Goal: Task Accomplishment & Management: Use online tool/utility

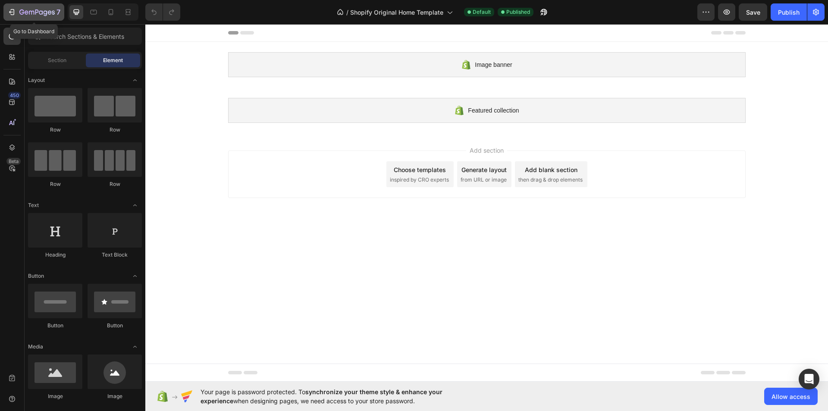
click at [9, 7] on div "7" at bounding box center [33, 12] width 53 height 10
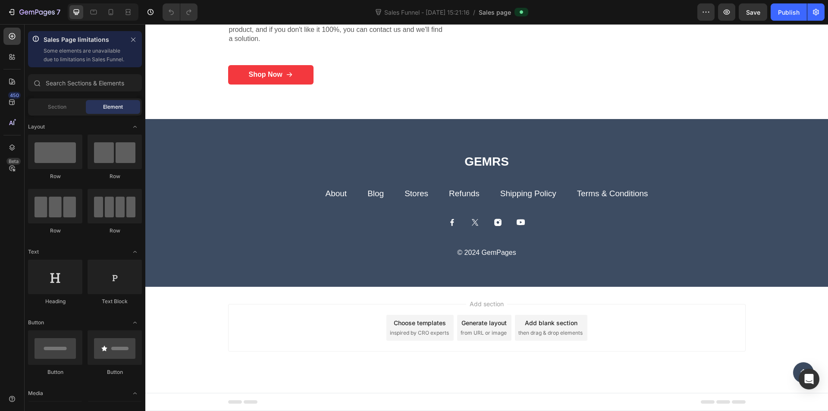
scroll to position [1942, 0]
click at [685, 162] on h2 "GEMRS" at bounding box center [486, 161] width 517 height 16
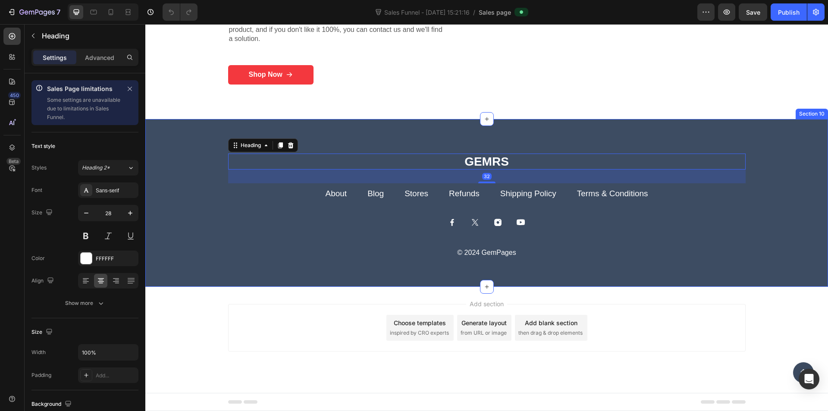
click at [663, 140] on div "GEMRS Heading 32 About Button Blog Button Stores Button Refunds Button Shipping…" at bounding box center [486, 203] width 682 height 168
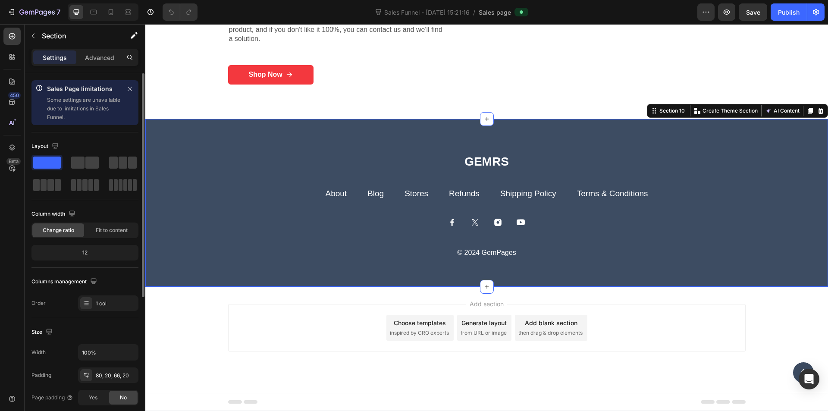
click at [37, 149] on div "Layout" at bounding box center [45, 147] width 29 height 12
click at [39, 156] on div at bounding box center [46, 163] width 31 height 16
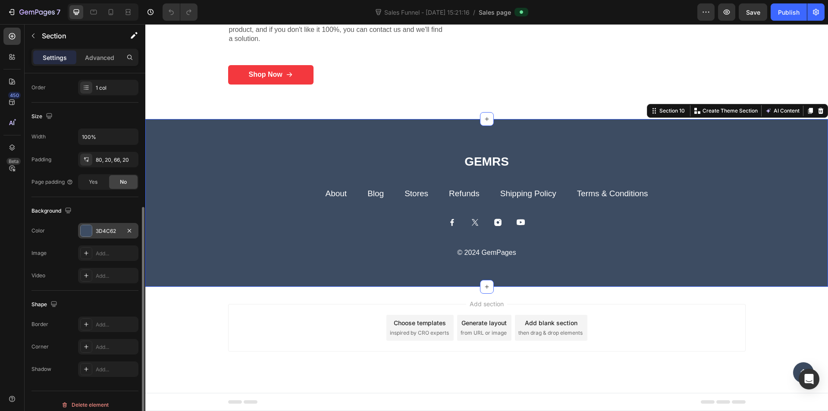
click at [88, 225] on div at bounding box center [86, 230] width 11 height 11
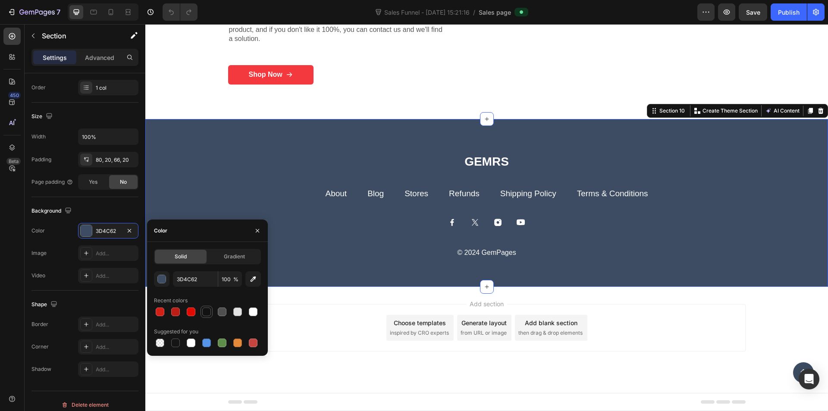
click at [208, 315] on div at bounding box center [206, 311] width 9 height 9
type input "121212"
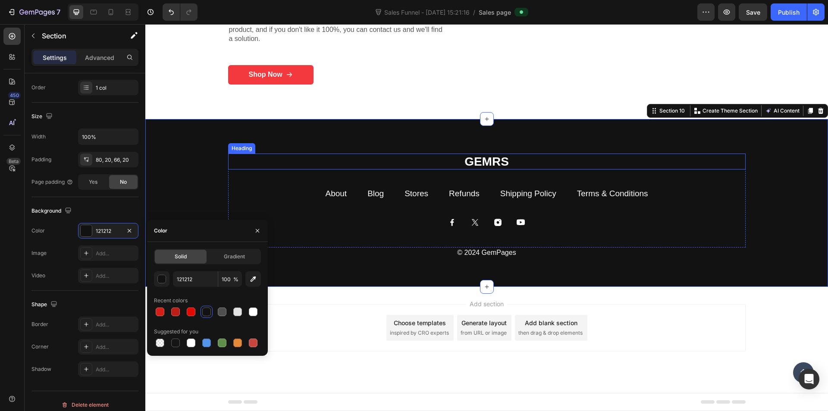
click at [488, 166] on h2 "GEMRS" at bounding box center [486, 161] width 517 height 16
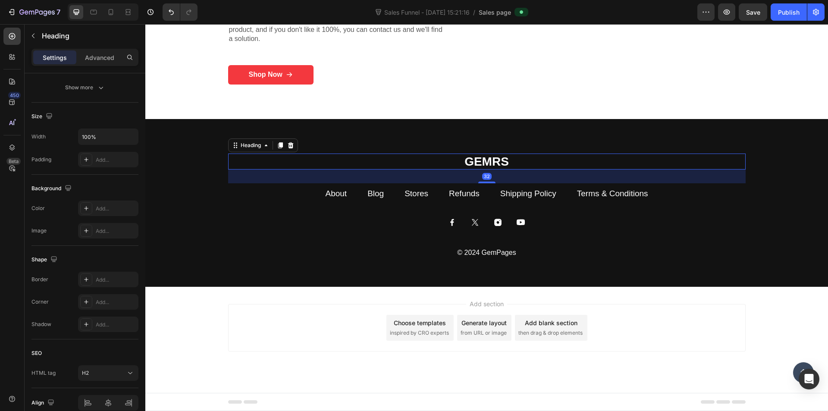
scroll to position [0, 0]
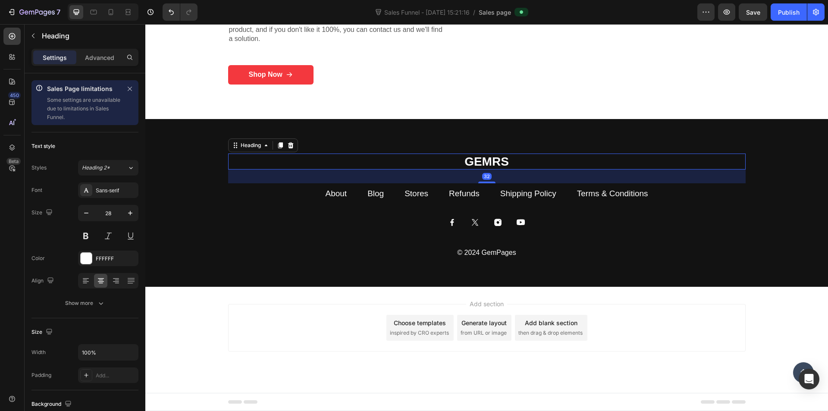
click at [515, 156] on h2 "GEMRS" at bounding box center [486, 161] width 517 height 16
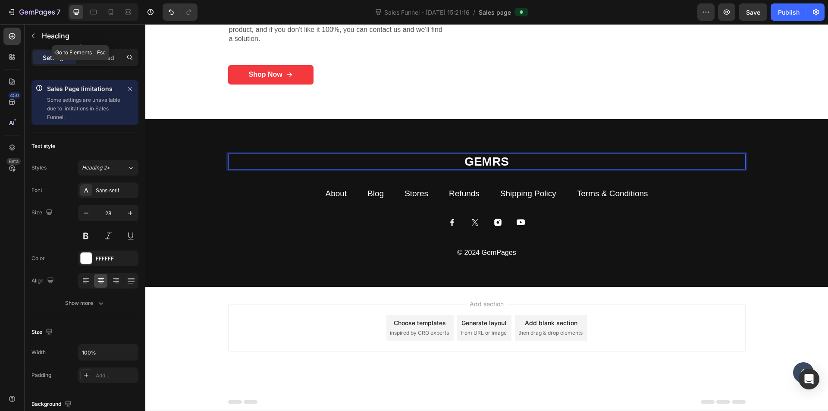
click at [37, 32] on button "button" at bounding box center [33, 36] width 14 height 14
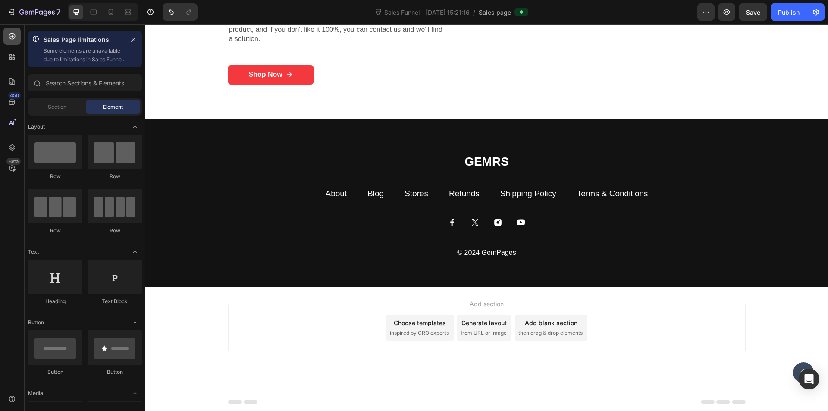
click at [14, 36] on icon at bounding box center [12, 36] width 9 height 9
click at [13, 52] on div at bounding box center [11, 56] width 17 height 17
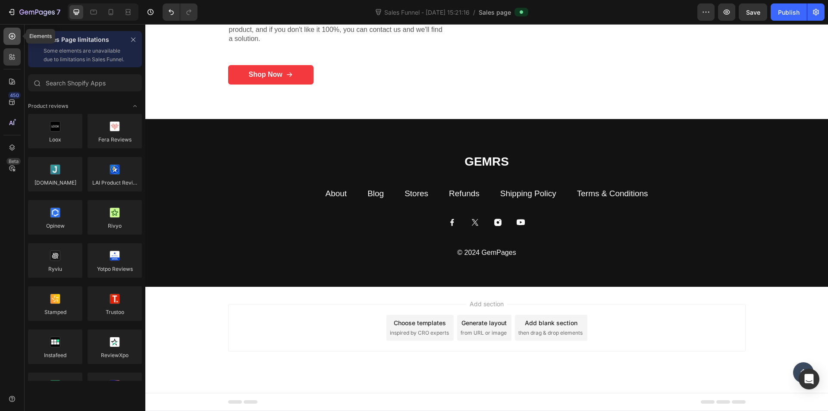
click at [13, 40] on icon at bounding box center [12, 36] width 9 height 9
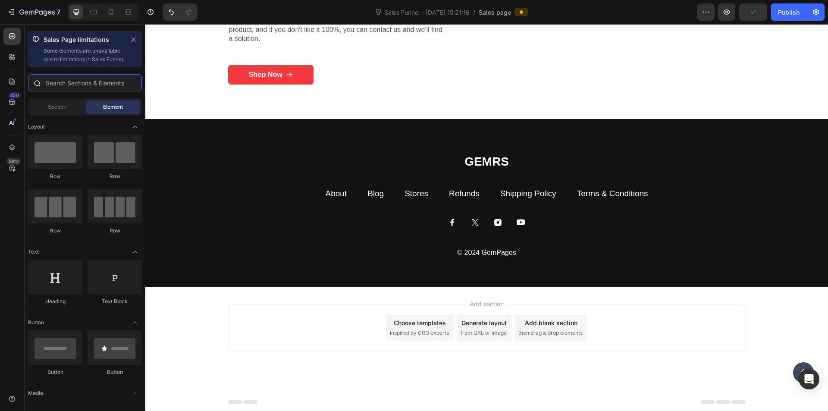
click at [74, 90] on input "text" at bounding box center [85, 82] width 114 height 17
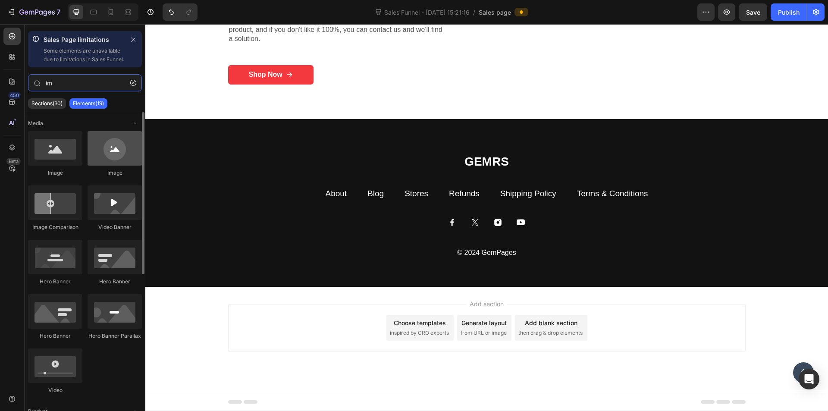
type input "im"
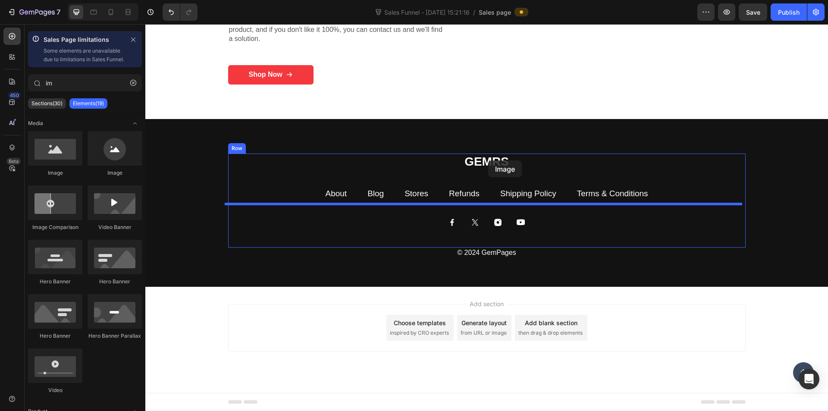
drag, startPoint x: 246, startPoint y: 187, endPoint x: 488, endPoint y: 160, distance: 243.7
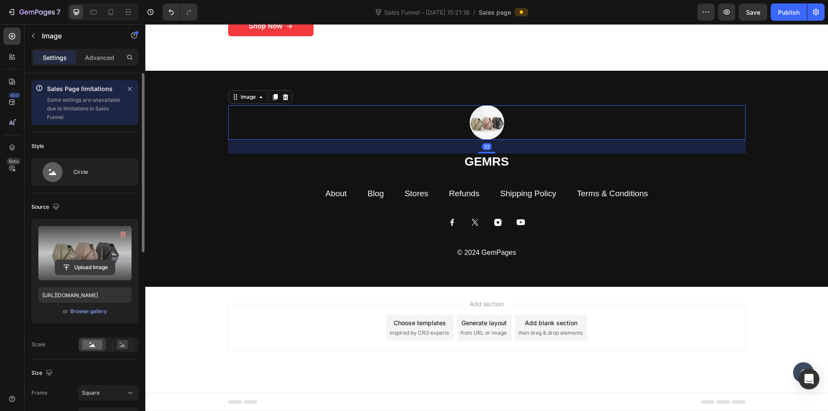
click at [88, 269] on input "file" at bounding box center [84, 267] width 59 height 15
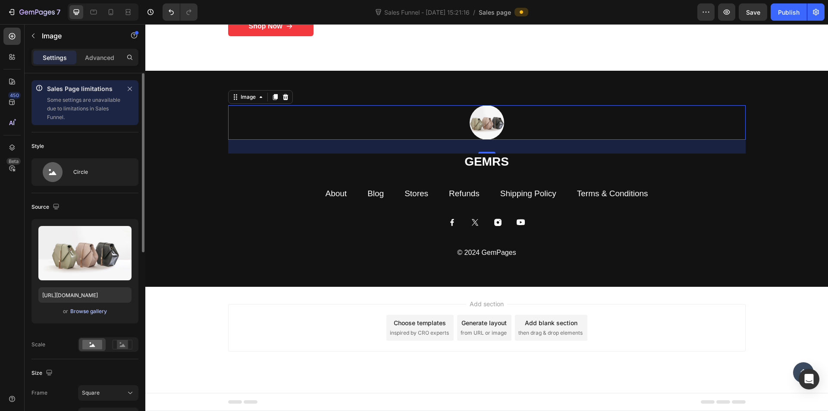
click at [88, 314] on div "Browse gallery" at bounding box center [88, 311] width 37 height 8
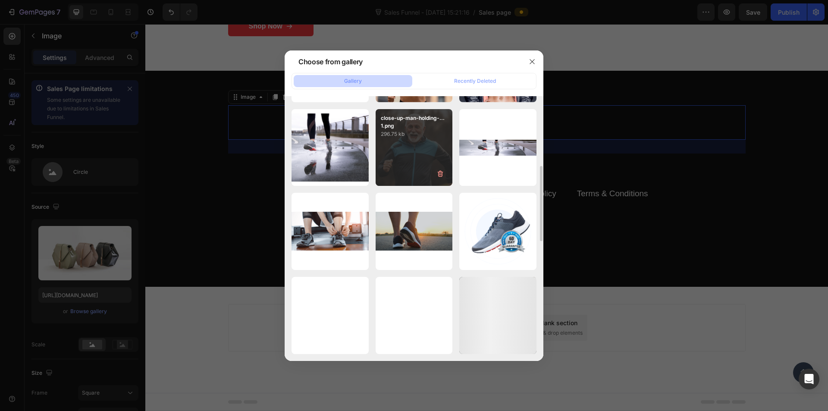
scroll to position [461, 0]
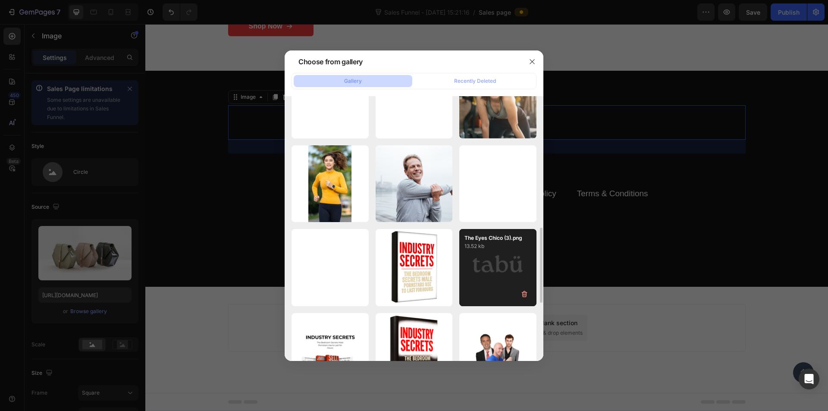
click at [483, 268] on div "The Eyes Chico (3).png 13.52 kb" at bounding box center [497, 267] width 77 height 77
type input "[URL][DOMAIN_NAME]"
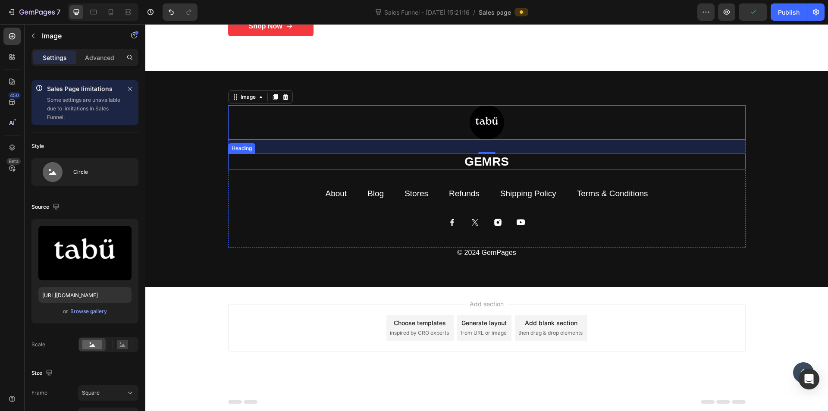
click at [475, 169] on p "GEMRS" at bounding box center [487, 161] width 516 height 15
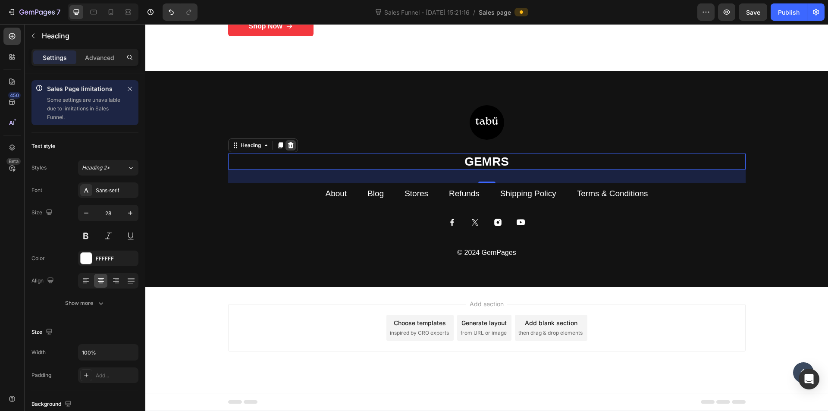
click at [289, 148] on icon at bounding box center [291, 145] width 6 height 6
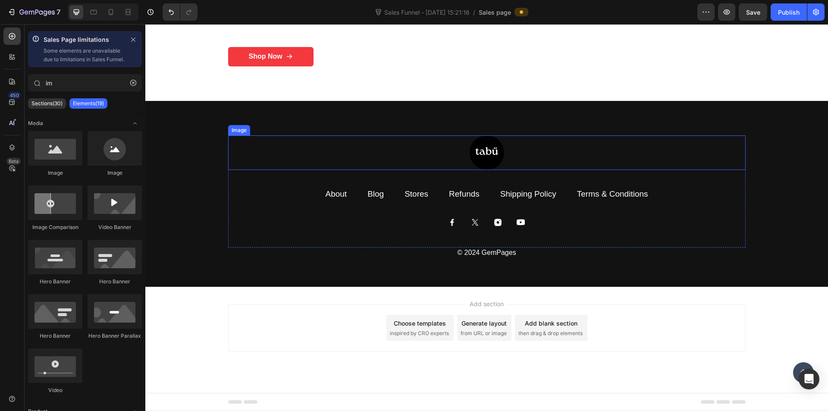
click at [476, 170] on img at bounding box center [486, 152] width 34 height 34
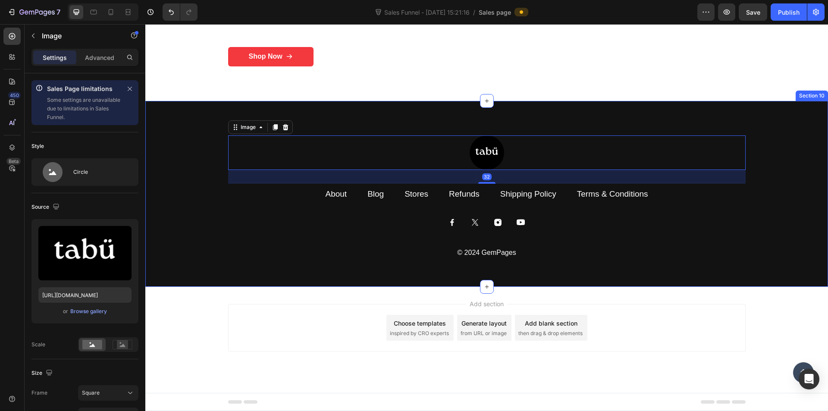
click at [385, 135] on div "Image 32 About Button Blog Button Stores Button Refunds Button Shipping Policy …" at bounding box center [486, 194] width 682 height 186
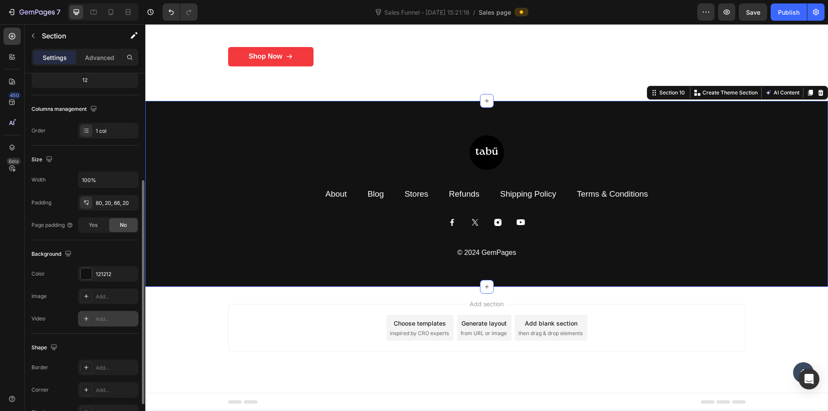
scroll to position [223, 0]
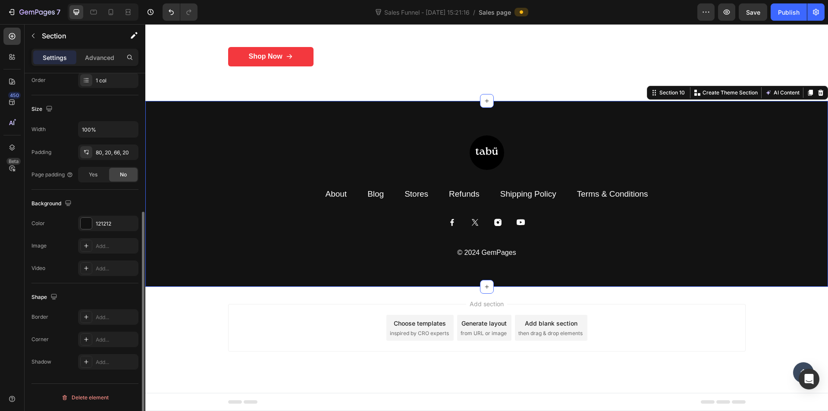
click at [87, 231] on div "The changes might be hidden by the video. Color 121212 Image Add... Video Add..." at bounding box center [84, 246] width 107 height 60
click at [87, 224] on div at bounding box center [86, 223] width 11 height 11
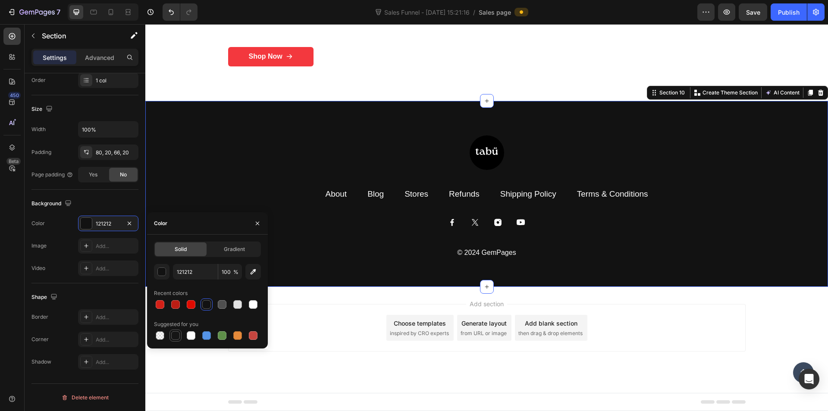
click at [173, 335] on div at bounding box center [175, 335] width 9 height 9
click at [154, 269] on button "button" at bounding box center [162, 272] width 16 height 16
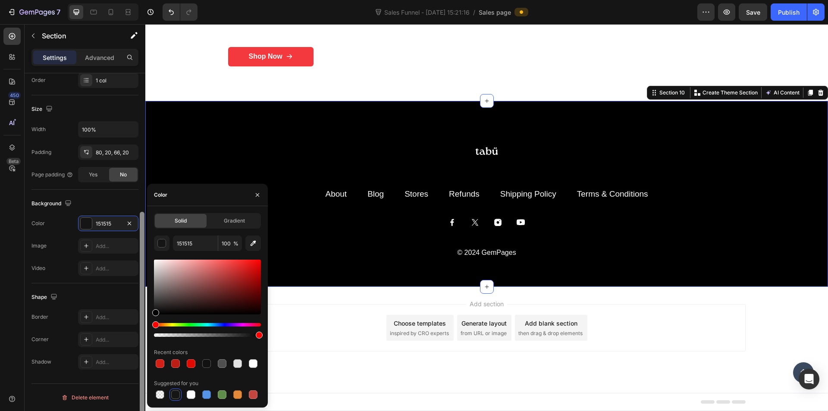
drag, startPoint x: 155, startPoint y: 310, endPoint x: 139, endPoint y: 339, distance: 33.4
click at [139, 339] on div "450 Beta Sales Page limitations Some elements are unavailable due to limitation…" at bounding box center [72, 217] width 145 height 387
type input "000000"
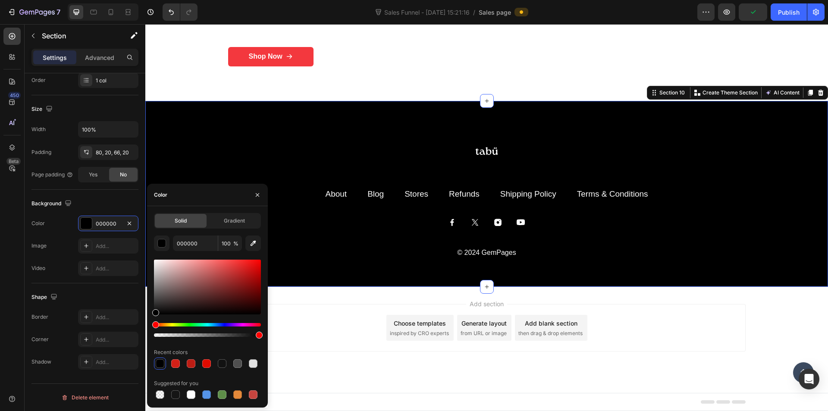
click at [304, 156] on div at bounding box center [486, 152] width 517 height 34
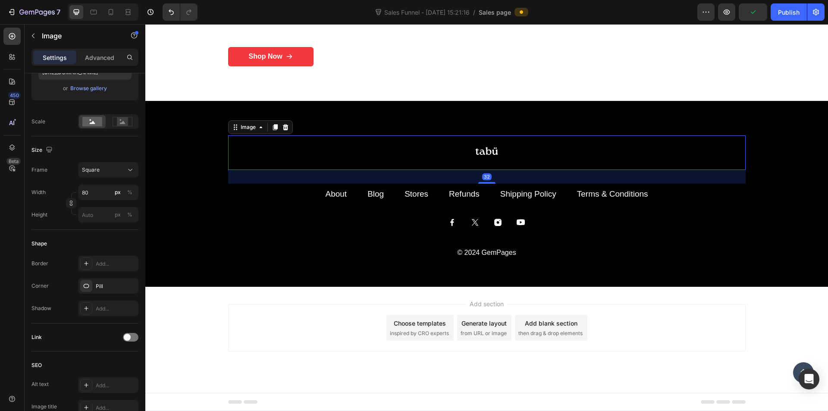
scroll to position [0, 0]
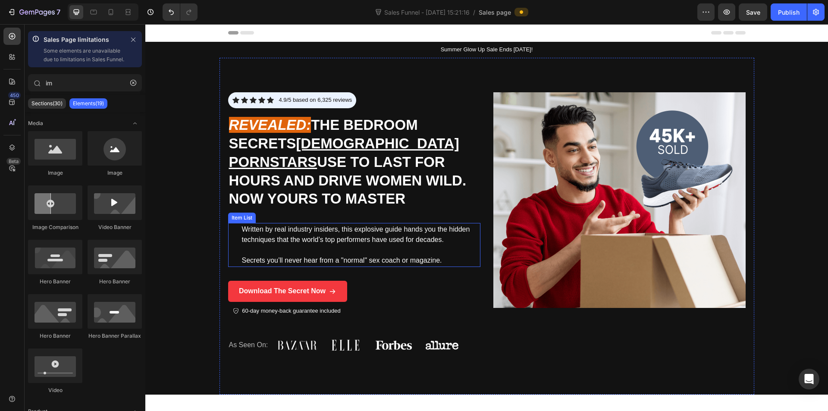
click at [285, 265] on p "Secrets you’ll never hear from a "normal" sex coach or magazine." at bounding box center [360, 260] width 237 height 10
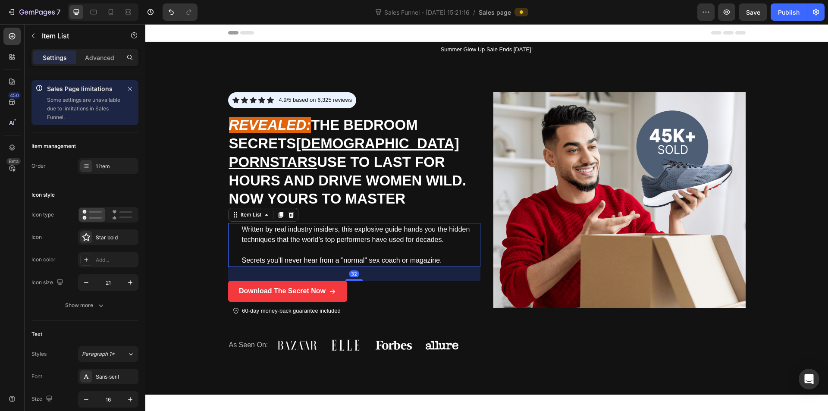
click at [228, 235] on div "Written by real industry insiders, this explosive guide hands you the hidden te…" at bounding box center [354, 245] width 252 height 44
click at [113, 13] on icon at bounding box center [111, 12] width 5 height 6
type input "14"
type input "8"
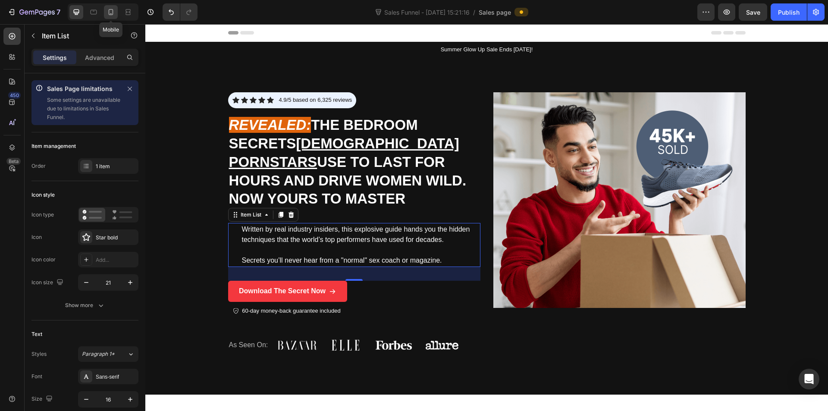
type input "8"
type input "4"
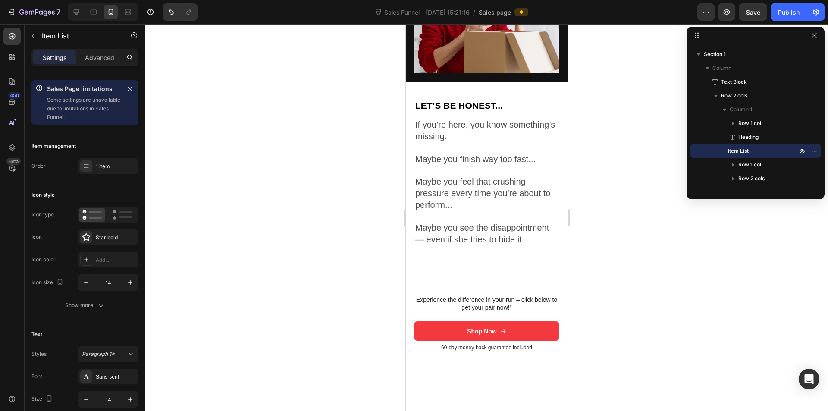
scroll to position [302, 0]
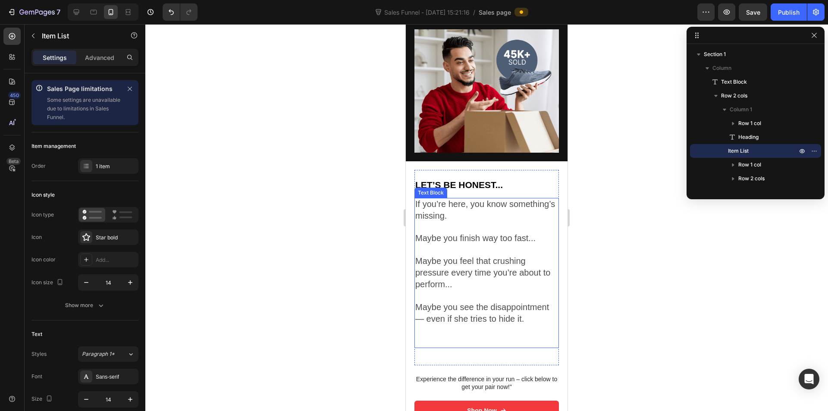
click at [485, 309] on span "Maybe you see the disappointment — even if she tries to hide it." at bounding box center [482, 312] width 134 height 21
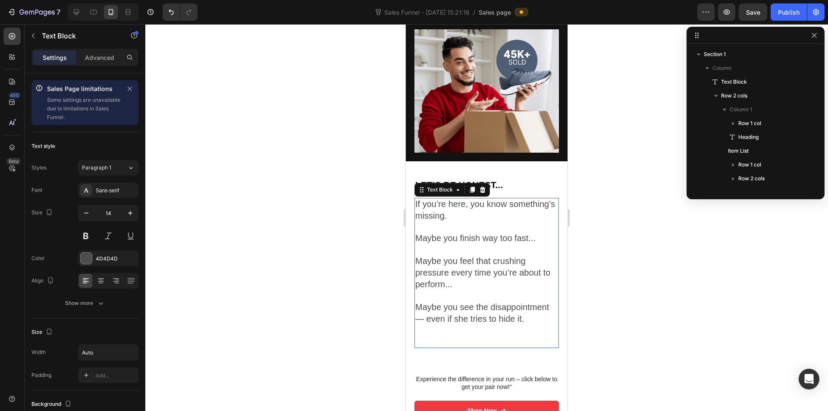
scroll to position [205, 0]
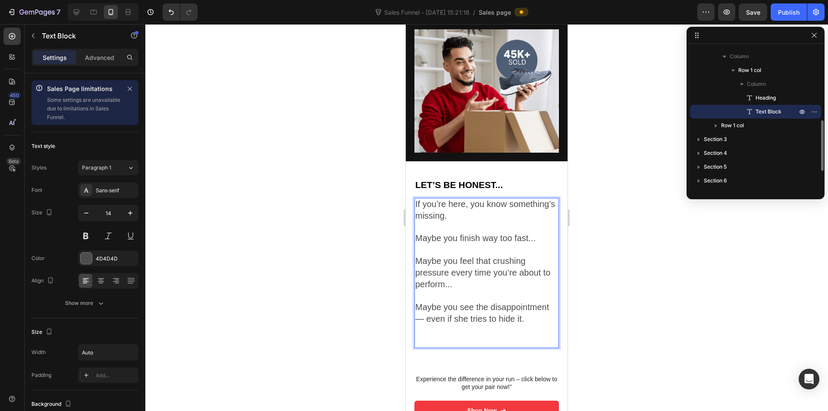
click at [532, 312] on p "Maybe you see the disappointment — even if she tries to hide it." at bounding box center [486, 313] width 143 height 23
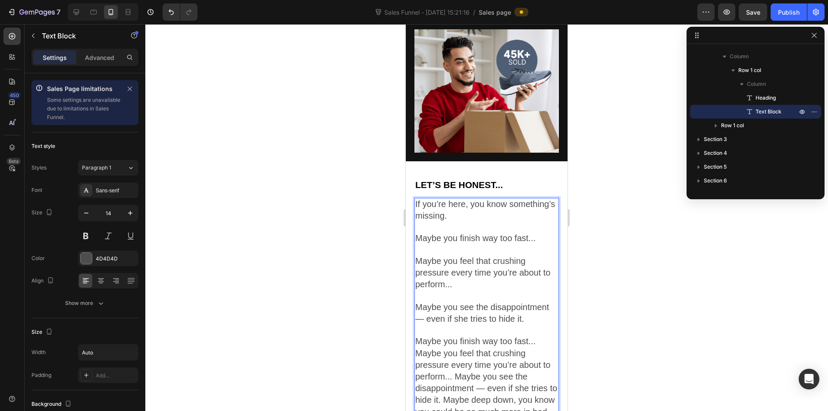
scroll to position [369, 0]
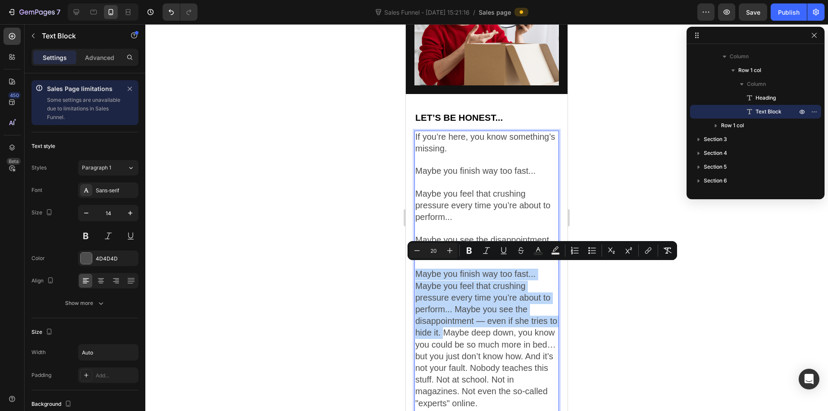
drag, startPoint x: 453, startPoint y: 327, endPoint x: 418, endPoint y: 272, distance: 65.3
click at [418, 272] on span "Maybe you finish way too fast... Maybe you feel that crushing pressure every ti…" at bounding box center [486, 338] width 142 height 138
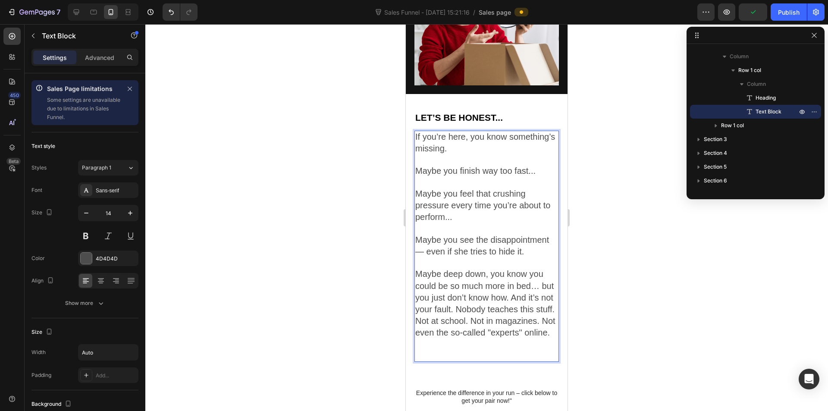
click at [535, 279] on span "Maybe deep down, you know you could be so much more in bed… but you just don’t …" at bounding box center [485, 303] width 140 height 68
click at [540, 281] on p "Maybe deep down, you know you could be so much more in bed… but you just don’t …" at bounding box center [486, 304] width 143 height 70
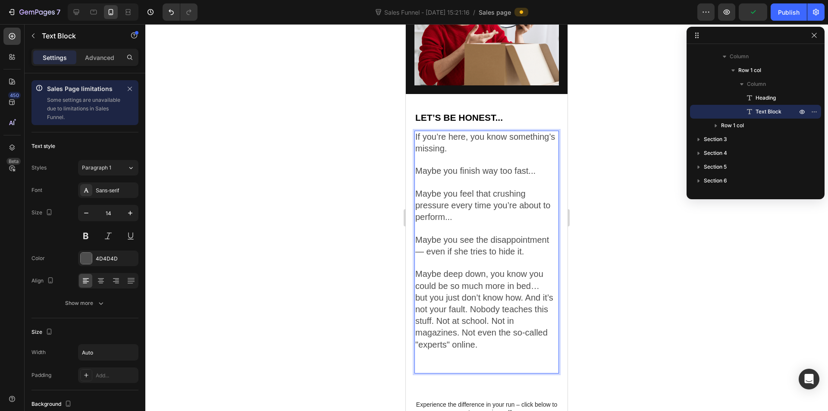
click at [478, 315] on span "but you just don’t know how. And it’s not your fault. Nobody teaches this stuff…" at bounding box center [484, 321] width 138 height 56
click at [525, 293] on span "but you just don’t know how. And it’s not your fault. Nobody teaches this stuff…" at bounding box center [484, 321] width 138 height 56
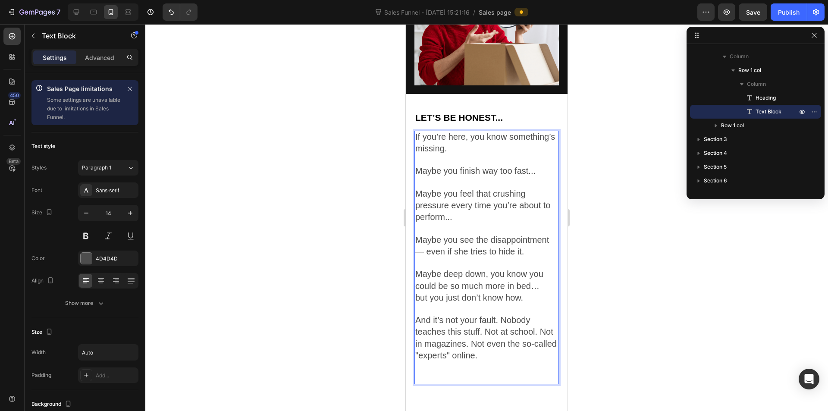
click at [500, 315] on span "And it’s not your fault. Nobody teaches this stuff. Not at school. Not in magaz…" at bounding box center [485, 337] width 141 height 45
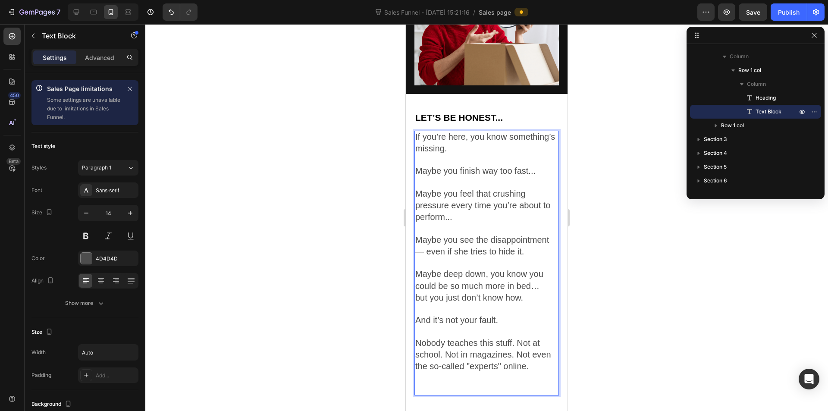
click at [466, 315] on span "And it’s not your fault." at bounding box center [456, 319] width 83 height 9
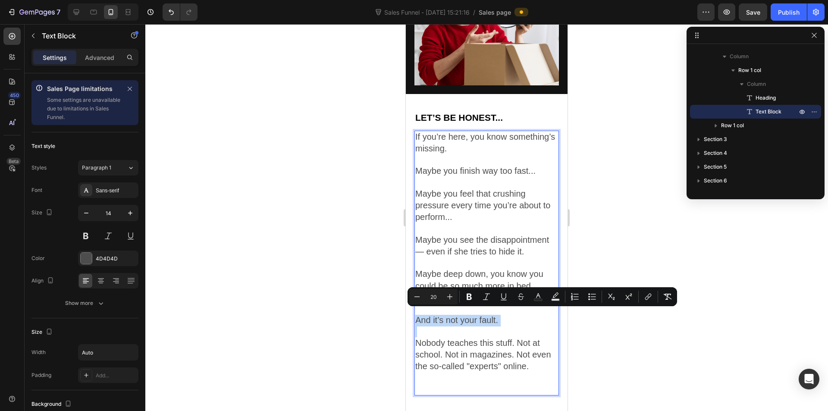
click at [466, 315] on span "And it’s not your fault." at bounding box center [456, 319] width 83 height 9
drag, startPoint x: 469, startPoint y: 299, endPoint x: 62, endPoint y: 284, distance: 407.7
click at [469, 299] on icon "Editor contextual toolbar" at bounding box center [468, 297] width 5 height 6
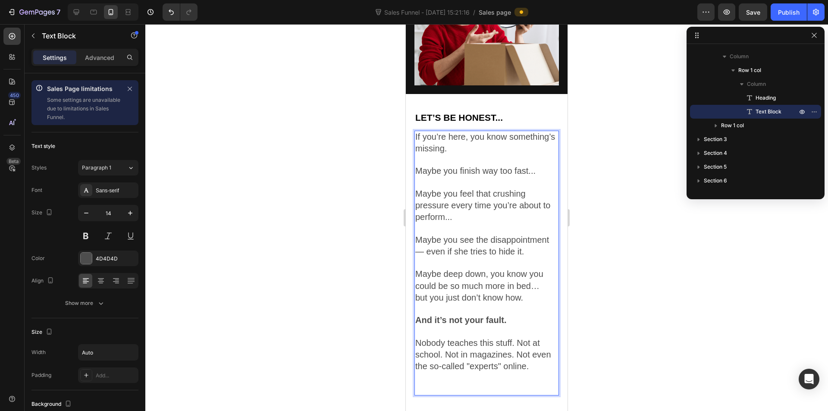
click at [465, 326] on p "Rich Text Editor. Editing area: main" at bounding box center [486, 331] width 143 height 11
click at [478, 350] on span "Nobody teaches this stuff. Not at school. Not in magazines. Not even the so-cal…" at bounding box center [483, 354] width 136 height 33
click at [474, 315] on strong "And it’s not your fault." at bounding box center [460, 319] width 91 height 9
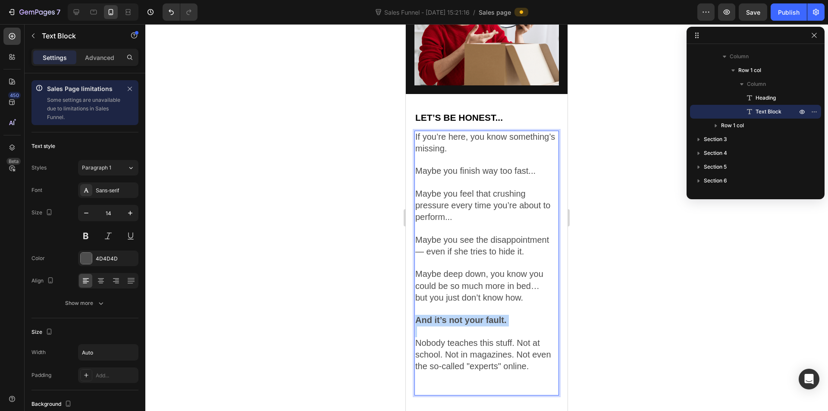
click at [500, 315] on strong "And it’s not your fault." at bounding box center [460, 319] width 91 height 9
click at [506, 317] on strong "And it’s not your fault." at bounding box center [460, 319] width 91 height 9
drag, startPoint x: 509, startPoint y: 317, endPoint x: 419, endPoint y: 313, distance: 89.3
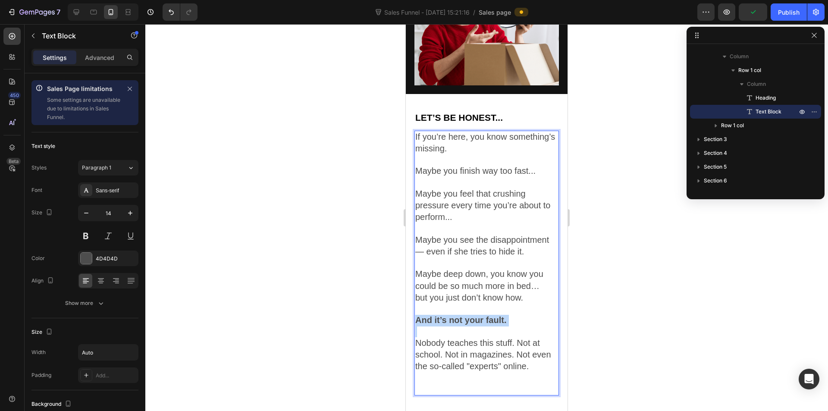
click at [419, 315] on strong "And it’s not your fault." at bounding box center [460, 319] width 91 height 9
drag, startPoint x: 426, startPoint y: 314, endPoint x: 467, endPoint y: 321, distance: 42.0
click at [426, 315] on strong "And it’s not your fault." at bounding box center [460, 319] width 91 height 9
click at [513, 317] on p "And it’s not your fault." at bounding box center [486, 321] width 143 height 12
click at [495, 338] on span "Nobody teaches this stuff. Not at school. Not in magazines. Not even the so-cal…" at bounding box center [483, 354] width 136 height 33
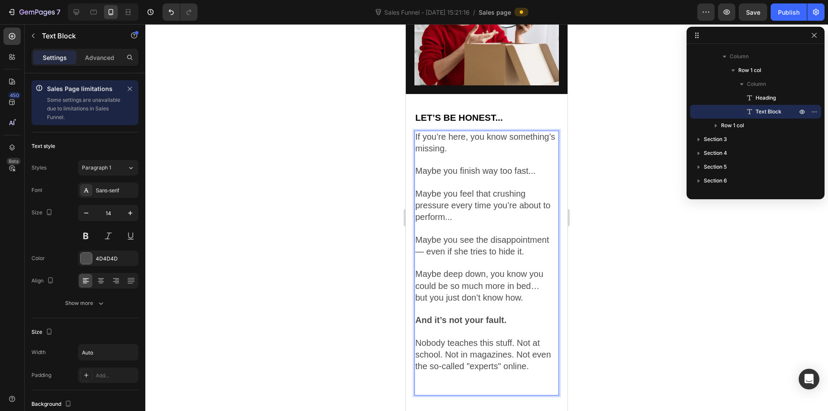
click at [486, 351] on span "Nobody teaches this stuff. Not at school. Not in magazines. Not even the so-cal…" at bounding box center [483, 354] width 136 height 33
click at [486, 315] on strong "And it’s not your fault." at bounding box center [460, 319] width 91 height 9
click at [508, 326] on p "Rich Text Editor. Editing area: main" at bounding box center [486, 331] width 143 height 11
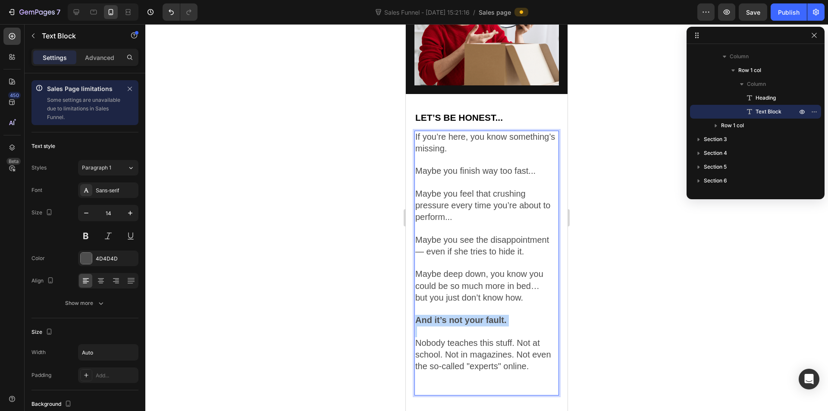
click at [518, 315] on p "And it’s not your fault." at bounding box center [486, 321] width 143 height 12
click at [501, 315] on strong "ppAnd it’s not your fault. o" at bounding box center [469, 319] width 109 height 9
click at [479, 316] on strong "ppAnd it’s not your fault. o" at bounding box center [469, 319] width 109 height 9
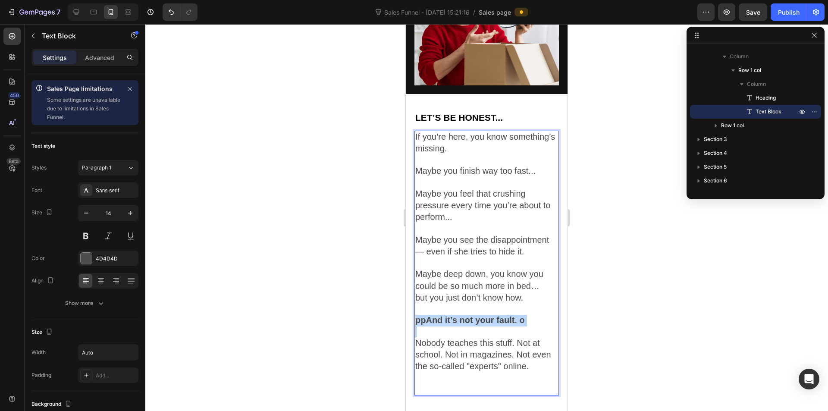
click at [435, 320] on p "ppAnd it’s not your fault. o" at bounding box center [486, 321] width 143 height 12
click at [426, 315] on strong "ppAnd it’s not your fault. o" at bounding box center [469, 319] width 109 height 9
click at [518, 315] on p "And it’s not your fault. o" at bounding box center [486, 321] width 143 height 12
click at [463, 351] on span "Nobody teaches this stuff. Not at school. Not in magazines. Not even the so-cal…" at bounding box center [483, 354] width 136 height 33
click at [515, 338] on span "Nobody teaches this stuff. Not at school. Not in magazines. Not even the so-cal…" at bounding box center [483, 354] width 136 height 33
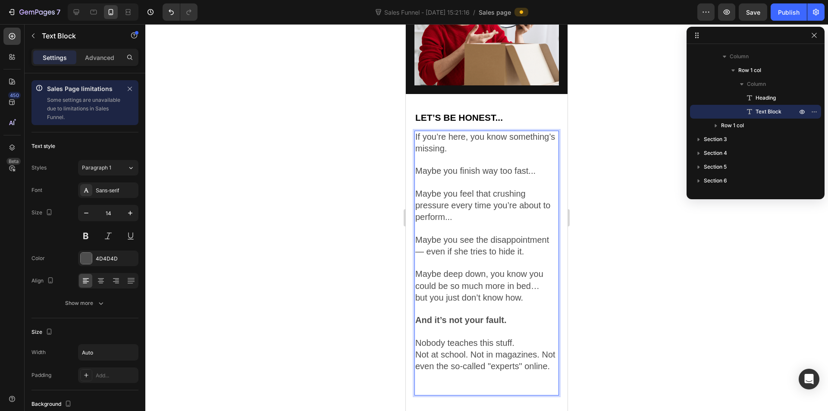
click at [419, 350] on span "Not at school. Not in magazines. Not even the so-called "experts" online." at bounding box center [485, 360] width 140 height 21
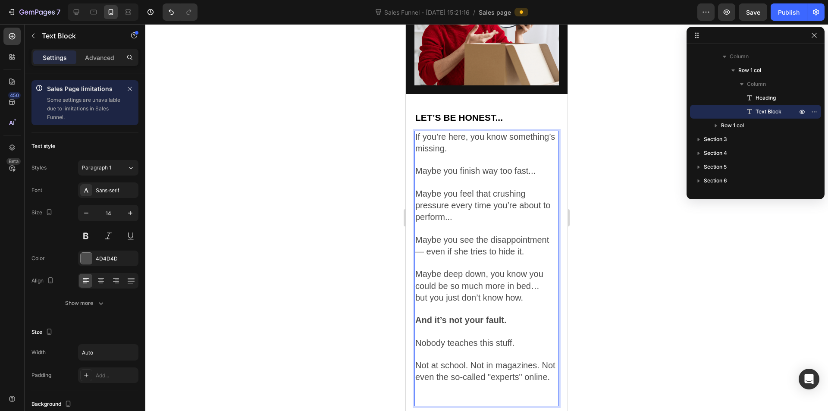
click at [469, 360] on span "Not at school. Not in magazines. Not even the so-called "experts" online." at bounding box center [485, 370] width 140 height 21
click at [484, 372] on span "Not in magazines. Not even the so-called "experts" online." at bounding box center [482, 382] width 134 height 21
click at [419, 384] on span "Not even the so-called "experts" online." at bounding box center [476, 394] width 122 height 21
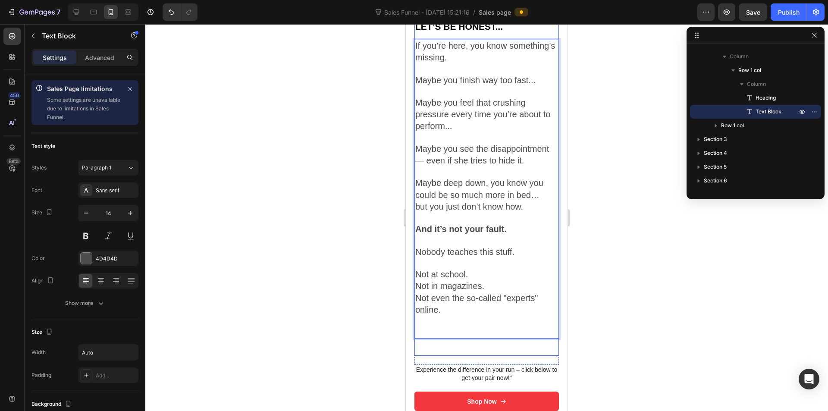
scroll to position [455, 0]
click at [450, 309] on p "Not even the so-called "experts" online." at bounding box center [486, 303] width 143 height 23
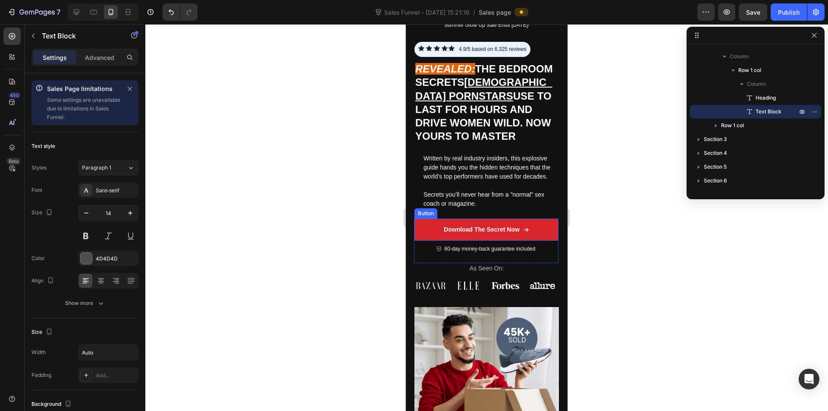
scroll to position [0, 0]
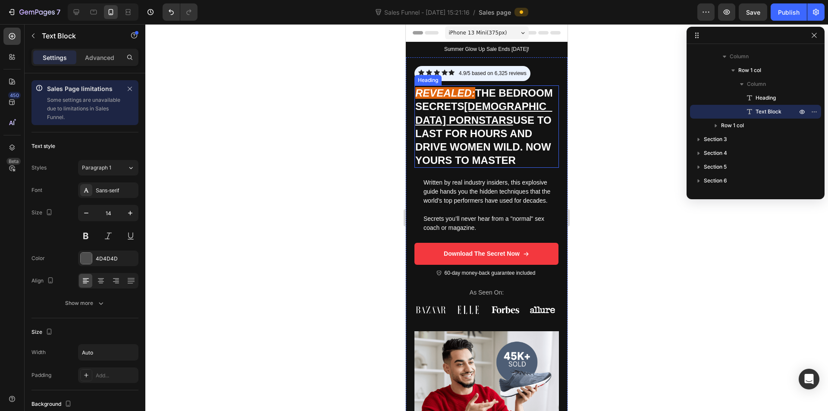
click at [458, 120] on u "[DEMOGRAPHIC_DATA] Pornstars" at bounding box center [483, 112] width 137 height 25
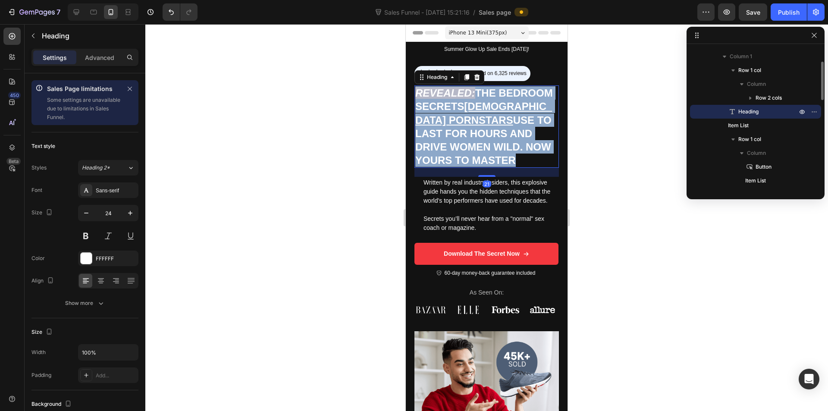
click at [458, 120] on u "[DEMOGRAPHIC_DATA] Pornstars" at bounding box center [483, 112] width 137 height 25
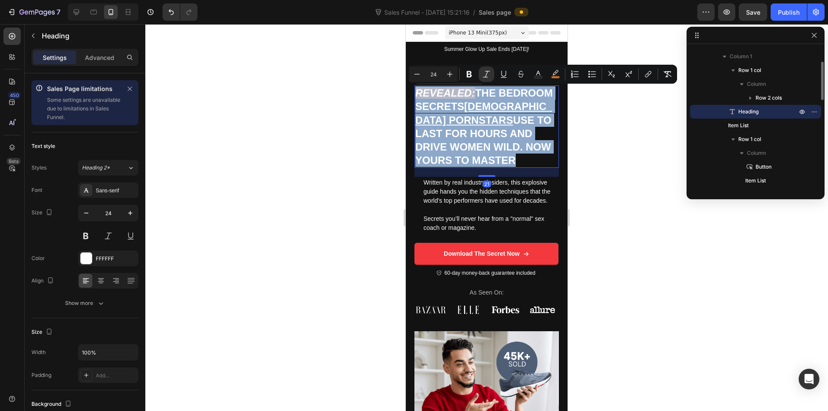
click at [458, 120] on u "[DEMOGRAPHIC_DATA] Pornstars" at bounding box center [483, 112] width 137 height 25
click at [467, 120] on u "[DEMOGRAPHIC_DATA] Pornstars" at bounding box center [483, 112] width 137 height 25
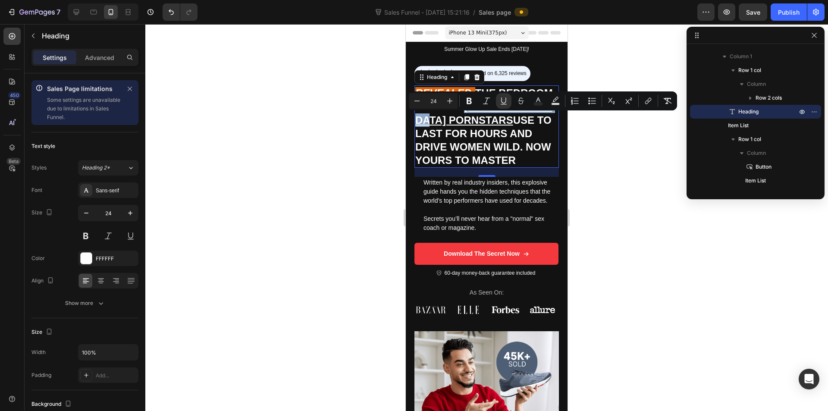
drag, startPoint x: 512, startPoint y: 122, endPoint x: 419, endPoint y: 118, distance: 93.6
click at [419, 118] on u "[DEMOGRAPHIC_DATA] Pornstars" at bounding box center [483, 112] width 137 height 25
click at [560, 100] on button "color" at bounding box center [555, 101] width 16 height 16
type input "000000"
type input "77"
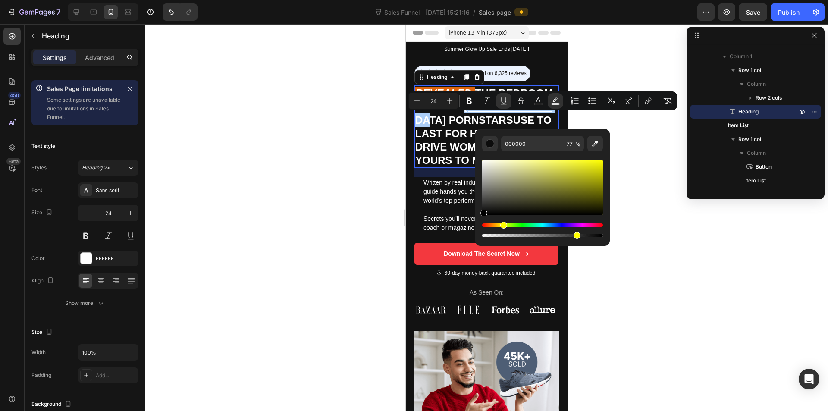
click at [502, 224] on div "Hue" at bounding box center [542, 224] width 121 height 3
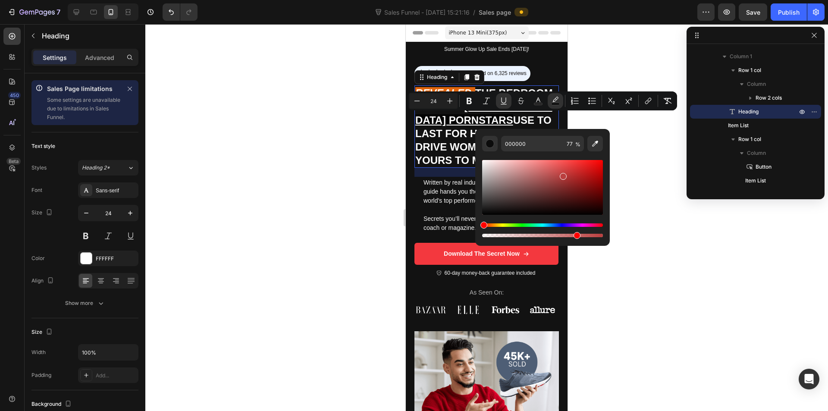
drag, startPoint x: 547, startPoint y: 183, endPoint x: 562, endPoint y: 175, distance: 17.4
click at [562, 175] on div "Editor contextual toolbar" at bounding box center [542, 187] width 121 height 55
drag, startPoint x: 528, startPoint y: 170, endPoint x: 525, endPoint y: 176, distance: 6.6
click at [527, 170] on div "Editor contextual toolbar" at bounding box center [542, 187] width 121 height 55
click at [504, 223] on div "Editor contextual toolbar" at bounding box center [542, 198] width 121 height 81
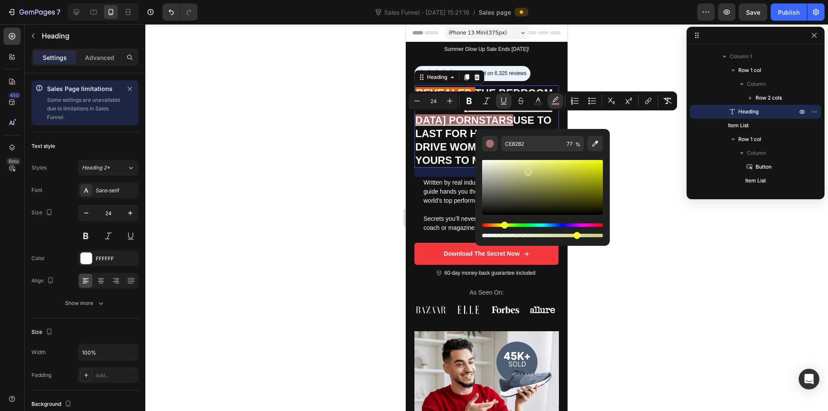
click at [503, 224] on div "Hue" at bounding box center [542, 224] width 121 height 3
drag, startPoint x: 544, startPoint y: 184, endPoint x: 570, endPoint y: 176, distance: 27.4
click at [570, 176] on div "Editor contextual toolbar" at bounding box center [542, 187] width 121 height 55
click at [502, 226] on div "Hue" at bounding box center [503, 225] width 7 height 7
type input "FFFA00"
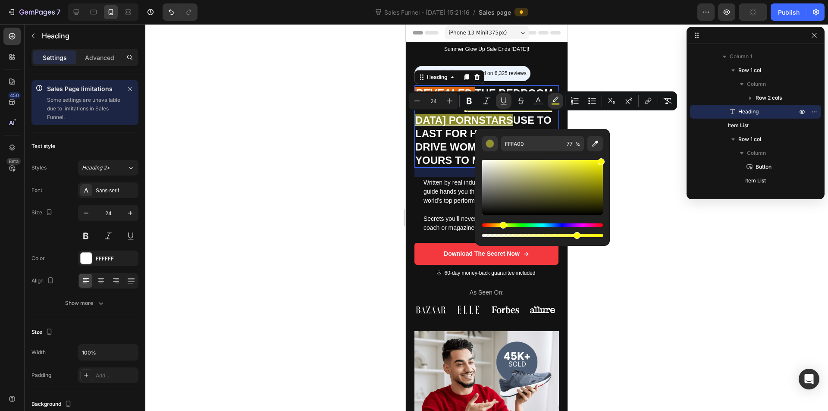
drag, startPoint x: 587, startPoint y: 172, endPoint x: 609, endPoint y: 146, distance: 34.3
click at [609, 146] on div "FFFA00 77 %" at bounding box center [542, 184] width 134 height 110
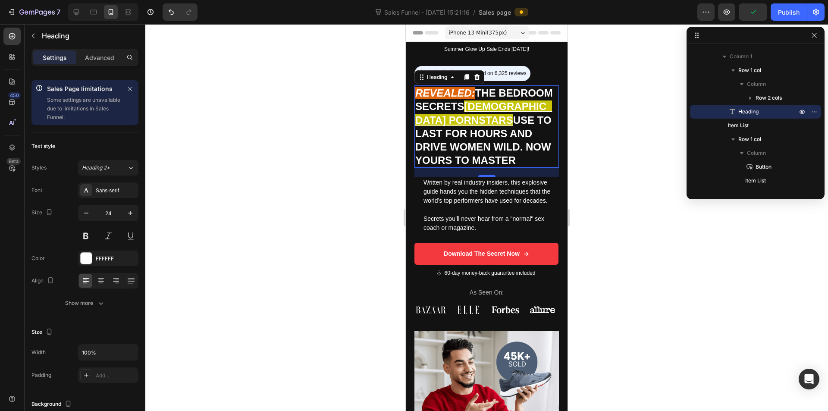
click at [435, 140] on p "Revealed: The Bedroom Secrets [DEMOGRAPHIC_DATA] Pornstars Use to Last for Hour…" at bounding box center [486, 126] width 143 height 81
click at [493, 151] on p "Revealed: The Bedroom Secrets [DEMOGRAPHIC_DATA] Pornstars Use to Last for Hour…" at bounding box center [486, 126] width 143 height 81
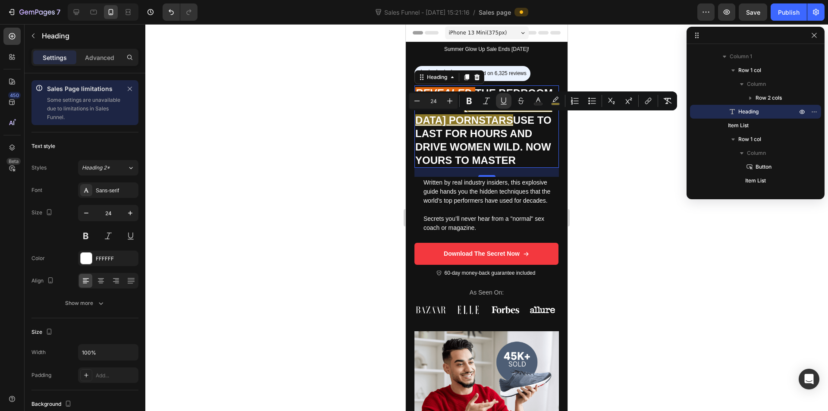
click at [528, 158] on p "Revealed: The Bedroom Secrets [DEMOGRAPHIC_DATA] Pornstars Use to Last for Hour…" at bounding box center [486, 126] width 143 height 81
click at [523, 156] on p "Revealed: The Bedroom Secrets [DEMOGRAPHIC_DATA] Pornstars Use to Last for Hour…" at bounding box center [486, 126] width 143 height 81
click at [524, 155] on p "Revealed: The Bedroom Secrets [DEMOGRAPHIC_DATA] Pornstars Use to Last for Hour…" at bounding box center [486, 126] width 143 height 81
click at [523, 155] on p "Revealed: The Bedroom Secrets [DEMOGRAPHIC_DATA] Pornstars Use to Last for Hour…" at bounding box center [486, 126] width 143 height 81
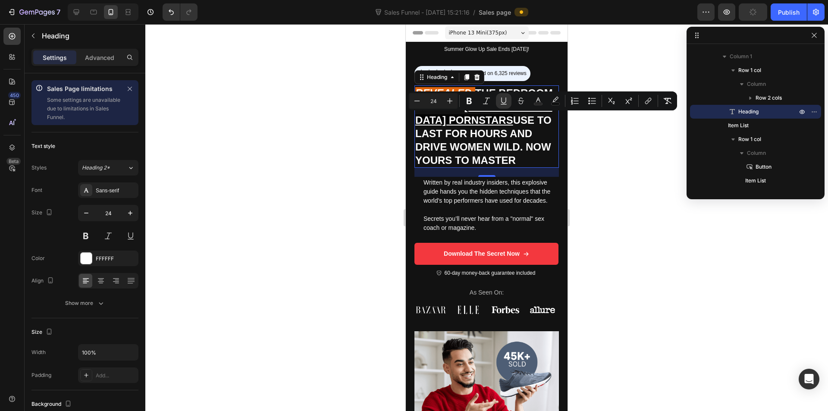
click at [523, 155] on p "Revealed: The Bedroom Secrets [DEMOGRAPHIC_DATA] Pornstars Use to Last for Hour…" at bounding box center [486, 126] width 143 height 81
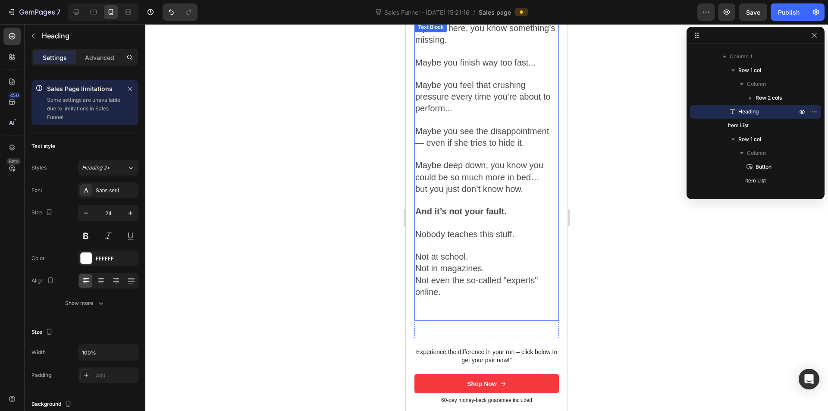
scroll to position [474, 0]
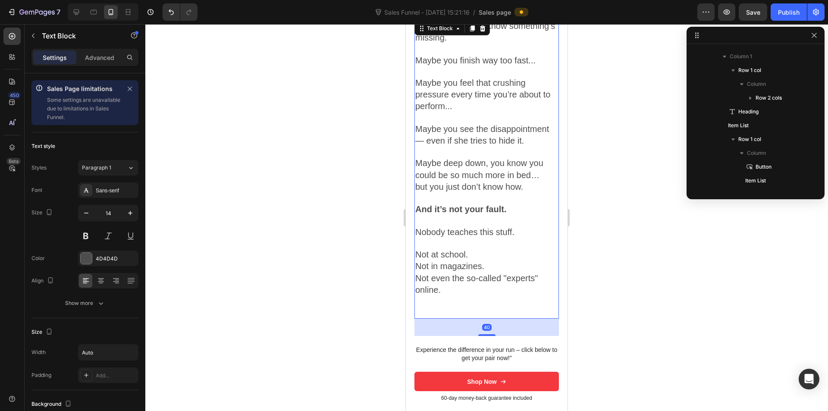
click at [427, 139] on span "Maybe you see the disappointment — even if she tries to hide it." at bounding box center [482, 134] width 134 height 21
click at [422, 141] on span "Maybe you see the disappointment — even if she tries to hide it." at bounding box center [482, 134] width 134 height 21
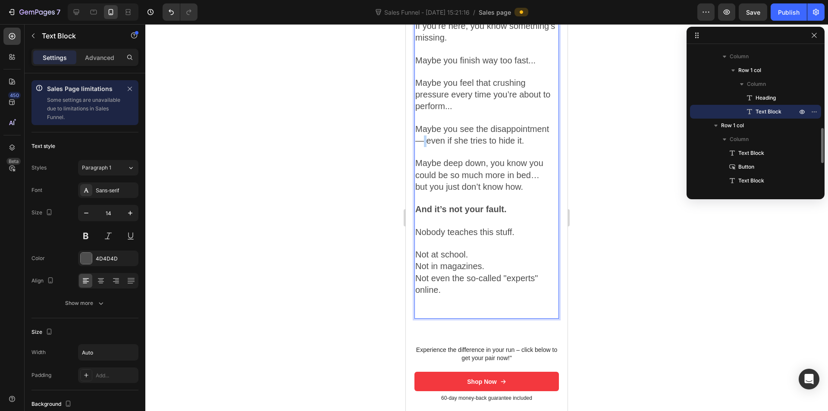
click at [422, 141] on span "Maybe you see the disappointment — even if she tries to hide it." at bounding box center [482, 134] width 134 height 21
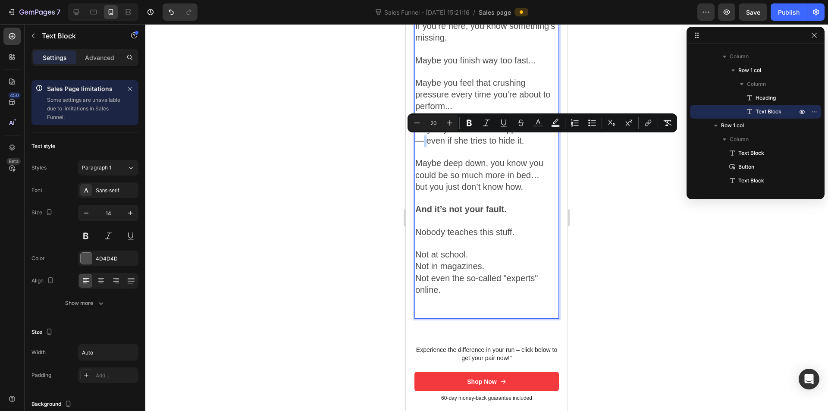
click at [423, 140] on span "Maybe you see the disappointment — even if she tries to hide it." at bounding box center [482, 134] width 134 height 21
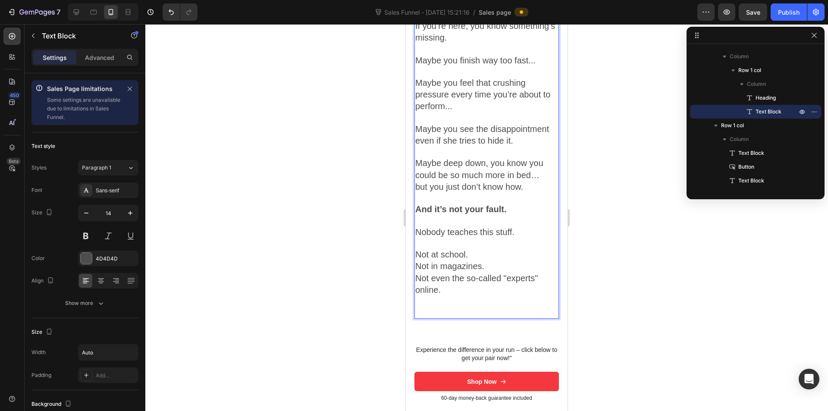
click at [469, 291] on p "Not even the so-called "experts" online." at bounding box center [486, 284] width 143 height 23
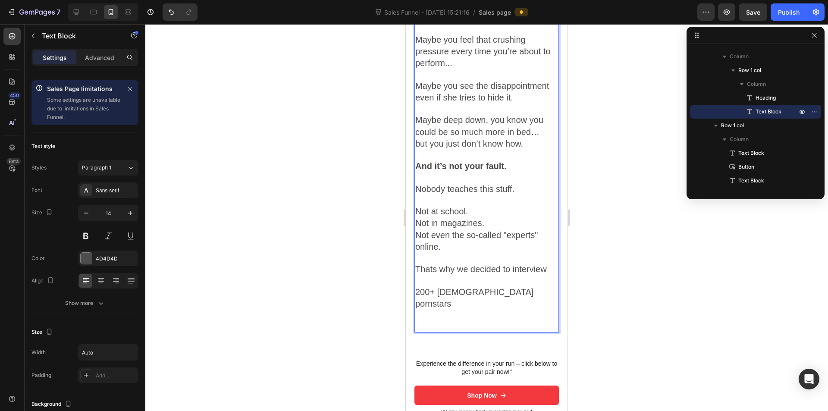
click at [426, 289] on span "200+ [DEMOGRAPHIC_DATA] pornstars" at bounding box center [474, 297] width 118 height 21
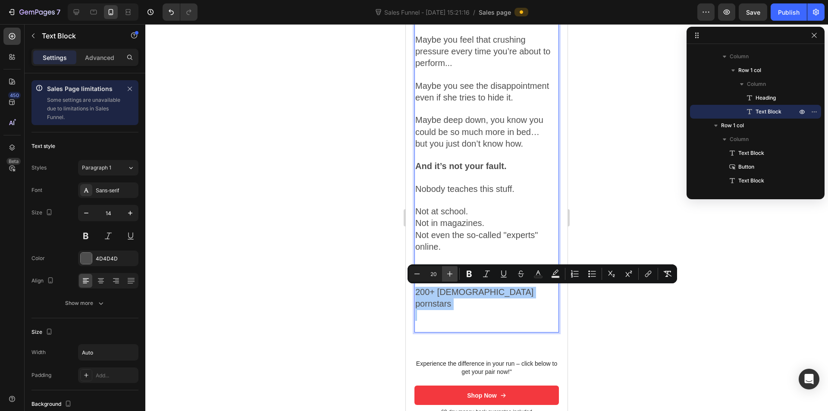
click at [452, 275] on icon "Editor contextual toolbar" at bounding box center [449, 273] width 9 height 9
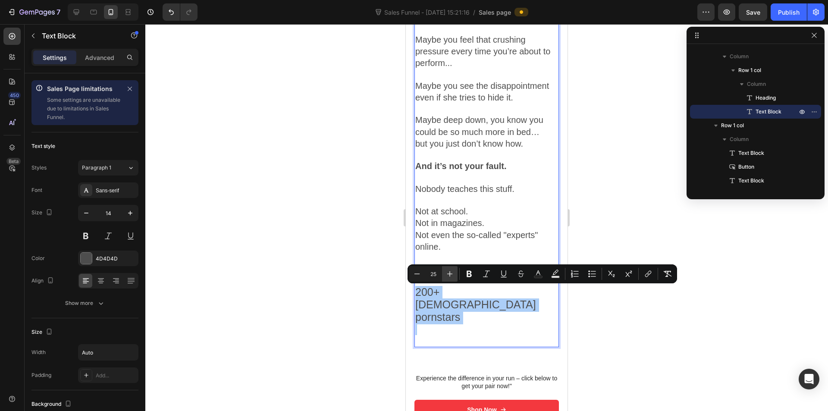
click at [452, 275] on icon "Editor contextual toolbar" at bounding box center [449, 273] width 9 height 9
click at [452, 273] on icon "Editor contextual toolbar" at bounding box center [449, 273] width 9 height 9
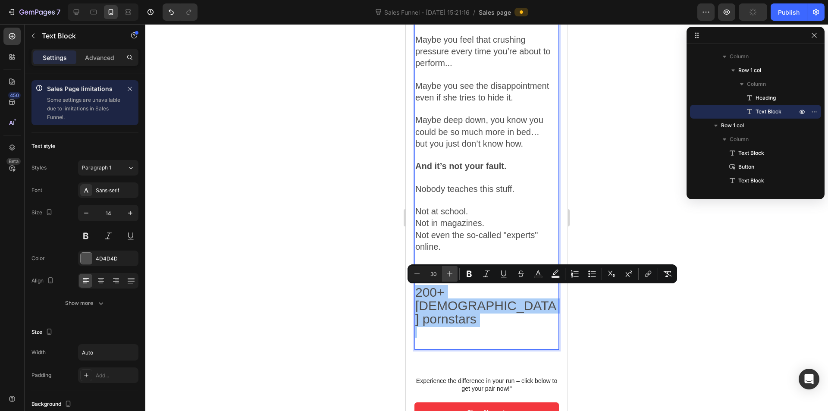
click at [452, 273] on icon "Editor contextual toolbar" at bounding box center [449, 273] width 9 height 9
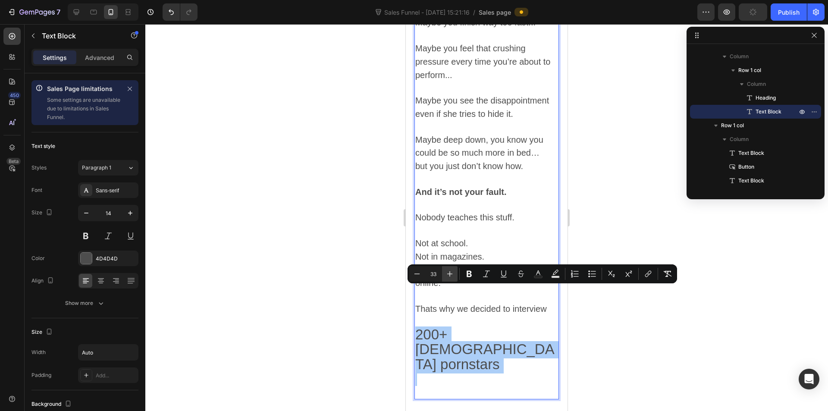
click at [452, 273] on icon "Editor contextual toolbar" at bounding box center [449, 273] width 9 height 9
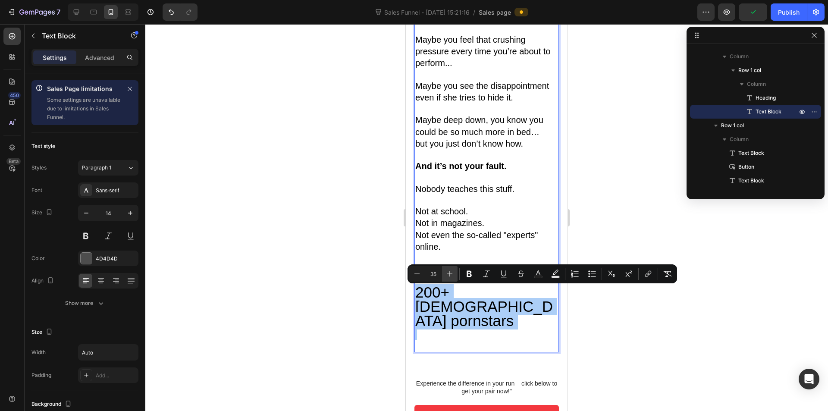
click at [452, 273] on icon "Editor contextual toolbar" at bounding box center [449, 273] width 9 height 9
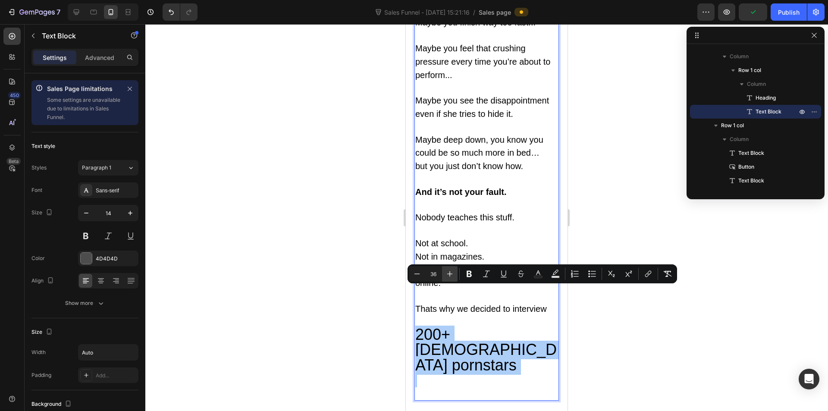
click at [452, 273] on icon "Editor contextual toolbar" at bounding box center [449, 273] width 9 height 9
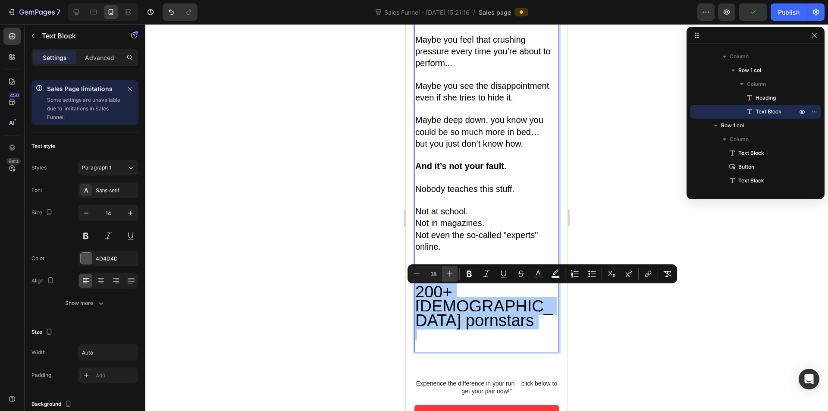
click at [452, 273] on icon "Editor contextual toolbar" at bounding box center [449, 273] width 9 height 9
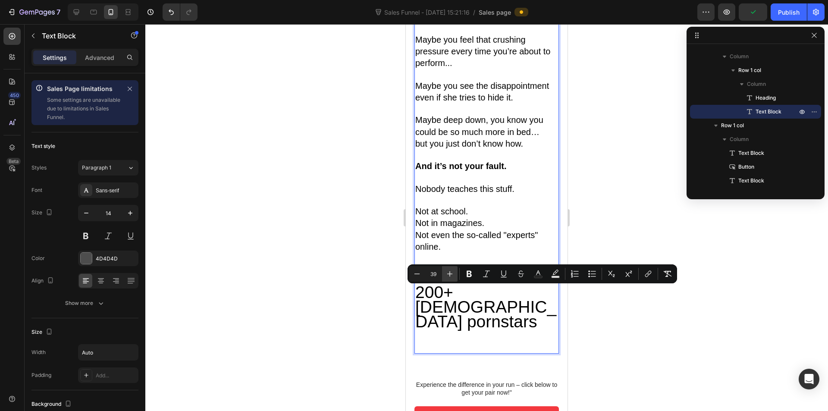
click at [452, 273] on icon "Editor contextual toolbar" at bounding box center [449, 273] width 9 height 9
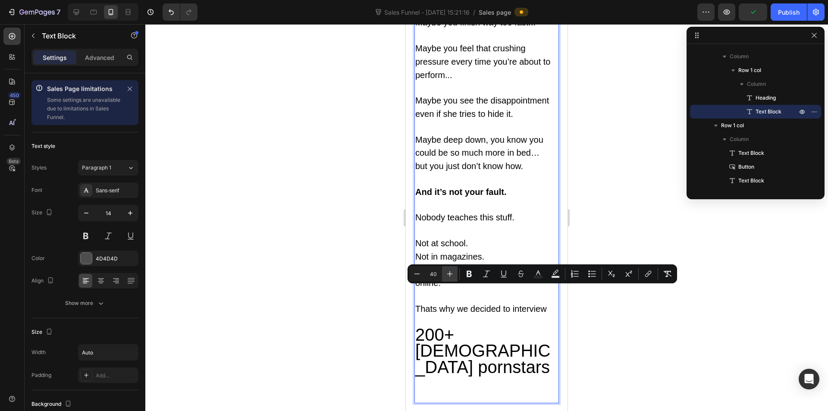
click at [452, 273] on icon "Editor contextual toolbar" at bounding box center [449, 273] width 9 height 9
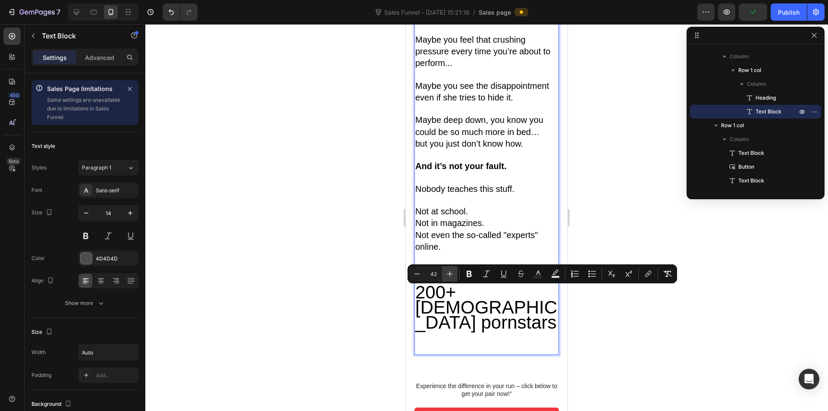
click at [452, 273] on icon "Editor contextual toolbar" at bounding box center [449, 273] width 9 height 9
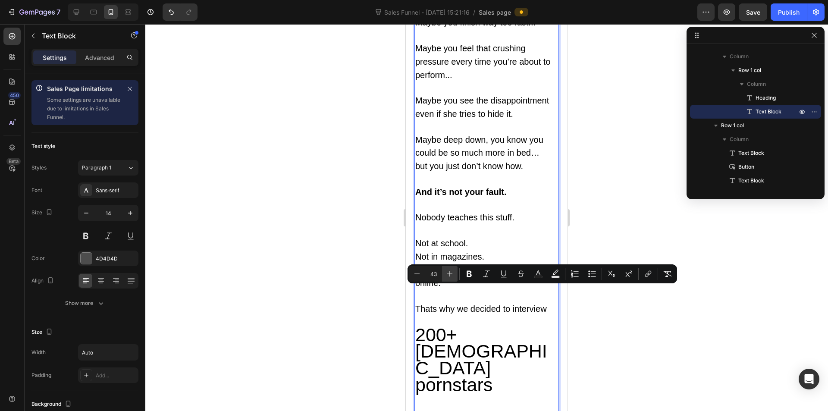
click at [452, 273] on icon "Editor contextual toolbar" at bounding box center [449, 273] width 9 height 9
type input "45"
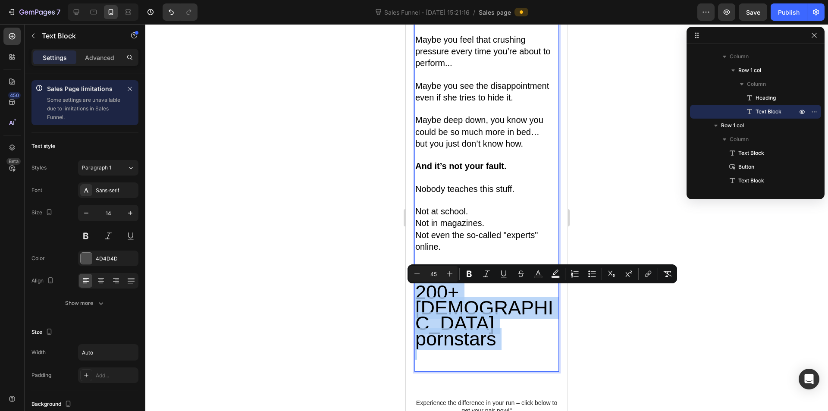
drag, startPoint x: 448, startPoint y: 304, endPoint x: 469, endPoint y: 315, distance: 23.7
click at [448, 305] on span "200+ [DEMOGRAPHIC_DATA] pornstars" at bounding box center [484, 315] width 138 height 69
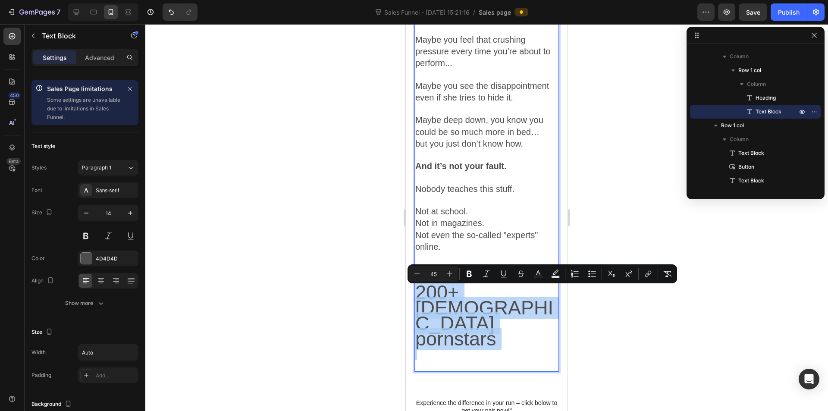
click at [505, 300] on span "200+ [DEMOGRAPHIC_DATA] pornstars" at bounding box center [484, 315] width 138 height 69
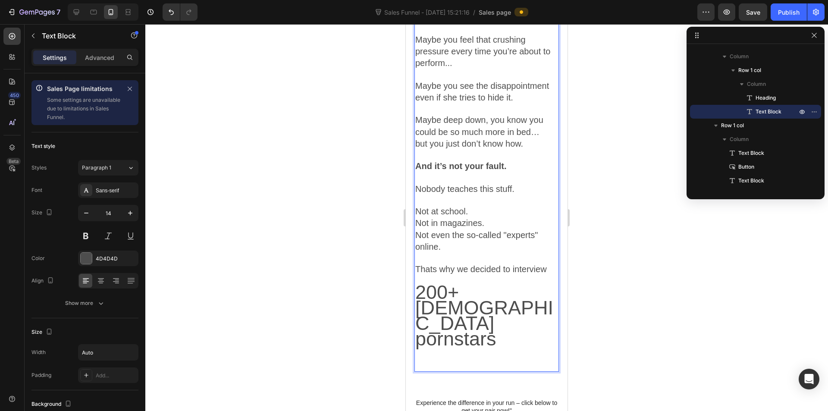
click at [474, 299] on span "200+ [DEMOGRAPHIC_DATA] pornstars" at bounding box center [484, 315] width 138 height 69
click at [444, 313] on span "200+ [DEMOGRAPHIC_DATA] pornstars" at bounding box center [484, 315] width 138 height 69
click at [456, 308] on span "200+ [DEMOGRAPHIC_DATA] pornstars" at bounding box center [484, 315] width 138 height 69
click at [452, 297] on span "200+ [DEMOGRAPHIC_DATA] pornstars" at bounding box center [484, 315] width 138 height 69
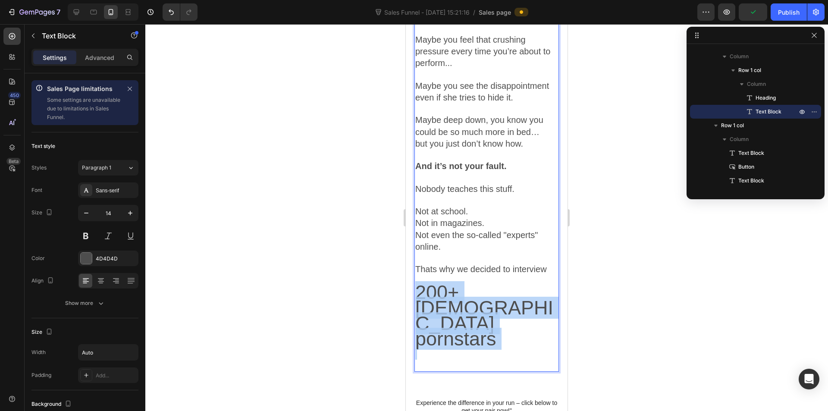
click at [452, 297] on span "200+ [DEMOGRAPHIC_DATA] pornstars" at bounding box center [484, 315] width 138 height 69
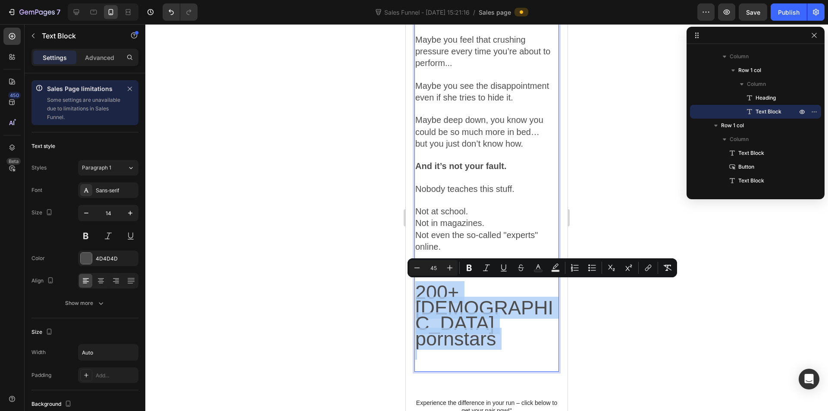
click at [476, 303] on span "200+ [DEMOGRAPHIC_DATA] pornstars" at bounding box center [484, 315] width 138 height 69
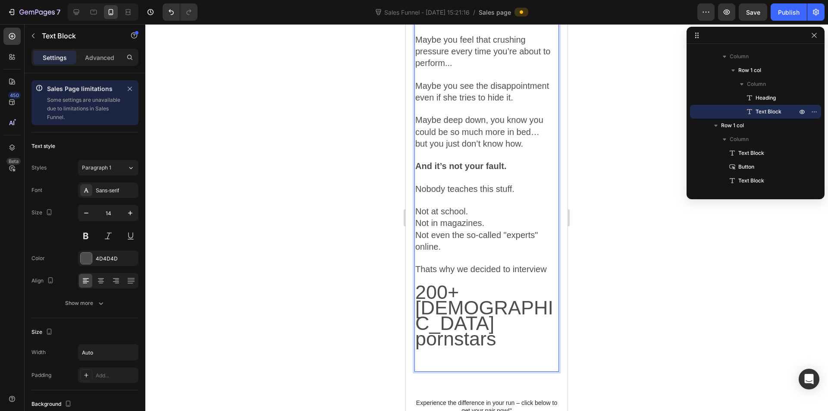
click at [452, 297] on span "200+ [DEMOGRAPHIC_DATA] pornstars" at bounding box center [484, 315] width 138 height 69
click at [452, 296] on span "200+ [DEMOGRAPHIC_DATA] pornstars" at bounding box center [484, 315] width 138 height 69
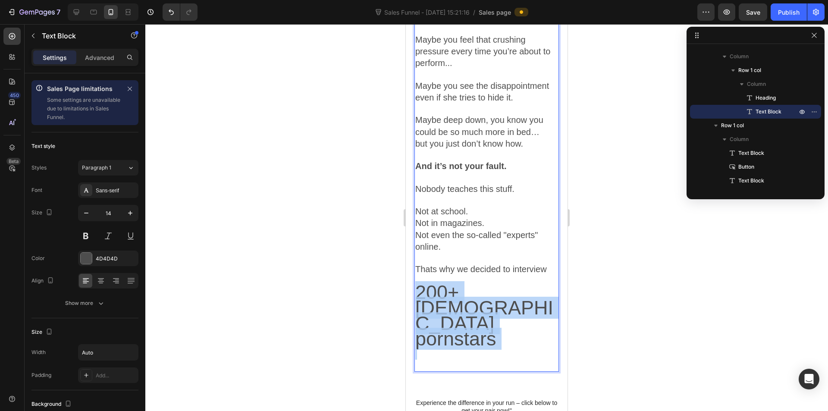
click at [452, 296] on span "200+ [DEMOGRAPHIC_DATA] pornstars" at bounding box center [484, 315] width 138 height 69
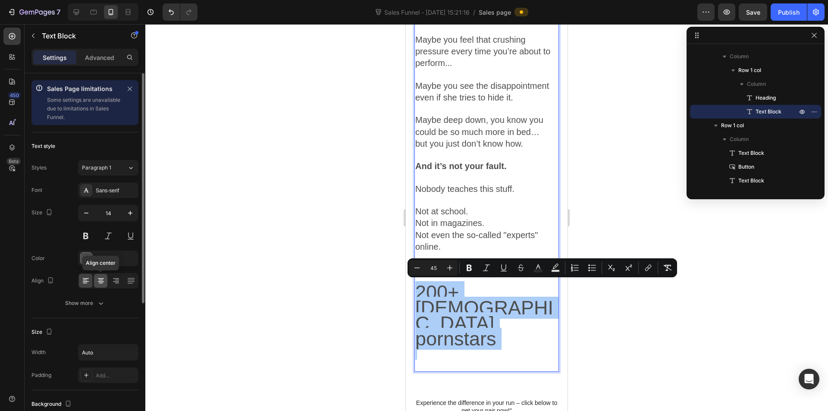
click at [100, 280] on icon at bounding box center [101, 280] width 4 height 1
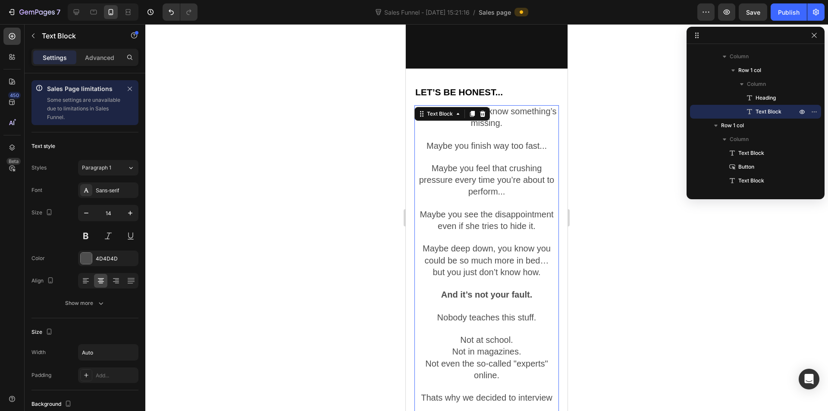
scroll to position [388, 0]
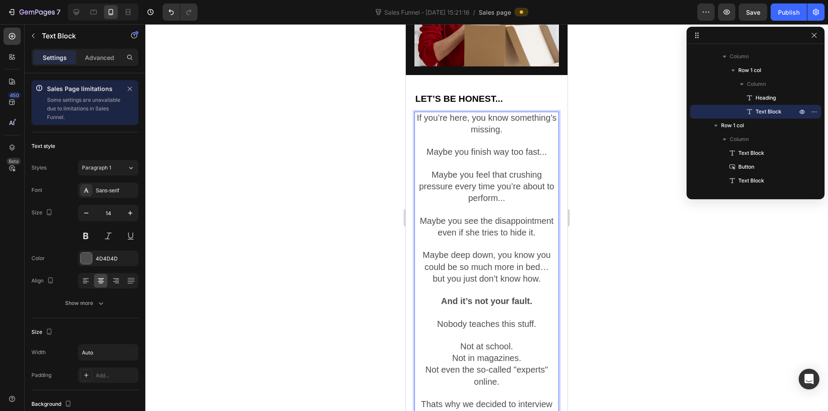
click at [477, 170] on span "Maybe you feel that crushing pressure every time you’re about to perform..." at bounding box center [486, 186] width 135 height 33
click at [84, 279] on icon at bounding box center [85, 280] width 9 height 9
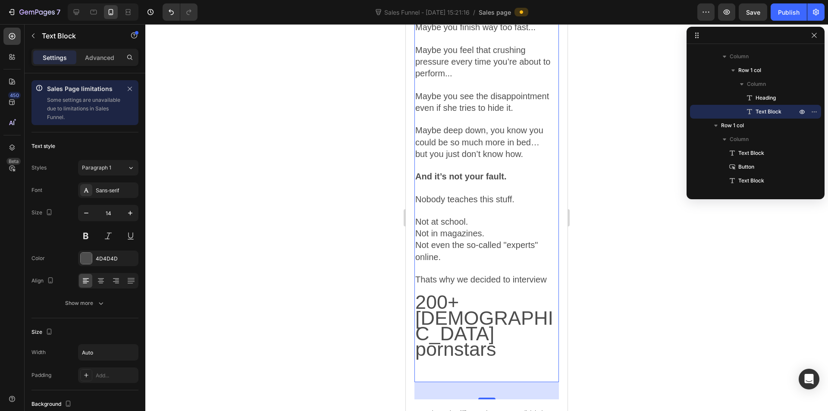
scroll to position [517, 0]
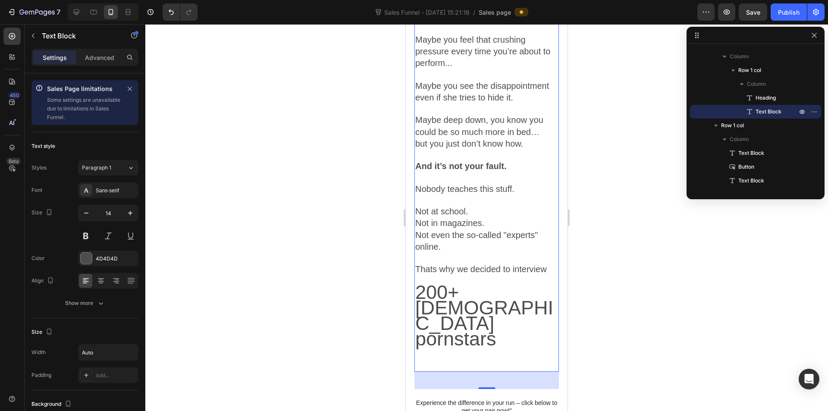
click at [437, 302] on span "200+ [DEMOGRAPHIC_DATA] pornstars" at bounding box center [484, 315] width 138 height 69
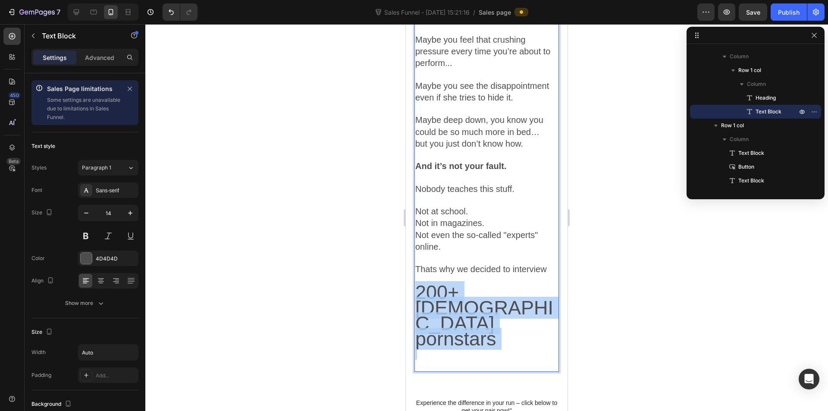
click at [437, 302] on span "200+ [DEMOGRAPHIC_DATA] pornstars" at bounding box center [484, 315] width 138 height 69
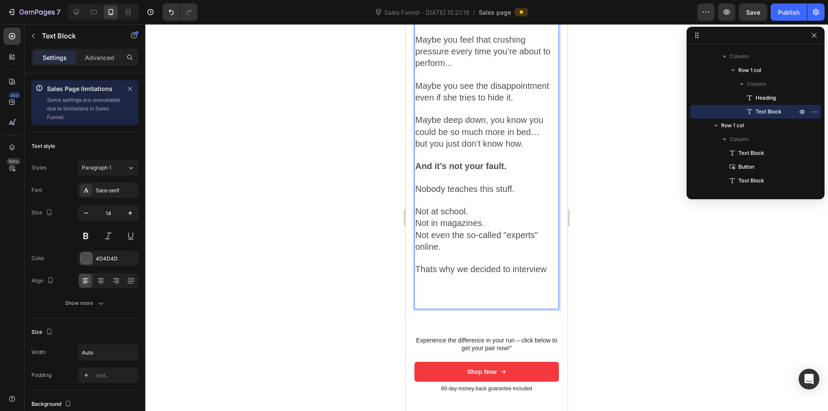
click at [437, 302] on p "Rich Text Editor. Editing area: main" at bounding box center [486, 298] width 143 height 22
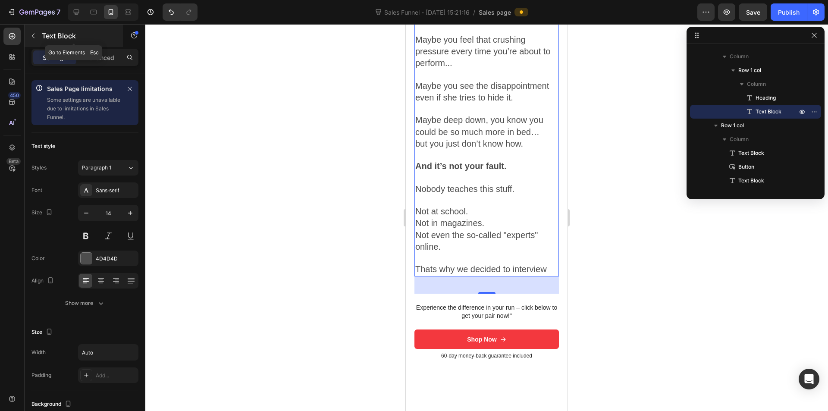
click at [37, 38] on button "button" at bounding box center [33, 36] width 14 height 14
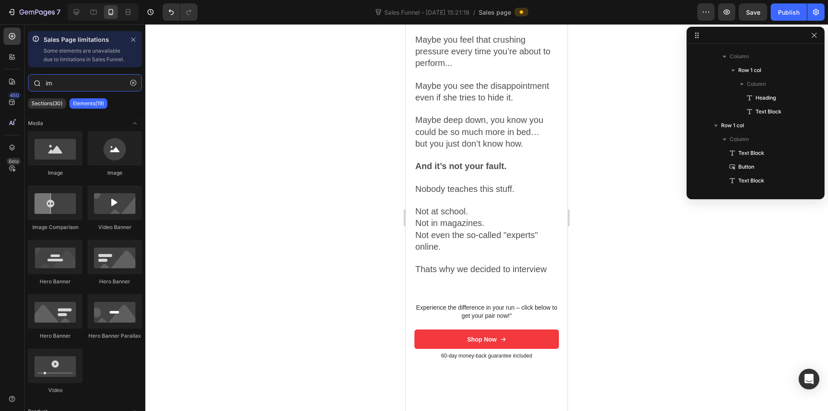
click at [51, 89] on input "im" at bounding box center [85, 82] width 114 height 17
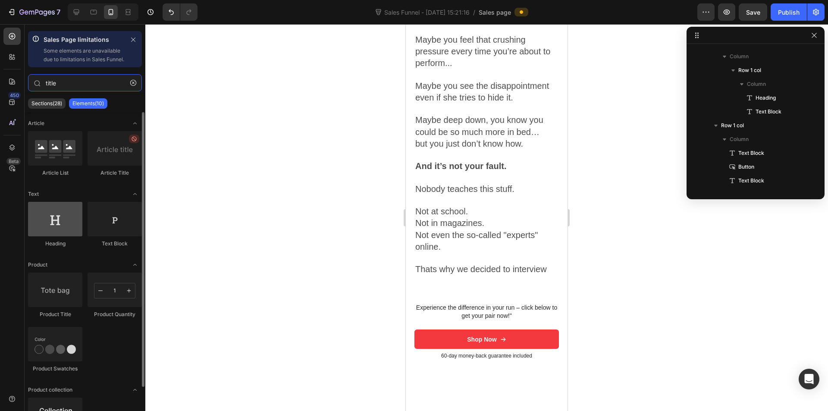
type input "title"
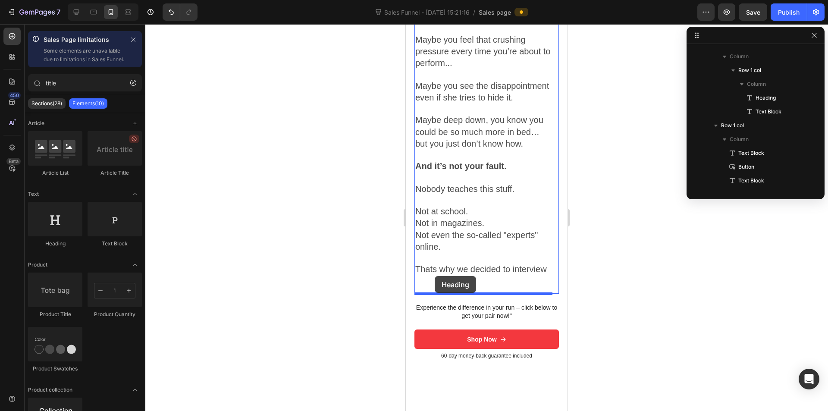
drag, startPoint x: 468, startPoint y: 266, endPoint x: 435, endPoint y: 276, distance: 35.1
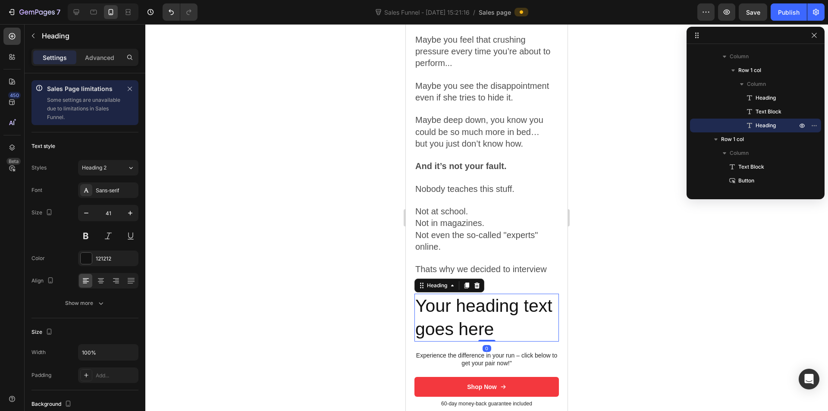
click at [440, 301] on h2 "Your heading text goes here" at bounding box center [486, 318] width 144 height 48
click at [443, 325] on p "Your heading text goes here" at bounding box center [486, 317] width 143 height 46
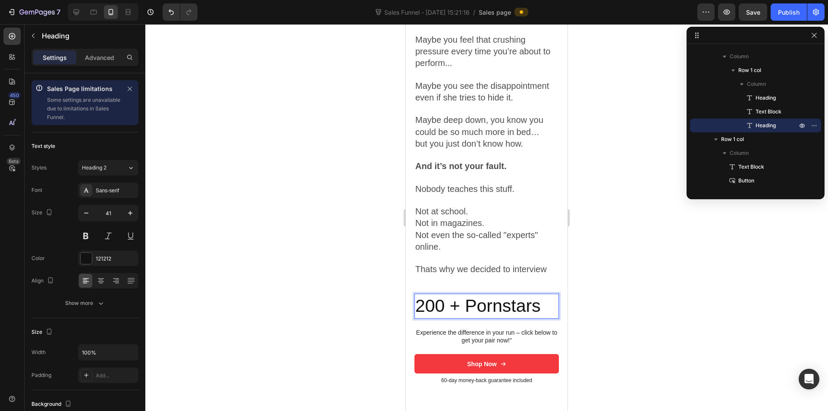
click at [480, 306] on p "200 + Pornstars" at bounding box center [486, 305] width 143 height 23
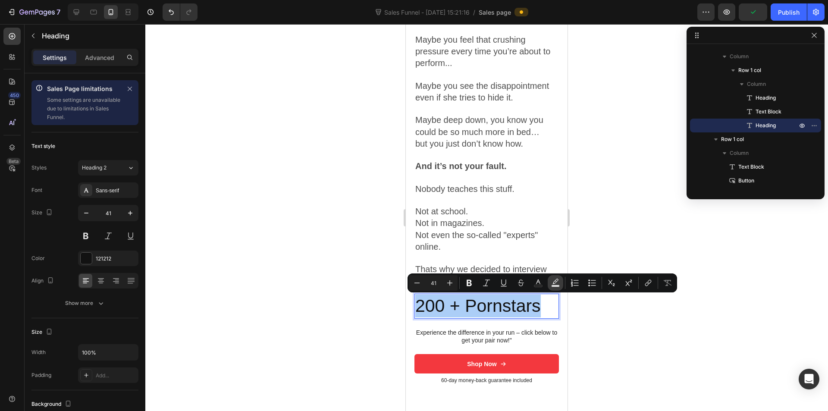
click at [550, 283] on button "Text Background Color" at bounding box center [555, 283] width 16 height 16
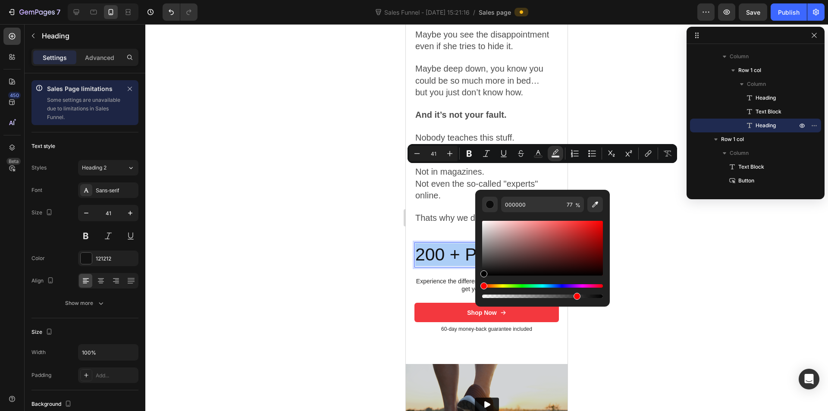
scroll to position [647, 0]
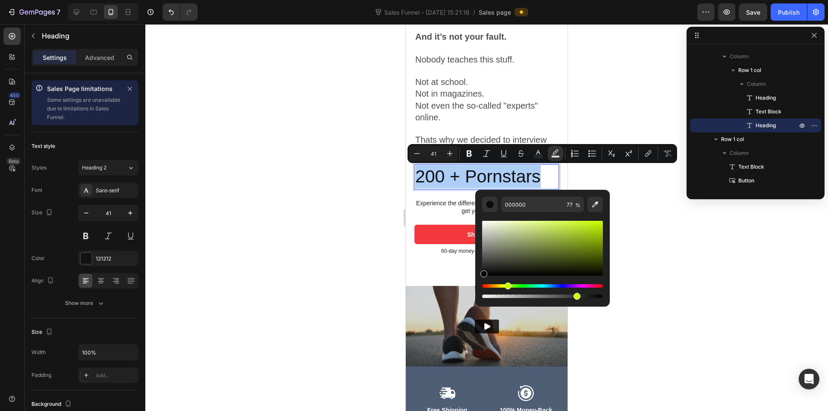
click at [507, 286] on div "Hue" at bounding box center [542, 285] width 121 height 3
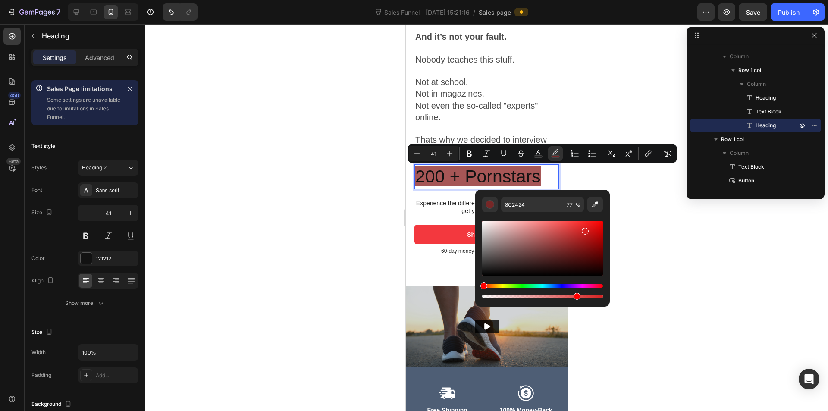
drag, startPoint x: 571, startPoint y: 245, endPoint x: 579, endPoint y: 229, distance: 17.5
click at [584, 228] on div "Editor contextual toolbar" at bounding box center [542, 248] width 121 height 55
click at [553, 233] on div "Editor contextual toolbar" at bounding box center [542, 248] width 121 height 55
click at [504, 287] on div "Hue" at bounding box center [542, 285] width 121 height 3
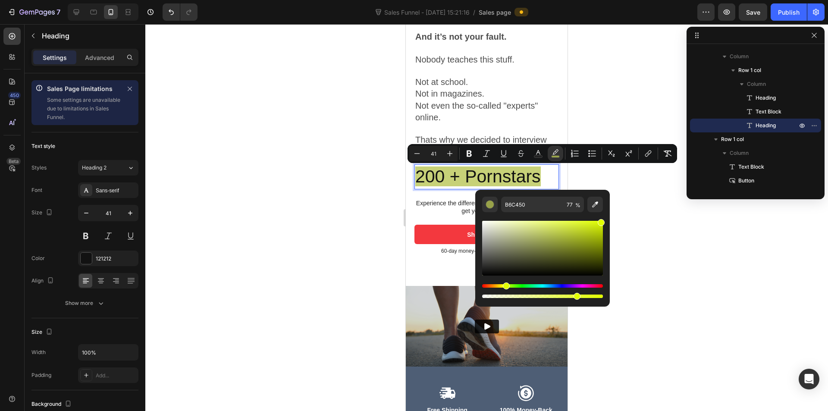
drag, startPoint x: 573, startPoint y: 249, endPoint x: 609, endPoint y: 213, distance: 51.2
click at [609, 213] on div "B6C450 77 %" at bounding box center [542, 245] width 134 height 110
type input "E1FF00"
click at [466, 179] on span "200 + Pornstars" at bounding box center [477, 176] width 125 height 20
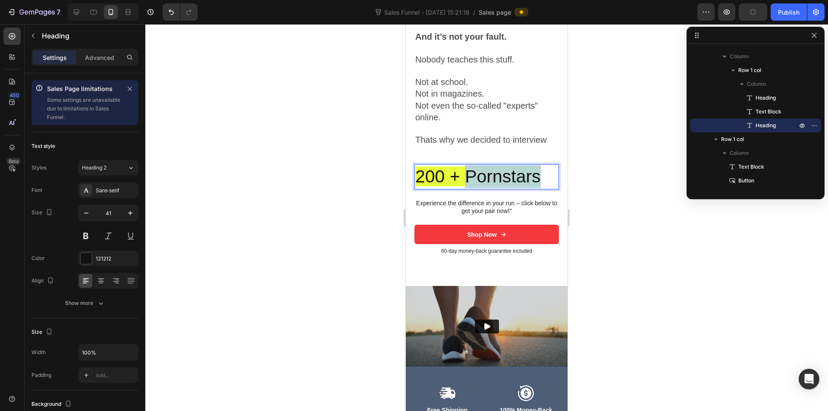
click at [466, 179] on span "200 + Pornstars" at bounding box center [477, 176] width 125 height 20
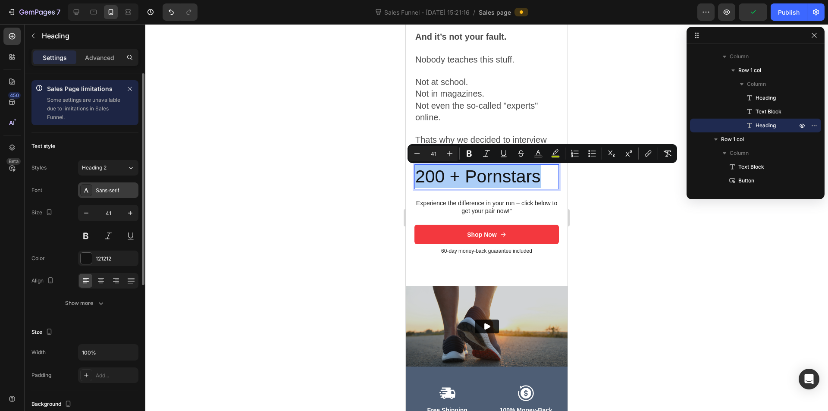
click at [119, 186] on div "Sans-serif" at bounding box center [108, 190] width 60 height 16
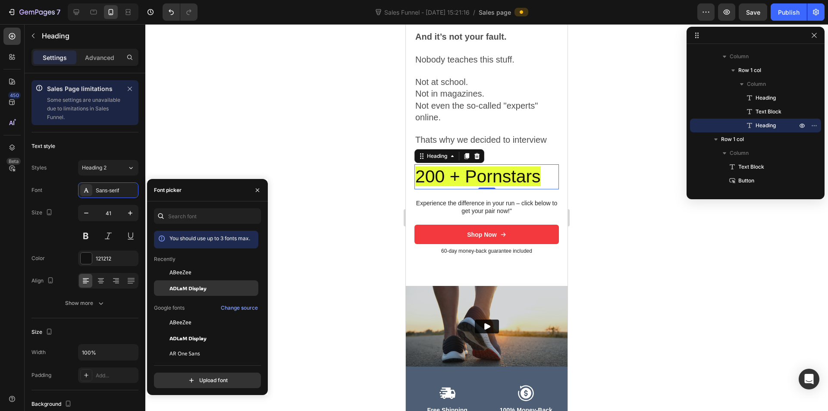
click at [175, 286] on span "ADLaM Display" at bounding box center [187, 288] width 37 height 8
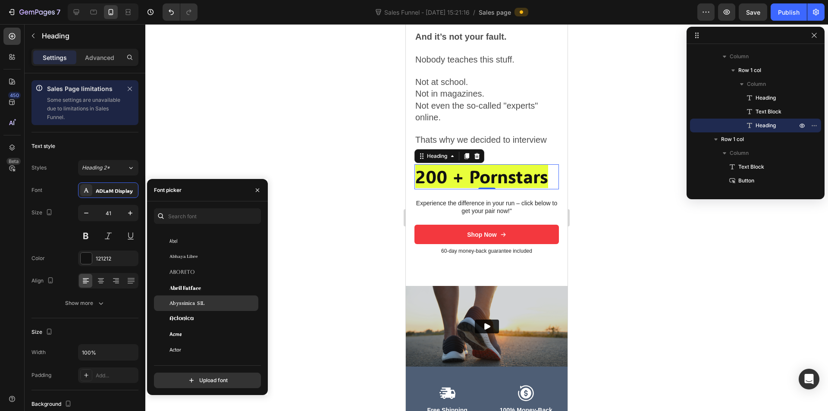
scroll to position [129, 0]
click at [181, 268] on span "Aboreto" at bounding box center [181, 271] width 25 height 8
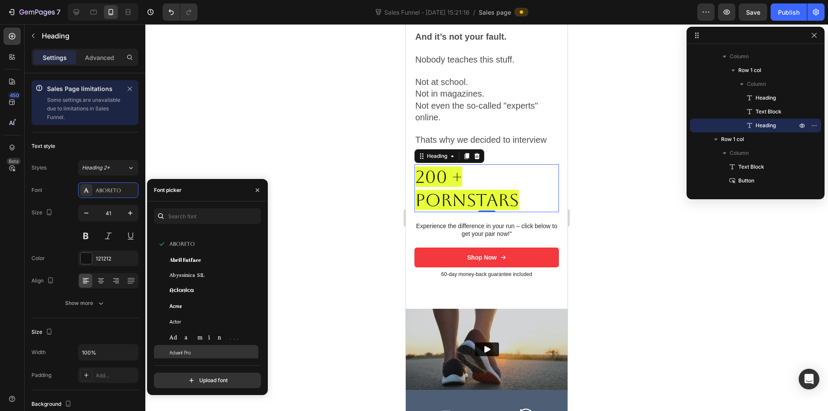
scroll to position [216, 0]
click at [196, 296] on div "Adamina" at bounding box center [206, 293] width 104 height 16
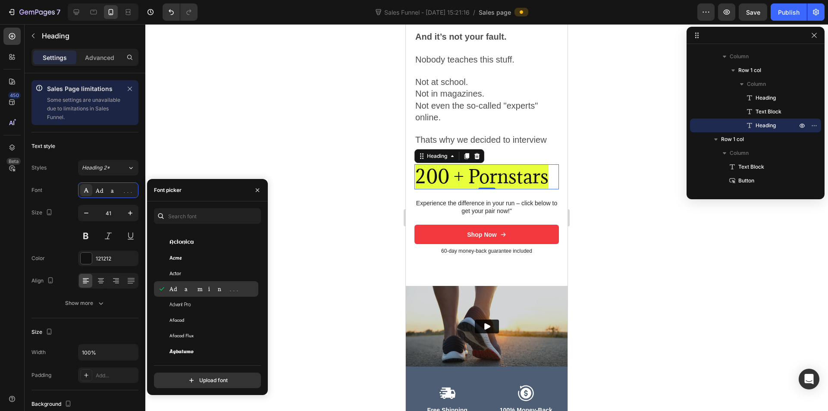
scroll to position [345, 0]
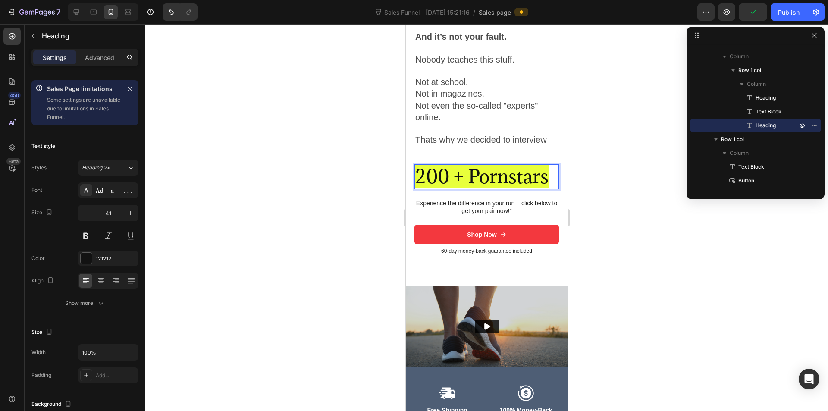
click at [683, 199] on div at bounding box center [486, 217] width 682 height 387
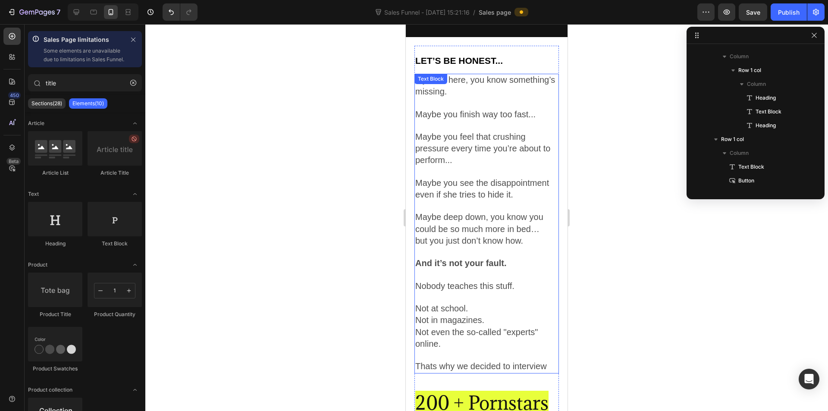
scroll to position [474, 0]
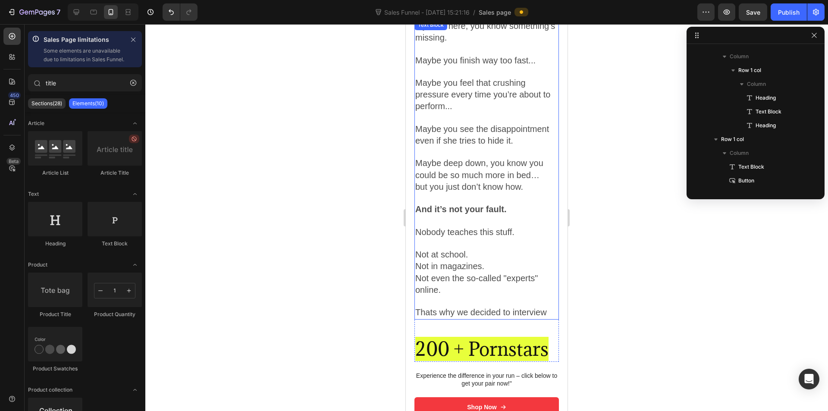
click at [545, 312] on span "Thats why we decided to interview" at bounding box center [480, 311] width 131 height 9
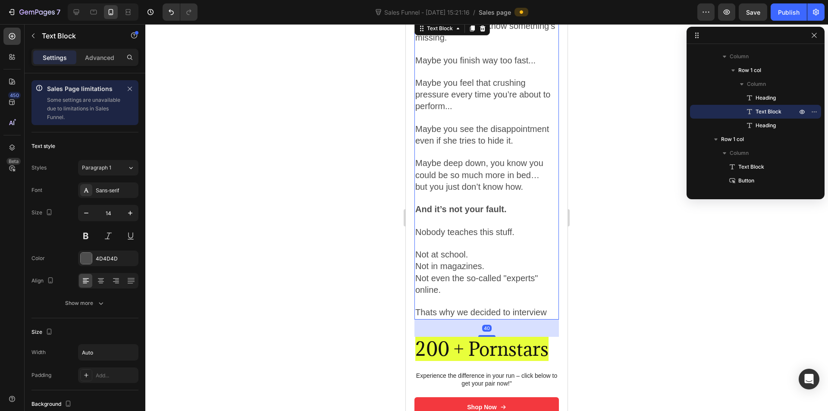
scroll to position [471, 0]
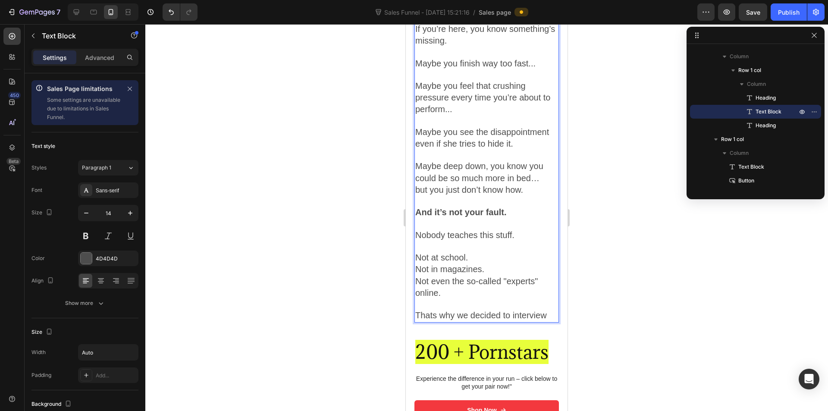
click at [544, 316] on span "Thats why we decided to interview" at bounding box center [480, 314] width 131 height 9
click at [495, 338] on div "Let’s Be Honest... Heading If you’re here, you know something’s missing. Maybe …" at bounding box center [486, 180] width 144 height 370
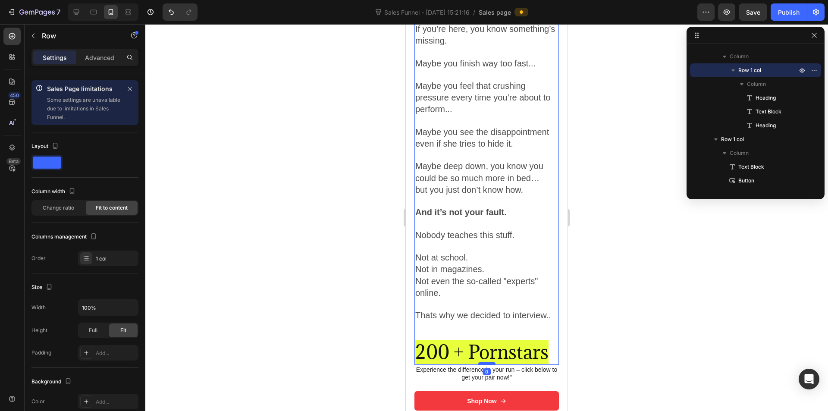
drag, startPoint x: 482, startPoint y: 373, endPoint x: 482, endPoint y: 363, distance: 9.5
click at [482, 363] on div at bounding box center [486, 363] width 17 height 3
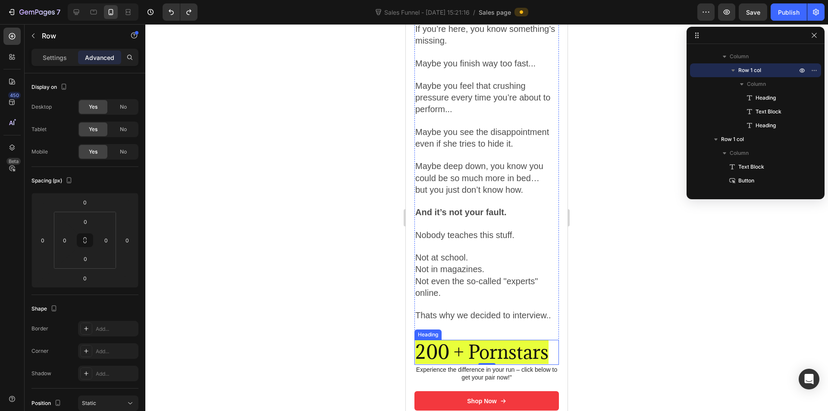
click at [480, 359] on span "200 + Pornstars" at bounding box center [481, 352] width 133 height 24
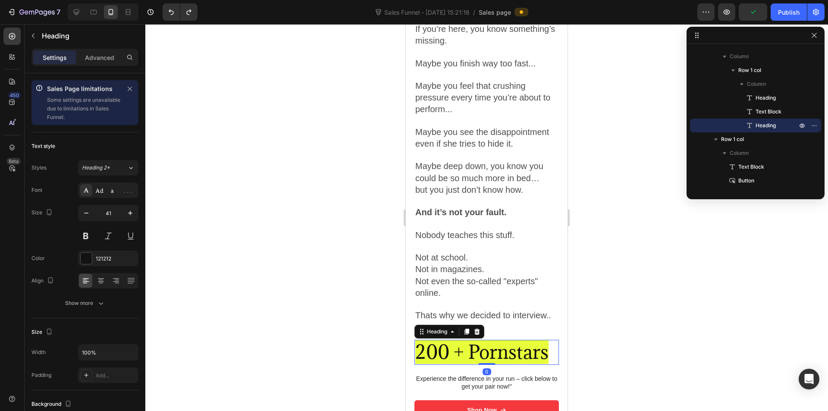
click at [579, 347] on div at bounding box center [486, 217] width 682 height 387
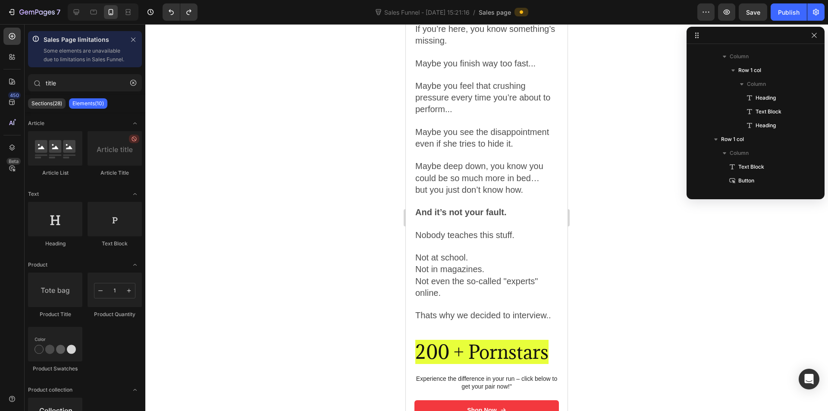
scroll to position [80, 0]
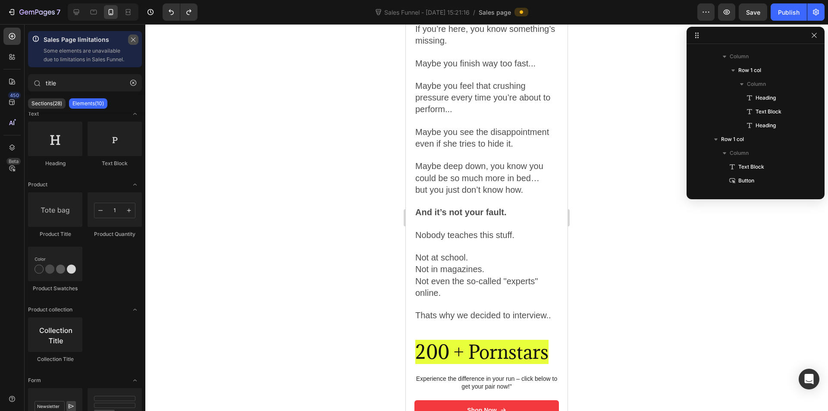
click at [131, 39] on icon "button" at bounding box center [133, 40] width 6 height 6
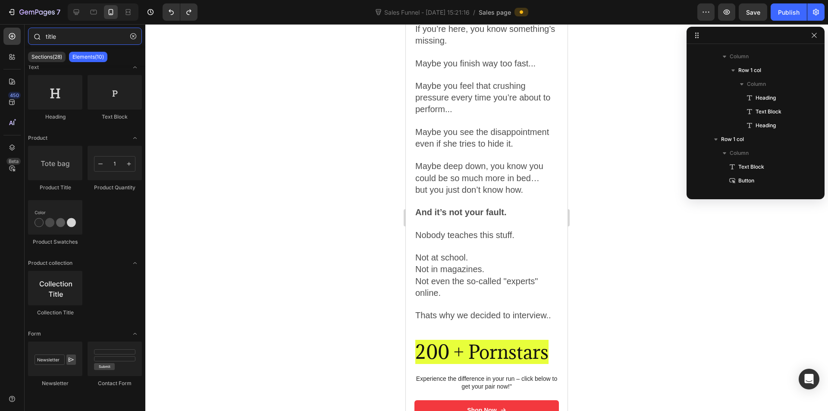
click at [84, 41] on input "title" at bounding box center [85, 36] width 114 height 17
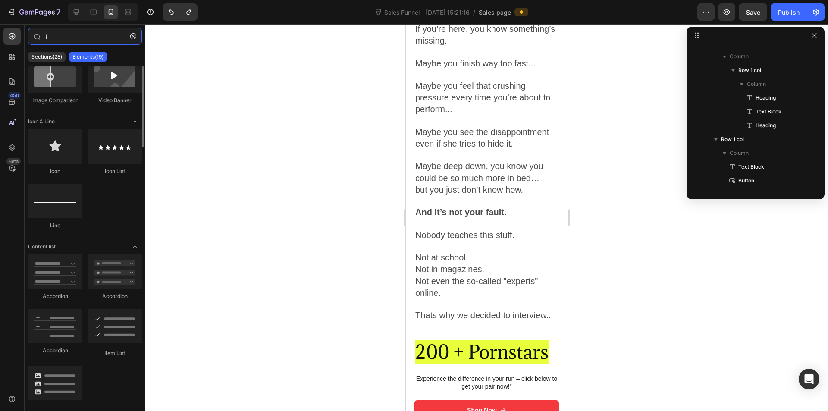
scroll to position [0, 0]
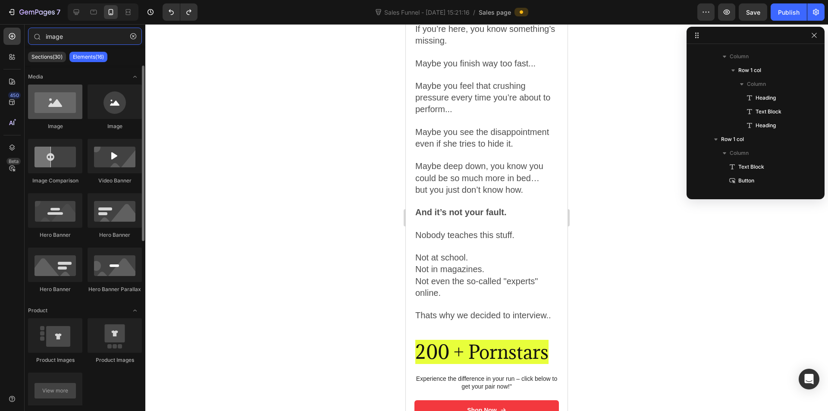
type input "image"
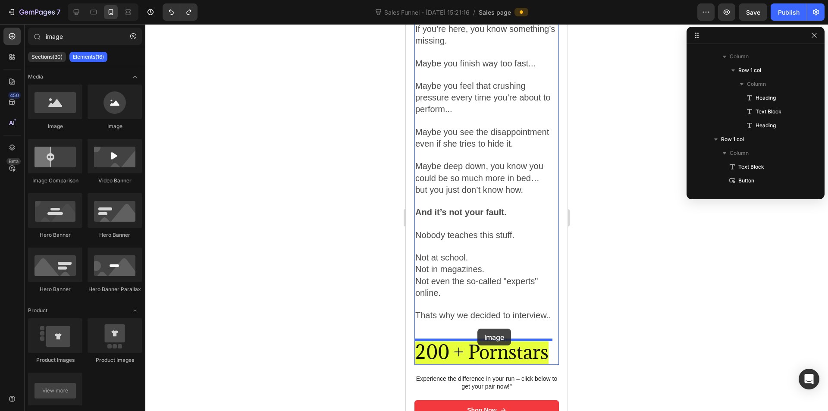
drag, startPoint x: 460, startPoint y: 141, endPoint x: 475, endPoint y: 328, distance: 188.1
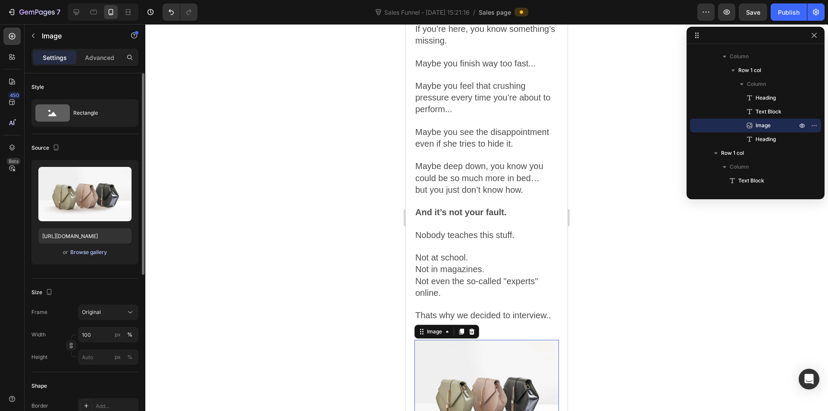
click at [74, 250] on div "Browse gallery" at bounding box center [88, 252] width 37 height 8
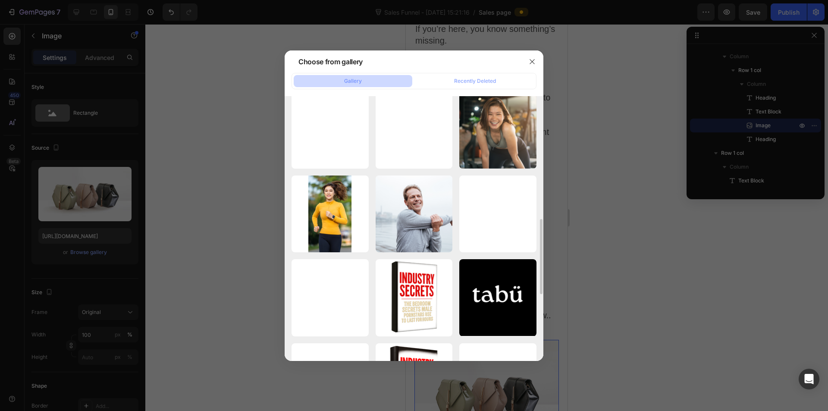
scroll to position [647, 0]
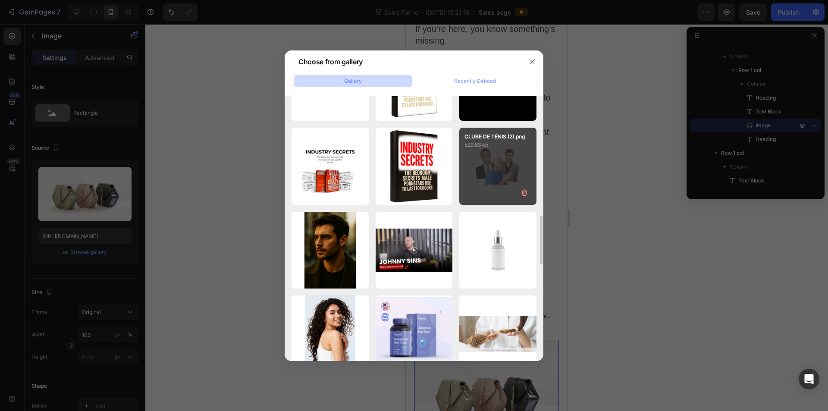
click at [493, 180] on div "CLUBE DE TÉNIS (2).png 529.83 kb" at bounding box center [497, 166] width 77 height 77
type input "[URL][DOMAIN_NAME]"
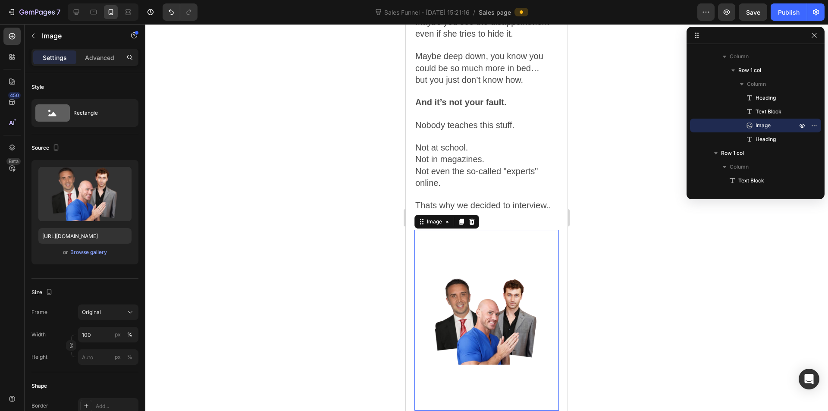
scroll to position [644, 0]
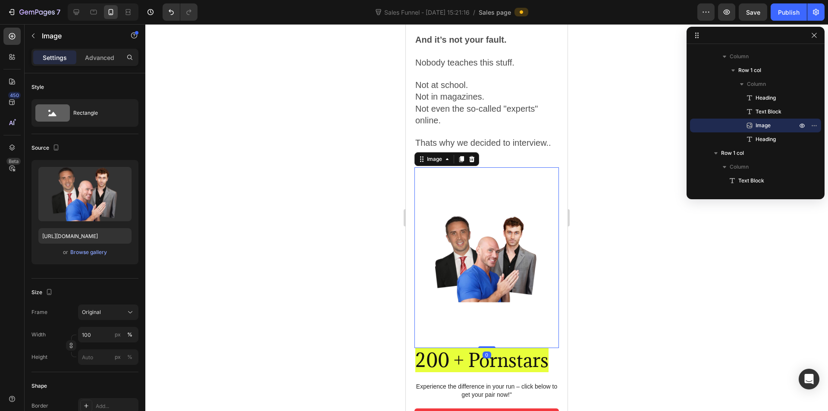
drag, startPoint x: 484, startPoint y: 360, endPoint x: 488, endPoint y: 300, distance: 60.1
click at [488, 300] on div "Image 0" at bounding box center [486, 257] width 144 height 181
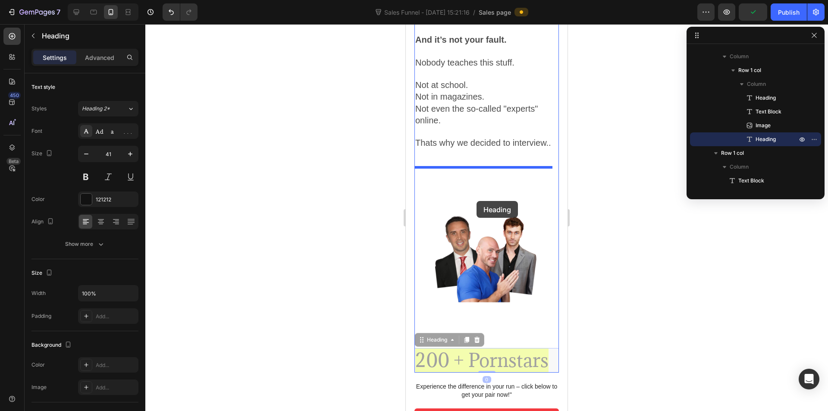
drag, startPoint x: 492, startPoint y: 354, endPoint x: 476, endPoint y: 199, distance: 156.5
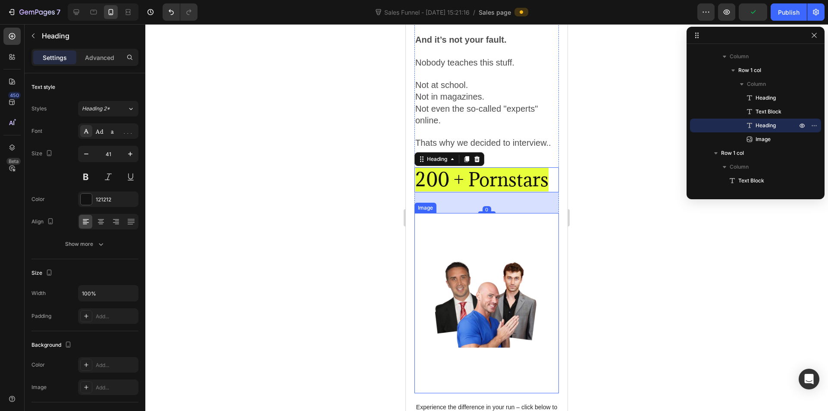
click at [474, 264] on img at bounding box center [486, 303] width 144 height 181
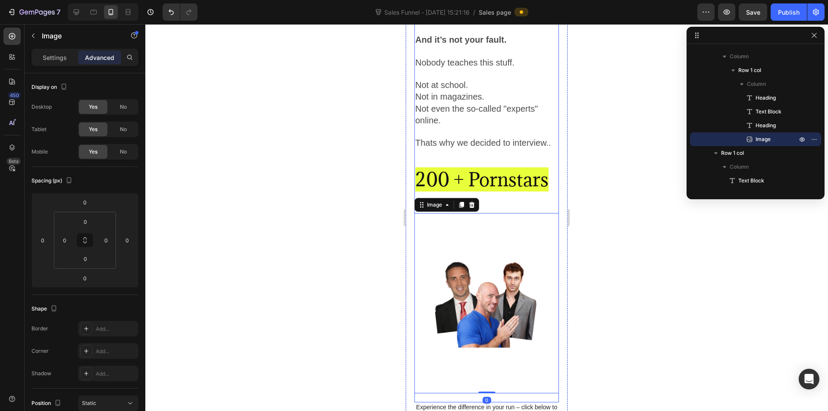
click at [486, 387] on div "Let’s Be Honest... Heading If you’re here, you know something’s missing. Maybe …" at bounding box center [486, 112] width 144 height 580
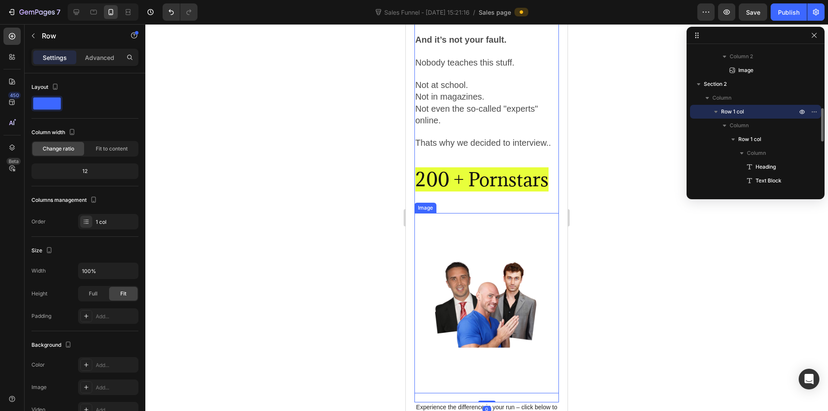
click at [484, 381] on img at bounding box center [486, 303] width 144 height 181
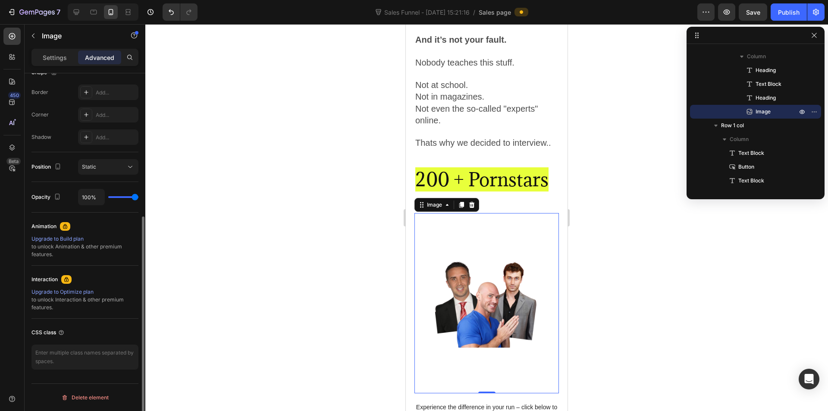
scroll to position [0, 0]
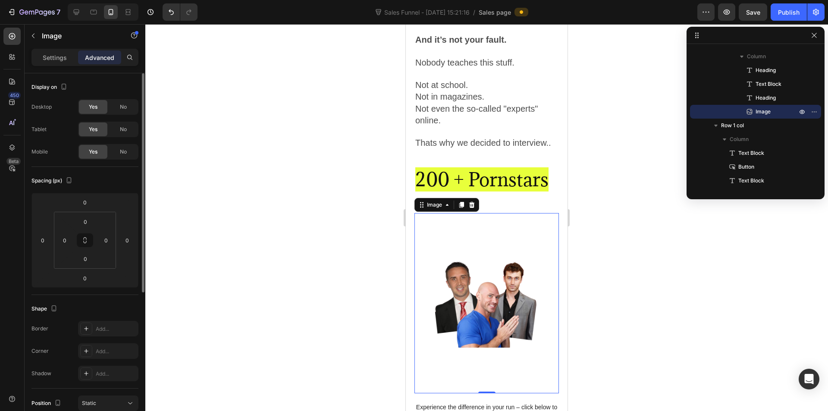
click at [60, 64] on div "Settings" at bounding box center [54, 57] width 43 height 14
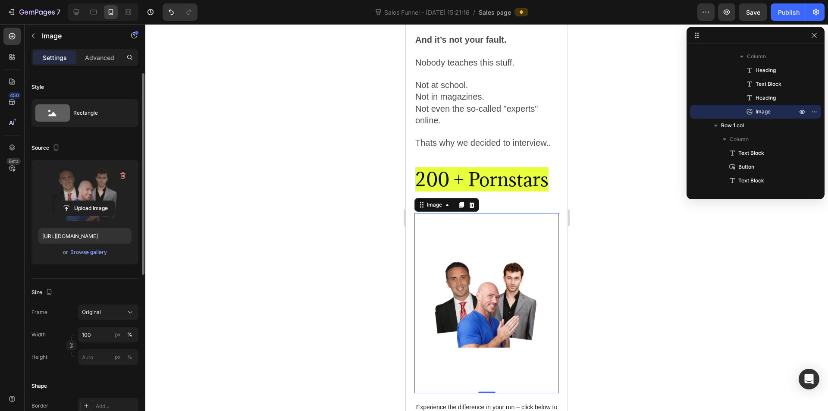
click at [95, 184] on label at bounding box center [84, 194] width 93 height 54
click at [95, 201] on input "file" at bounding box center [84, 208] width 59 height 15
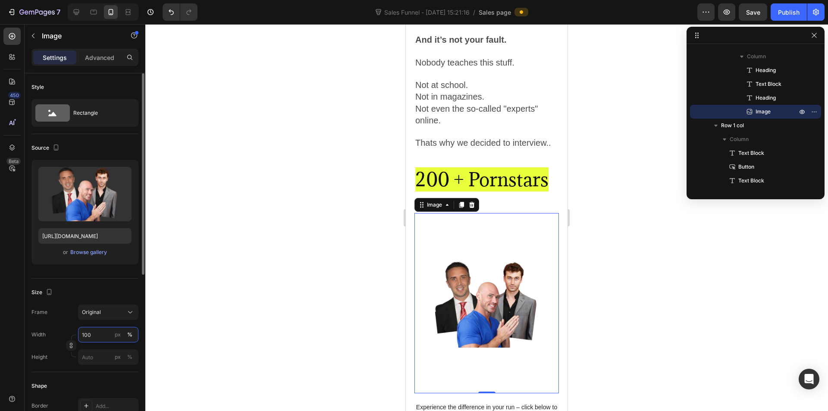
click at [96, 328] on input "100" at bounding box center [108, 335] width 60 height 16
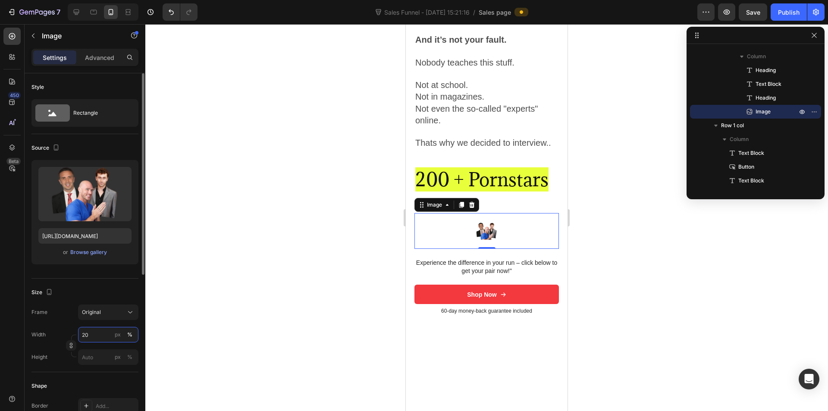
click at [91, 329] on input "20" at bounding box center [108, 335] width 60 height 16
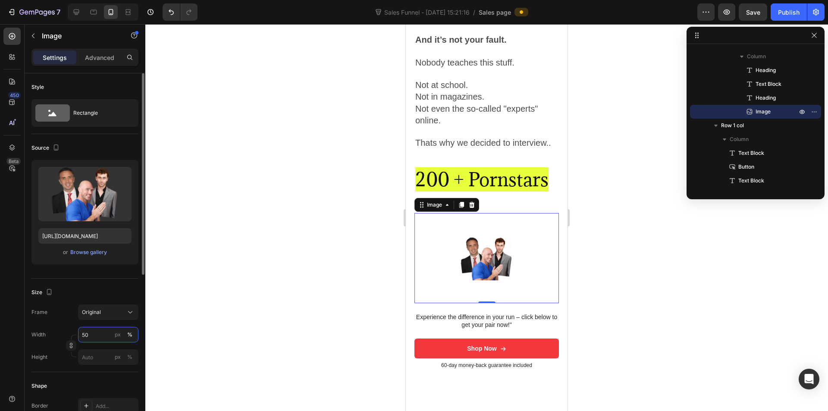
click at [91, 329] on input "50" at bounding box center [108, 335] width 60 height 16
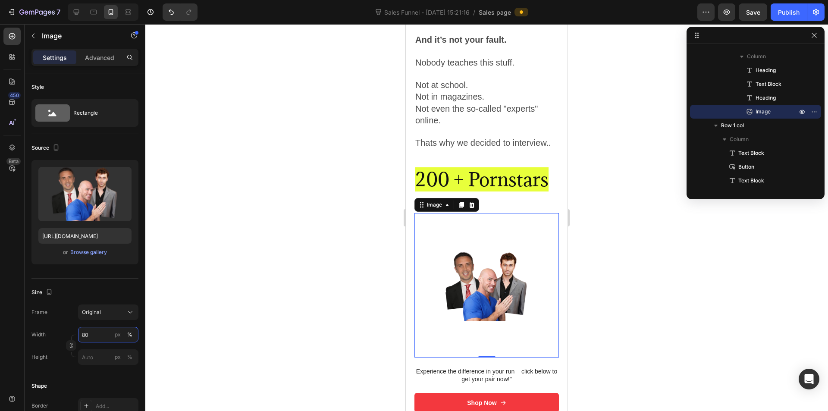
type input "80"
click at [483, 348] on img at bounding box center [487, 285] width 116 height 144
drag, startPoint x: 479, startPoint y: 349, endPoint x: 479, endPoint y: 322, distance: 27.2
click at [479, 322] on div "Image 0" at bounding box center [486, 285] width 144 height 144
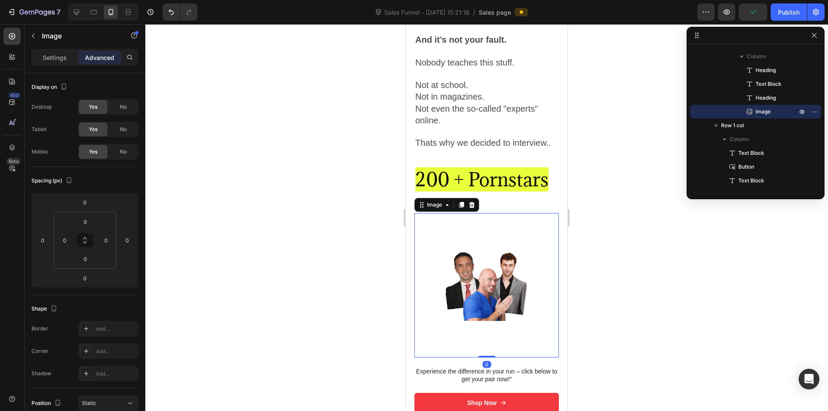
click at [482, 315] on img at bounding box center [487, 285] width 116 height 144
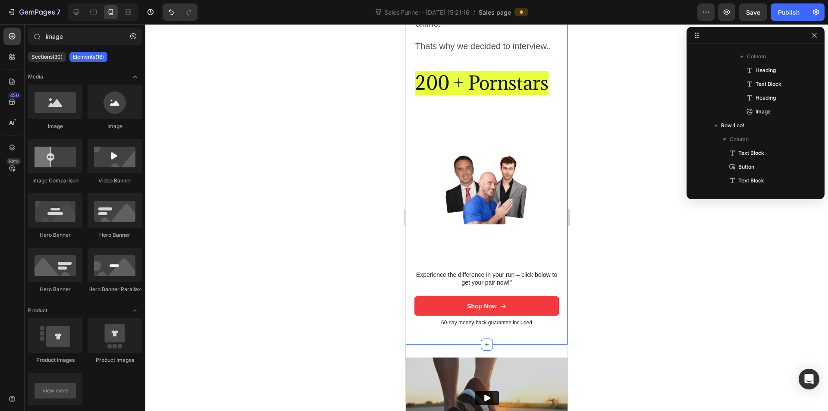
scroll to position [637, 0]
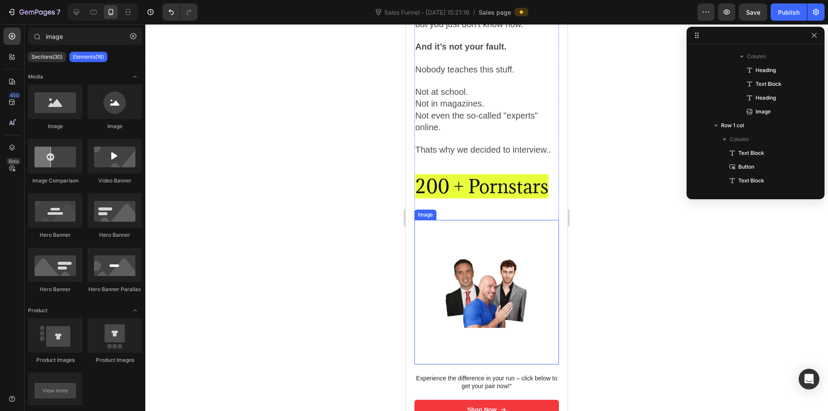
click at [495, 259] on img at bounding box center [487, 292] width 116 height 144
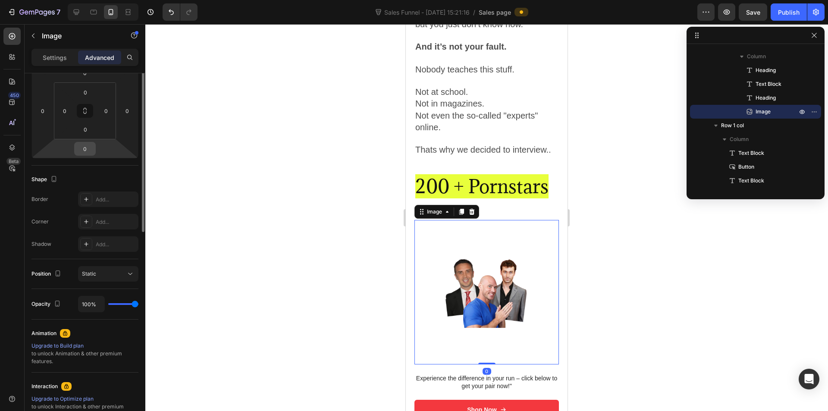
scroll to position [172, 0]
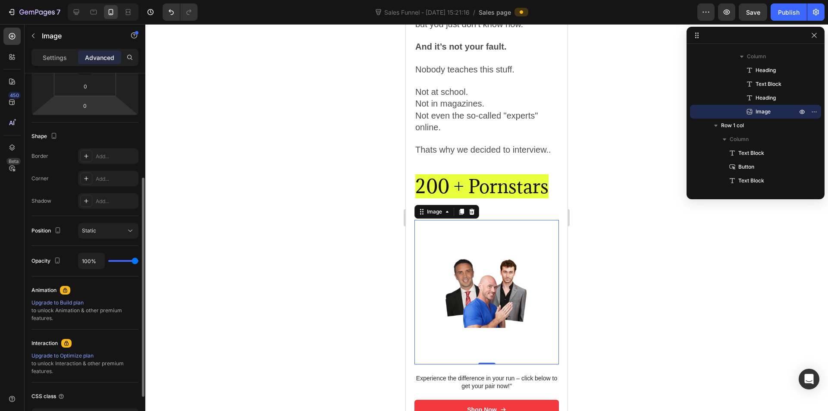
type input "94%"
type input "94"
type input "85%"
type input "85"
type input "78%"
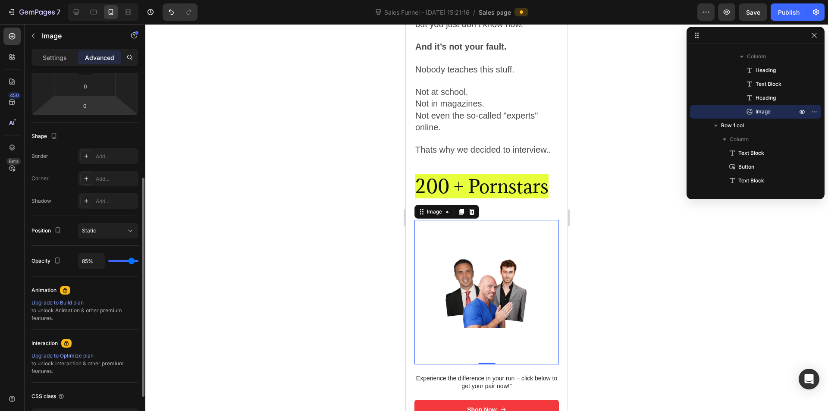
type input "78"
type input "69%"
type input "69"
type input "61%"
type input "61"
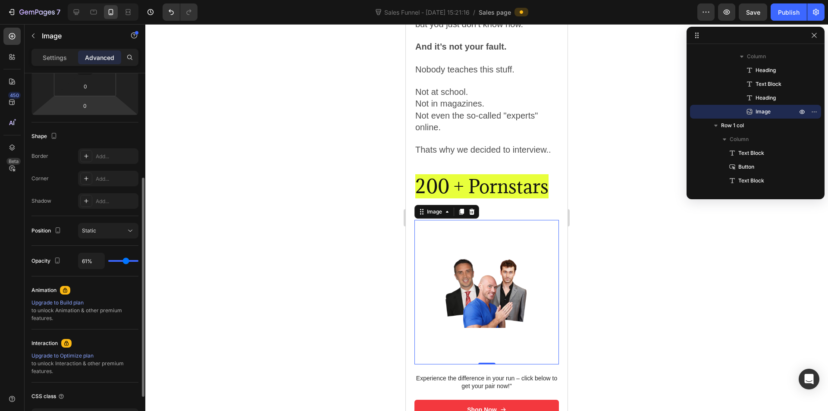
type input "57%"
type input "57"
type input "52%"
type input "52"
type input "48%"
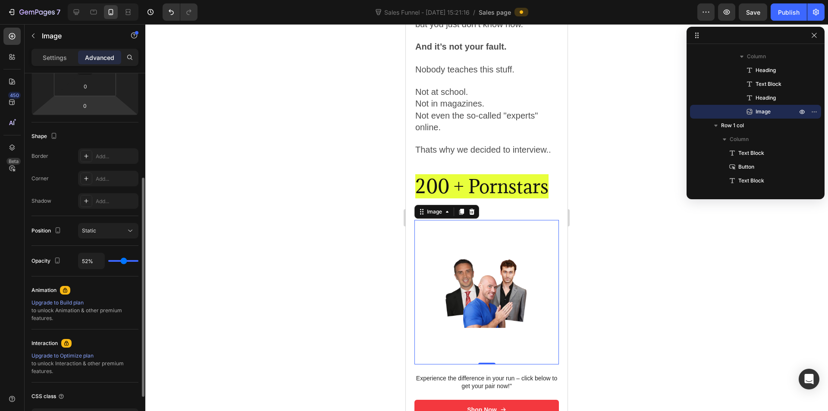
type input "48"
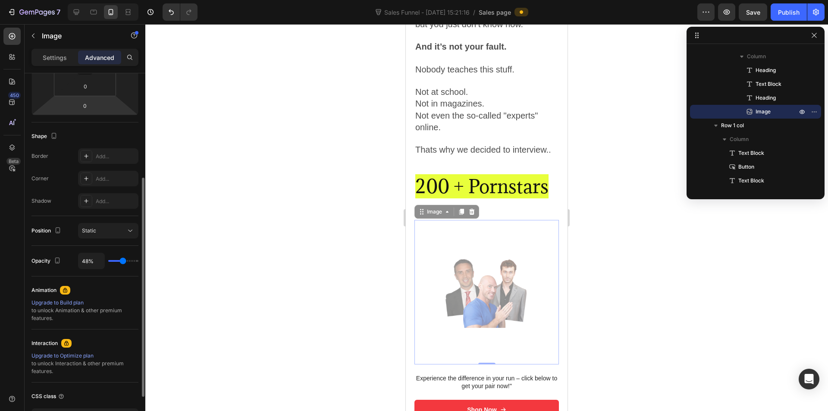
type input "50%"
type input "50"
type input "54%"
type input "54"
type input "59%"
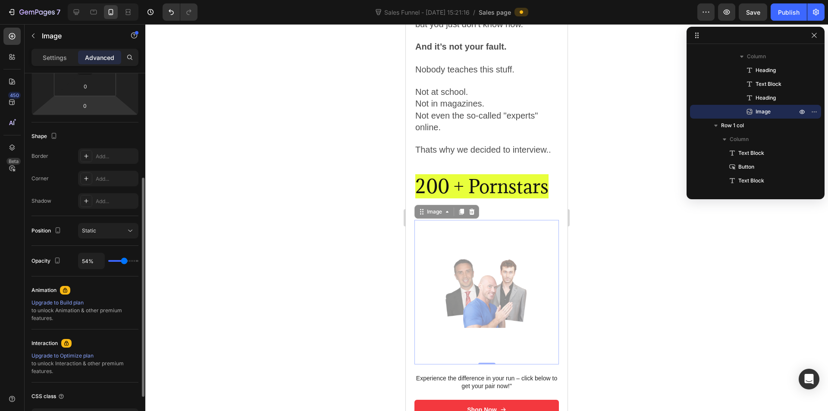
type input "59"
type input "65%"
type input "65"
type input "80%"
type input "80"
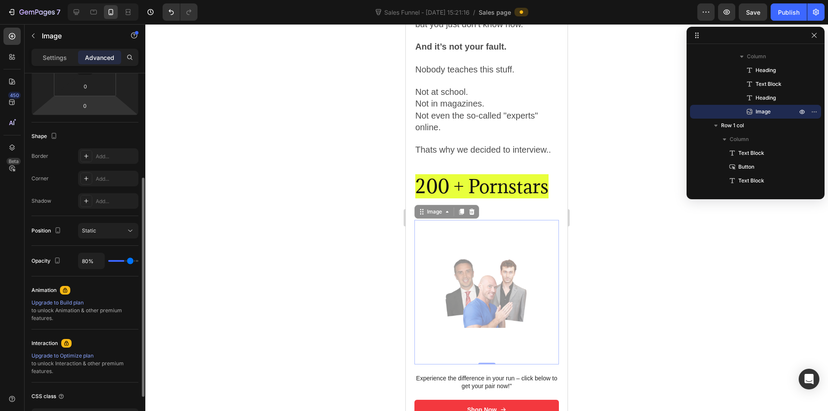
type input "83%"
type input "83"
type input "91%"
type input "91"
type input "96%"
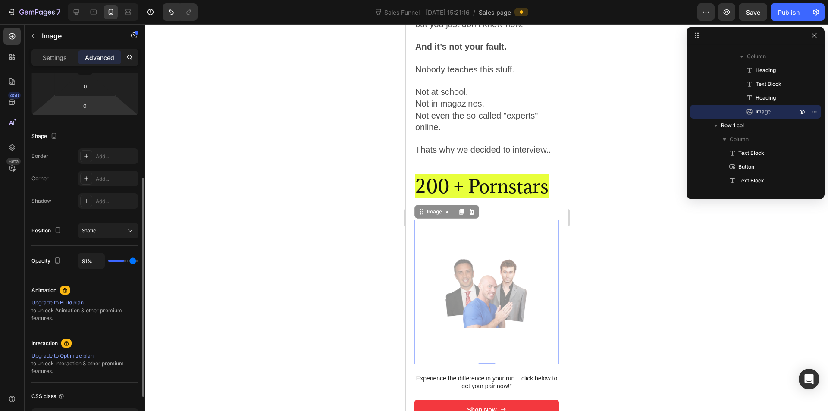
type input "96"
type input "100%"
type input "100"
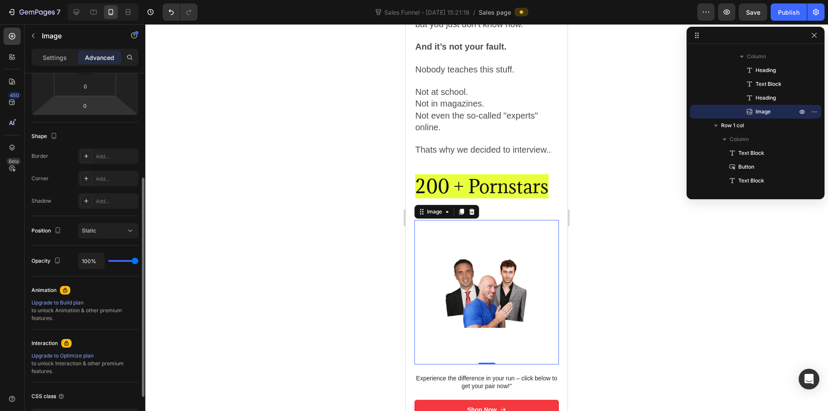
drag, startPoint x: 134, startPoint y: 260, endPoint x: 227, endPoint y: 249, distance: 93.7
click at [138, 260] on input "range" at bounding box center [123, 261] width 30 height 2
click at [485, 256] on img at bounding box center [487, 292] width 116 height 144
click at [444, 213] on icon at bounding box center [447, 211] width 7 height 7
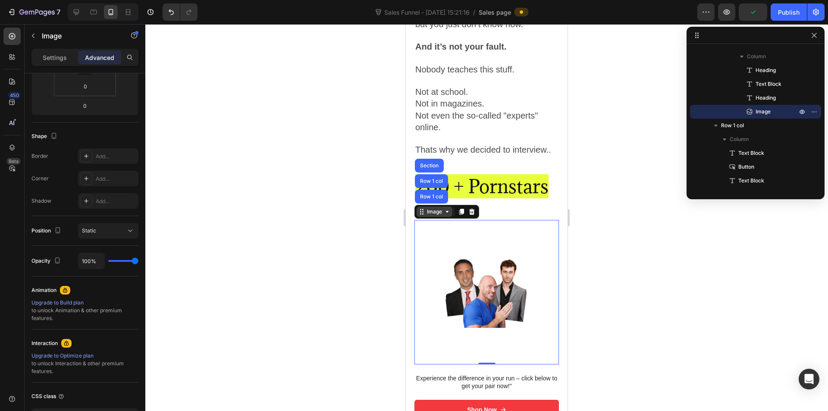
click at [424, 214] on icon at bounding box center [421, 211] width 7 height 7
click at [422, 214] on icon at bounding box center [421, 211] width 7 height 7
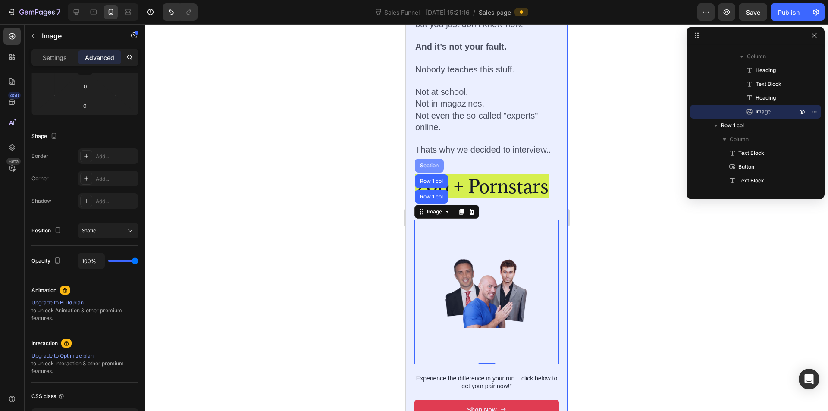
click at [422, 162] on div "Section" at bounding box center [429, 166] width 29 height 14
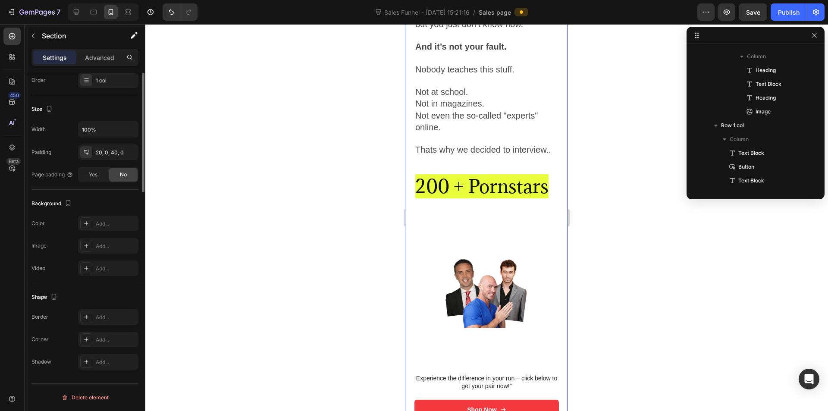
scroll to position [0, 0]
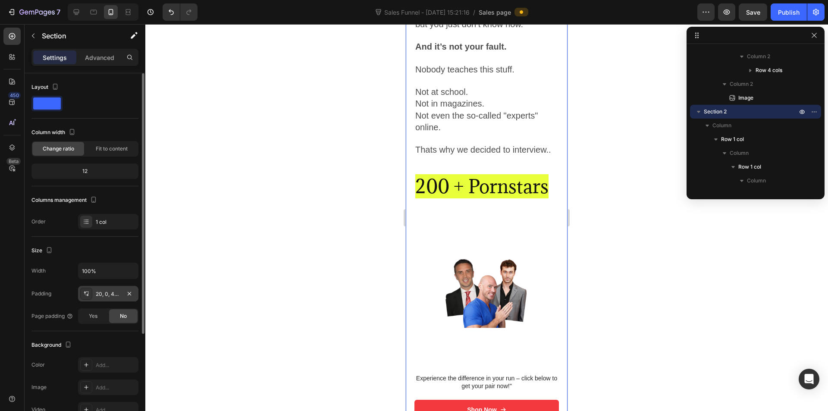
click at [98, 295] on div "20, 0, 40, 0" at bounding box center [108, 294] width 25 height 8
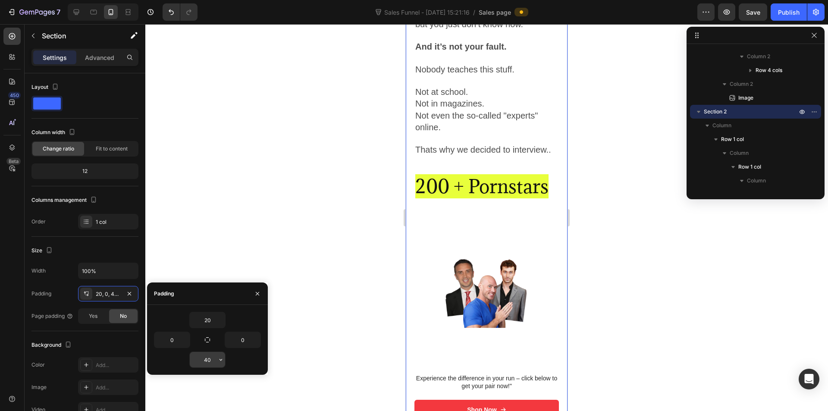
click at [210, 360] on input "40" at bounding box center [207, 360] width 35 height 16
click at [210, 360] on input "20" at bounding box center [207, 360] width 35 height 16
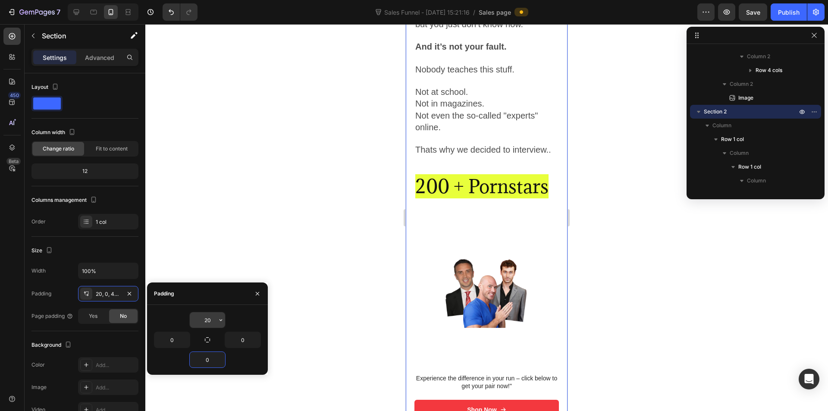
type input "0"
click at [208, 323] on input "20" at bounding box center [207, 320] width 35 height 16
type input "0"
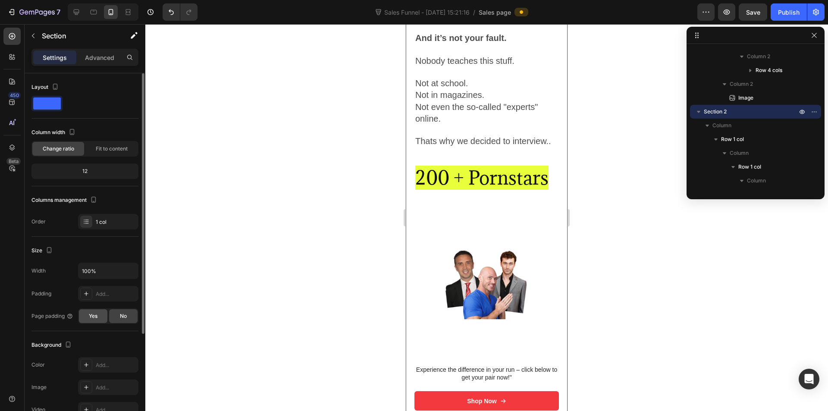
click at [87, 322] on div "Yes" at bounding box center [93, 316] width 28 height 14
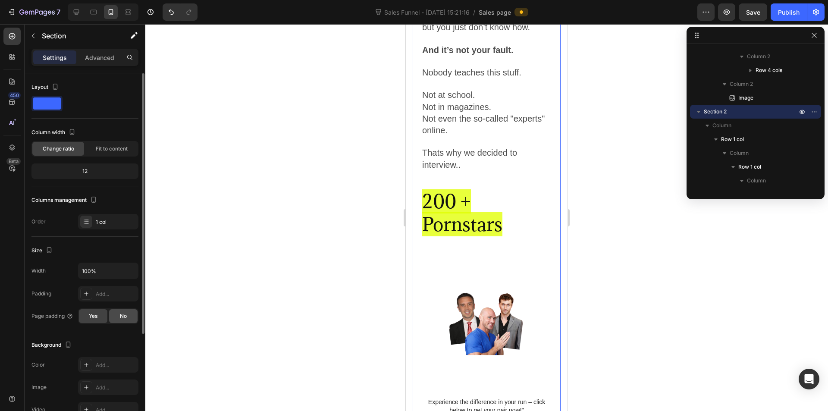
click at [122, 318] on span "No" at bounding box center [123, 316] width 7 height 8
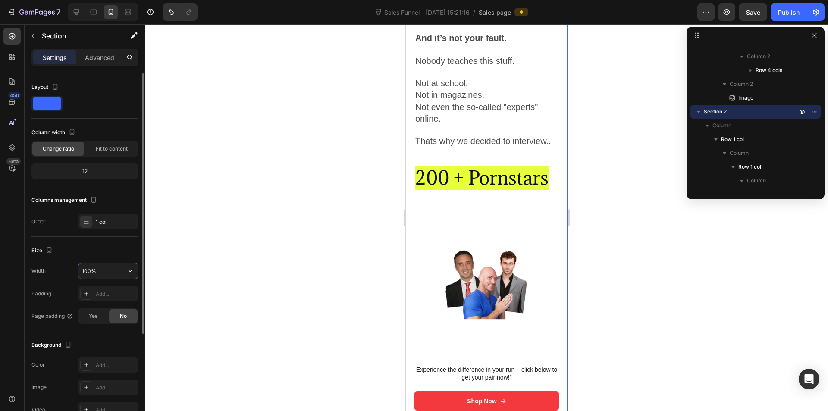
click at [90, 268] on input "100%" at bounding box center [107, 271] width 59 height 16
click at [125, 273] on button "button" at bounding box center [130, 271] width 16 height 16
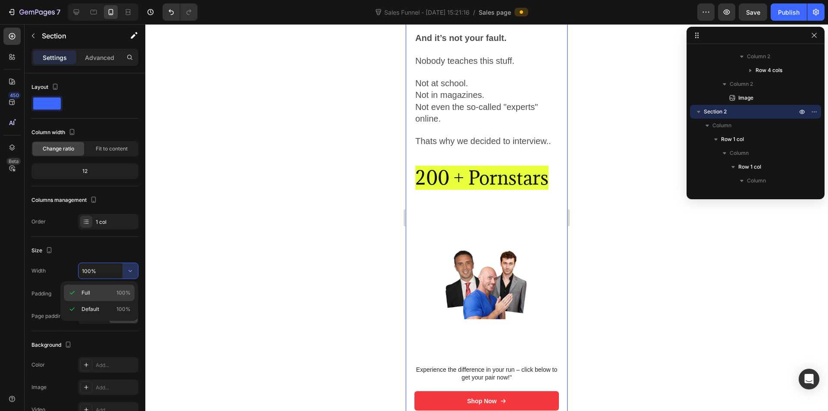
click at [96, 292] on p "Full 100%" at bounding box center [105, 293] width 49 height 8
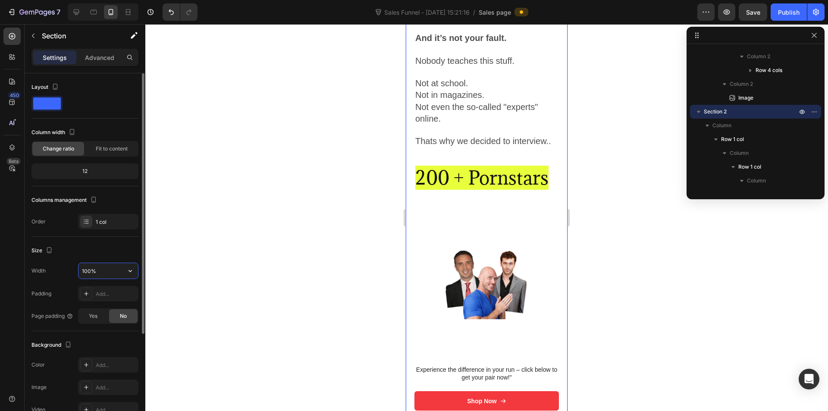
click at [119, 269] on input "100%" at bounding box center [107, 271] width 59 height 16
click at [128, 272] on icon "button" at bounding box center [130, 270] width 9 height 9
click at [94, 305] on div "Default 100%" at bounding box center [99, 309] width 71 height 16
click at [124, 272] on button "button" at bounding box center [130, 271] width 16 height 16
click at [103, 274] on input "100%" at bounding box center [107, 271] width 59 height 16
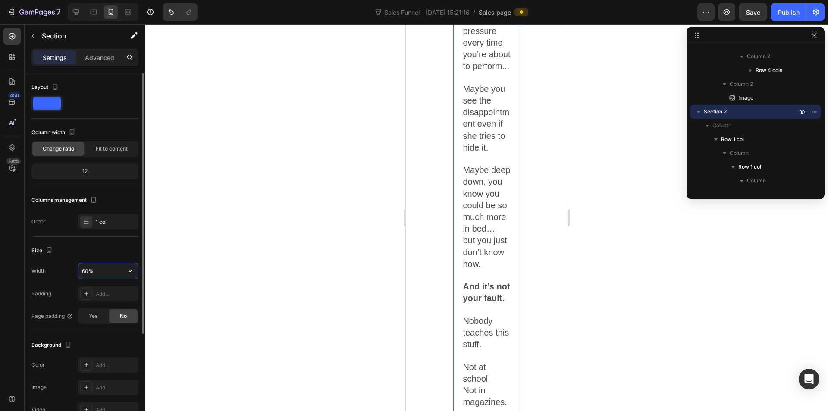
type input "100%"
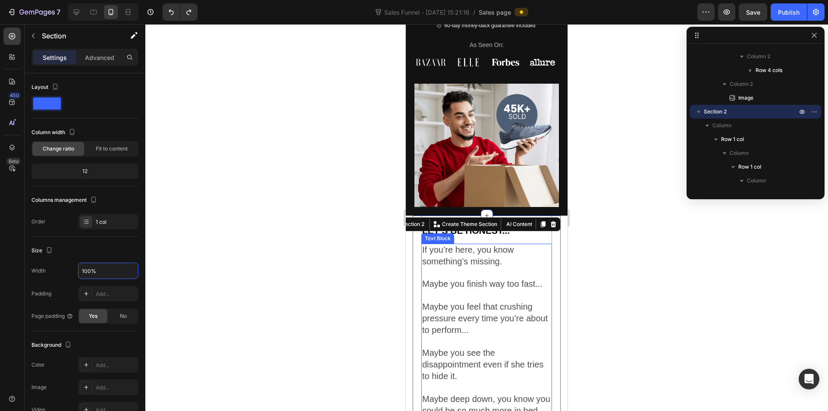
scroll to position [335, 0]
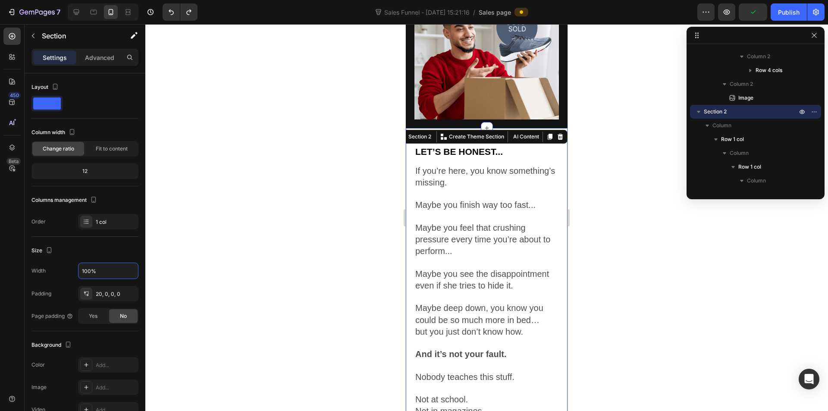
click at [380, 217] on div at bounding box center [486, 217] width 682 height 387
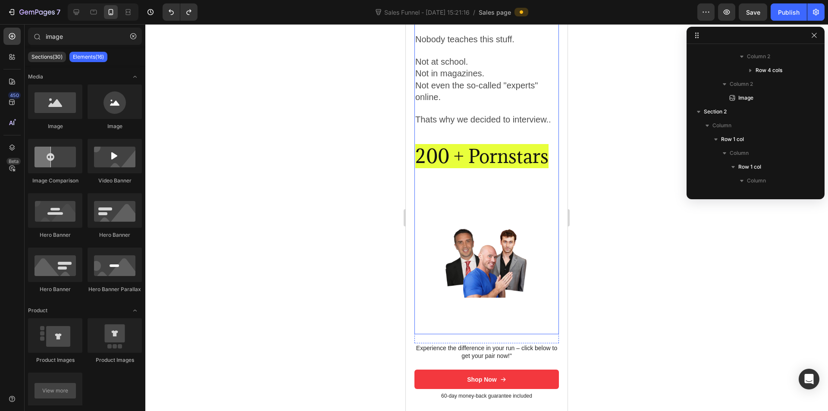
scroll to position [680, 0]
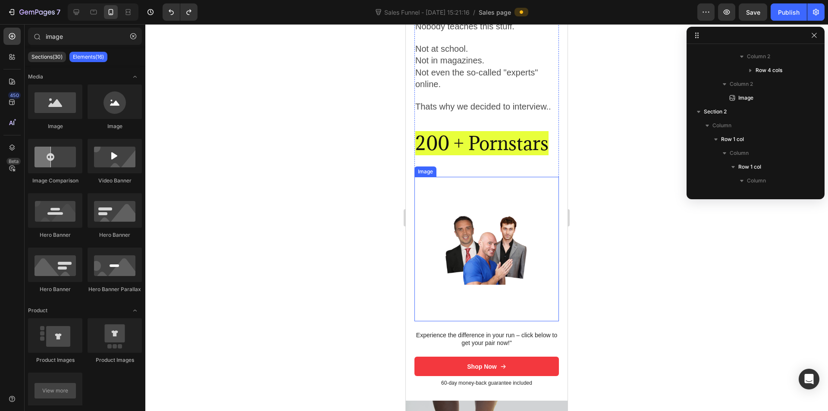
click at [488, 233] on img at bounding box center [487, 249] width 116 height 144
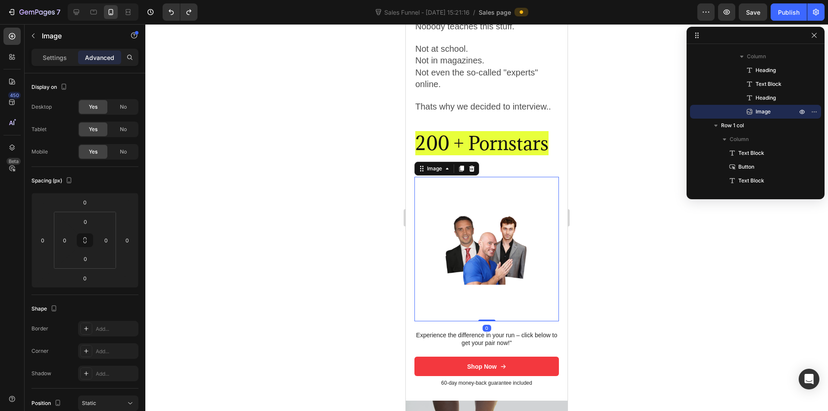
drag, startPoint x: 472, startPoint y: 169, endPoint x: 473, endPoint y: 188, distance: 19.5
click at [472, 170] on icon at bounding box center [472, 169] width 6 height 6
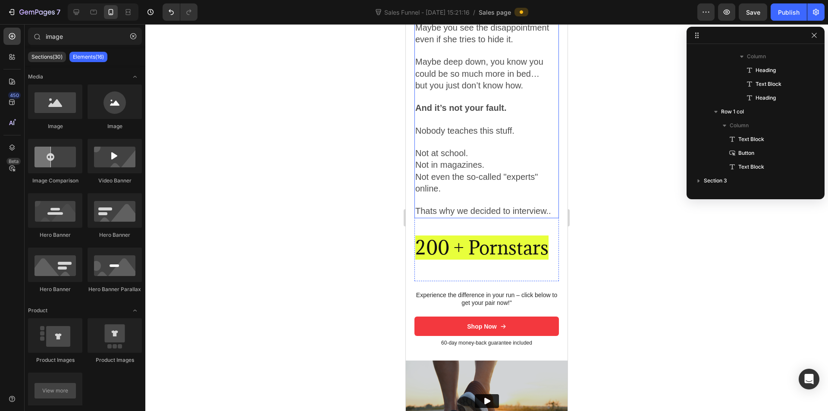
scroll to position [594, 0]
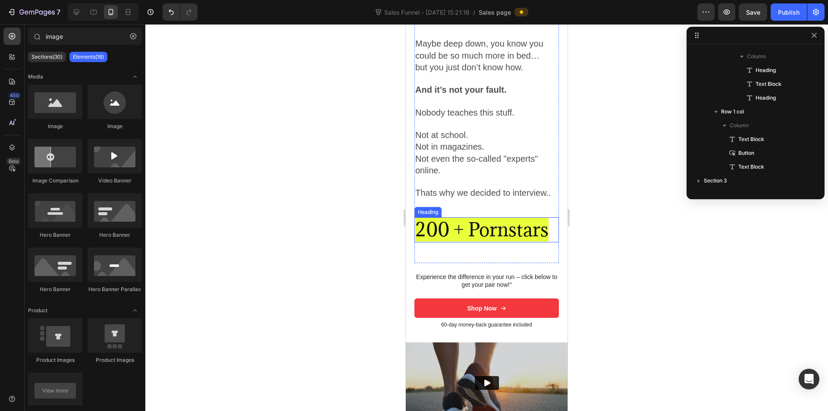
click at [519, 236] on span "200 + Pornstars" at bounding box center [481, 229] width 133 height 24
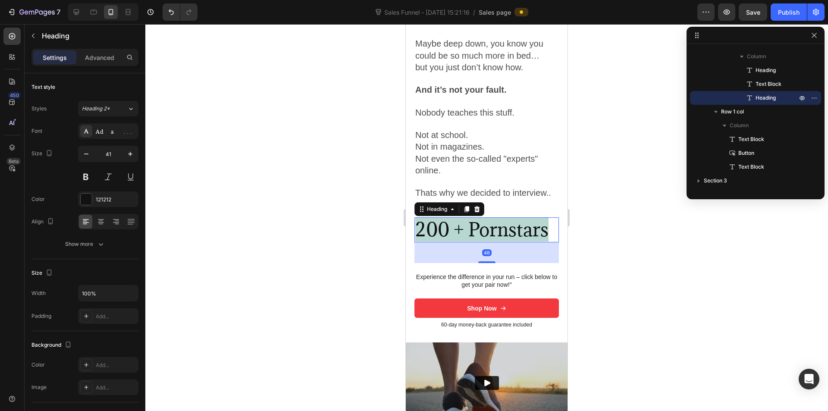
click at [519, 236] on span "200 + Pornstars" at bounding box center [481, 229] width 133 height 24
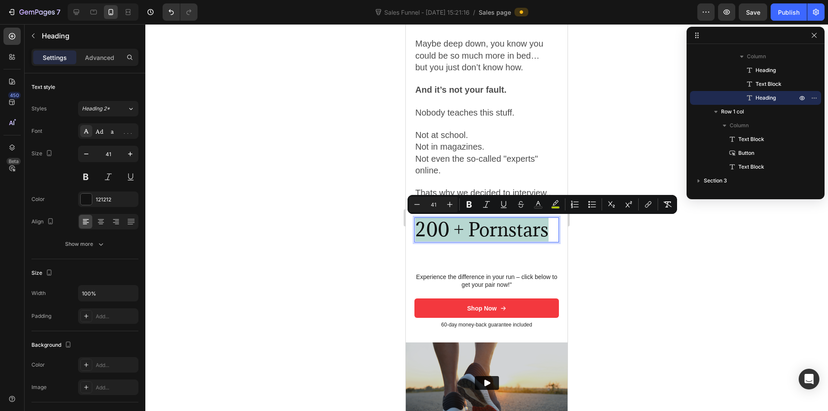
click at [519, 236] on span "200 + Pornstars" at bounding box center [481, 229] width 133 height 24
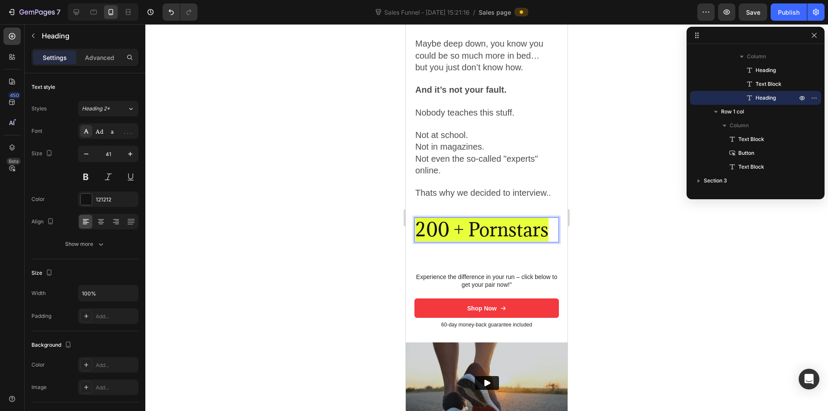
click at [453, 226] on span "200 + Pornstars" at bounding box center [481, 229] width 133 height 24
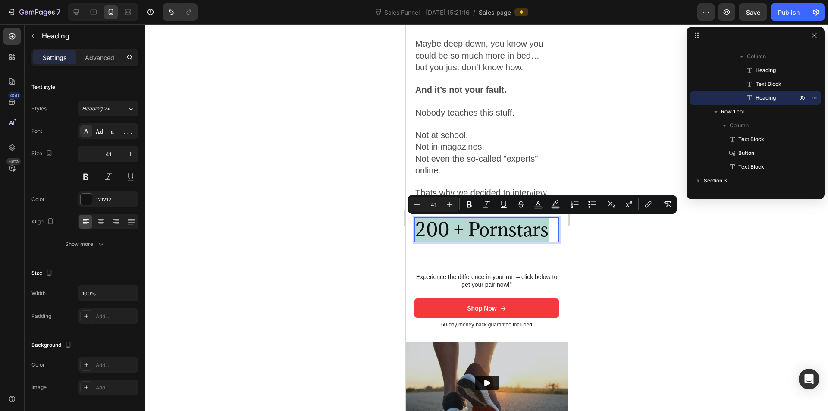
click at [453, 226] on span "200 + Pornstars" at bounding box center [481, 229] width 133 height 24
click at [470, 204] on icon "Editor contextual toolbar" at bounding box center [468, 204] width 5 height 6
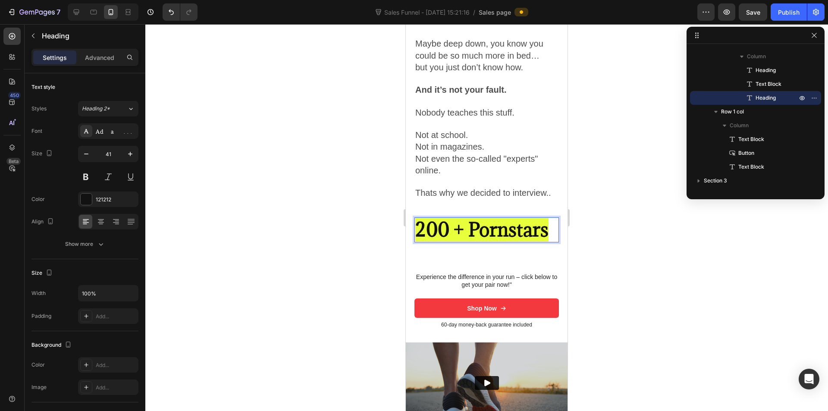
click at [460, 231] on strong "200 + Pornstars" at bounding box center [481, 229] width 133 height 24
click at [344, 234] on div at bounding box center [486, 217] width 682 height 387
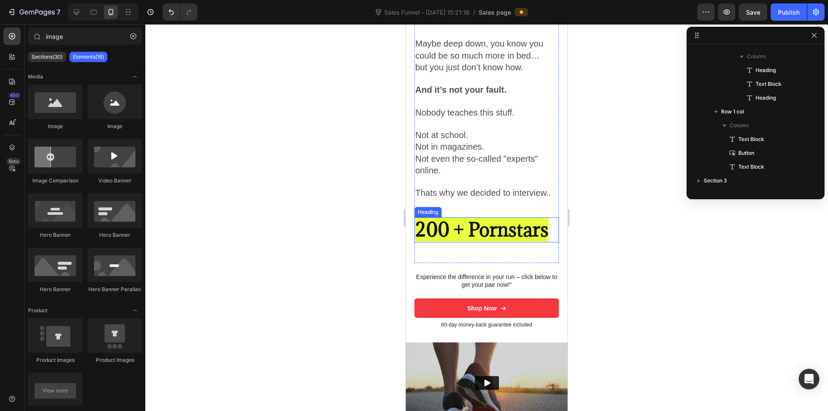
click at [425, 238] on strong "200 + Pornstars" at bounding box center [481, 229] width 133 height 24
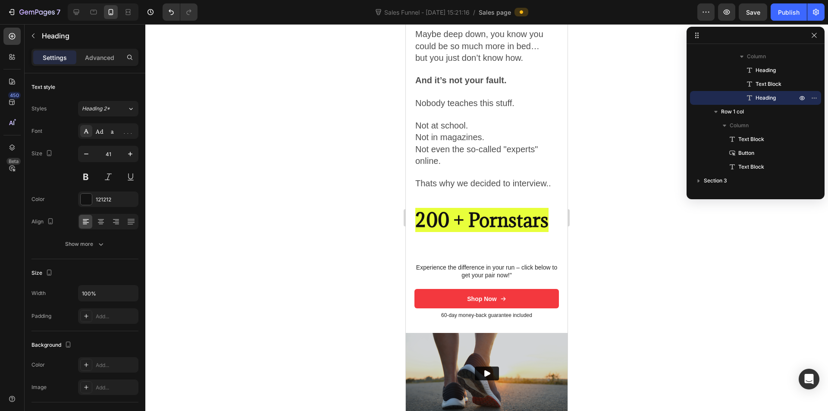
scroll to position [517, 0]
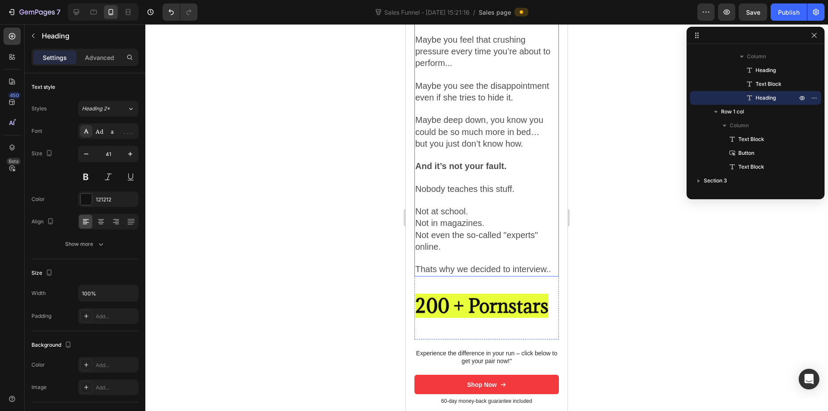
click at [485, 134] on span "Maybe deep down, you know you could be so much more in bed…" at bounding box center [479, 125] width 128 height 21
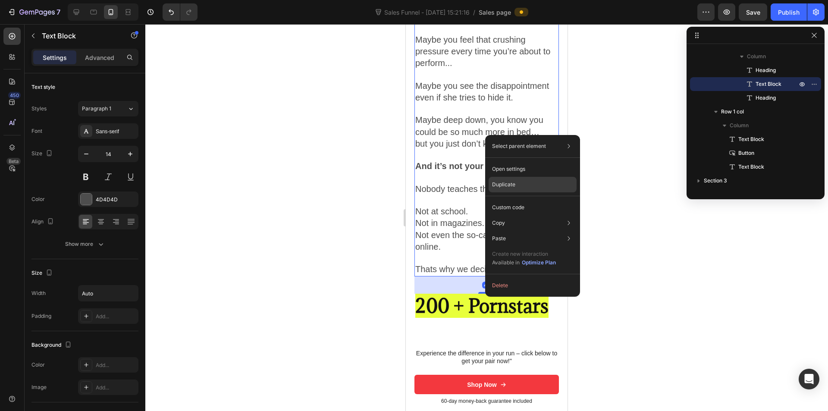
click at [502, 185] on p "Duplicate" at bounding box center [503, 185] width 23 height 8
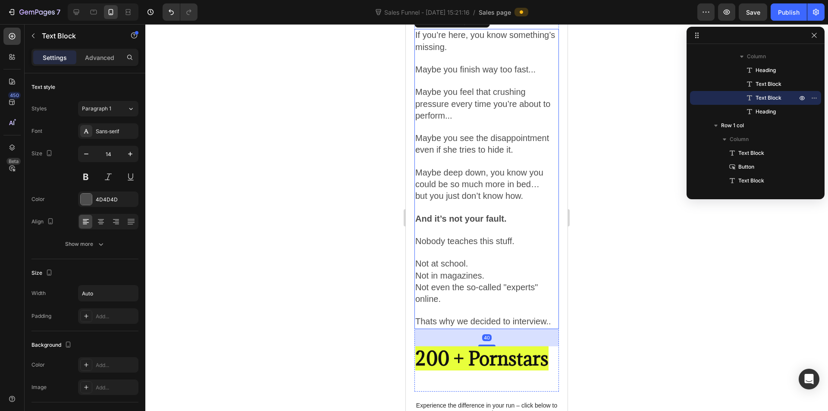
scroll to position [839, 0]
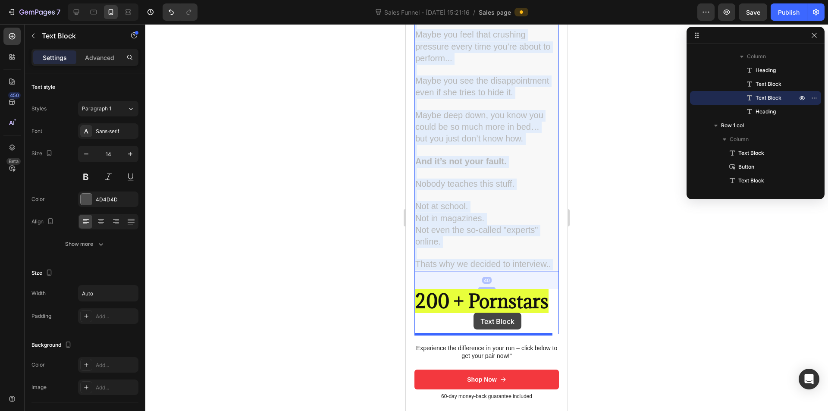
drag, startPoint x: 479, startPoint y: 280, endPoint x: 473, endPoint y: 313, distance: 33.3
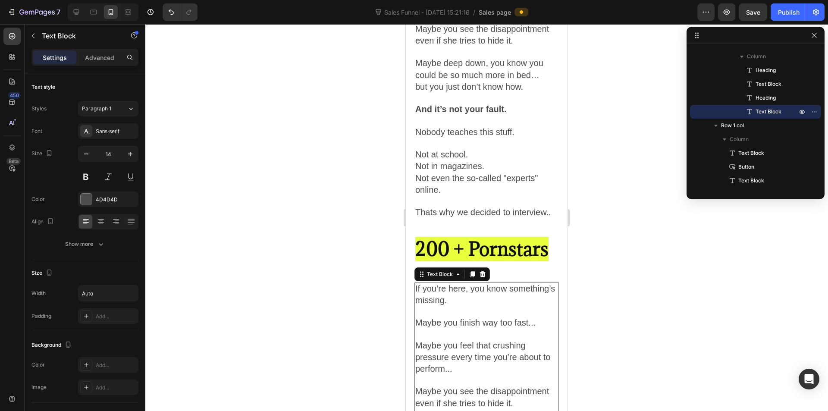
scroll to position [694, 0]
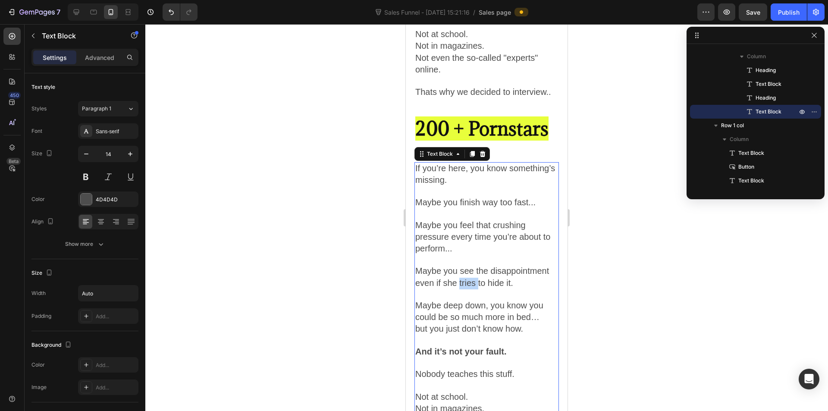
click at [466, 281] on span "Maybe you see the disappointment even if she tries to hide it." at bounding box center [482, 276] width 134 height 21
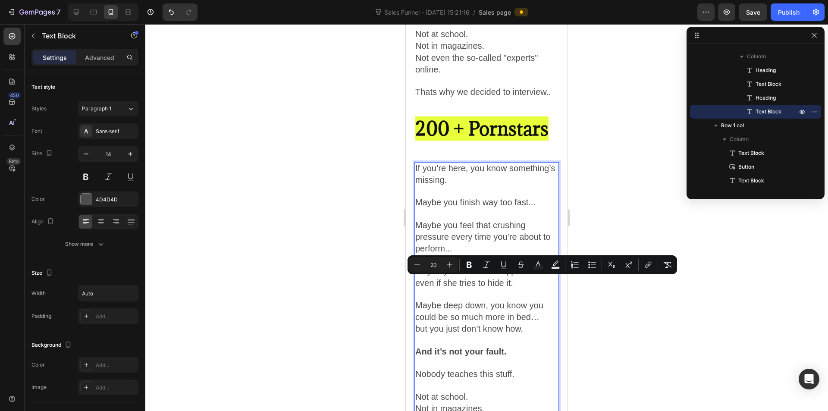
click at [419, 178] on span "If you’re here, you know something’s missing." at bounding box center [485, 173] width 140 height 21
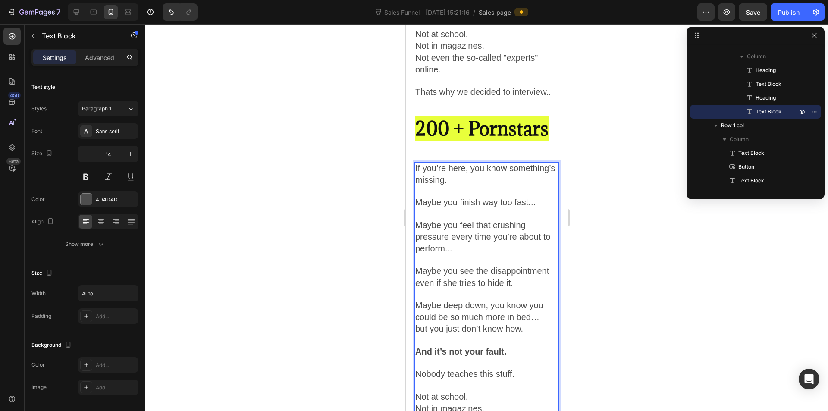
click at [418, 169] on span "If you’re here, you know something’s missing." at bounding box center [485, 173] width 140 height 21
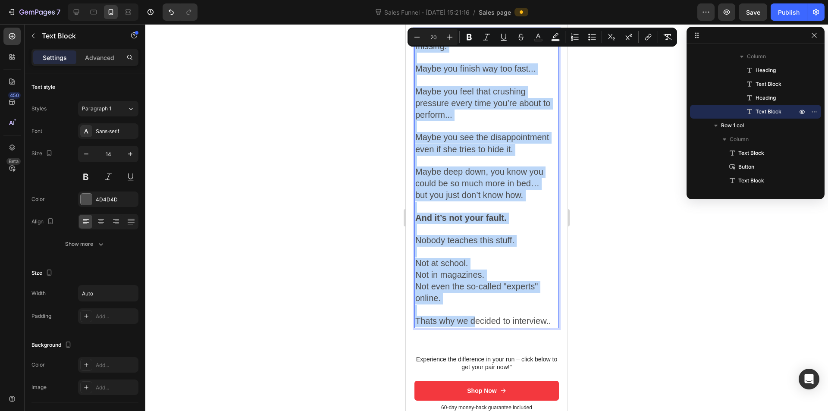
scroll to position [1032, 0]
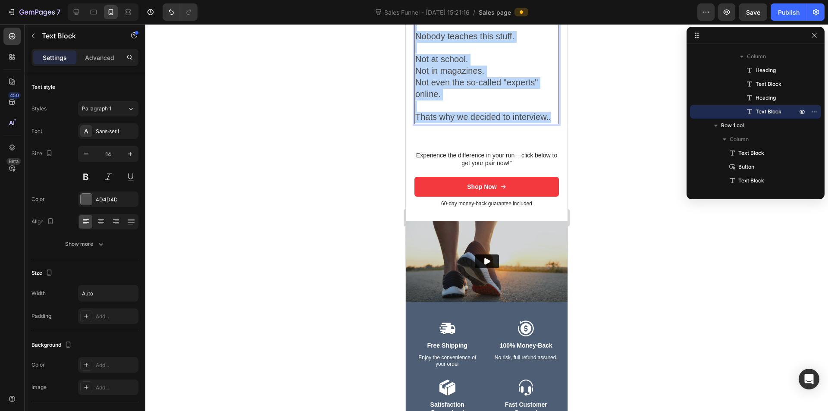
drag, startPoint x: 416, startPoint y: 166, endPoint x: 551, endPoint y: 120, distance: 143.0
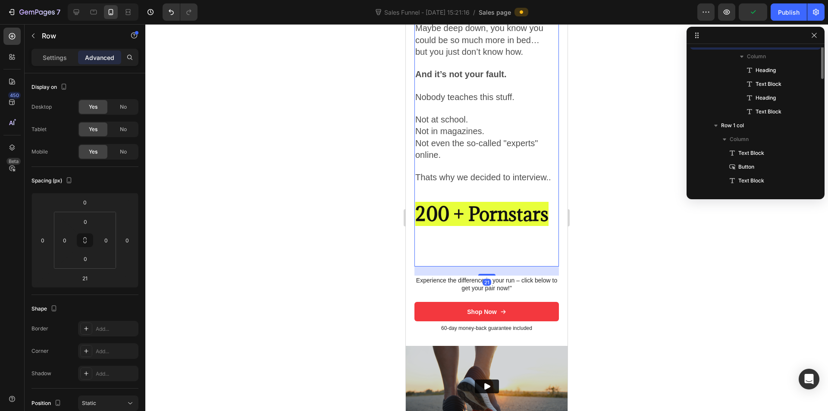
scroll to position [288, 0]
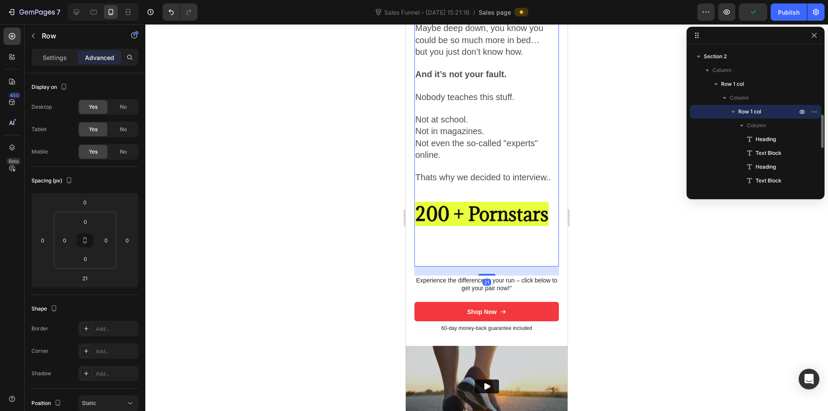
click at [444, 252] on div "Let’s Be Honest... Heading If you’re here, you know something’s missing. Maybe …" at bounding box center [486, 62] width 144 height 410
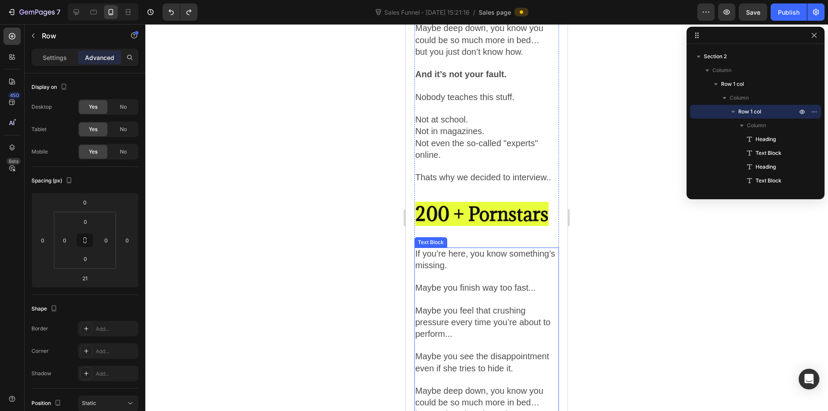
click at [463, 275] on p at bounding box center [486, 277] width 143 height 11
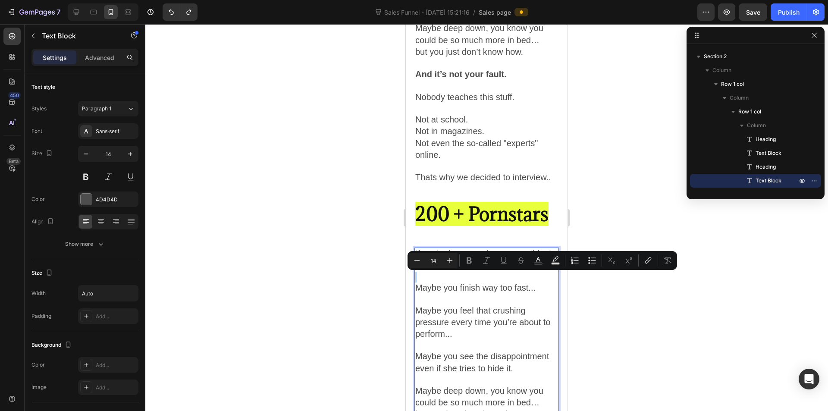
click at [463, 275] on p "Rich Text Editor. Editing area: main" at bounding box center [486, 277] width 143 height 11
click at [417, 247] on div "If you’re here, you know something’s missing. Maybe you finish way too fast... …" at bounding box center [486, 397] width 144 height 300
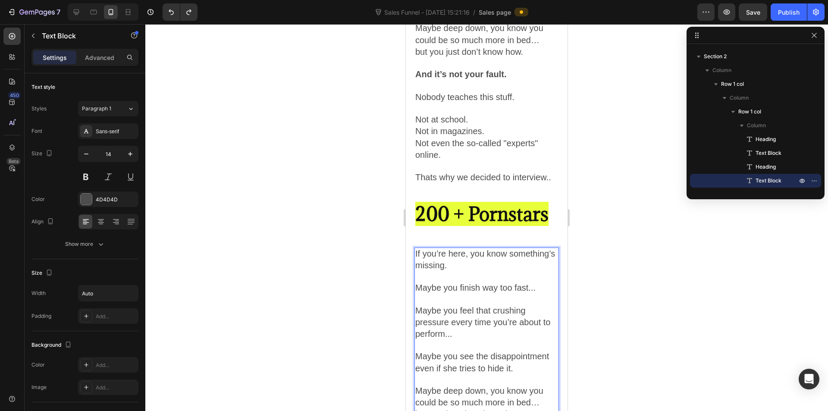
click at [413, 251] on div "Let’s Be Honest... Heading If you’re here, you know something’s missing. Maybe …" at bounding box center [487, 239] width 162 height 782
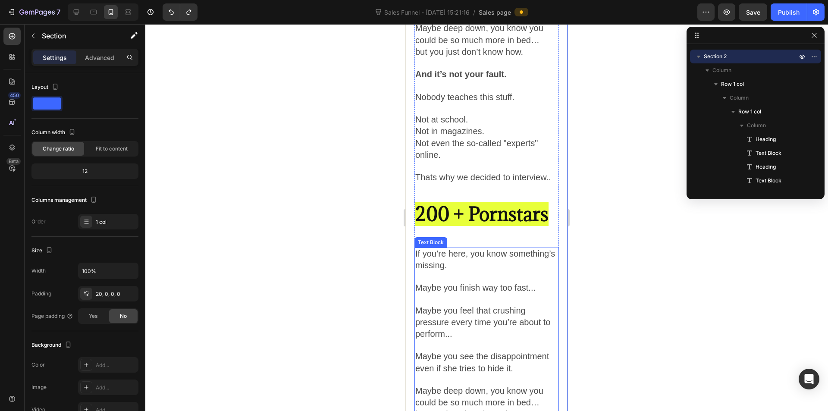
click at [416, 251] on span "If you’re here, you know something’s missing." at bounding box center [485, 259] width 140 height 21
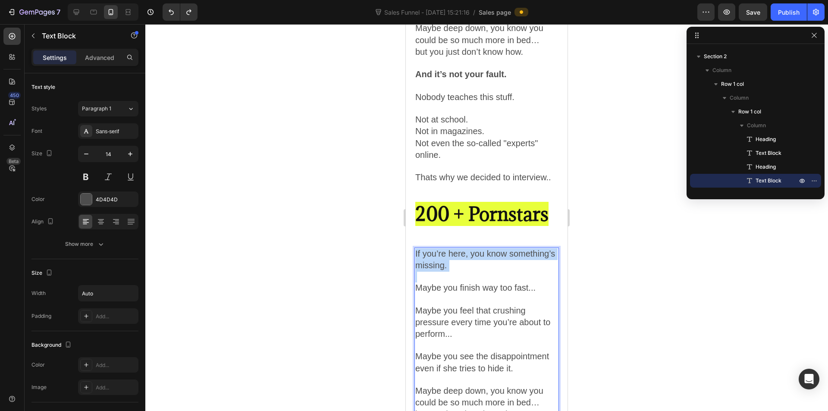
click at [416, 251] on span "If you’re here, you know something’s missing." at bounding box center [485, 259] width 140 height 21
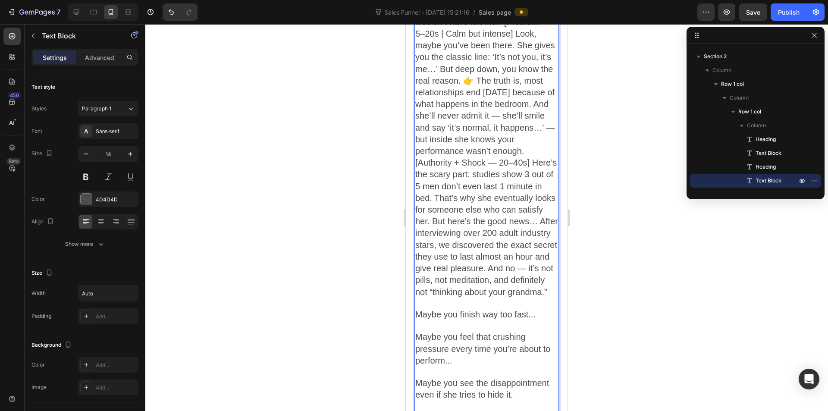
scroll to position [974, 0]
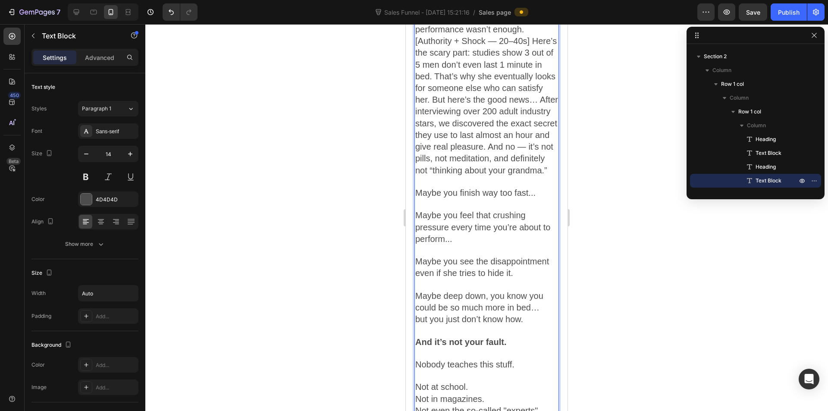
click at [423, 197] on span "Maybe you finish way too fast..." at bounding box center [475, 192] width 120 height 9
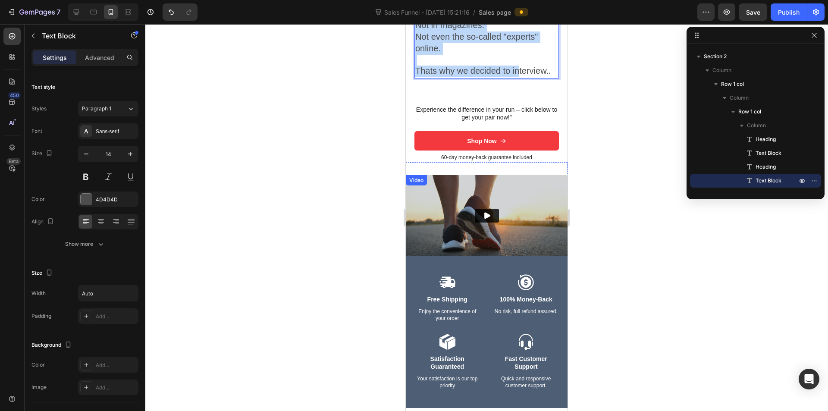
scroll to position [1347, 0]
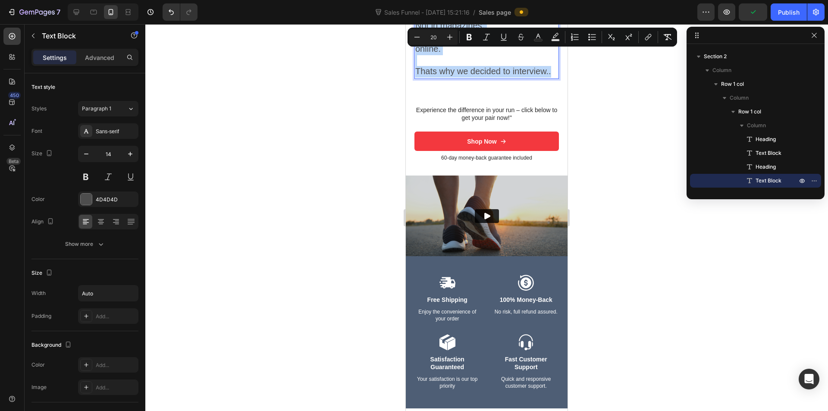
drag, startPoint x: 429, startPoint y: 223, endPoint x: 551, endPoint y: 88, distance: 182.8
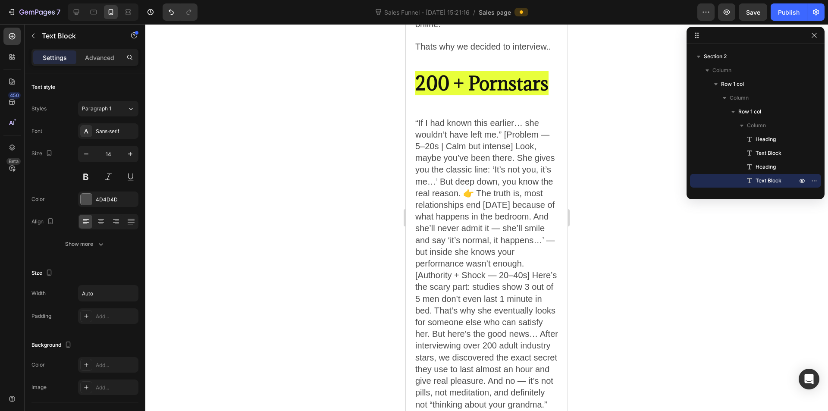
scroll to position [730, 0]
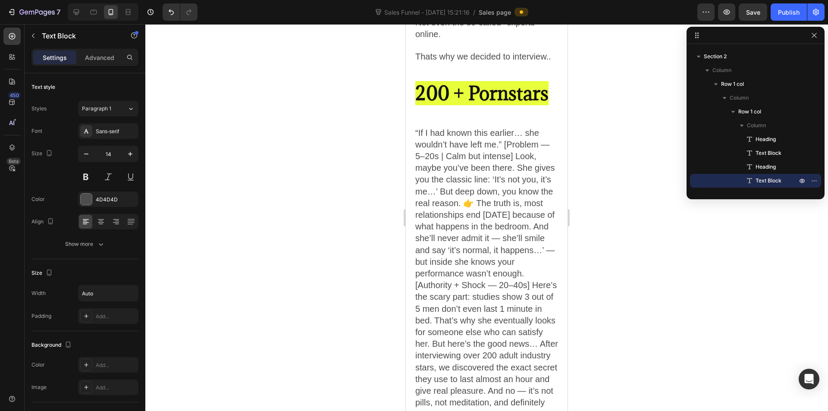
click at [461, 175] on span "“If I had known this earlier… she wouldn’t have left me.” [Problem — 5–20s | Ca…" at bounding box center [486, 273] width 143 height 291
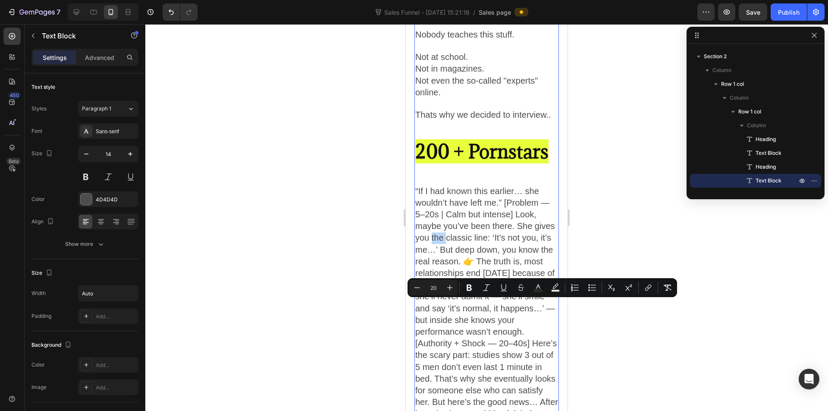
scroll to position [600, 0]
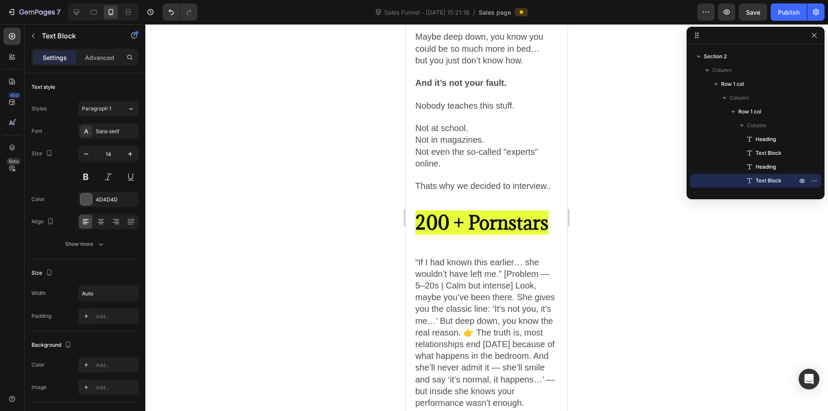
click at [425, 263] on span "“If I had known this earlier… she wouldn’t have left me.” [Problem — 5–20s | Ca…" at bounding box center [486, 402] width 143 height 291
click at [418, 261] on span "“If I had known this earlier… she wouldn’t have left me.” [Problem — 5–20s | Ca…" at bounding box center [486, 402] width 143 height 291
click at [502, 274] on span "If I had known this earlier… she wouldn’t have left me.” [Problem — 5–20s | Cal…" at bounding box center [486, 402] width 143 height 291
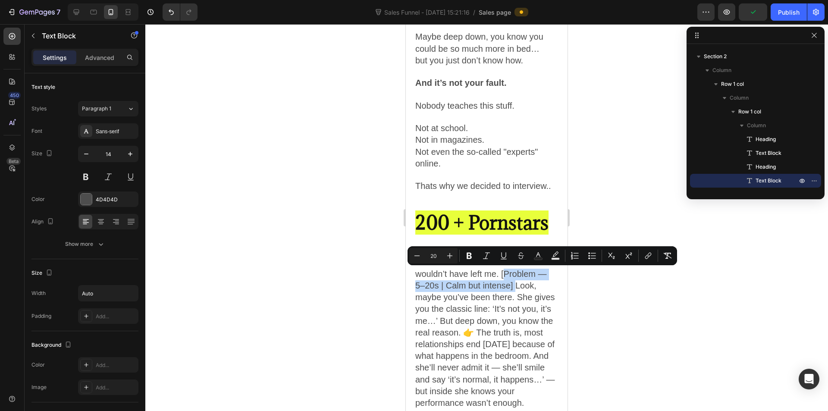
drag, startPoint x: 502, startPoint y: 274, endPoint x: 515, endPoint y: 291, distance: 20.9
click at [515, 291] on p "If I had known this earlier… she wouldn’t have left me. [Problem — 5–20s | Calm…" at bounding box center [486, 403] width 143 height 293
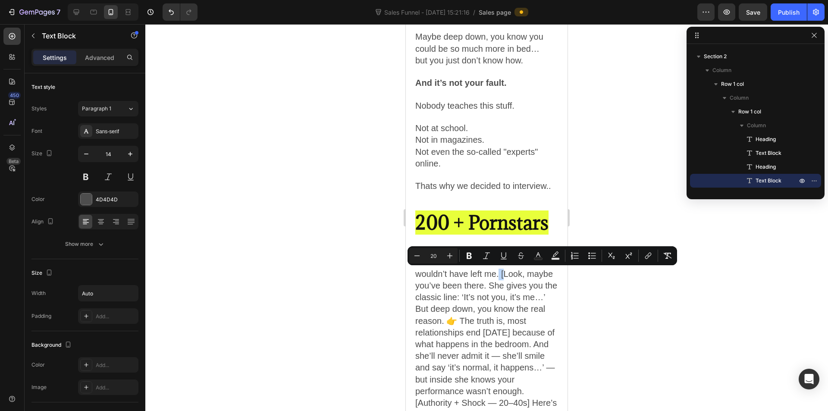
click at [503, 274] on span "If I had known this earlier… she wouldn’t have left me. [Look, maybe you’ve bee…" at bounding box center [486, 396] width 143 height 279
click at [504, 275] on span "If I had known this earlier… she wouldn’t have left me. [Look, maybe you’ve bee…" at bounding box center [486, 396] width 143 height 279
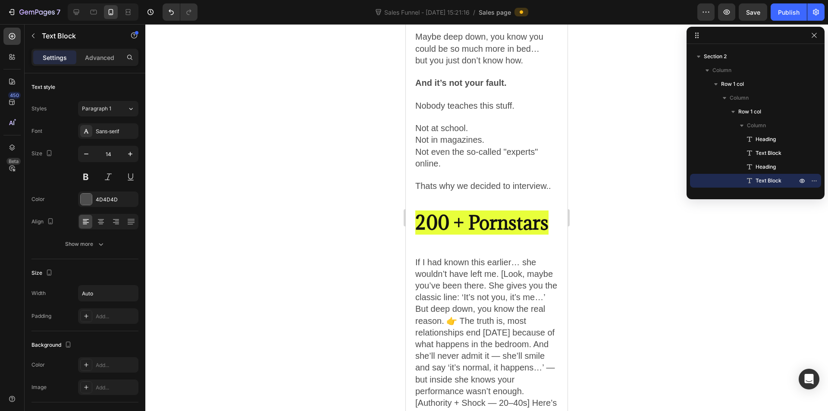
click at [505, 275] on span "If I had known this earlier… she wouldn’t have left me. [Look, maybe you’ve bee…" at bounding box center [486, 396] width 143 height 279
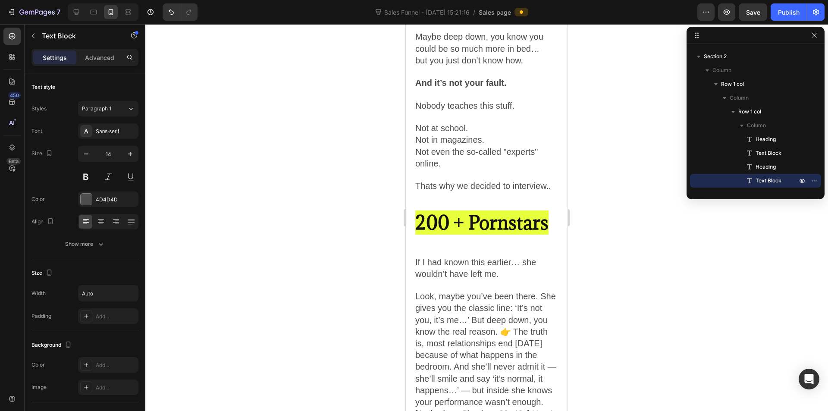
click at [491, 304] on span "Look, maybe you’ve been there. She gives you the classic line: ‘It’s not you, i…" at bounding box center [486, 419] width 143 height 256
click at [494, 304] on span "Look, maybe you’ve been there. She gives you the classic line: ‘It’s not you, i…" at bounding box center [486, 419] width 143 height 256
click at [461, 304] on span "Look, maybe you’ve been there. She gives you the classic line: ‘It’s not you, i…" at bounding box center [486, 419] width 143 height 256
click at [417, 309] on span "Look, maybe you’ve been there. She gives you the classic line: ‘It’s not you, i…" at bounding box center [486, 419] width 143 height 256
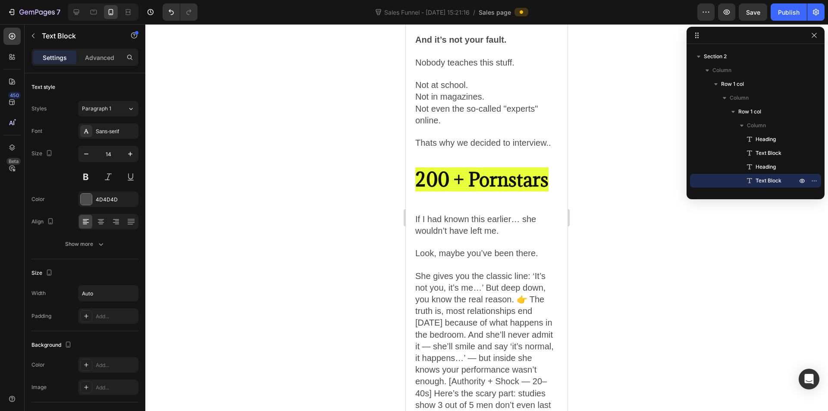
click at [486, 288] on span "She gives you the classic line: ‘It’s not you, it’s me…’ But deep down, you kno…" at bounding box center [485, 399] width 140 height 256
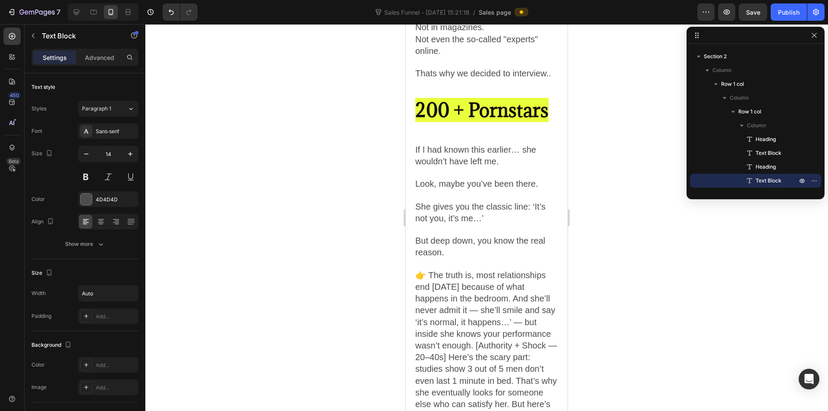
scroll to position [730, 0]
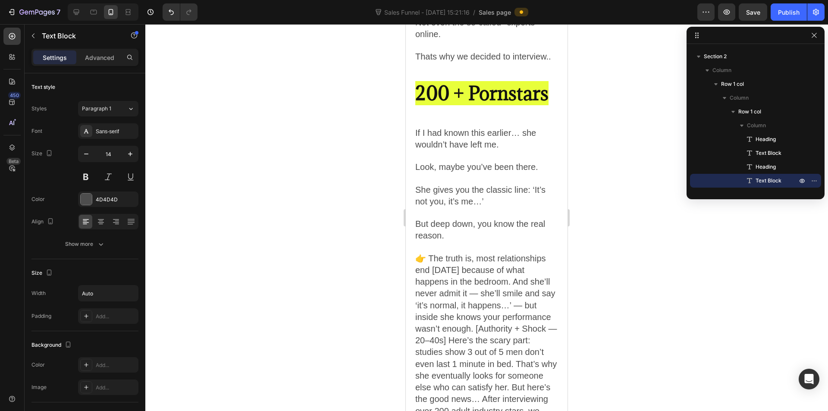
click at [469, 291] on span "👉 The truth is, most relationships end [DATE] because of what happens in the be…" at bounding box center [486, 363] width 142 height 221
click at [416, 335] on span "👉 The truth is, most relationships end [DATE] because of what happens in the be…" at bounding box center [486, 363] width 142 height 221
click at [418, 345] on p "Rich Text Editor. Editing area: main" at bounding box center [486, 340] width 143 height 11
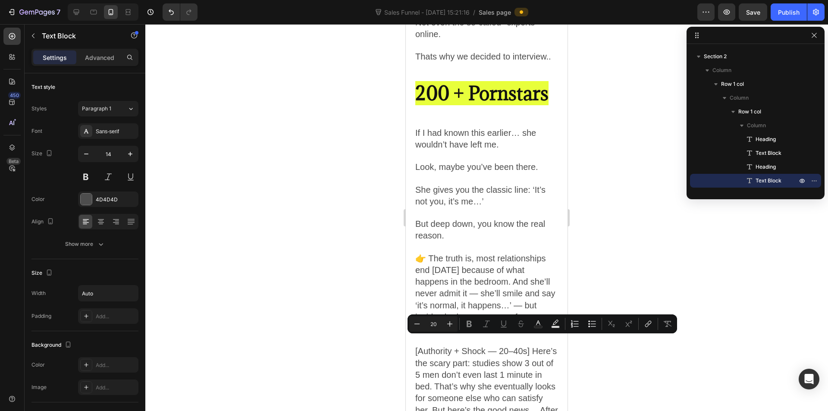
click at [418, 349] on span "[Authority + Shock — 20–40s] Here’s the scary part: studies show 3 out of 5 men…" at bounding box center [486, 415] width 143 height 138
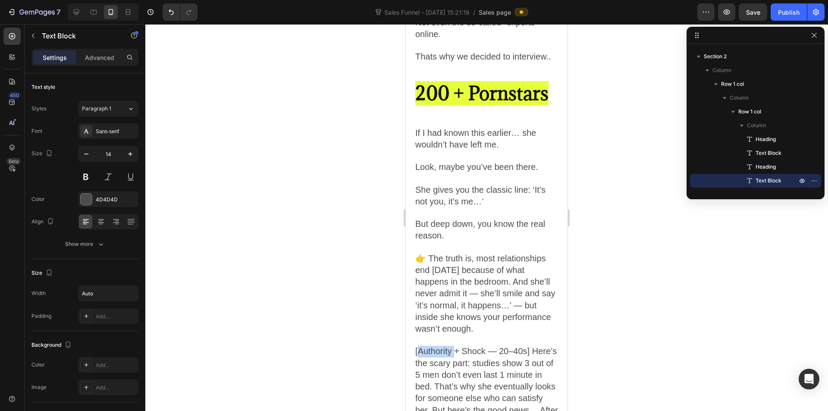
click at [418, 349] on span "[Authority + Shock — 20–40s] Here’s the scary part: studies show 3 out of 5 men…" at bounding box center [486, 415] width 143 height 138
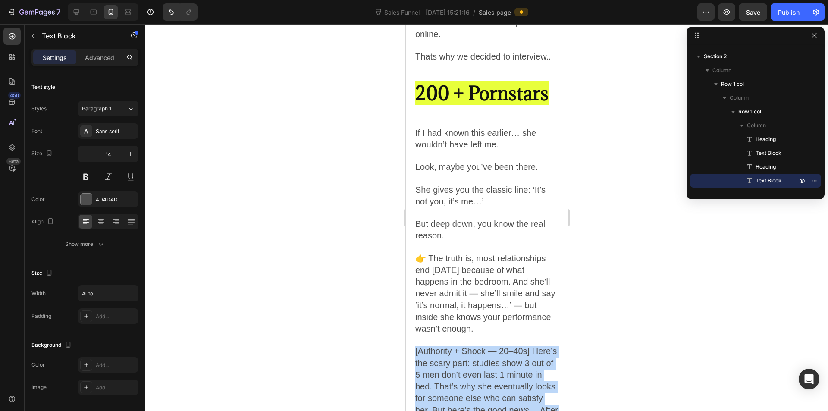
click at [418, 349] on span "[Authority + Shock — 20–40s] Here’s the scary part: studies show 3 out of 5 men…" at bounding box center [486, 415] width 143 height 138
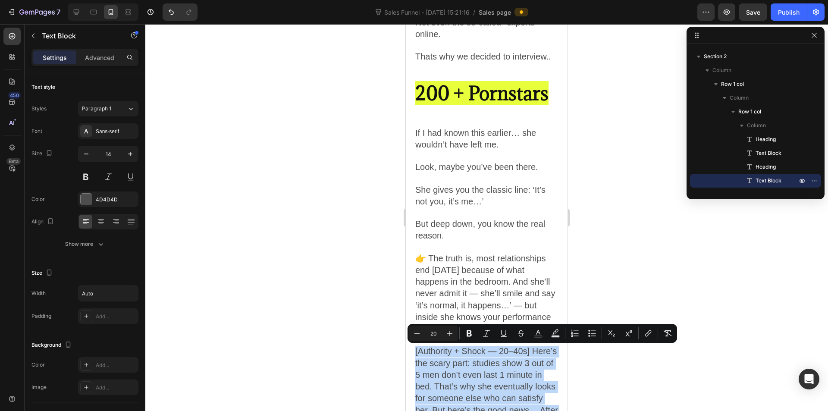
click at [444, 347] on span "[Authority + Shock — 20–40s] Here’s the scary part: studies show 3 out of 5 men…" at bounding box center [486, 415] width 143 height 138
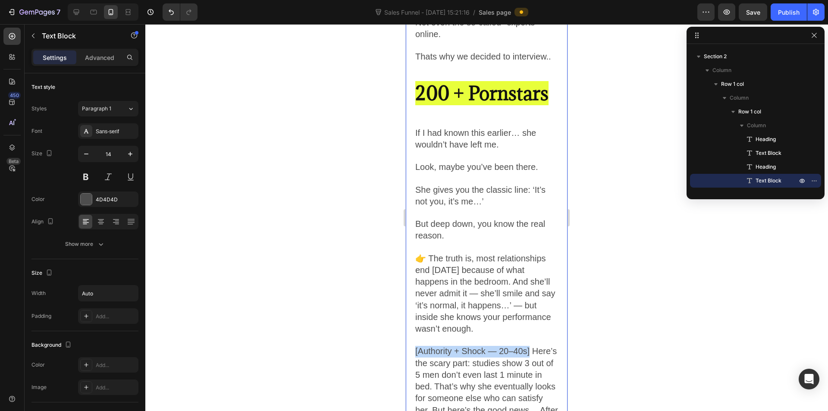
drag, startPoint x: 441, startPoint y: 344, endPoint x: 413, endPoint y: 348, distance: 28.3
click at [413, 348] on div "Let’s Be Honest... Heading If you’re here, you know something’s missing. Maybe …" at bounding box center [487, 160] width 162 height 865
click at [520, 271] on p "👉 The truth is, most relationships end [DATE] because of what happens in the be…" at bounding box center [486, 294] width 143 height 82
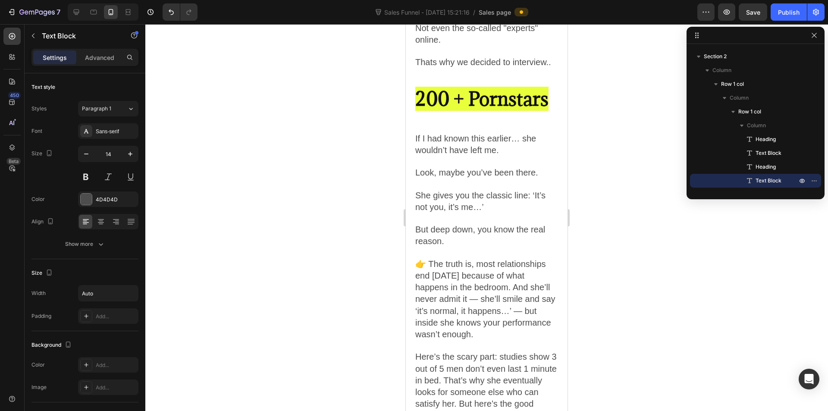
scroll to position [819, 0]
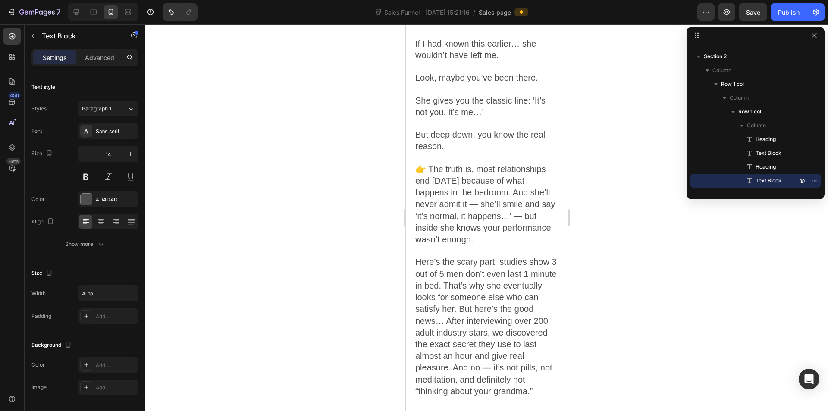
click at [512, 191] on span "👉 The truth is, most relationships end [DATE] because of what happens in the be…" at bounding box center [485, 204] width 140 height 80
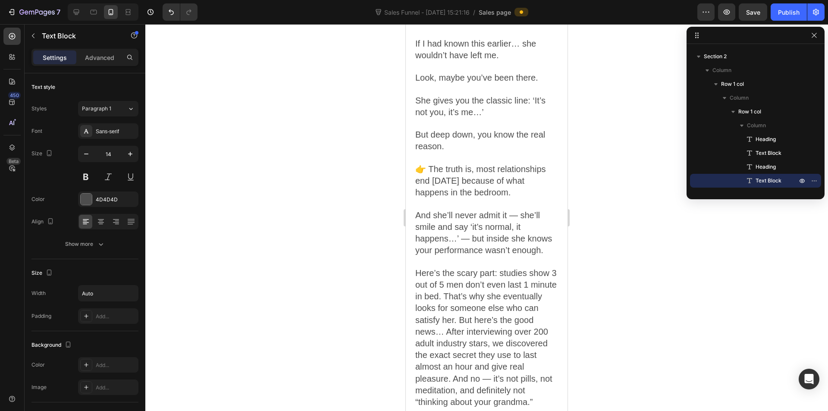
click at [460, 182] on span "👉 The truth is, most relationships end [DATE] because of what happens in the be…" at bounding box center [480, 180] width 131 height 33
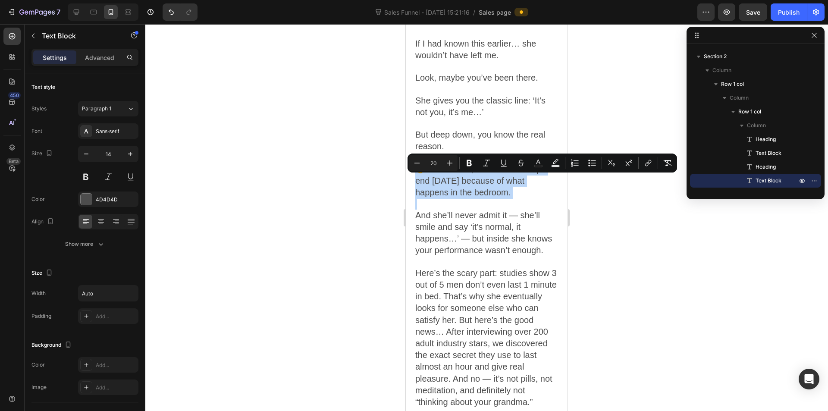
click at [460, 182] on span "👉 The truth is, most relationships end [DATE] because of what happens in the be…" at bounding box center [480, 180] width 131 height 33
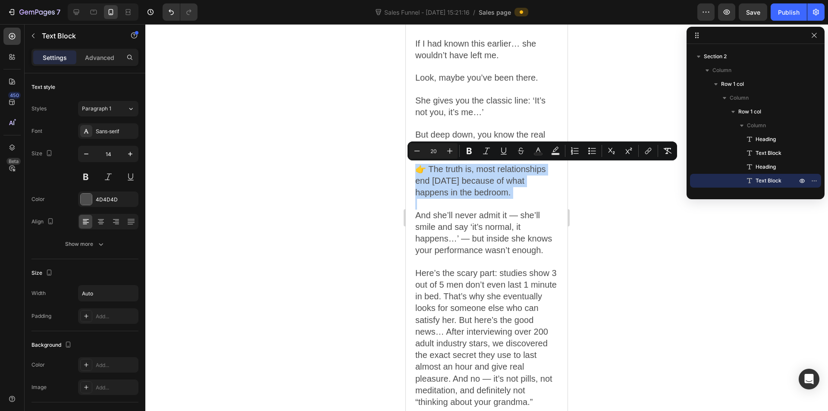
click at [477, 182] on span "👉 The truth is, most relationships end [DATE] because of what happens in the be…" at bounding box center [480, 180] width 131 height 33
drag, startPoint x: 478, startPoint y: 170, endPoint x: 512, endPoint y: 206, distance: 49.4
click at [507, 196] on span "👉 The truth is, most relationships end [DATE] because of what happens in the be…" at bounding box center [480, 180] width 131 height 33
click at [528, 212] on span "And she’ll never admit it — she’ll smile and say ‘it’s normal, it happens…’ — b…" at bounding box center [483, 232] width 137 height 45
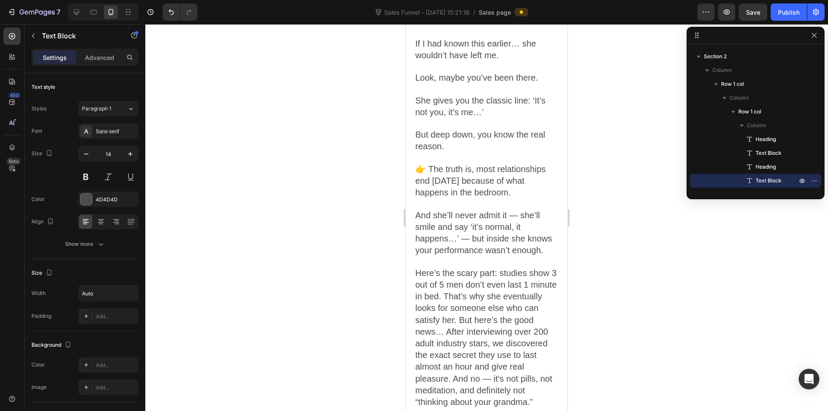
click at [502, 220] on p "And she’ll never admit it — she’ll smile and say ‘it’s normal, it happens…’ — b…" at bounding box center [486, 233] width 143 height 47
click at [500, 229] on span "And she’ll never admit it — she’ll smile and say ‘it’s normal, it happens…’ — b…" at bounding box center [483, 232] width 137 height 45
click at [464, 232] on p "And she’ll never admit it — she’ll smile and say ‘it’s normal, it happens…’ — b…" at bounding box center [486, 233] width 143 height 47
click at [472, 232] on p "And she’ll never admit it — she’ll smile and say ‘it’s normal, it happens…’ — b…" at bounding box center [486, 233] width 143 height 47
click at [459, 240] on span "And she’ll never admit it — she’ll smile and say ‘it’s normal, it happens…’ — b…" at bounding box center [483, 232] width 137 height 45
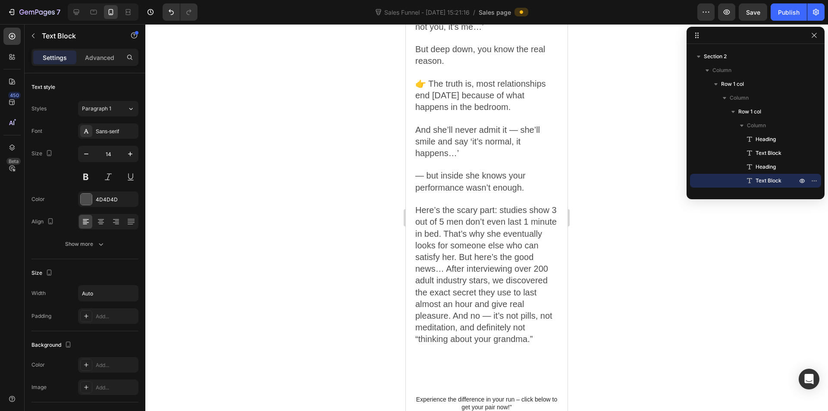
scroll to position [905, 0]
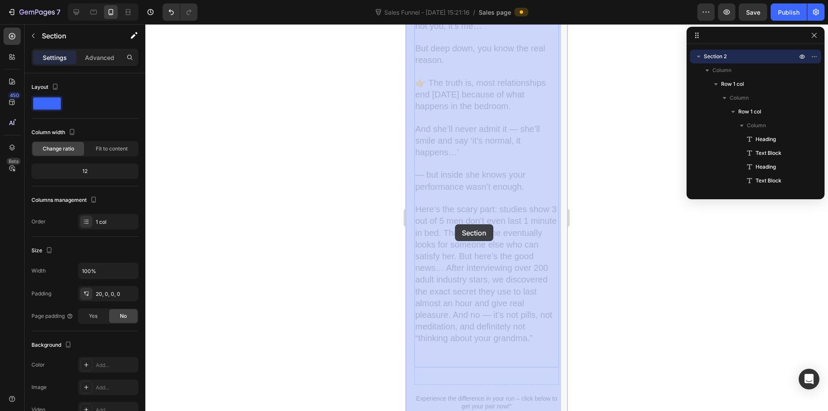
drag, startPoint x: 430, startPoint y: 222, endPoint x: 440, endPoint y: 223, distance: 10.0
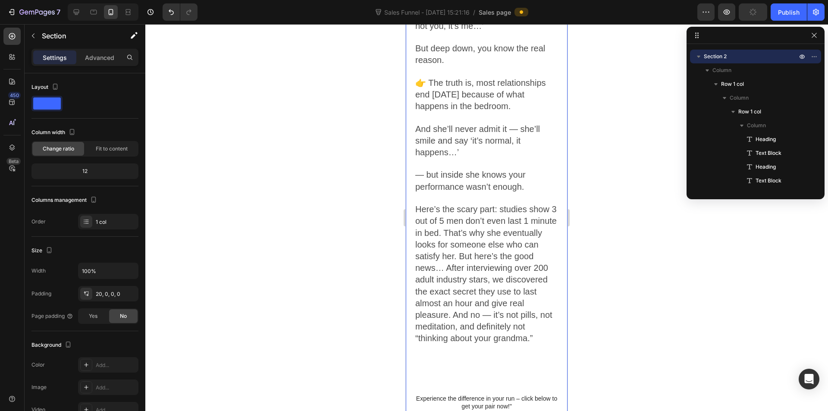
click at [457, 222] on span "Here’s the scary part: studies show 3 out of 5 men don’t even last 1 minute in …" at bounding box center [485, 273] width 141 height 138
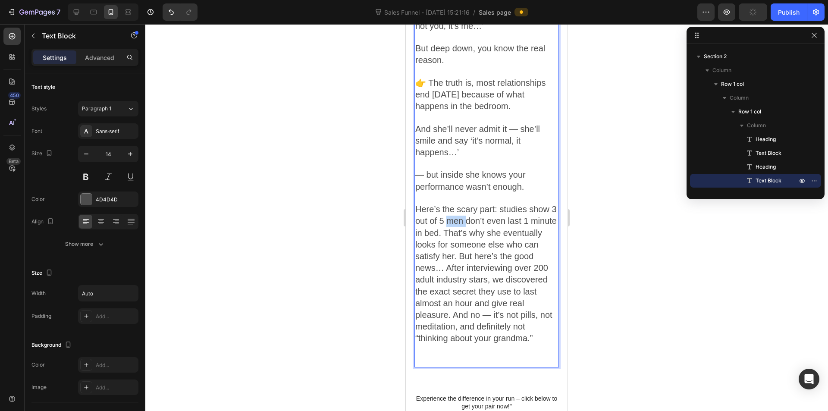
click at [457, 222] on span "Here’s the scary part: studies show 3 out of 5 men don’t even last 1 minute in …" at bounding box center [485, 273] width 141 height 138
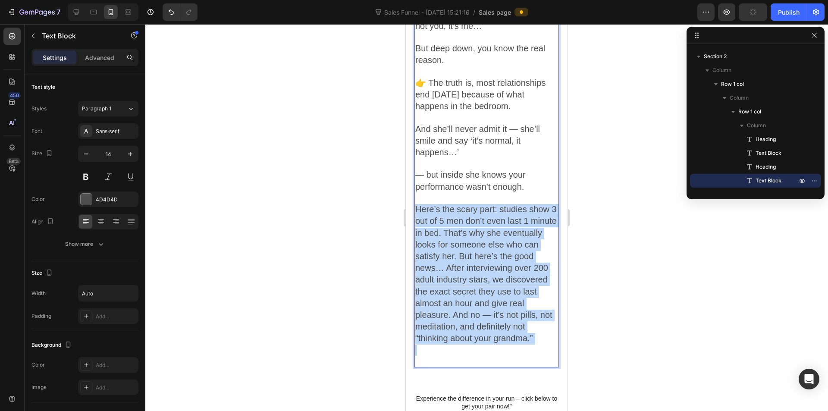
click at [457, 222] on span "Here’s the scary part: studies show 3 out of 5 men don’t even last 1 minute in …" at bounding box center [485, 273] width 141 height 138
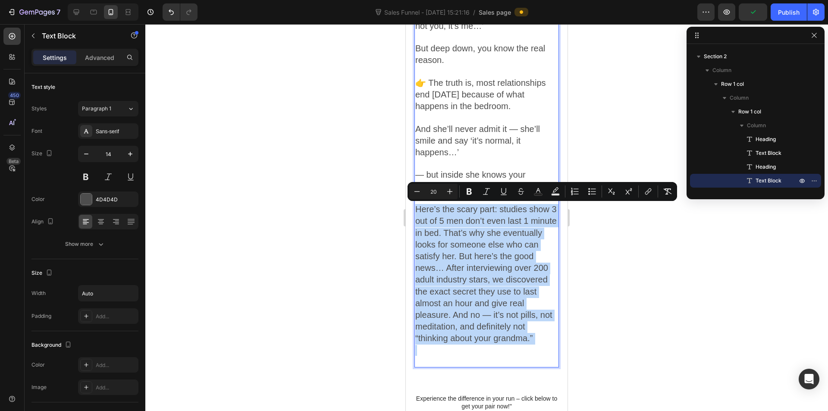
click at [460, 222] on span "Here’s the scary part: studies show 3 out of 5 men don’t even last 1 minute in …" at bounding box center [485, 273] width 141 height 138
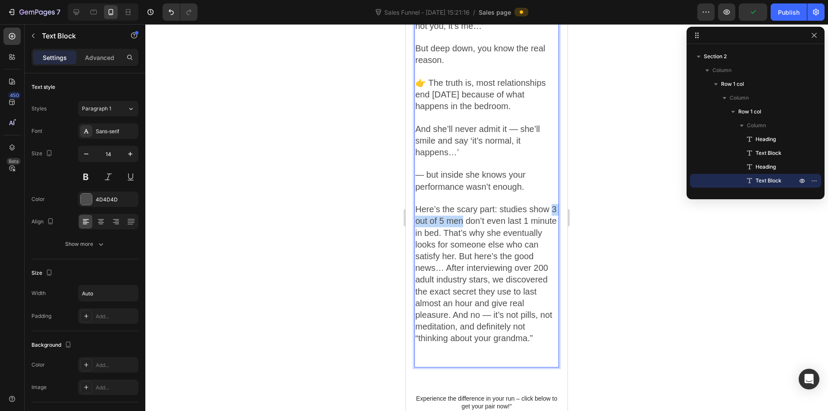
drag, startPoint x: 471, startPoint y: 220, endPoint x: 416, endPoint y: 216, distance: 55.3
click at [416, 216] on span "Here’s the scary part: studies show 3 out of 5 men don’t even last 1 minute in …" at bounding box center [485, 273] width 141 height 138
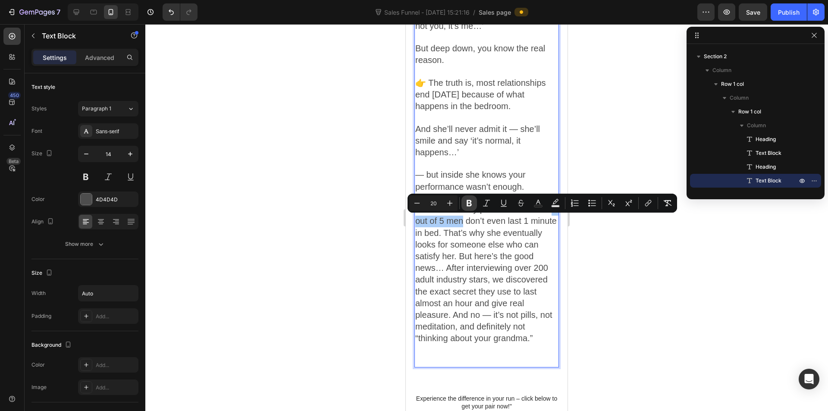
click at [473, 198] on button "Bold" at bounding box center [469, 203] width 16 height 16
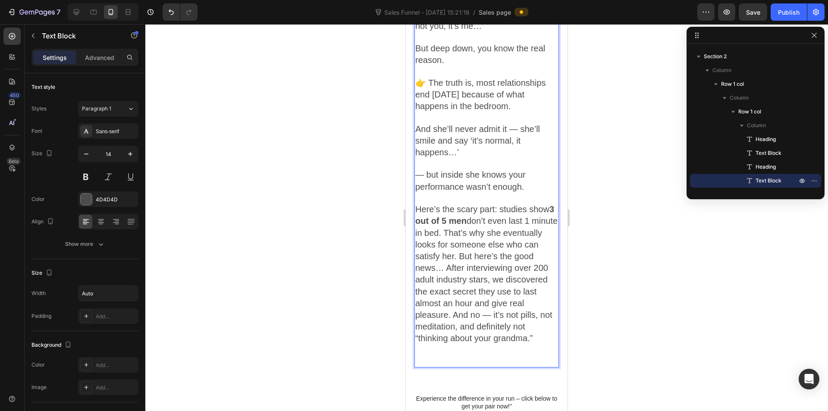
click at [495, 225] on span "Here’s the scary part: studies show 3 out of 5 men don’t even last 1 minute in …" at bounding box center [486, 273] width 142 height 138
click at [471, 232] on span "Here’s the scary part: studies show 3 out of 5 men don’t even last 1 minute in …" at bounding box center [486, 273] width 142 height 138
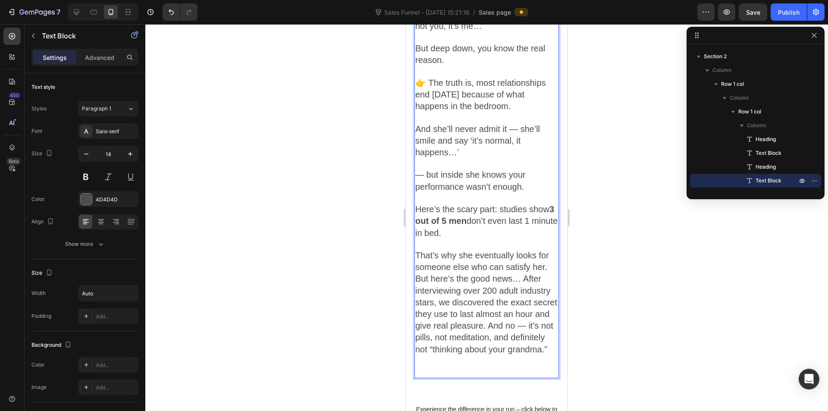
click at [468, 269] on span "That’s why she eventually looks for someone else who can satisfy her. But here’…" at bounding box center [486, 301] width 142 height 103
click at [490, 276] on span "That’s why she eventually looks for someone else who can satisfy her. But here’…" at bounding box center [486, 301] width 142 height 103
click at [547, 269] on p "That’s why she eventually looks for someone else who can satisfy her. But here’…" at bounding box center [486, 303] width 143 height 106
click at [538, 273] on p "But here’s the good news… After interviewing over 200 adult industry stars, we …" at bounding box center [486, 314] width 143 height 82
click at [419, 275] on span "But here’s the good news… After interviewing over 200 adult industry stars, we …" at bounding box center [486, 314] width 142 height 80
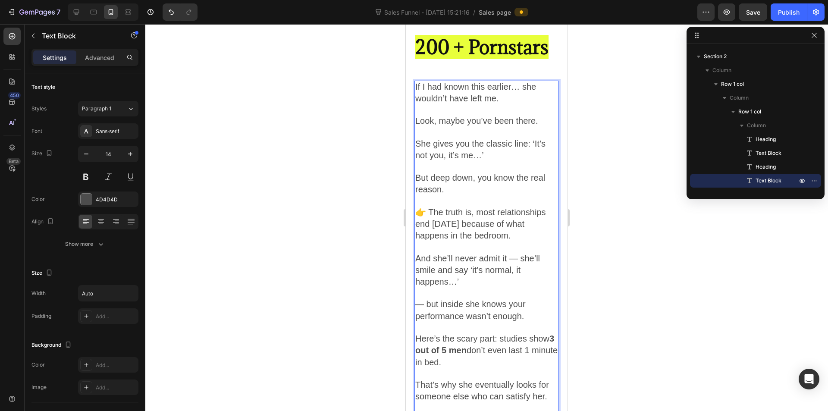
scroll to position [948, 0]
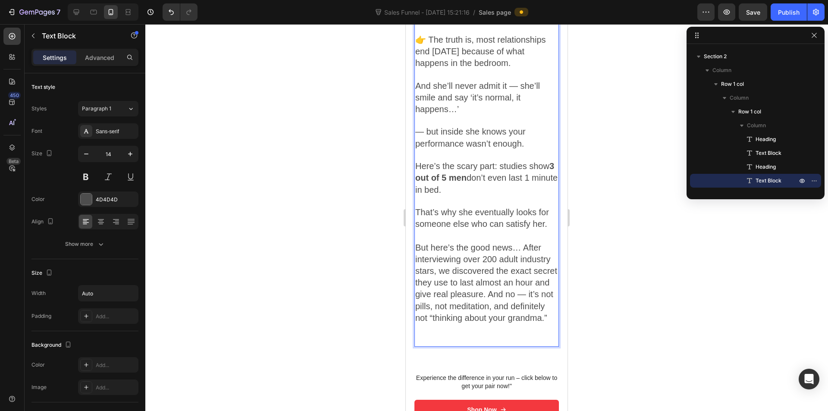
click at [448, 265] on p "But here’s the good news… After interviewing over 200 adult industry stars, we …" at bounding box center [486, 283] width 143 height 82
click at [440, 272] on span "But here’s the good news… After interviewing over 200 adult industry stars, we …" at bounding box center [486, 283] width 142 height 80
click at [521, 249] on span "But here’s the good news… After interviewing over 200 adult industry stars, we …" at bounding box center [486, 283] width 142 height 80
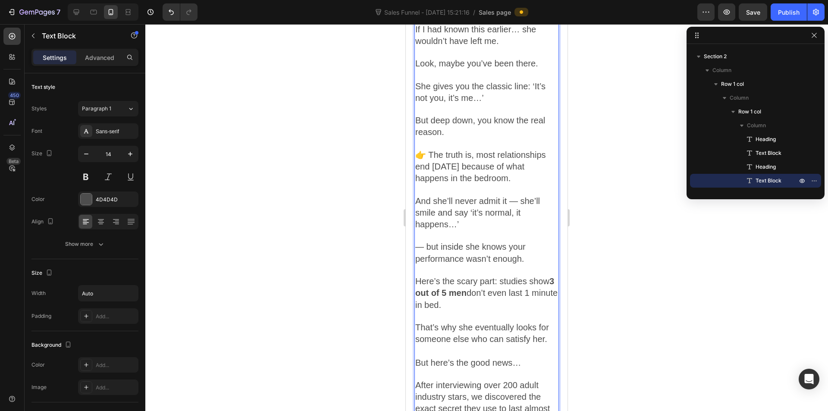
scroll to position [963, 0]
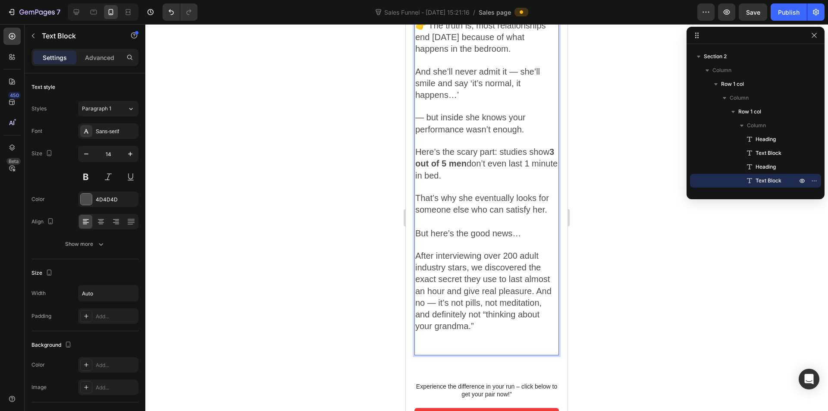
click at [421, 254] on span "After interviewing over 200 adult industry stars, we discovered the exact secre…" at bounding box center [483, 291] width 136 height 80
click at [419, 254] on span "After interviewing over 200 adult industry stars, we discovered the exact secre…" at bounding box center [483, 291] width 136 height 80
click at [504, 260] on span "After interviewing over 200 adult industry stars, we discovered the exact secre…" at bounding box center [483, 291] width 136 height 80
click at [472, 272] on span "After interviewing over 200 adult industry stars, we discovered the exact secre…" at bounding box center [483, 291] width 136 height 80
click at [463, 281] on span "After interviewing over 200 adult industry stars, we discovered the exact secre…" at bounding box center [483, 291] width 136 height 80
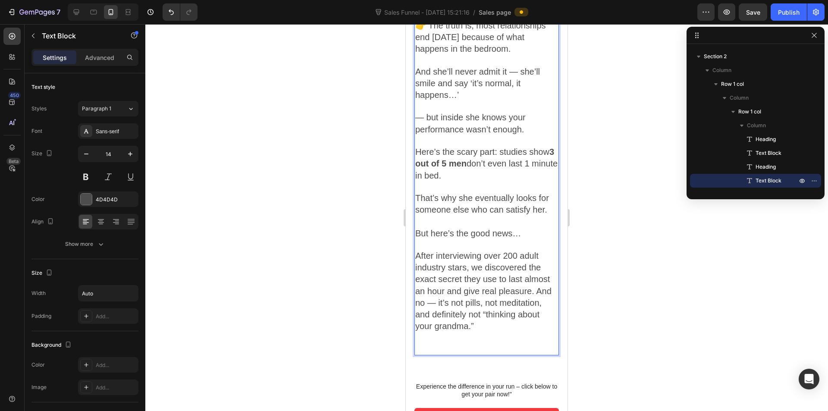
click at [489, 276] on span "After interviewing over 200 adult industry stars, we discovered the exact secre…" at bounding box center [483, 291] width 136 height 80
click at [533, 293] on span "After interviewing over 200 adult industry stars, we discovered the exact secre…" at bounding box center [483, 291] width 136 height 80
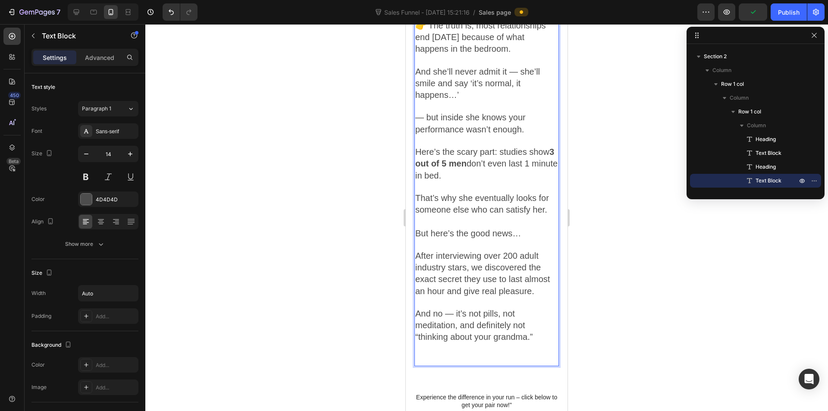
click at [454, 315] on span "And no — it’s not pills, not meditation, and definitely not “thinking about you…" at bounding box center [473, 325] width 117 height 33
click at [504, 314] on span "And no — it’s not pills, not meditation, and definitely not “thinking about you…" at bounding box center [473, 325] width 117 height 33
click at [532, 337] on span "And no — it’s not pills, not meditation, and definitely not “thinking about you…" at bounding box center [473, 325] width 117 height 33
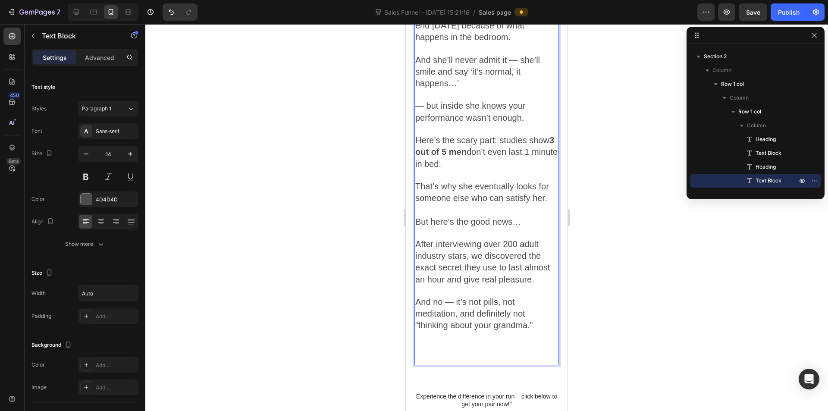
scroll to position [1104, 0]
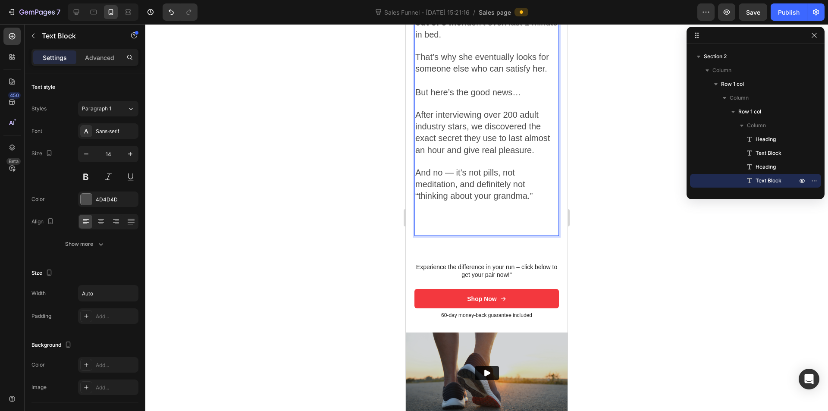
click at [462, 196] on span "And no — it’s not pills, not meditation, and definitely not “thinking about you…" at bounding box center [473, 184] width 117 height 33
click at [455, 215] on p "Rich Text Editor. Editing area: main" at bounding box center [486, 218] width 143 height 11
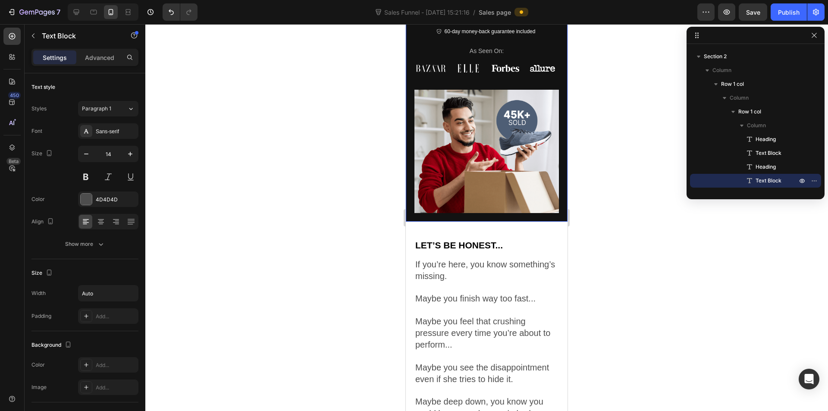
scroll to position [457, 0]
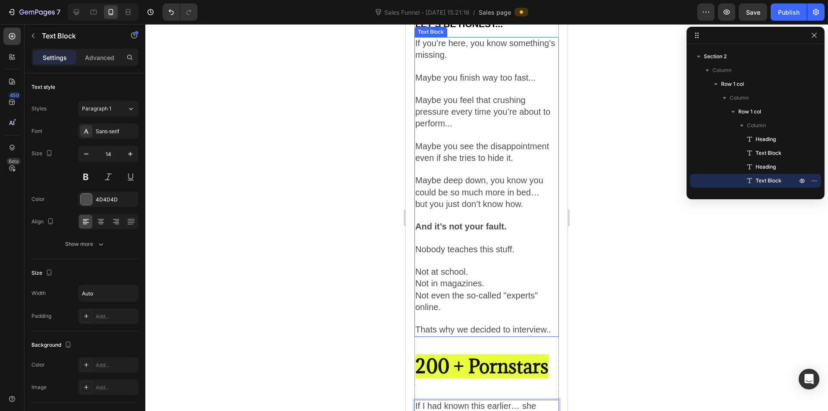
click at [457, 183] on span "Maybe deep down, you know you could be so much more in bed…" at bounding box center [479, 185] width 128 height 21
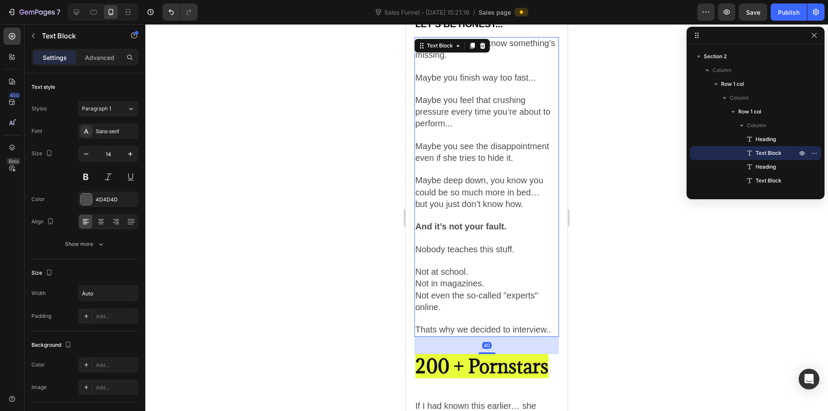
click at [457, 183] on span "Maybe deep down, you know you could be so much more in bed…" at bounding box center [479, 185] width 128 height 21
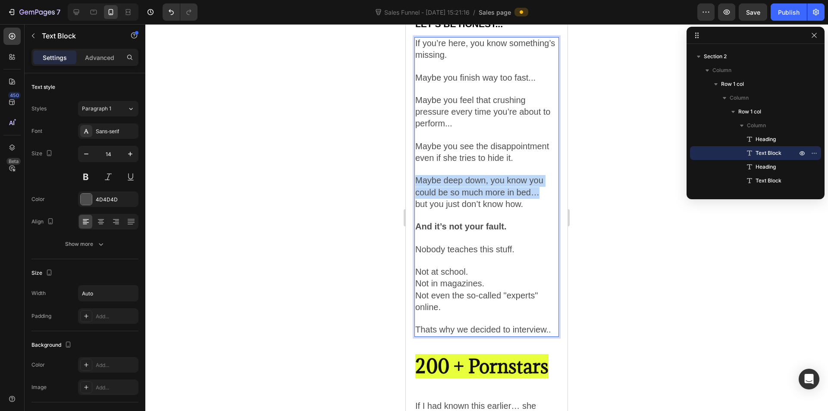
click at [457, 183] on span "Maybe deep down, you know you could be so much more in bed…" at bounding box center [479, 185] width 128 height 21
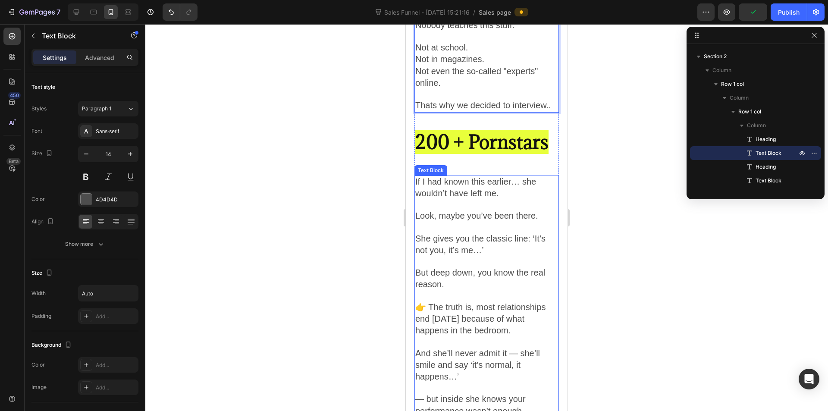
scroll to position [716, 0]
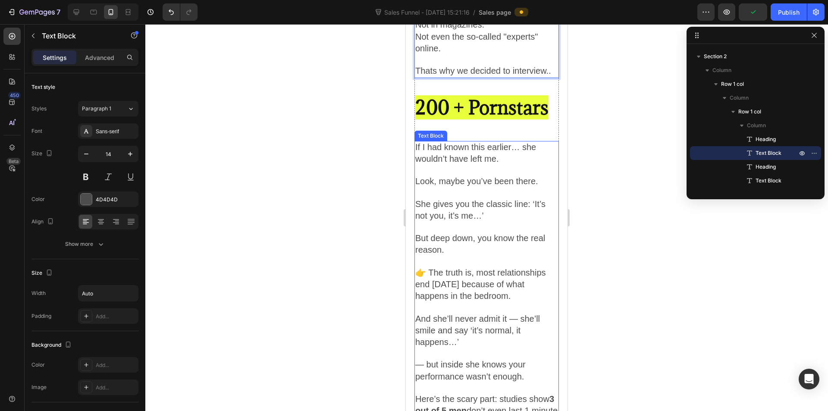
click at [471, 251] on p "But deep down, you know the real reason." at bounding box center [486, 244] width 143 height 23
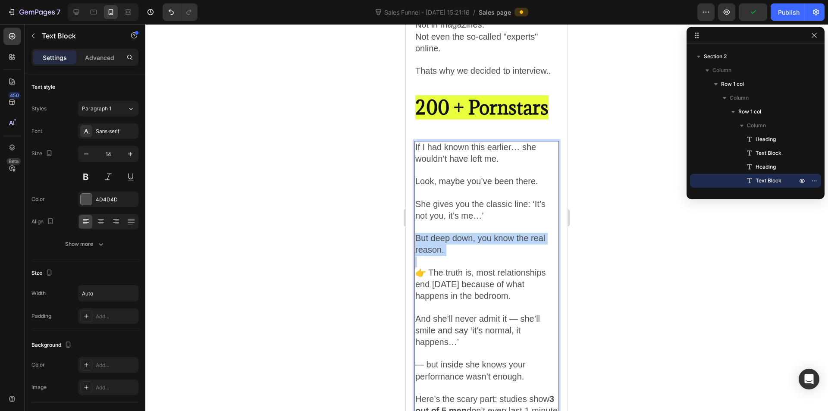
click at [471, 251] on p "But deep down, you know the real reason." at bounding box center [486, 244] width 143 height 23
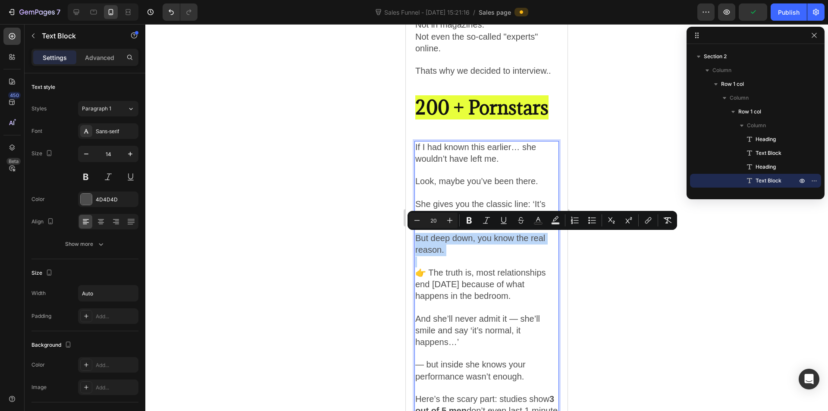
click at [474, 256] on p "Rich Text Editor. Editing area: main" at bounding box center [486, 261] width 143 height 11
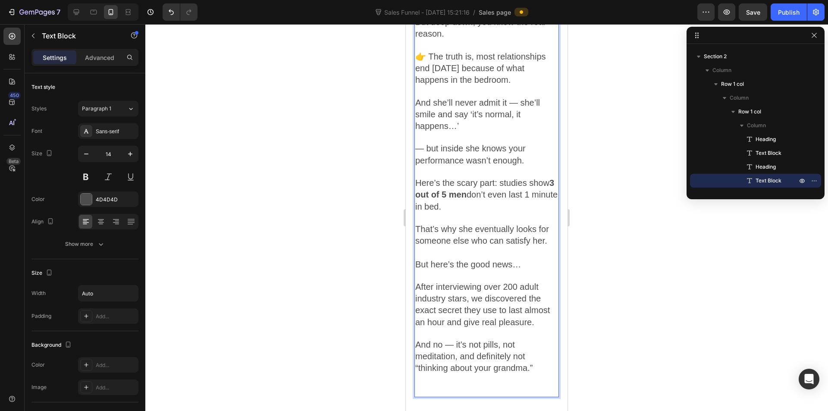
scroll to position [931, 0]
click at [523, 288] on span "After interviewing over 200 adult industry stars, we discovered the exact secre…" at bounding box center [482, 304] width 134 height 45
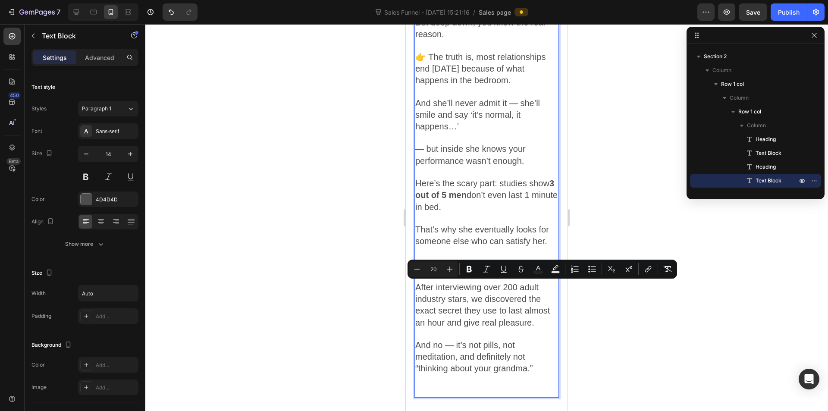
click at [514, 288] on span "After interviewing over 200 adult industry stars, we discovered the exact secre…" at bounding box center [482, 304] width 134 height 45
drag, startPoint x: 504, startPoint y: 288, endPoint x: 466, endPoint y: 300, distance: 39.5
click at [466, 300] on span "After interviewing over 200 adult industry stars, we discovered the exact secre…" at bounding box center [482, 304] width 134 height 45
click at [473, 269] on button "Bold" at bounding box center [469, 269] width 16 height 16
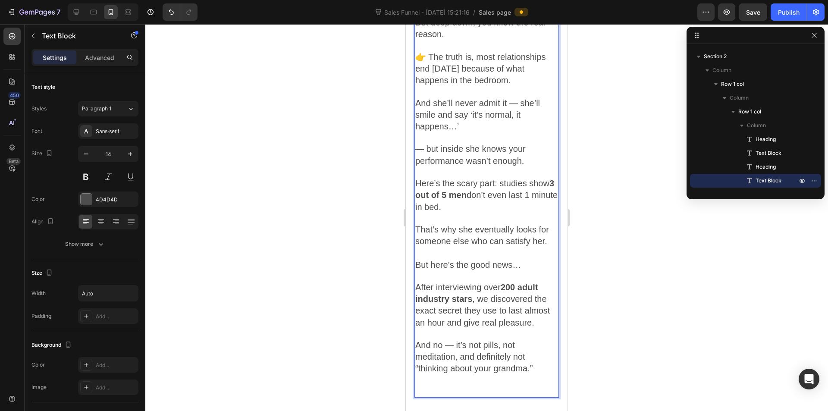
click at [514, 288] on strong "200 adult industry stars" at bounding box center [476, 292] width 123 height 21
click at [507, 288] on strong "200 adult industry stars" at bounding box center [476, 292] width 123 height 21
drag, startPoint x: 503, startPoint y: 286, endPoint x: 474, endPoint y: 298, distance: 31.3
click at [474, 298] on span "After interviewing over 200 adult industry stars , we discovered the exact secr…" at bounding box center [482, 304] width 134 height 45
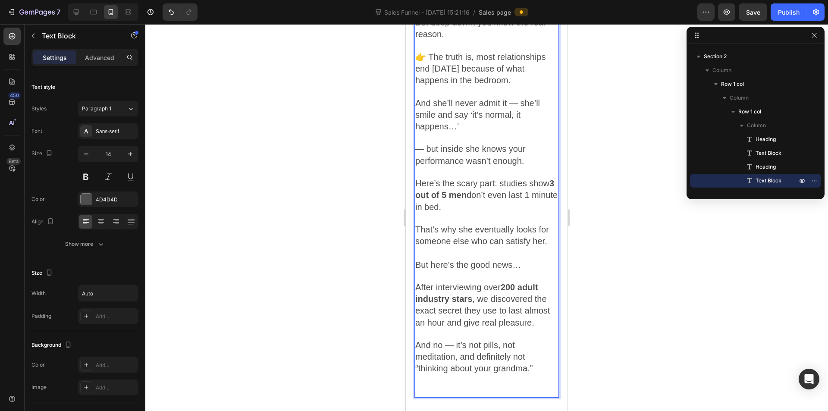
click at [511, 339] on p "Rich Text Editor. Editing area: main" at bounding box center [486, 334] width 143 height 11
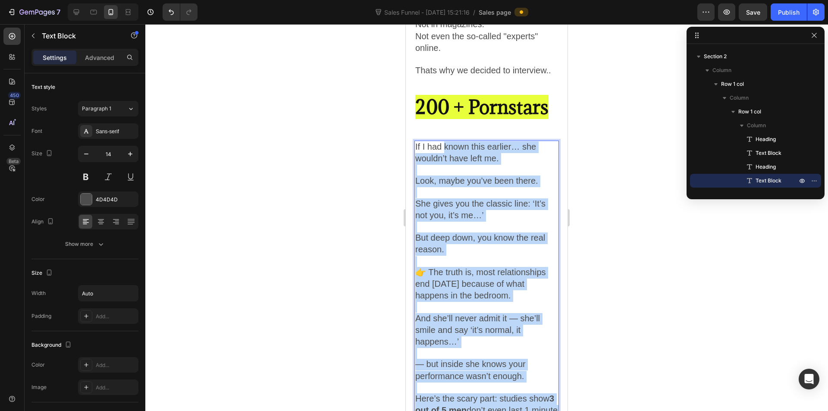
scroll to position [716, 0]
drag, startPoint x: 531, startPoint y: 371, endPoint x: 416, endPoint y: 142, distance: 255.6
click at [416, 142] on div "If I had known this earlier… she wouldn’t have left me. Look, maybe you’ve been…" at bounding box center [486, 377] width 144 height 472
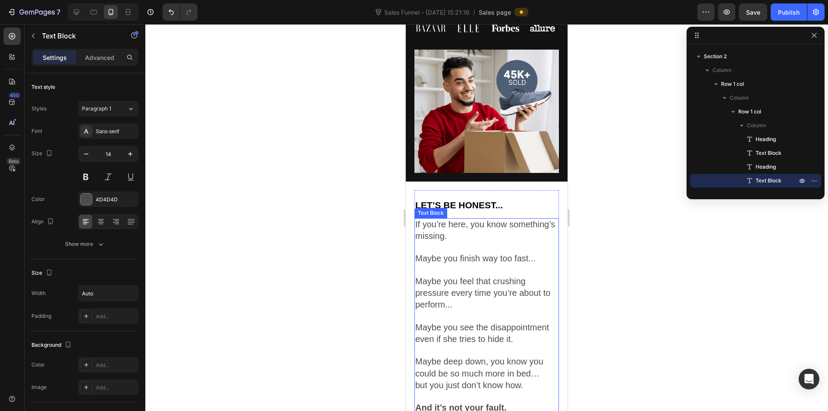
scroll to position [285, 0]
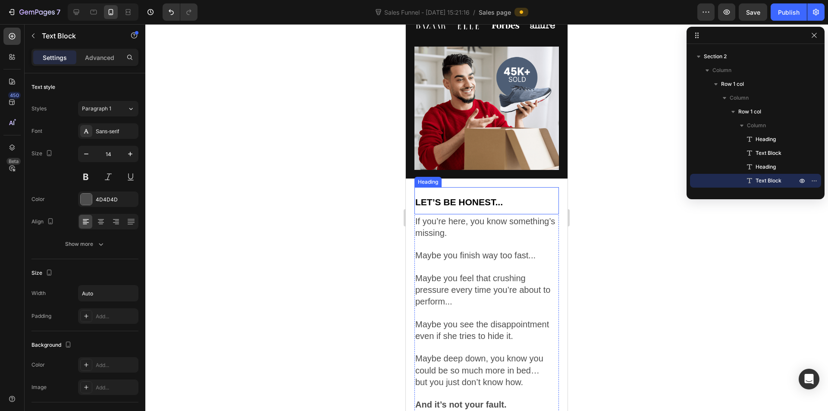
click at [425, 197] on strong "Let’s Be Honest..." at bounding box center [459, 202] width 88 height 10
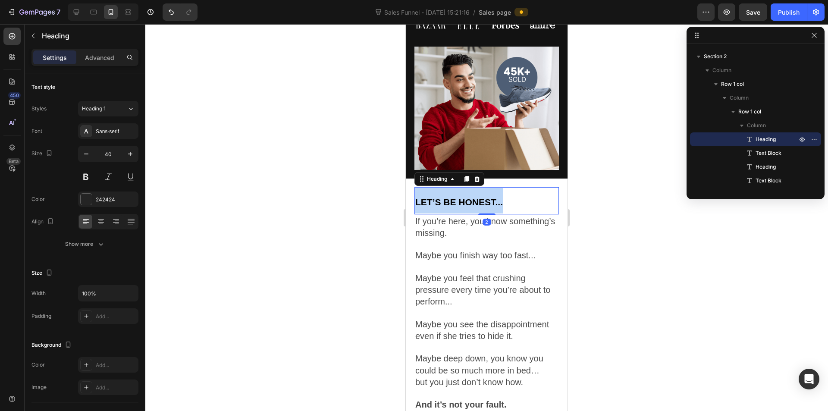
click at [425, 197] on strong "Let’s Be Honest..." at bounding box center [459, 202] width 88 height 10
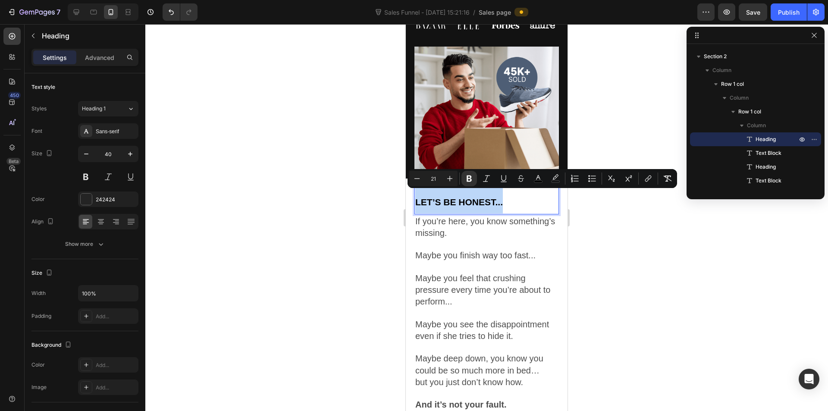
copy strong "Let’s Be Honest..."
click at [516, 250] on span "Maybe you finish way too fast..." at bounding box center [475, 254] width 120 height 9
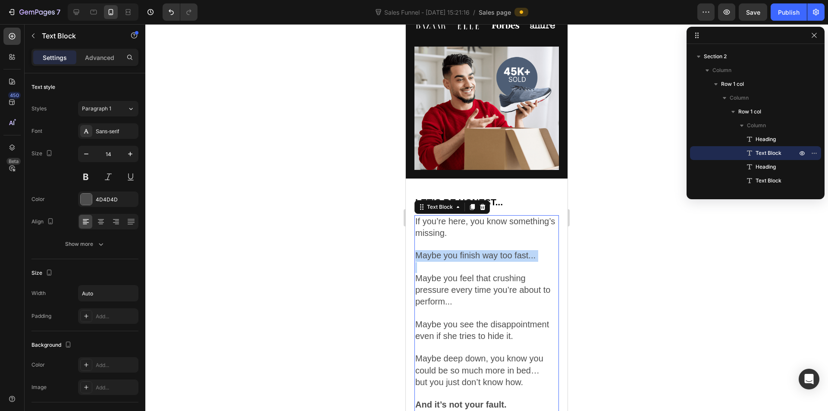
click at [516, 250] on span "Maybe you finish way too fast..." at bounding box center [475, 254] width 120 height 9
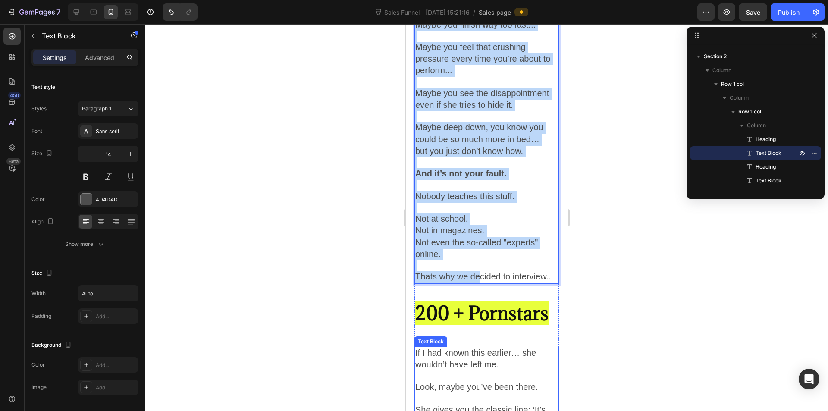
scroll to position [586, 0]
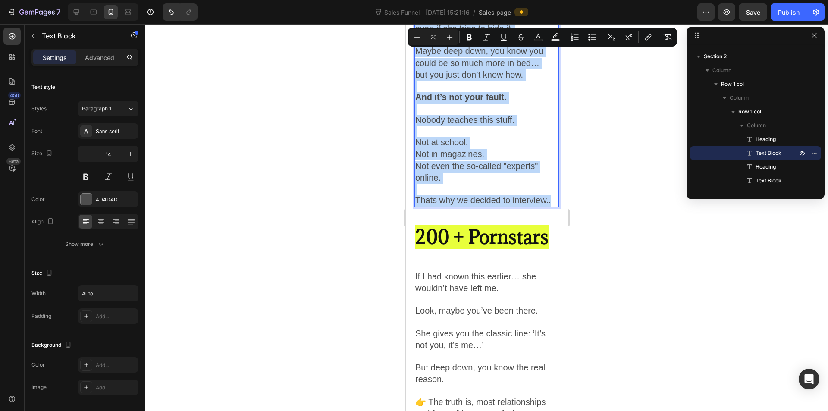
drag, startPoint x: 415, startPoint y: 213, endPoint x: 552, endPoint y: 203, distance: 137.4
click at [552, 203] on div "If you’re here, you know something’s missing. Maybe you finish way too fast... …" at bounding box center [486, 58] width 144 height 300
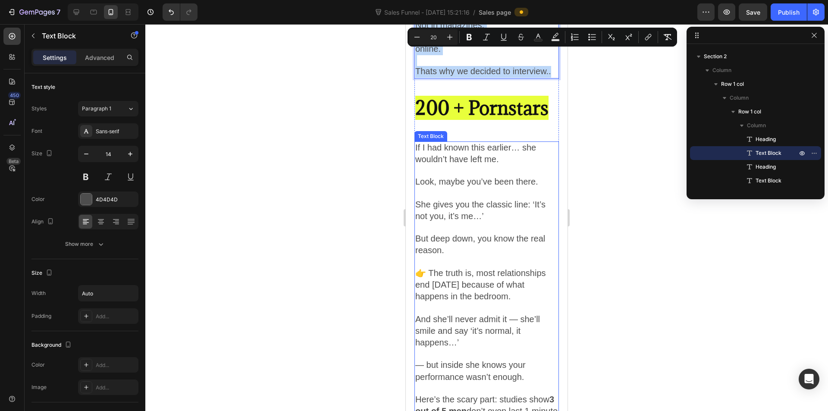
scroll to position [716, 0]
click at [444, 127] on div "⁠⁠⁠⁠⁠⁠⁠ Let’s Be Honest... Heading If you’re here, you know something’s missing…" at bounding box center [486, 190] width 144 height 880
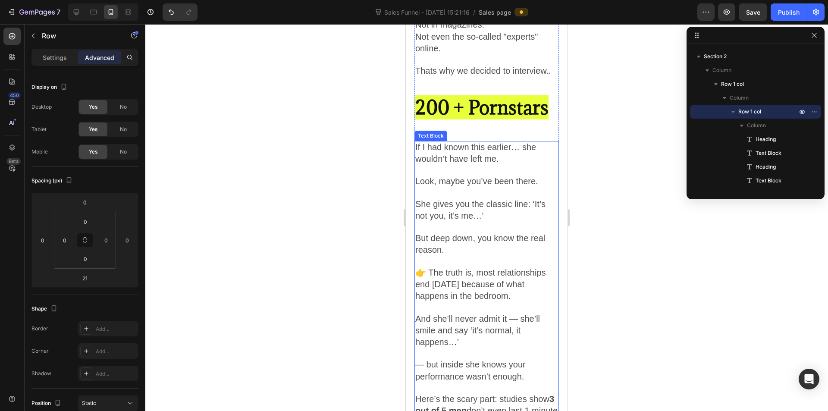
click at [447, 162] on span "If I had known this earlier… she wouldn’t have left me." at bounding box center [475, 152] width 121 height 21
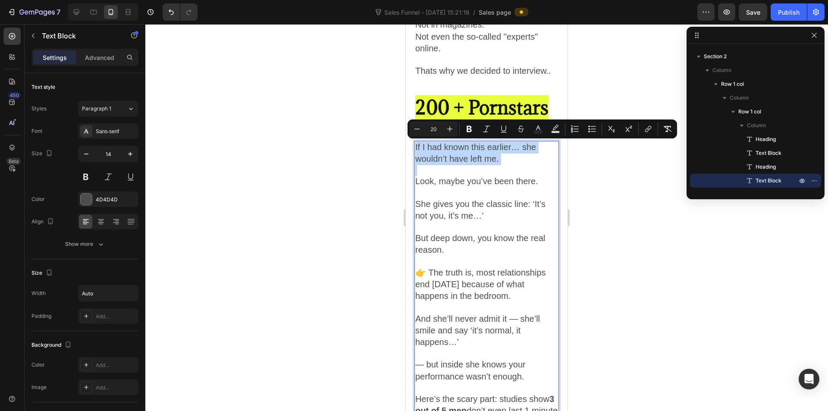
click at [425, 150] on span "If I had known this earlier… she wouldn’t have left me." at bounding box center [475, 152] width 121 height 21
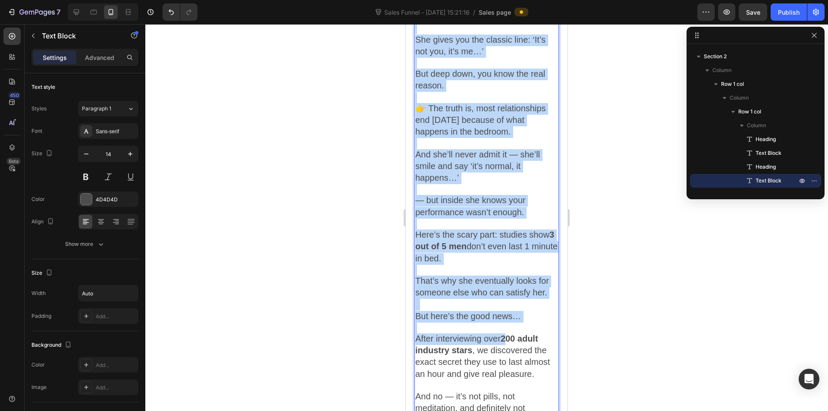
scroll to position [974, 0]
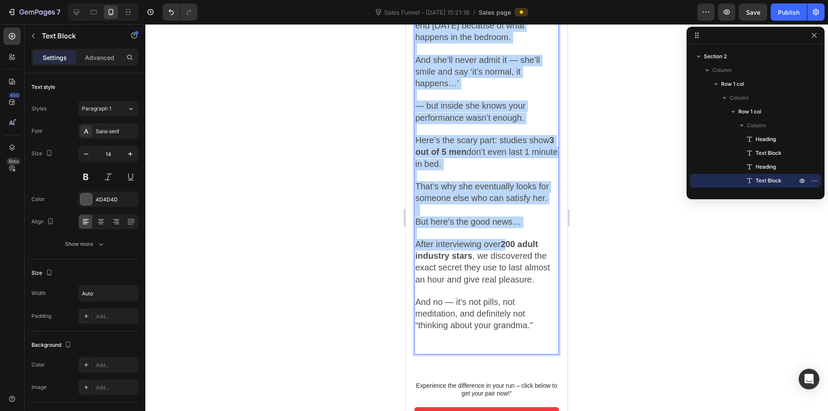
drag, startPoint x: 416, startPoint y: 147, endPoint x: 534, endPoint y: 330, distance: 218.0
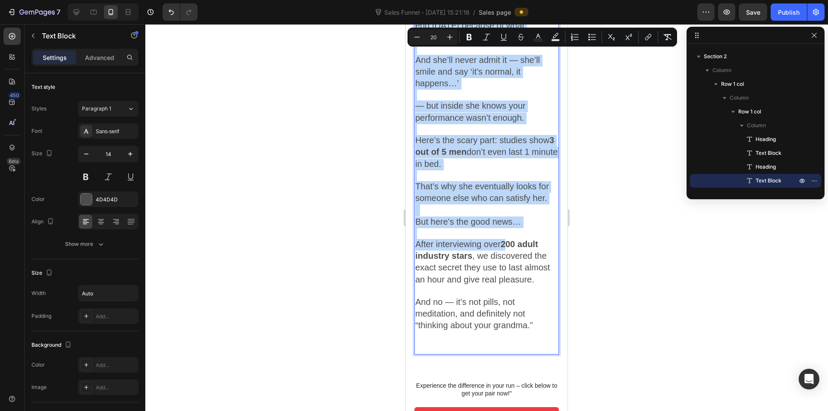
copy div "If I had known this earlier… she wouldn’t have left me. Look, maybe you’ve been…"
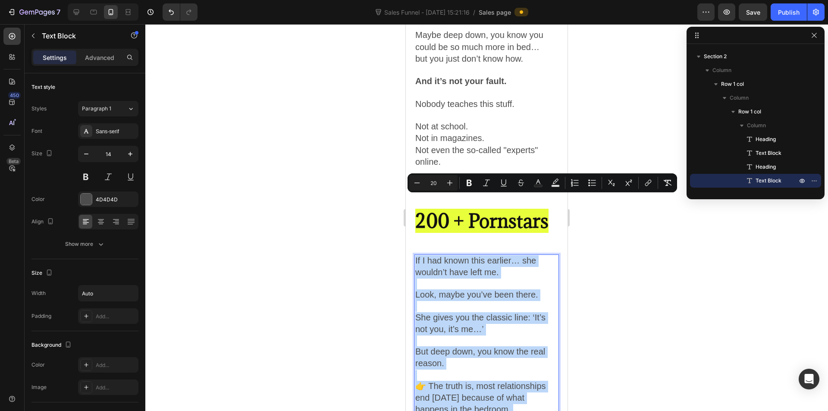
scroll to position [586, 0]
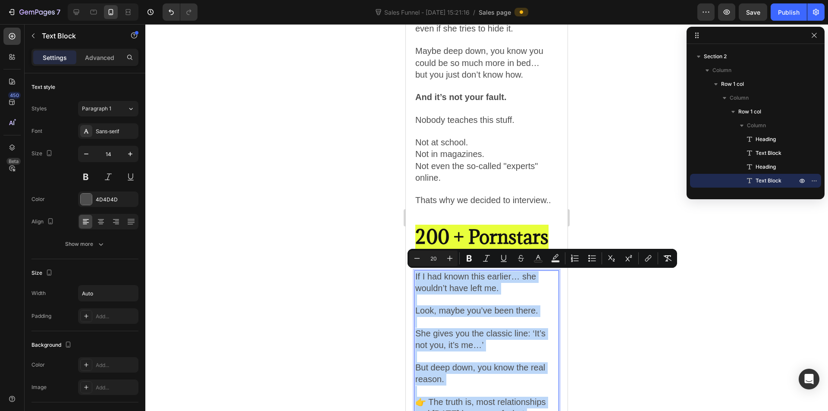
click at [453, 300] on p "Rich Text Editor. Editing area: main" at bounding box center [486, 299] width 143 height 11
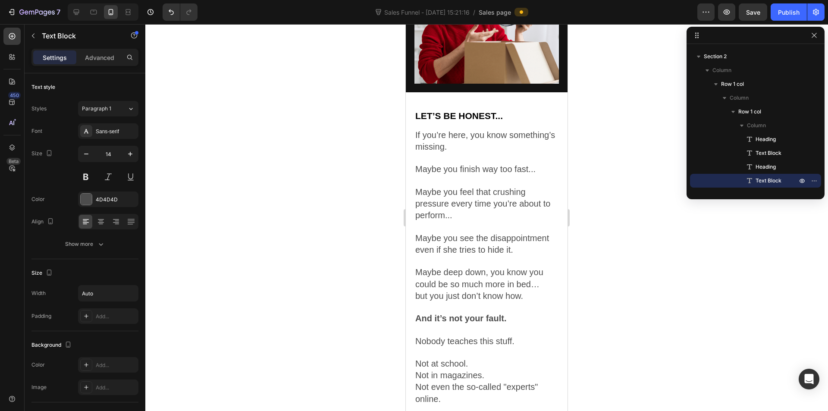
scroll to position [198, 0]
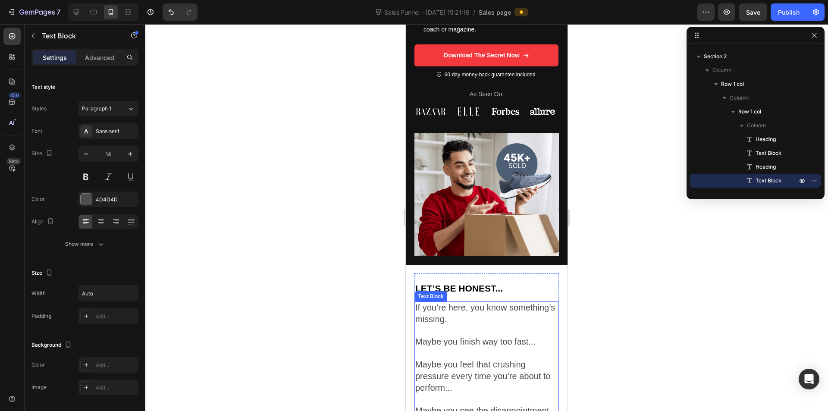
click at [470, 305] on span "If you’re here, you know something’s missing." at bounding box center [485, 313] width 140 height 21
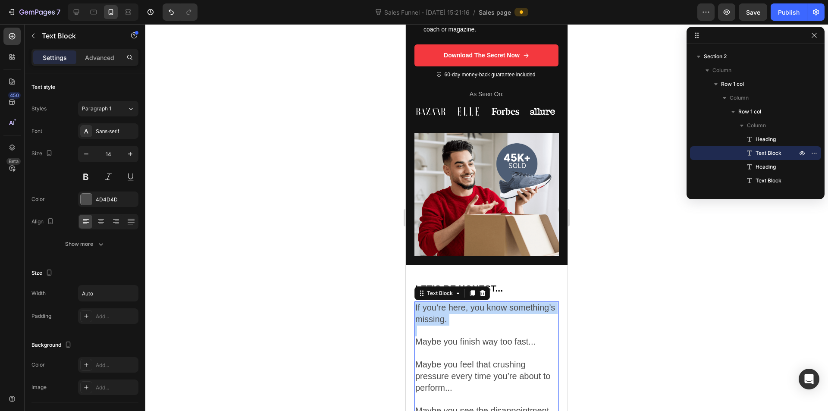
click at [470, 305] on span "If you’re here, you know something’s missing." at bounding box center [485, 313] width 140 height 21
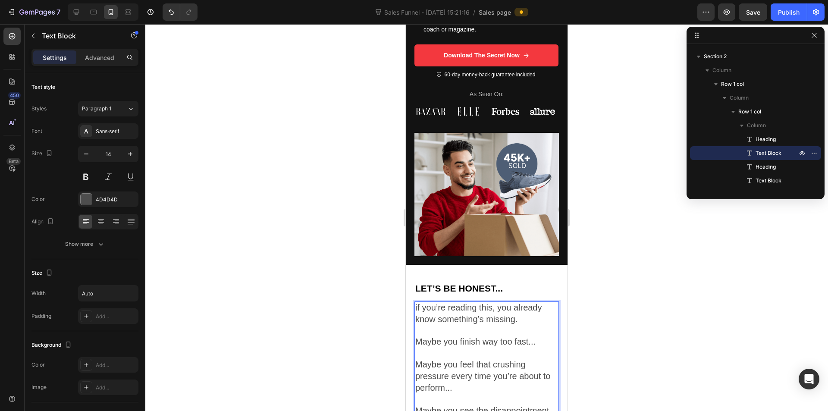
click at [416, 303] on span "if you’re reading this, you already know something’s missing." at bounding box center [478, 313] width 127 height 21
click at [430, 337] on span "Maybe you finish way too fast..." at bounding box center [475, 341] width 120 height 9
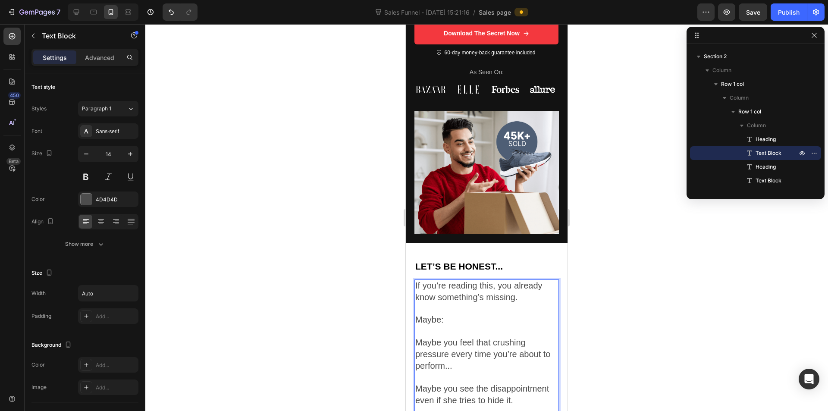
scroll to position [241, 0]
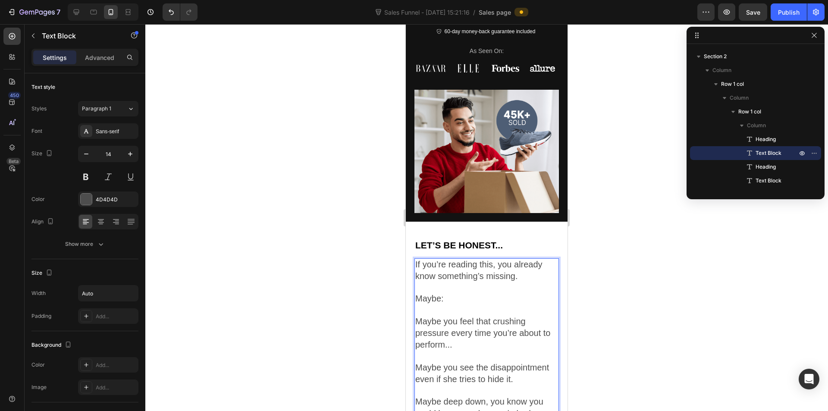
click at [450, 319] on span "Maybe you feel that crushing pressure every time you’re about to perform..." at bounding box center [482, 332] width 135 height 33
click at [448, 319] on span "Maybe you feel that crushing pressure every time you’re about to perform..." at bounding box center [482, 332] width 135 height 33
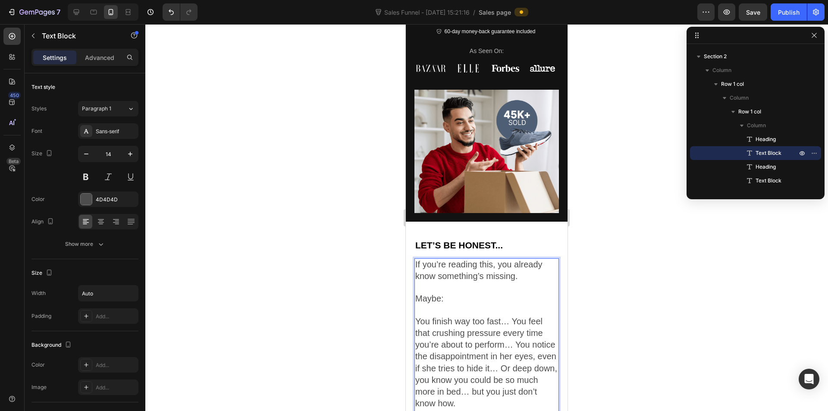
click at [513, 317] on span "You finish way too fast… You feel that crushing pressure every time you’re abou…" at bounding box center [486, 361] width 142 height 91
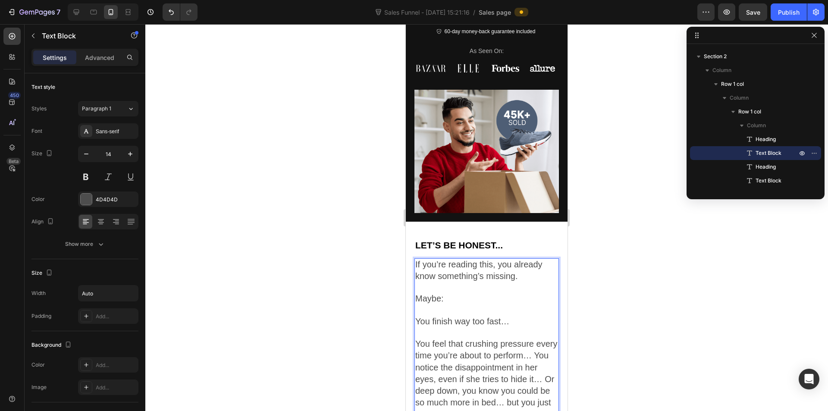
click at [458, 362] on span "You feel that crushing pressure every time you’re about to perform… You notice …" at bounding box center [486, 379] width 142 height 80
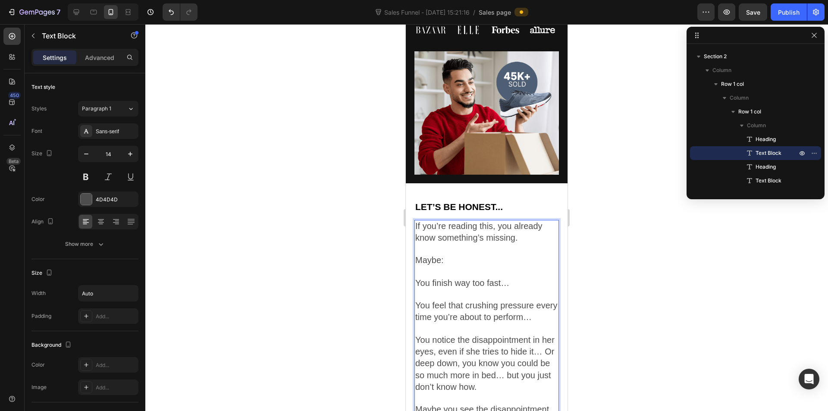
scroll to position [328, 0]
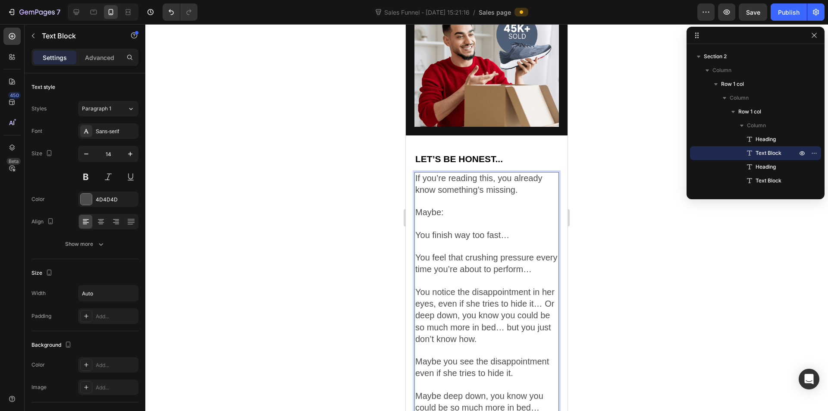
click at [430, 322] on span "You notice the disappointment in her eyes, even if she tries to hide it… Or dee…" at bounding box center [484, 315] width 139 height 56
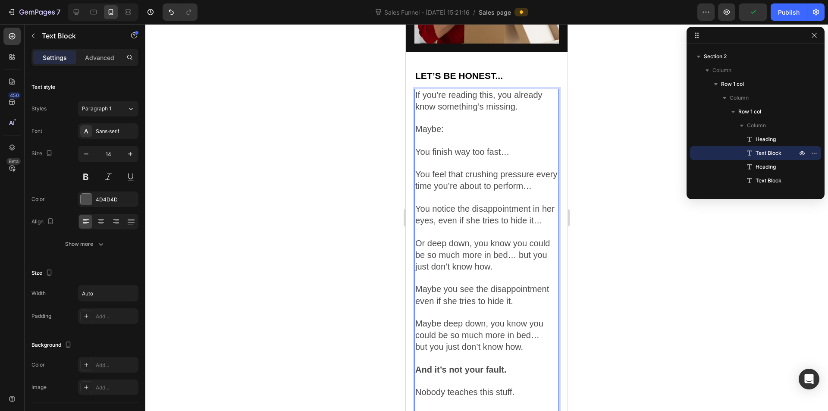
scroll to position [414, 0]
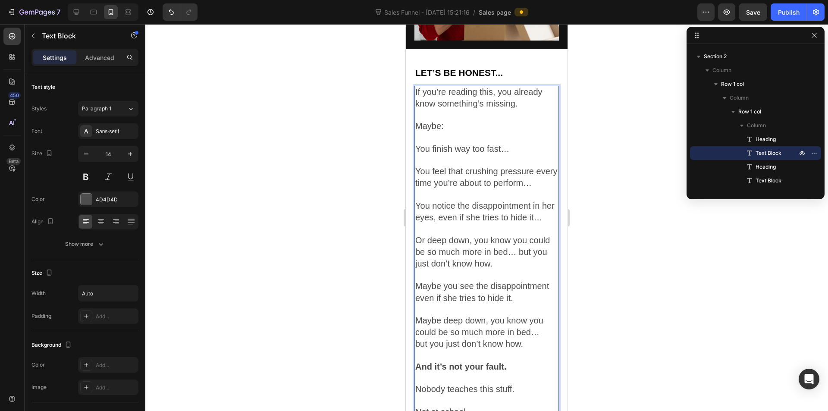
click at [518, 268] on span "Or deep down, you know you could be so much more in bed… but you just don’t kno…" at bounding box center [482, 251] width 134 height 33
click at [419, 209] on span "You notice the disappointment in her eyes, even if she tries to hide it…" at bounding box center [484, 211] width 139 height 21
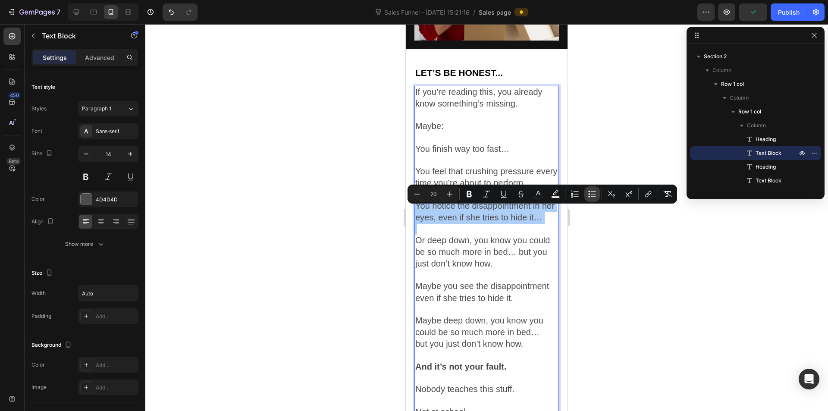
click at [591, 193] on icon "Editor contextual toolbar" at bounding box center [592, 194] width 9 height 9
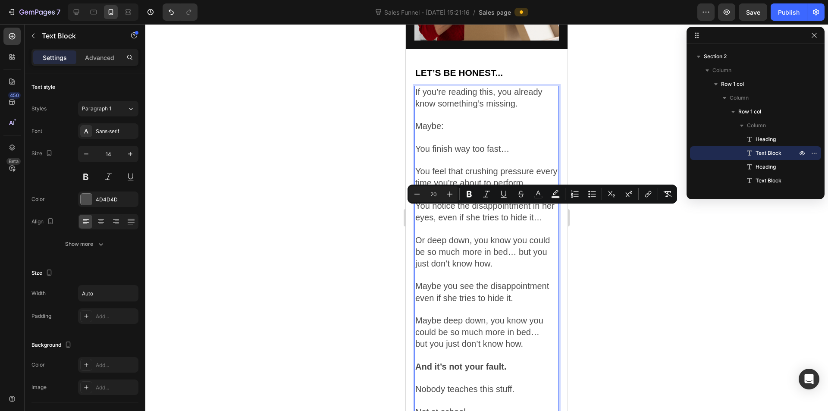
click at [436, 224] on p "You notice the disappointment in her eyes, even if she tries to hide it…" at bounding box center [486, 211] width 143 height 23
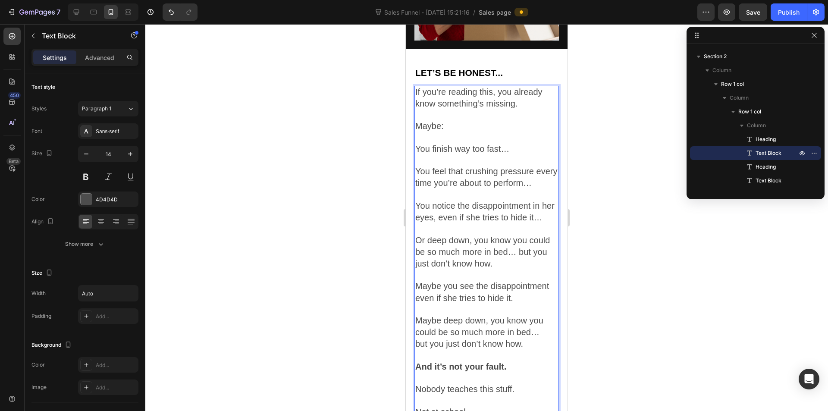
click at [450, 155] on p "Rich Text Editor. Editing area: main" at bounding box center [486, 160] width 143 height 11
click at [451, 219] on span "You notice the disappointment in her eyes, even if she tries to hide it…" at bounding box center [484, 211] width 139 height 21
click at [446, 268] on span "Or deep down, you know you could be so much more in bed… but you just don’t kno…" at bounding box center [482, 251] width 134 height 33
click at [494, 270] on p "Or deep down, you know you could be so much more in bed… but you just don’t kno…" at bounding box center [486, 252] width 143 height 35
click at [499, 270] on p "Or deep down, you know you could be so much more in bed… but you just don’t kno…" at bounding box center [486, 252] width 143 height 35
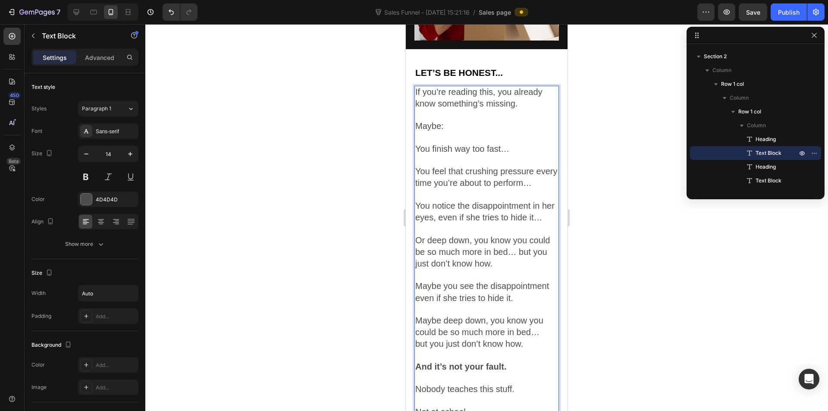
click at [456, 263] on p "Or deep down, you know you could be so much more in bed… but you just don’t kno…" at bounding box center [486, 252] width 143 height 35
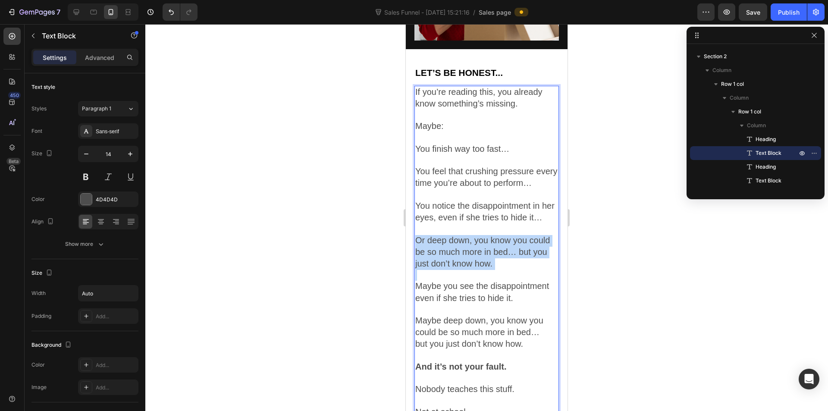
click at [456, 263] on p "Or deep down, you know you could be so much more in bed… but you just don’t kno…" at bounding box center [486, 252] width 143 height 35
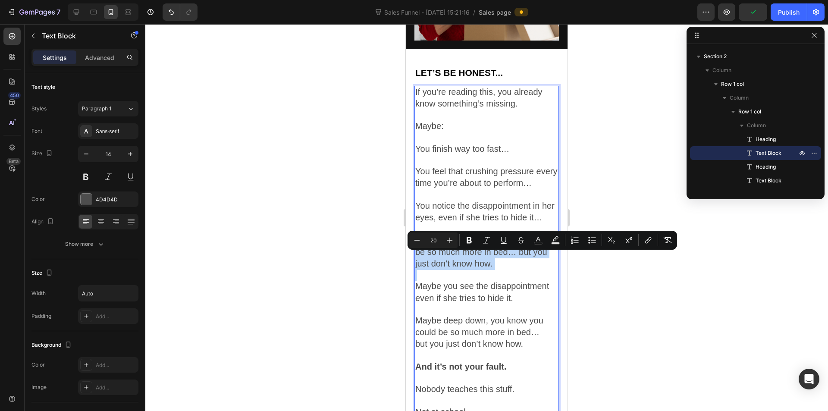
click at [485, 281] on p "Rich Text Editor. Editing area: main" at bounding box center [486, 275] width 143 height 11
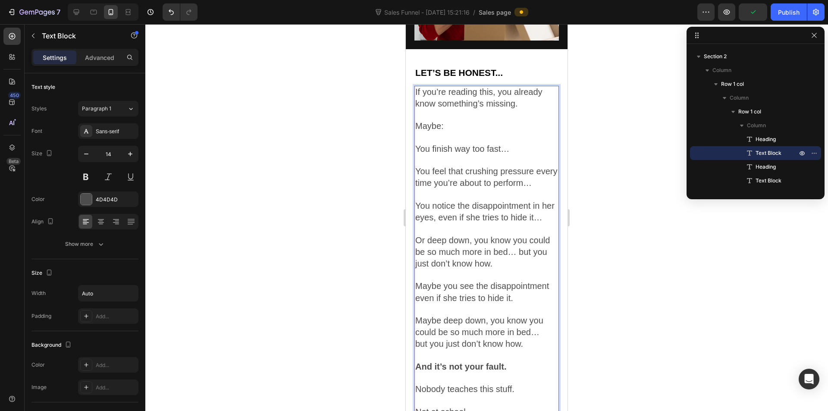
click at [510, 270] on p "Or deep down, you know you could be so much more in bed… but you just don’t kno…" at bounding box center [486, 252] width 143 height 35
click at [491, 281] on p "Rich Text Editor. Editing area: main" at bounding box center [486, 275] width 143 height 11
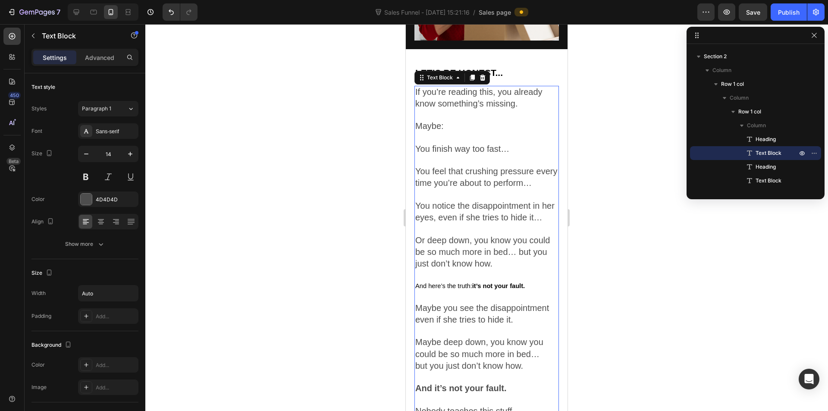
click at [434, 281] on p "Rich Text Editor. Editing area: main" at bounding box center [486, 275] width 143 height 11
click at [430, 289] on span "And here’s the truth: it’s not your fault." at bounding box center [469, 285] width 109 height 7
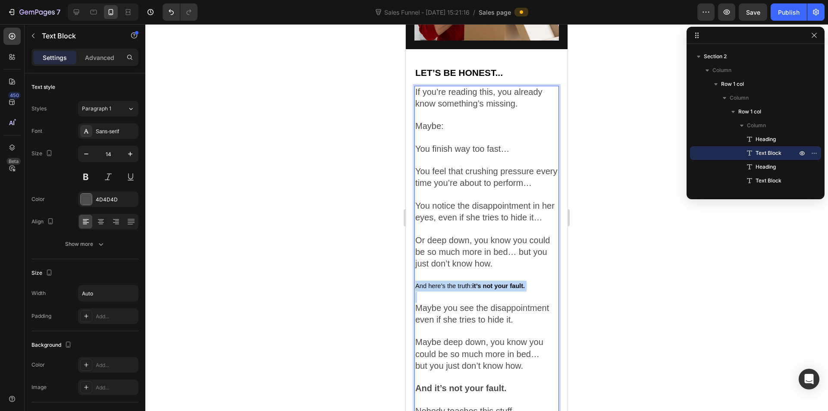
click at [430, 289] on span "And here’s the truth: it’s not your fault." at bounding box center [469, 285] width 109 height 7
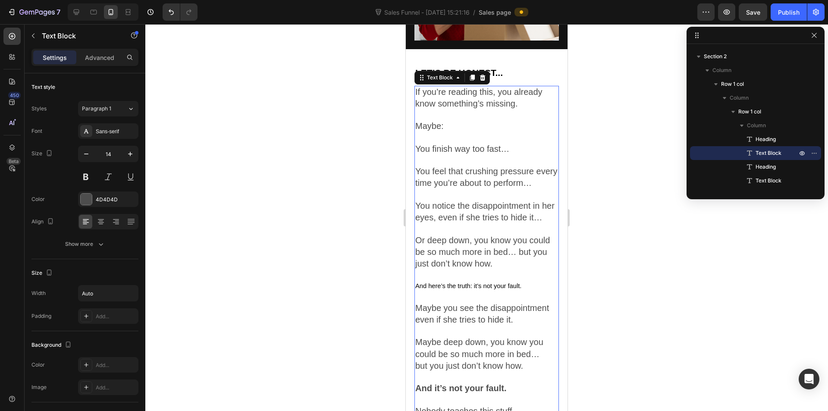
click at [513, 270] on p "Or deep down, you know you could be so much more in bed… but you just don’t kno…" at bounding box center [486, 252] width 143 height 35
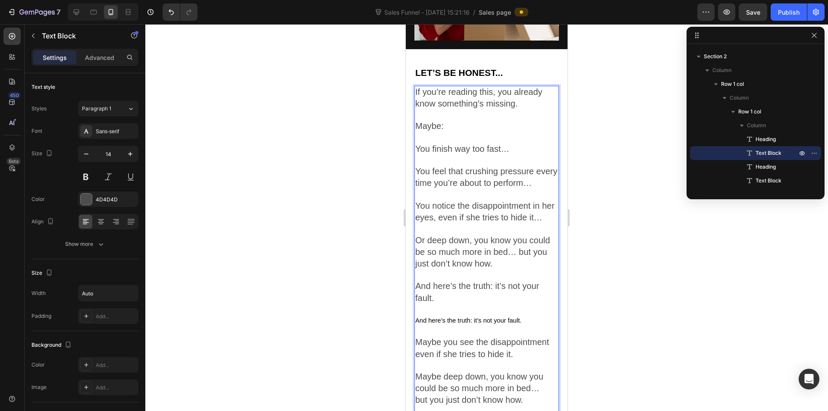
click at [485, 324] on span "And here’s the truth: it’s not your fault." at bounding box center [468, 320] width 106 height 7
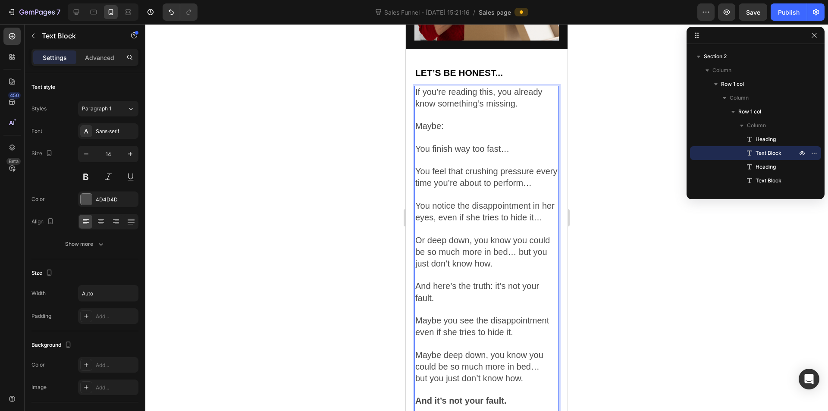
click at [493, 302] on span "And here’s the truth: it’s not your fault." at bounding box center [477, 291] width 124 height 21
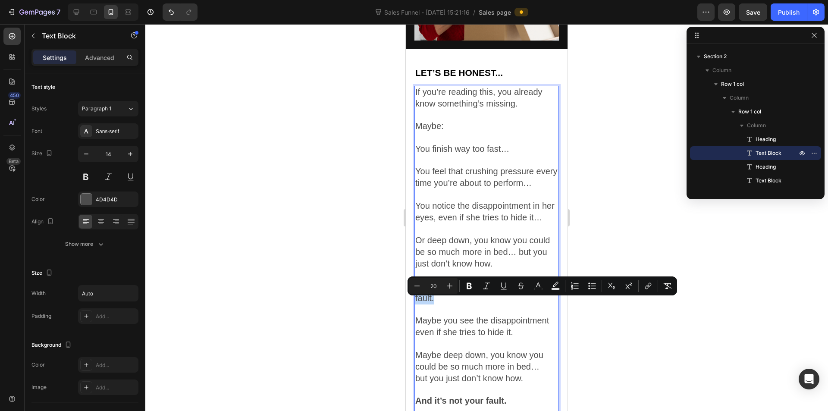
drag, startPoint x: 494, startPoint y: 303, endPoint x: 506, endPoint y: 319, distance: 19.1
click at [506, 304] on p "And here’s the truth: it’s not your fault." at bounding box center [486, 292] width 143 height 23
click at [472, 290] on button "Bold" at bounding box center [469, 286] width 16 height 16
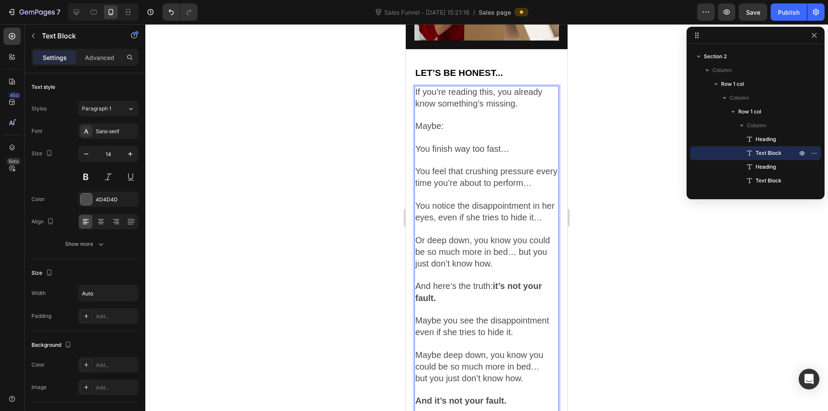
click at [490, 302] on span "And here’s the truth: it’s not your fault." at bounding box center [478, 291] width 126 height 21
click at [495, 302] on strong "it’s not your fault." at bounding box center [478, 291] width 126 height 21
click at [481, 304] on p "And here’s the truth: it’s not your fault." at bounding box center [486, 292] width 143 height 23
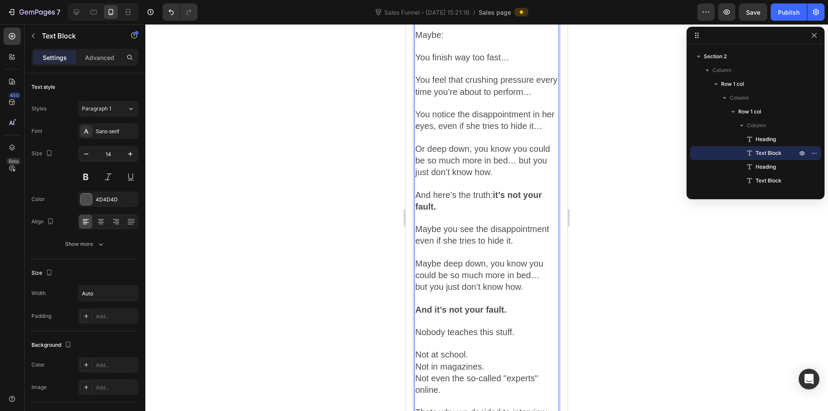
scroll to position [500, 0]
click at [432, 213] on p "And here’s the truth: it’s not your fault." at bounding box center [486, 200] width 143 height 23
click at [440, 213] on p "And here’s the truth: it’s not your fault." at bounding box center [486, 200] width 143 height 23
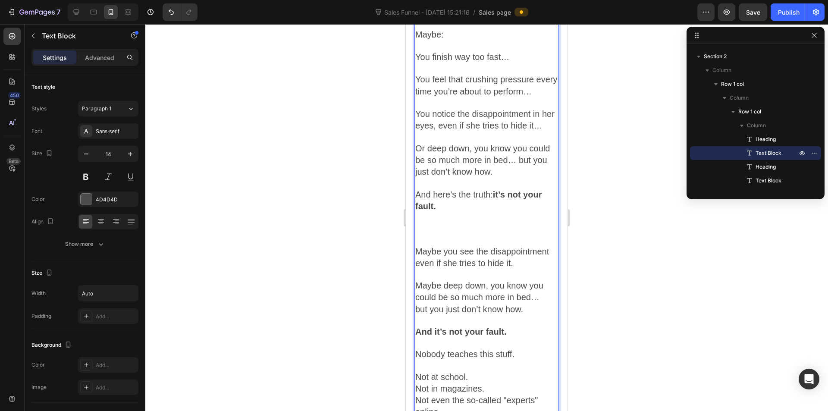
click at [432, 235] on p "Rich Text Editor. Editing area: main" at bounding box center [486, 229] width 143 height 12
click at [432, 233] on strong "Nobody teaches this stuff." at bounding box center [469, 228] width 108 height 9
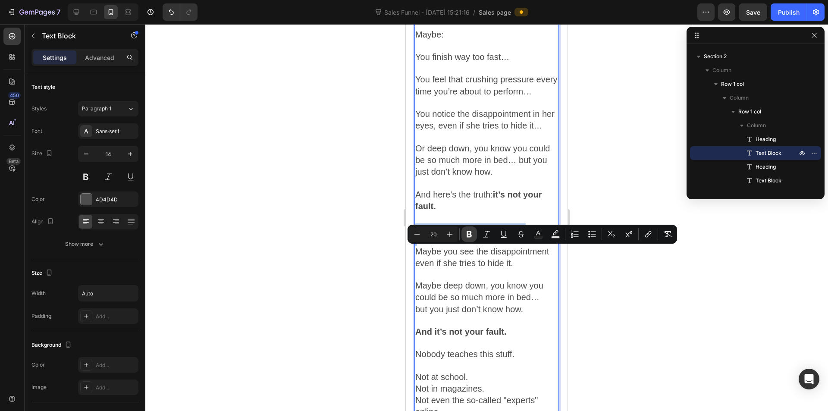
click at [472, 233] on icon "Editor contextual toolbar" at bounding box center [469, 234] width 9 height 9
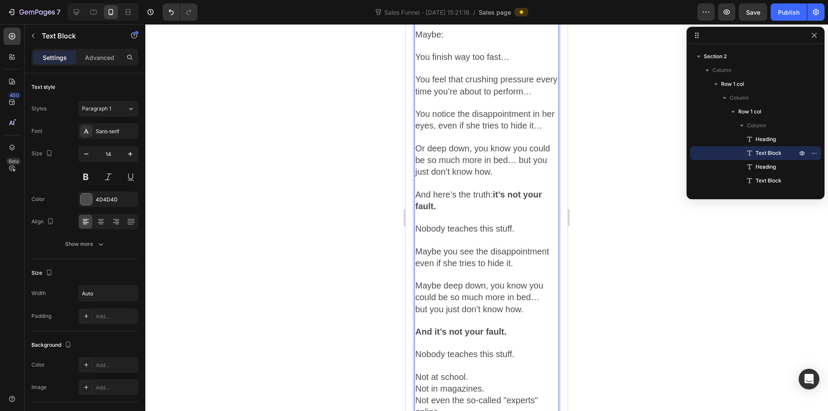
click at [465, 233] on span "Nobody teaches this stuff." at bounding box center [464, 228] width 99 height 9
click at [453, 233] on span "Nobody teaches this stuff." at bounding box center [464, 228] width 99 height 9
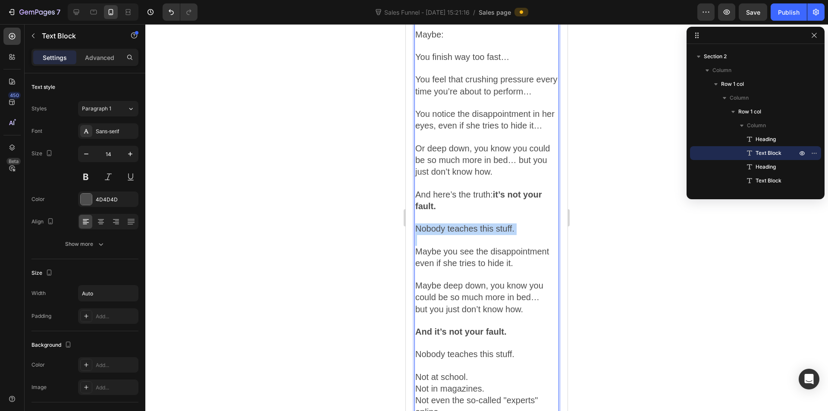
click at [453, 233] on span "Nobody teaches this stuff." at bounding box center [464, 228] width 99 height 9
click at [530, 235] on p "Nobody teaches this stuff." at bounding box center [486, 229] width 143 height 12
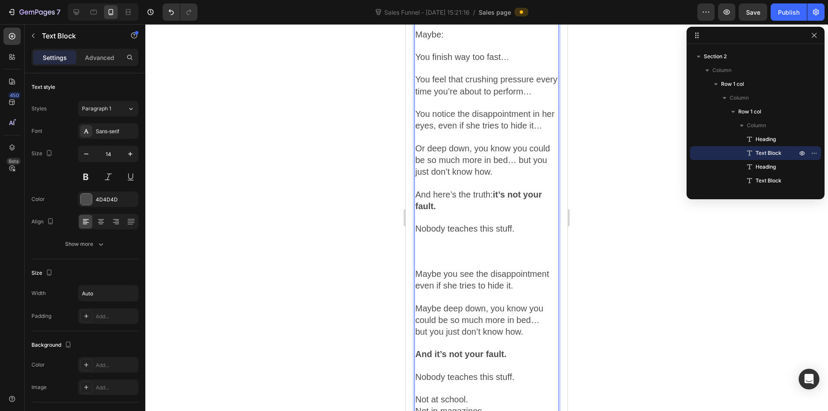
click at [470, 269] on p "Rich Text Editor. Editing area: main" at bounding box center [486, 263] width 143 height 11
click at [470, 246] on p "Rich Text Editor. Editing area: main" at bounding box center [486, 240] width 143 height 11
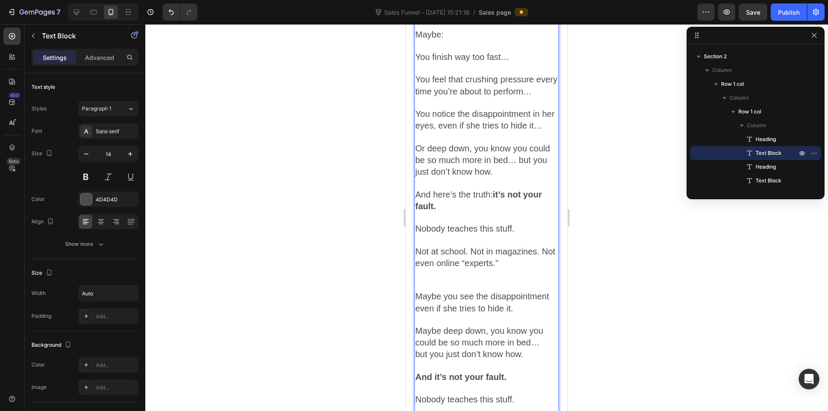
click at [470, 268] on span "Not at school. Not in magazines. Not even online “experts.”" at bounding box center [485, 257] width 140 height 21
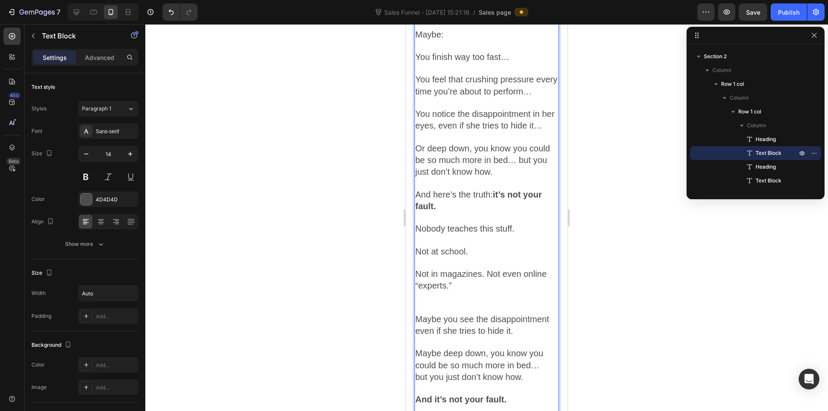
click at [488, 290] on span "Not in magazines. Not even online “experts.”" at bounding box center [480, 279] width 131 height 21
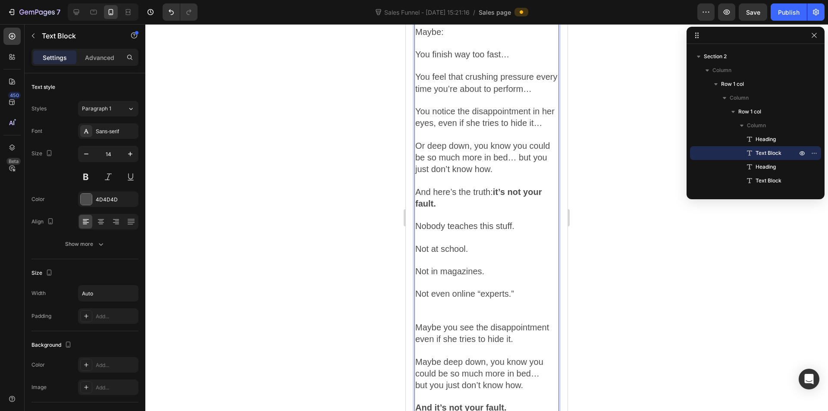
scroll to position [629, 0]
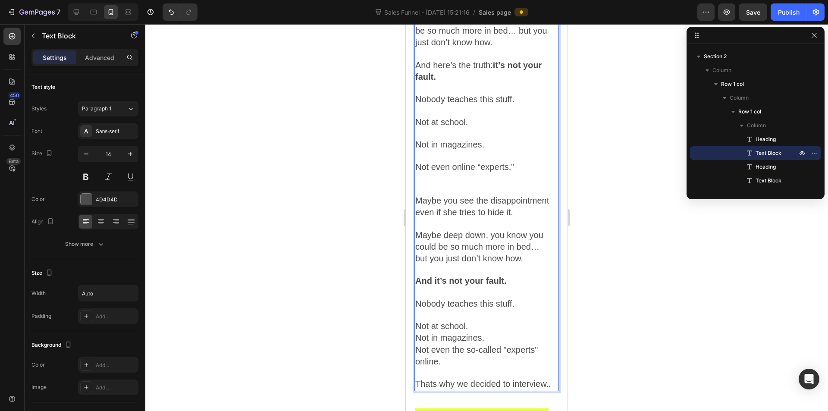
click at [447, 195] on p "Rich Text Editor. Editing area: main" at bounding box center [486, 190] width 143 height 11
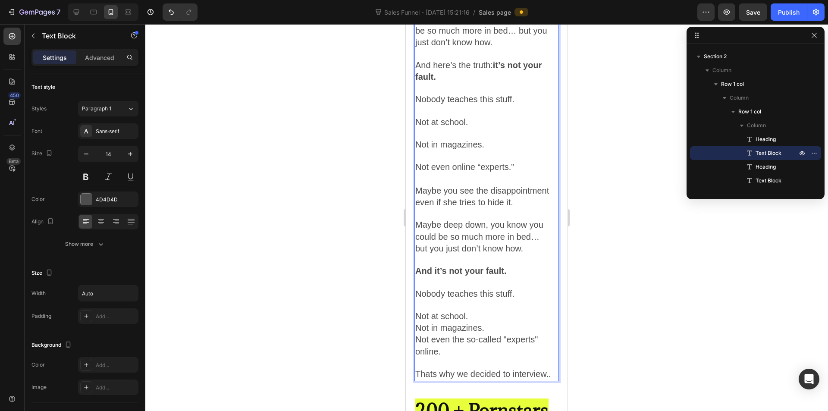
click at [514, 207] on span "Maybe you see the disappointment even if she tries to hide it." at bounding box center [482, 196] width 134 height 21
click at [518, 208] on p "Maybe you see the disappointment even if she tries to hide it." at bounding box center [486, 196] width 143 height 23
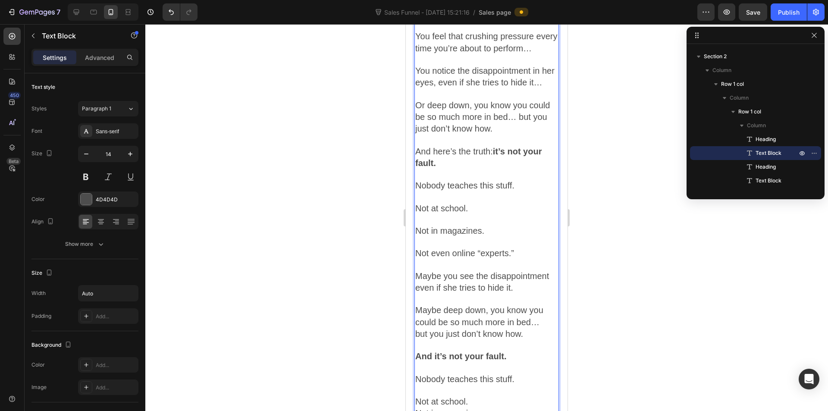
scroll to position [672, 0]
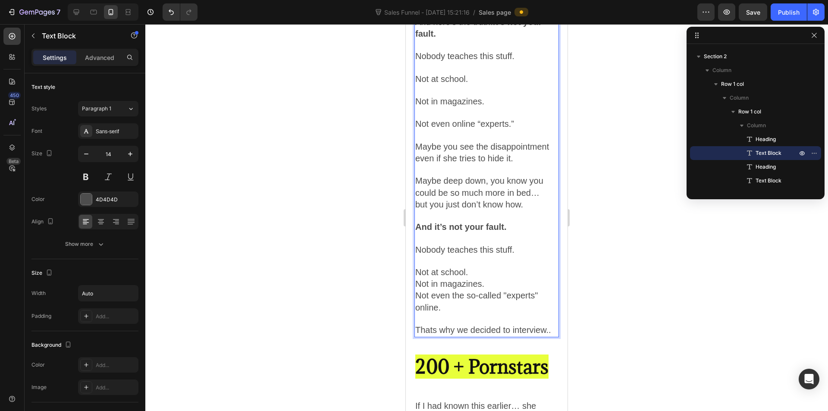
click at [420, 119] on p "Rich Text Editor. Editing area: main" at bounding box center [486, 113] width 143 height 11
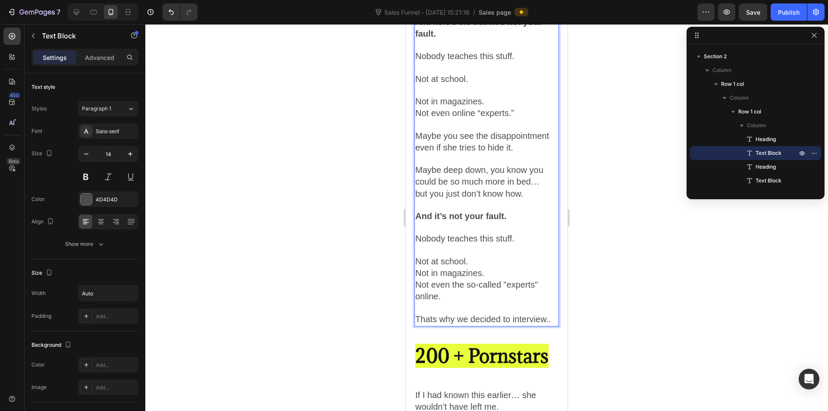
click at [501, 108] on p "Not in magazines." at bounding box center [486, 102] width 143 height 12
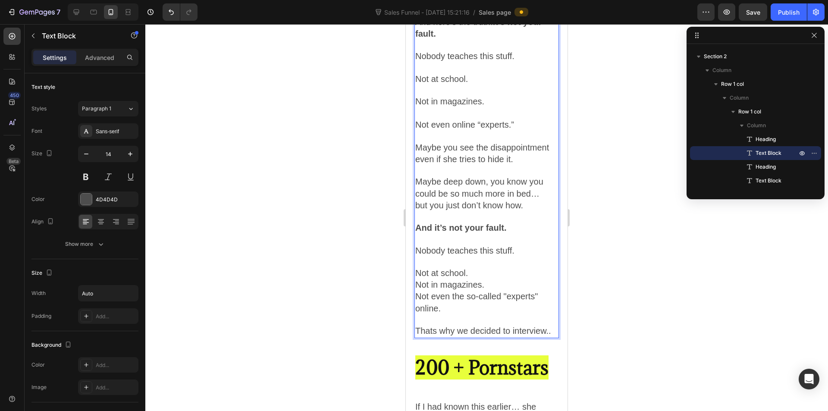
click at [523, 131] on p "Not even online “experts.”" at bounding box center [486, 125] width 143 height 12
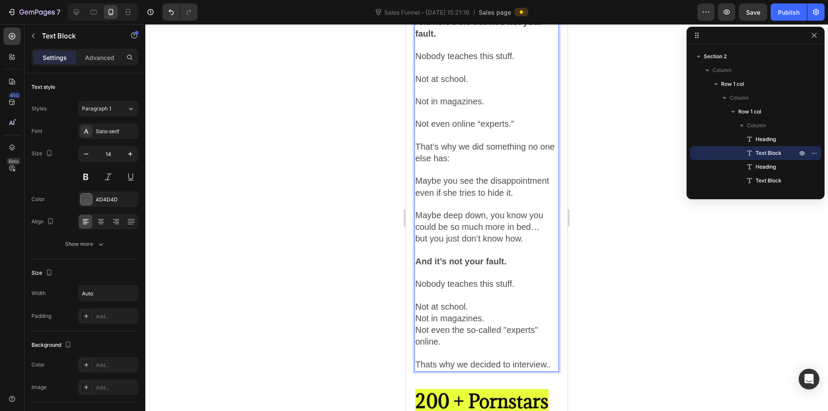
click at [483, 165] on p "That’s why we did something no one else has:" at bounding box center [486, 152] width 143 height 23
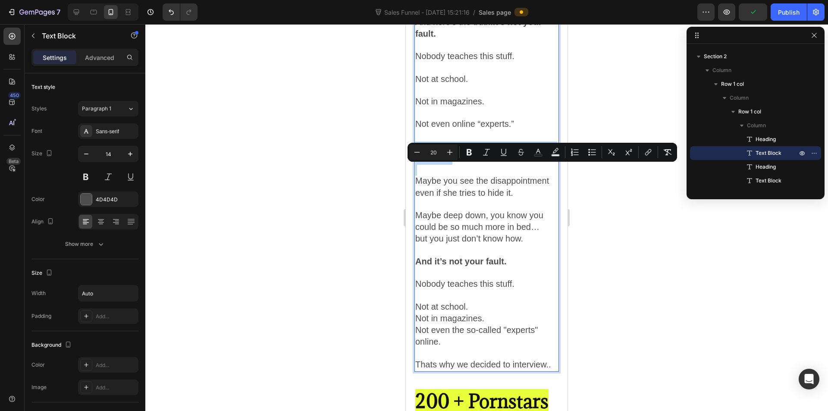
click at [500, 165] on p "That’s why we did something no one else has:" at bounding box center [486, 152] width 143 height 23
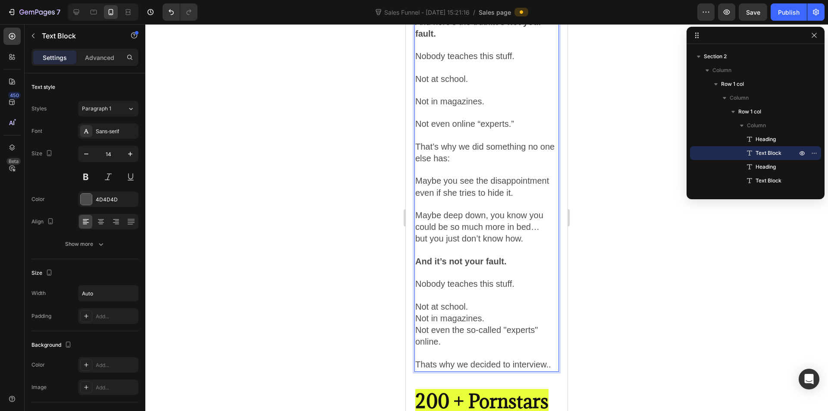
click at [477, 163] on span "That’s why we did something no one else has:" at bounding box center [484, 152] width 139 height 21
click at [457, 163] on span "That’s why we did something no one else has:" at bounding box center [484, 152] width 139 height 21
click at [478, 165] on p "That’s why we did something no one else has:" at bounding box center [486, 152] width 143 height 23
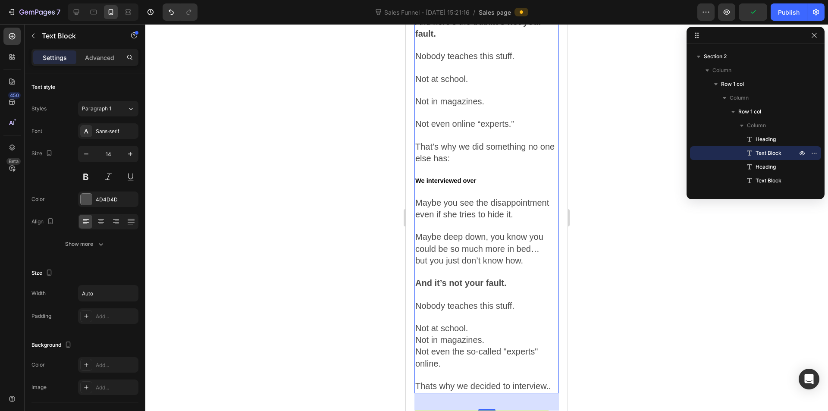
click at [496, 175] on p "Rich Text Editor. Editing area: main" at bounding box center [486, 170] width 143 height 11
click at [491, 165] on p "That’s why we did something no one else has:" at bounding box center [486, 152] width 143 height 23
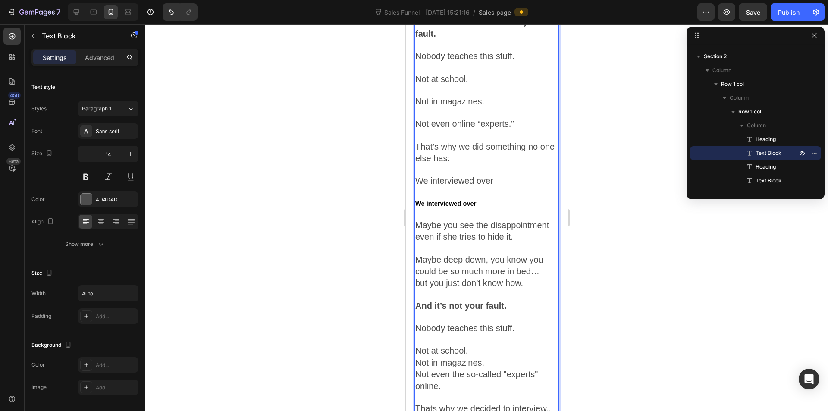
click at [477, 198] on p "Rich Text Editor. Editing area: main" at bounding box center [486, 193] width 143 height 11
click at [480, 210] on p "We interviewed over" at bounding box center [486, 204] width 143 height 11
click at [480, 209] on p "We interviewed over" at bounding box center [486, 203] width 143 height 11
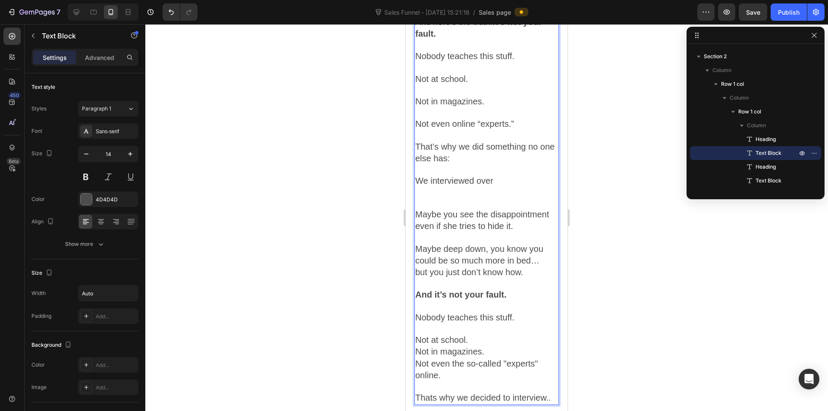
click at [496, 187] on p "We interviewed over" at bounding box center [486, 181] width 143 height 12
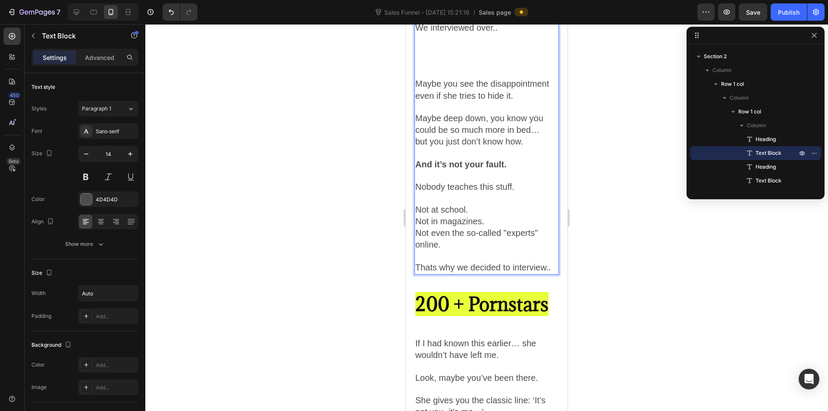
scroll to position [759, 0]
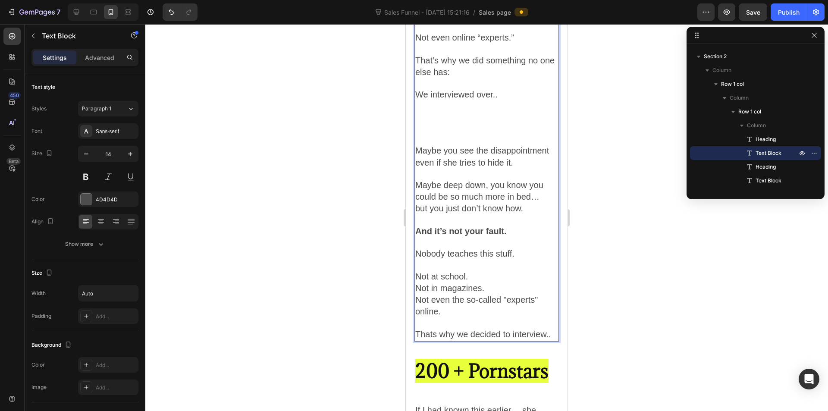
click at [421, 167] on span "Maybe you see the disappointment even if she tries to hide it." at bounding box center [482, 156] width 134 height 21
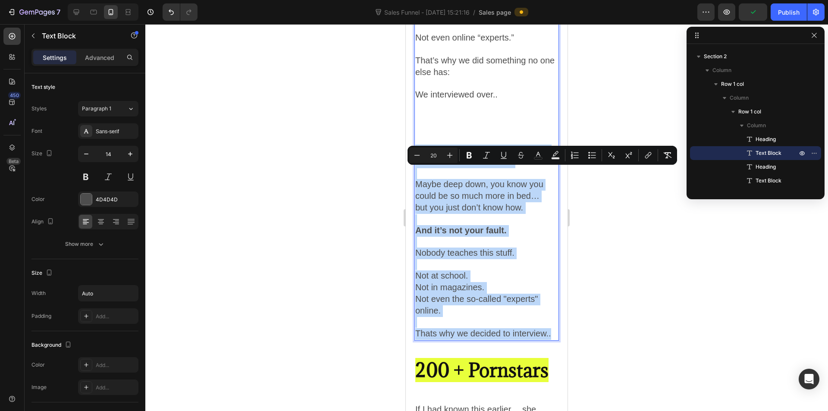
drag, startPoint x: 417, startPoint y: 172, endPoint x: 551, endPoint y: 361, distance: 231.9
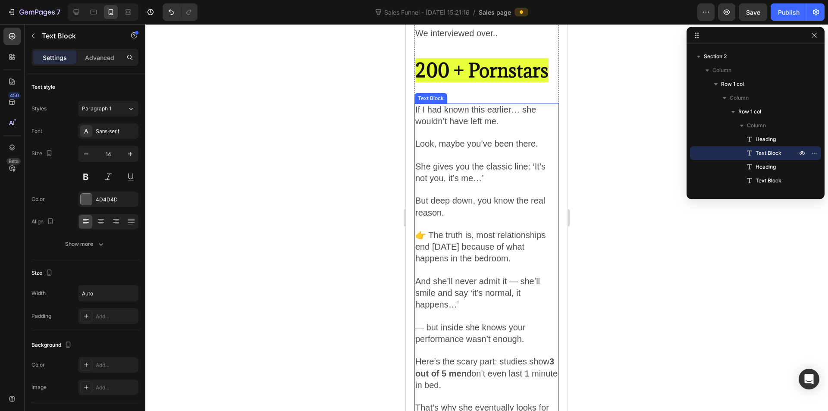
scroll to position [862, 0]
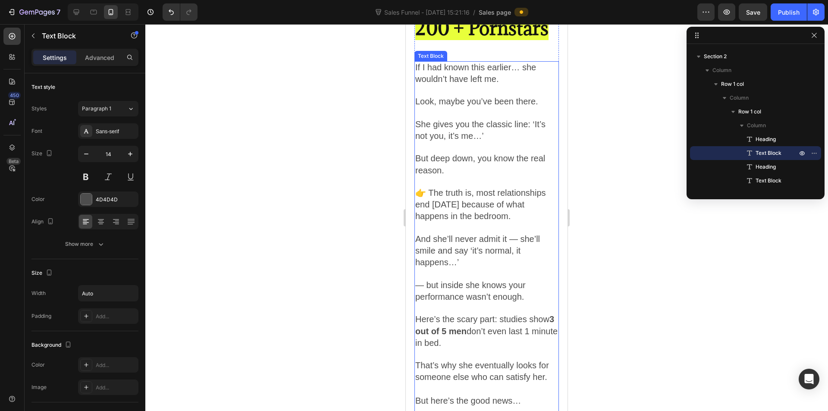
click at [469, 221] on span "👉 The truth is, most relationships end [DATE] because of what happens in the be…" at bounding box center [480, 204] width 131 height 33
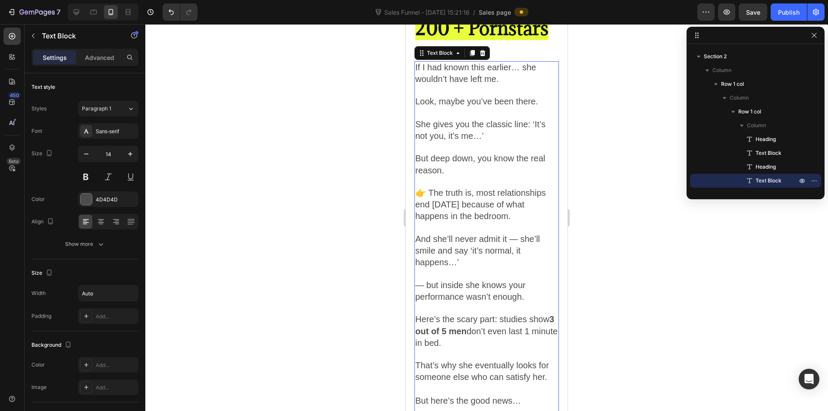
click at [469, 221] on span "👉 The truth is, most relationships end [DATE] because of what happens in the be…" at bounding box center [480, 204] width 131 height 33
click at [463, 106] on span "Look, maybe you’ve been there." at bounding box center [476, 101] width 123 height 9
click at [462, 84] on span "If I had known this earlier… she wouldn’t have left me." at bounding box center [475, 73] width 121 height 21
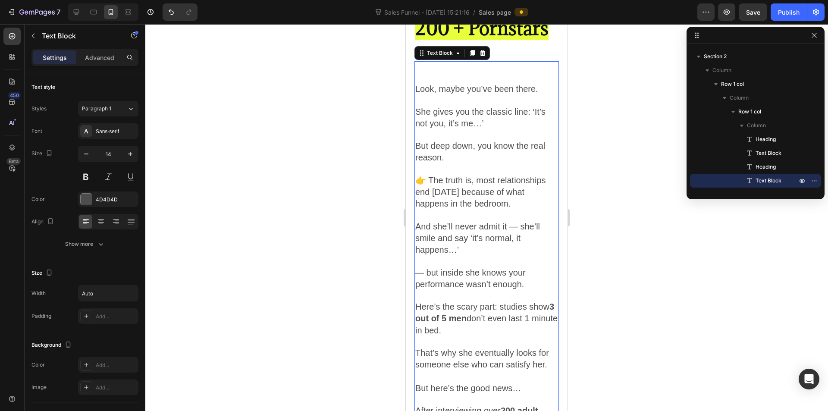
click at [453, 128] on span "She gives you the classic line: ‘It’s not you, it’s me…’" at bounding box center [480, 117] width 130 height 21
click at [494, 130] on p "She gives you the classic line: ‘It’s not you, it’s me…’" at bounding box center [486, 117] width 143 height 23
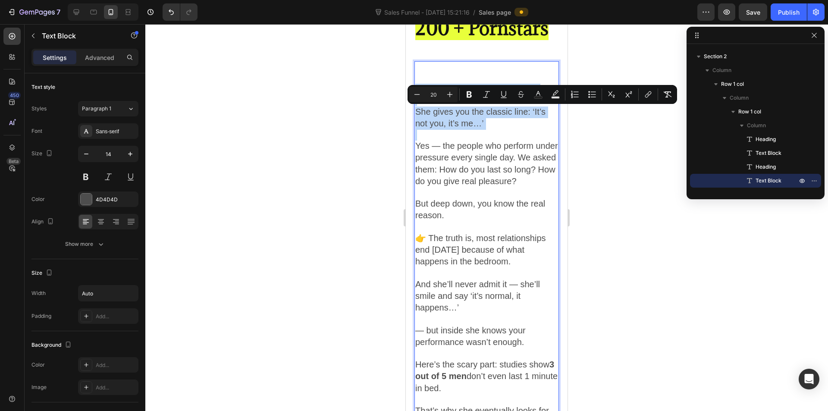
drag, startPoint x: 478, startPoint y: 158, endPoint x: 415, endPoint y: 113, distance: 78.1
click at [415, 113] on div "Look, maybe you’ve been there. She gives you the classic line: ‘It’s not you, i…" at bounding box center [486, 319] width 144 height 517
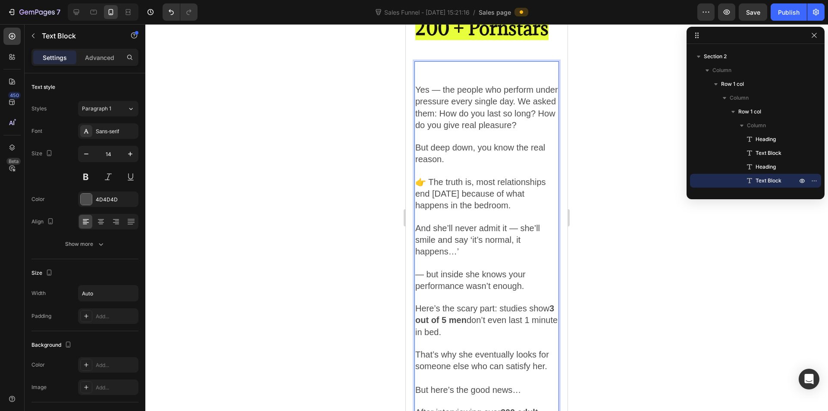
click at [428, 84] on p "Rich Text Editor. Editing area: main" at bounding box center [486, 79] width 143 height 12
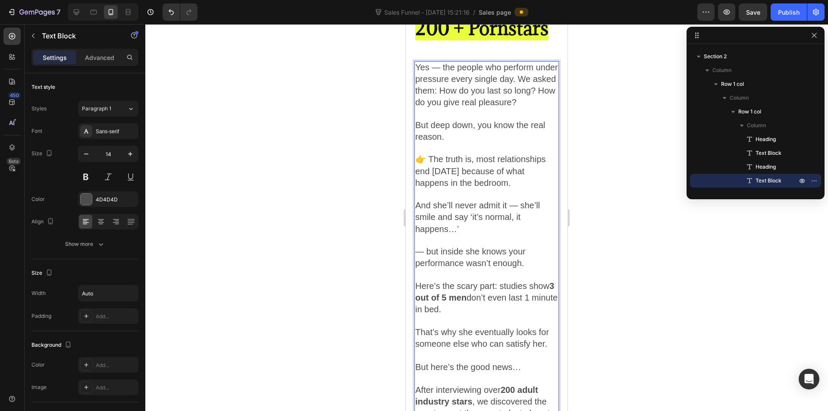
click at [541, 101] on p "Yes — the people who perform under pressure every single day. We asked them: Ho…" at bounding box center [486, 85] width 143 height 47
drag, startPoint x: 503, startPoint y: 91, endPoint x: 549, endPoint y: 108, distance: 49.4
click at [549, 108] on p "Yes — the people who perform under pressure every single day! We asked them: Ho…" at bounding box center [486, 85] width 143 height 47
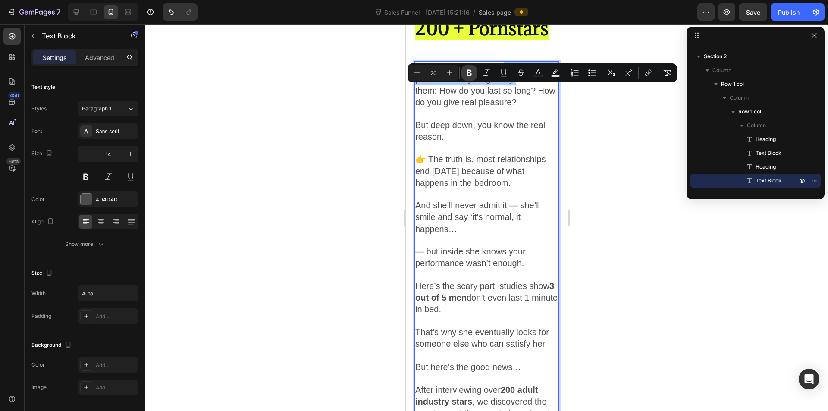
click at [471, 70] on icon "Editor contextual toolbar" at bounding box center [468, 73] width 5 height 6
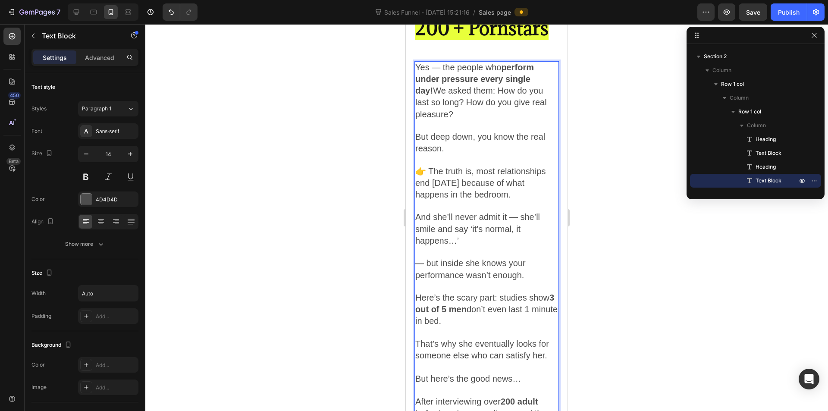
click at [534, 95] on strong "perform under pressure every single day!" at bounding box center [474, 79] width 119 height 33
click at [550, 100] on p "Yes — the people who perform under pressure every single day! We asked them: Ho…" at bounding box center [486, 91] width 143 height 59
click at [419, 113] on span "We asked them: How do you last so long? How do you give real pleasure?" at bounding box center [484, 102] width 138 height 33
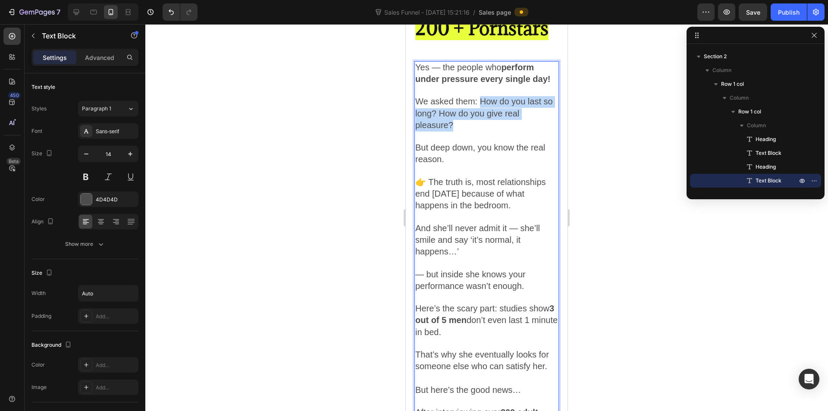
drag, startPoint x: 480, startPoint y: 120, endPoint x: 508, endPoint y: 147, distance: 38.4
click at [508, 131] on p "We asked them: How do you last so long? How do you give real pleasure?" at bounding box center [486, 113] width 143 height 35
click at [488, 128] on span "We asked them: How do you last so long? How do you give real pleasure?" at bounding box center [484, 113] width 138 height 33
click at [482, 125] on span "We asked them: How do you last so long? How do you give real pleasure?" at bounding box center [484, 113] width 138 height 33
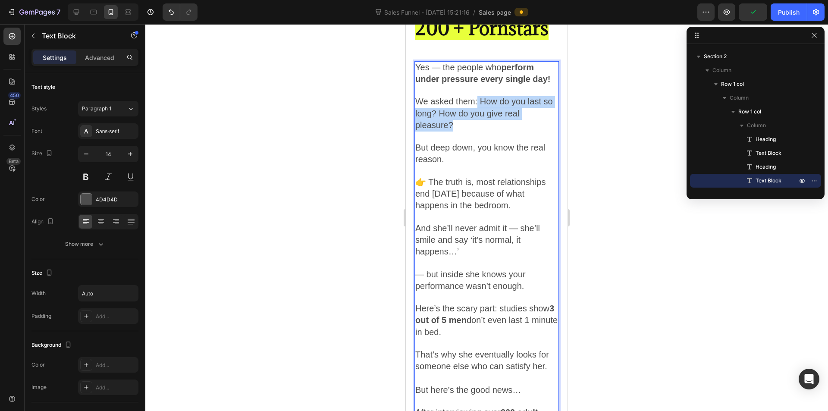
drag, startPoint x: 466, startPoint y: 149, endPoint x: 478, endPoint y: 124, distance: 28.0
click at [478, 124] on p "We asked them: How do you last so long? How do you give real pleasure?" at bounding box center [486, 113] width 143 height 35
click at [478, 124] on span "We asked them: How do you last so long? How do you give real pleasure?" at bounding box center [484, 113] width 138 height 33
drag, startPoint x: 478, startPoint y: 124, endPoint x: 490, endPoint y: 148, distance: 26.6
click at [490, 131] on p "We asked them: How do you last so long? How do you give real pleasure?" at bounding box center [486, 113] width 143 height 35
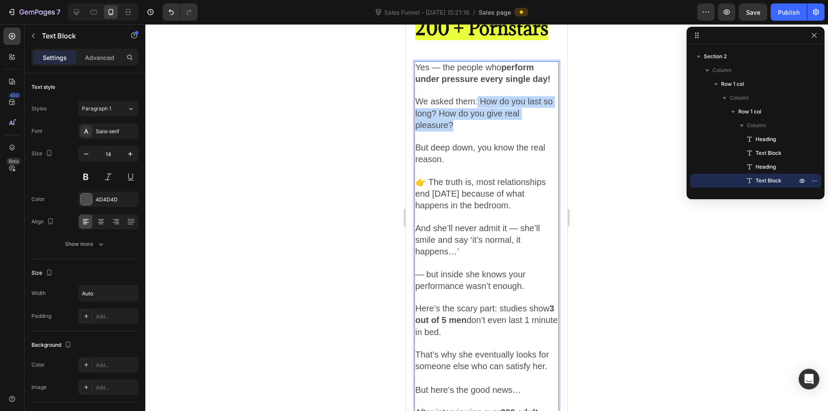
click at [481, 131] on p "We asked them: How do you last so long? How do you give real pleasure?" at bounding box center [486, 113] width 143 height 35
click at [473, 142] on p "Rich Text Editor. Editing area: main" at bounding box center [486, 136] width 143 height 11
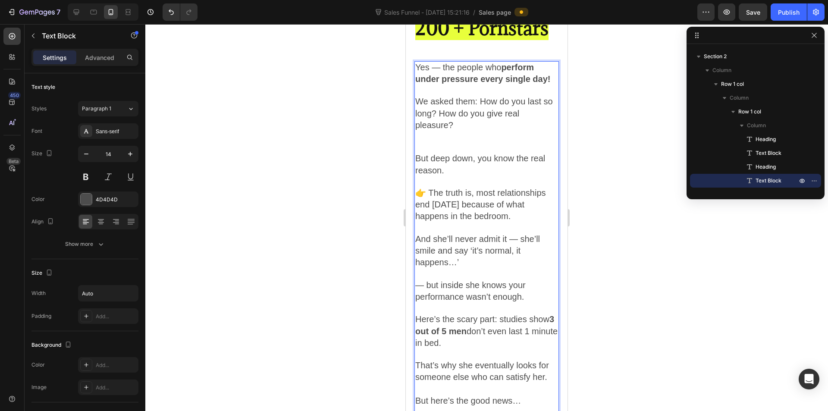
click at [481, 129] on span "We asked them: How do you last so long? How do you give real pleasure?" at bounding box center [484, 113] width 138 height 33
click at [463, 131] on p "We asked them: How do you last so long? How do you give real pleasure?" at bounding box center [486, 113] width 143 height 35
click at [453, 40] on strong "200 + Pornstars" at bounding box center [481, 28] width 133 height 24
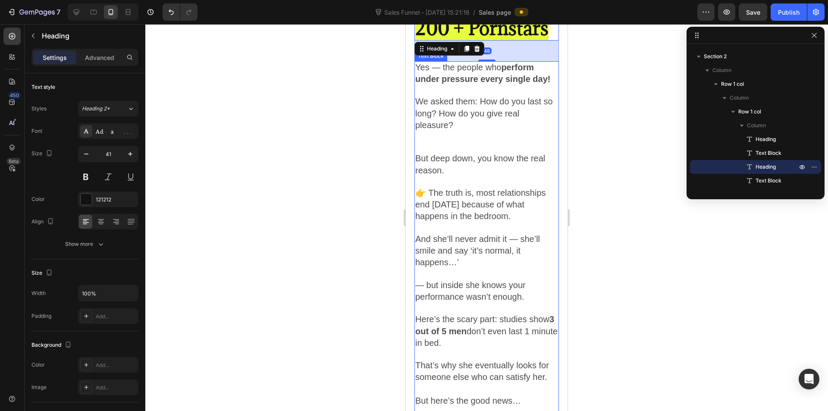
click at [441, 122] on span "We asked them: How do you last so long? How do you give real pleasure?" at bounding box center [484, 113] width 138 height 33
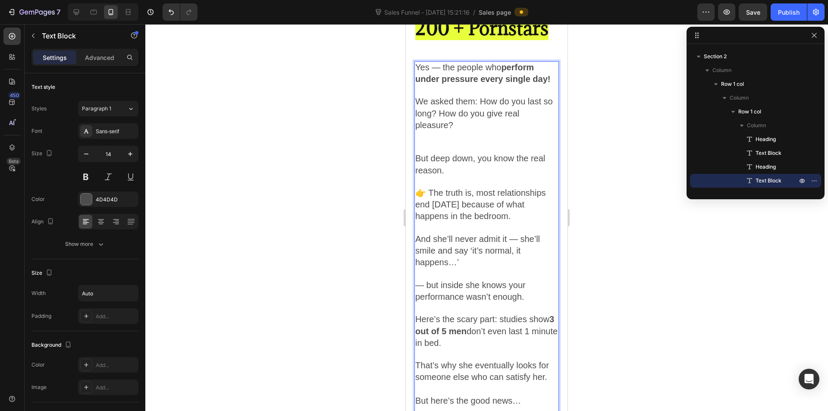
click at [457, 128] on span "We asked them: How do you last so long? How do you give real pleasure?" at bounding box center [484, 113] width 138 height 33
drag, startPoint x: 485, startPoint y: 128, endPoint x: 489, endPoint y: 144, distance: 15.7
click at [489, 131] on p "We asked them: How do you last so long? How do you give real pleasure?" at bounding box center [486, 113] width 143 height 35
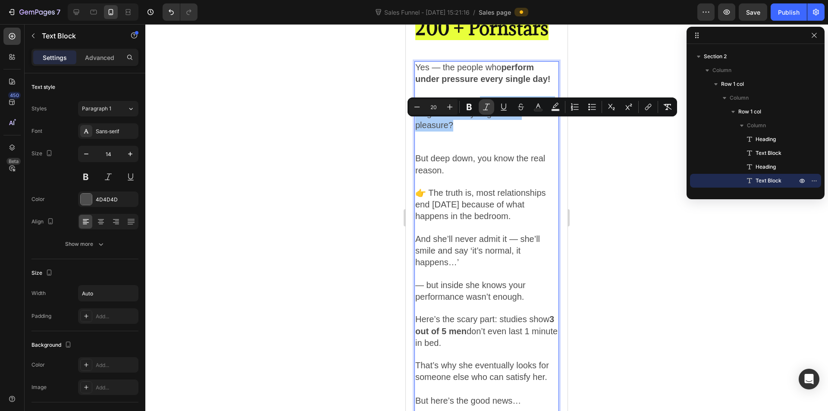
click at [485, 104] on icon "Editor contextual toolbar" at bounding box center [486, 106] width 7 height 6
click at [473, 131] on p "We asked them: How do you last so long? How do you give real pleasure?" at bounding box center [486, 113] width 143 height 35
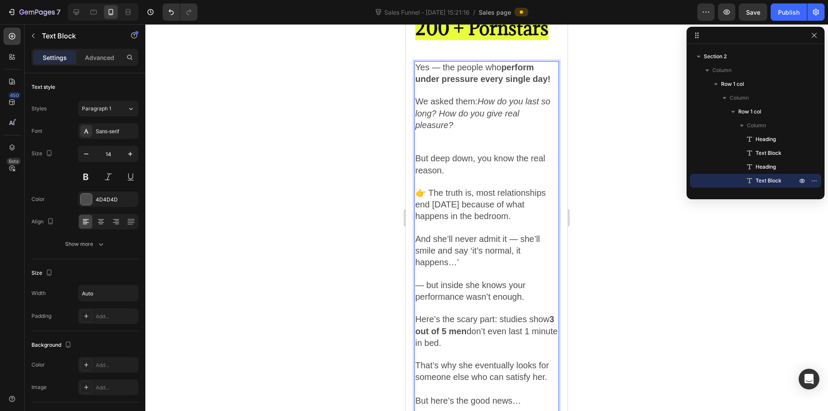
click at [481, 121] on icon "How do you last so long? How do you give real pleasure?" at bounding box center [482, 113] width 135 height 33
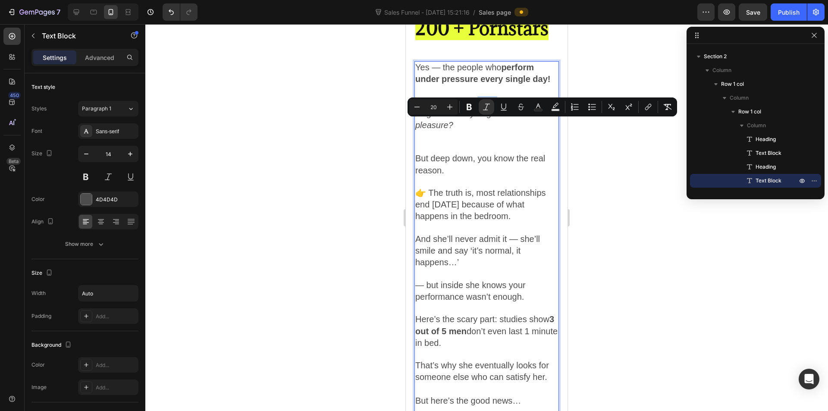
click at [481, 121] on icon "How do you last so long? How do you give real pleasure?" at bounding box center [482, 113] width 135 height 33
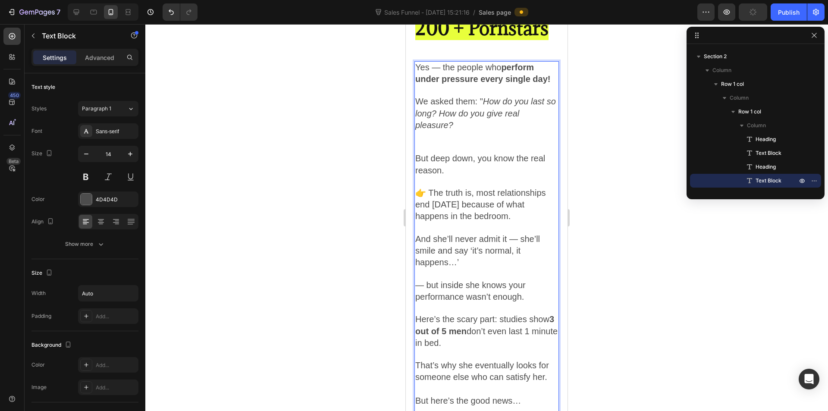
click at [468, 131] on p "We asked them: " How do you last so long? How do you give real pleasure?" at bounding box center [486, 113] width 143 height 35
click at [457, 153] on p "Rich Text Editor. Editing area: main" at bounding box center [486, 147] width 143 height 11
click at [481, 125] on span "We asked them: " How do you last so long? How do you give real pleasure?"" at bounding box center [485, 113] width 141 height 33
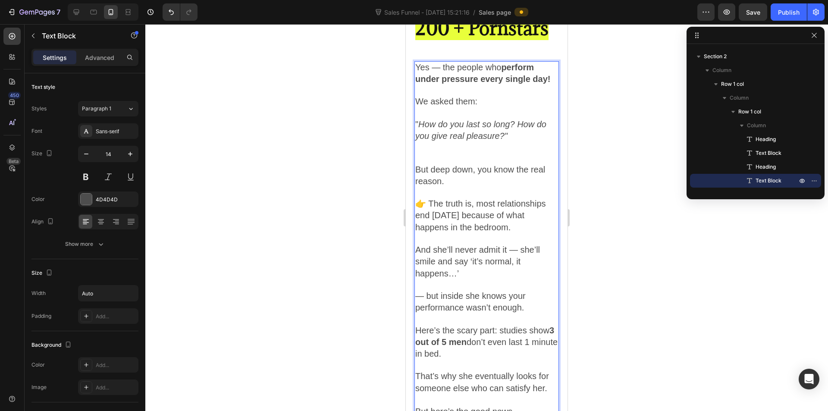
click at [519, 141] on icon "How do you last so long? How do you give real pleasure?"" at bounding box center [480, 129] width 131 height 21
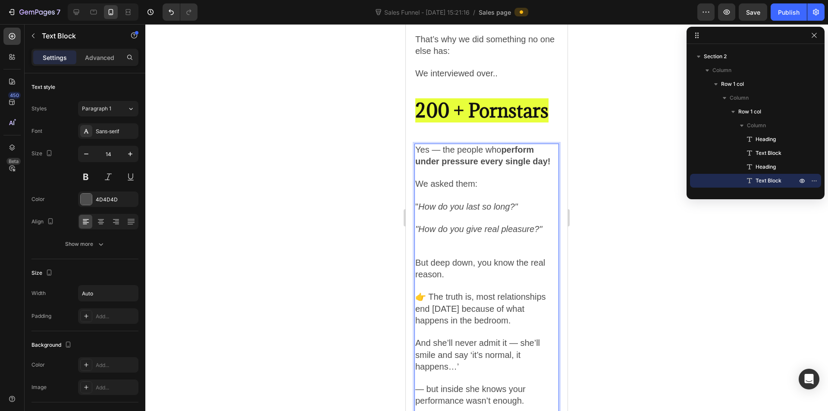
scroll to position [776, 0]
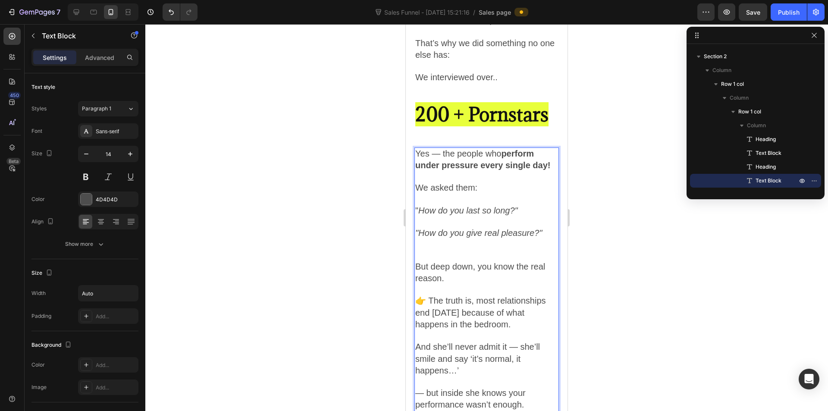
click at [441, 170] on span "Yes — the people who perform under pressure every single day!" at bounding box center [482, 159] width 135 height 21
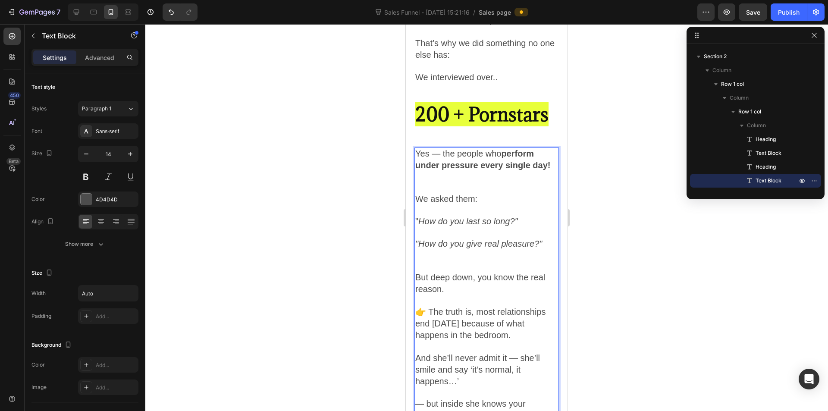
click at [454, 182] on p "Rich Text Editor. Editing area: main" at bounding box center [486, 177] width 143 height 11
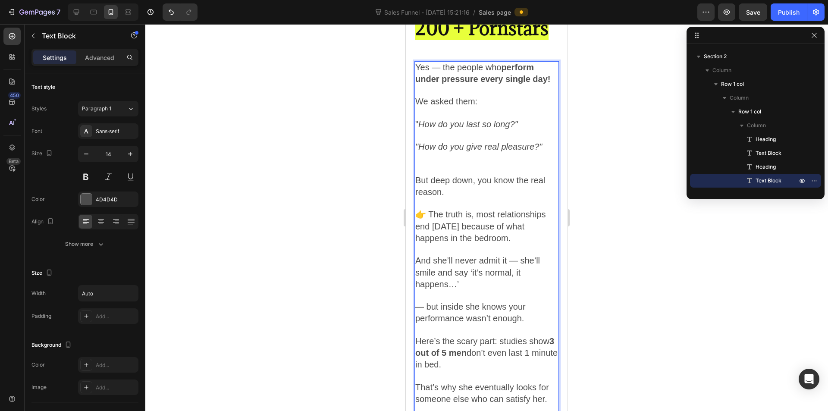
scroll to position [819, 0]
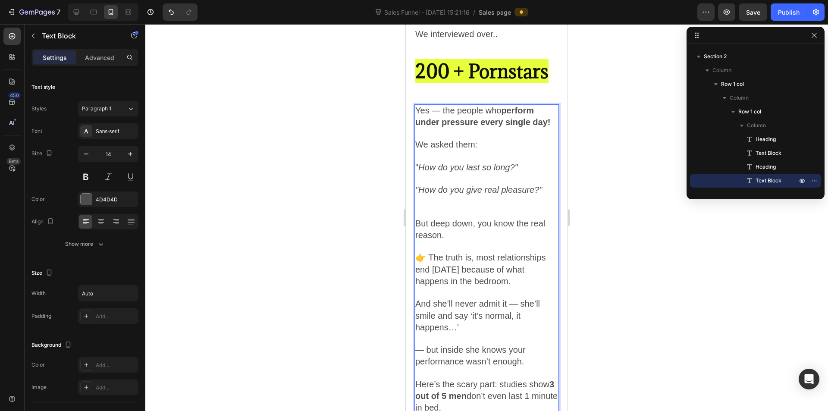
click at [472, 277] on span "👉 The truth is, most relationships end [DATE] because of what happens in the be…" at bounding box center [480, 269] width 131 height 33
click at [452, 207] on p "Rich Text Editor. Editing area: main" at bounding box center [486, 201] width 143 height 11
click at [445, 207] on p "Rich Text Editor. Editing area: main" at bounding box center [486, 201] width 143 height 11
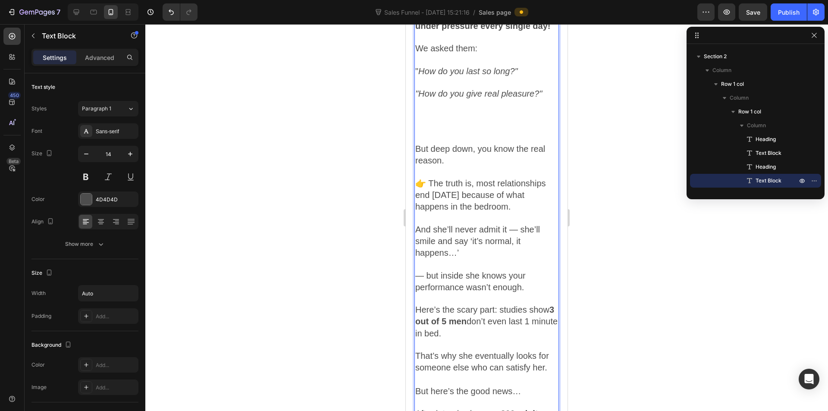
scroll to position [905, 0]
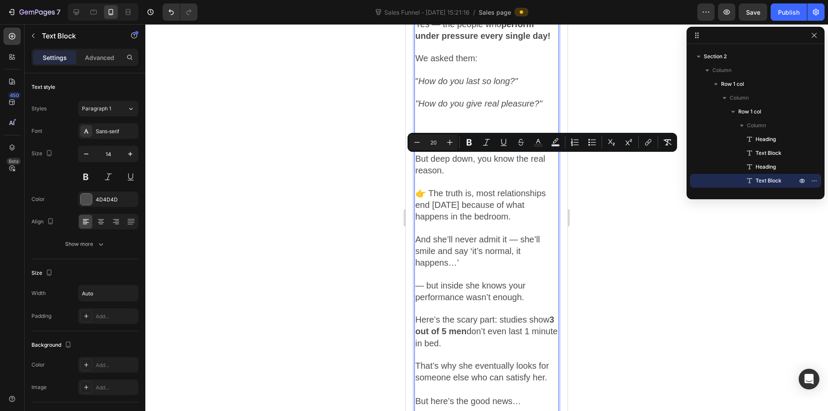
drag, startPoint x: 536, startPoint y: 232, endPoint x: 844, endPoint y: 174, distance: 313.2
click at [432, 148] on div "Yes — the people who perform under pressure every single day! We asked them: " …" at bounding box center [486, 276] width 144 height 516
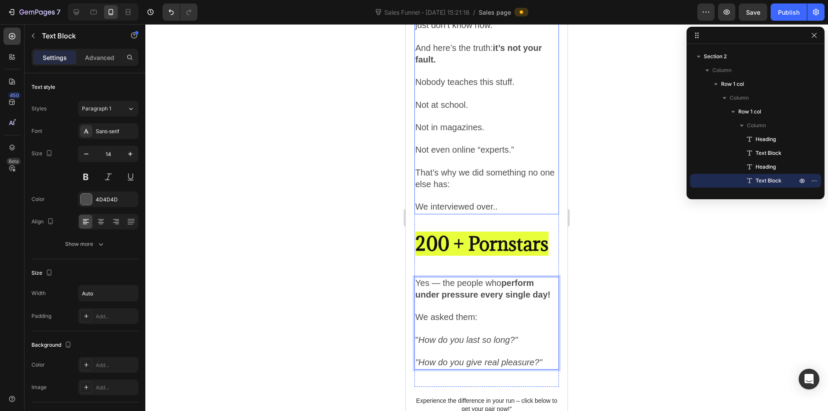
scroll to position [819, 0]
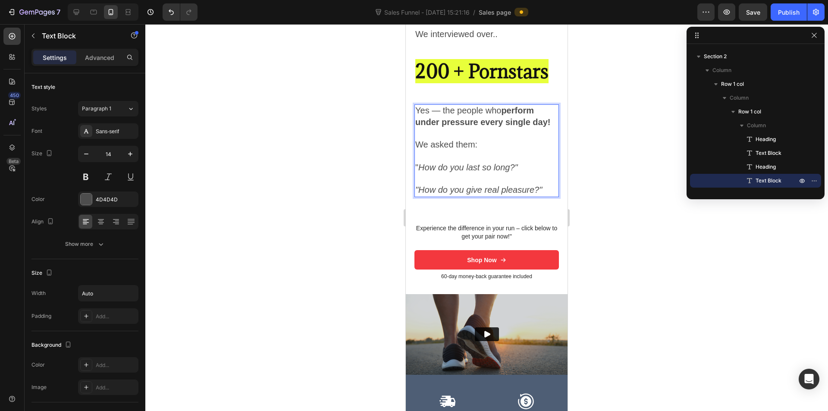
drag, startPoint x: 465, startPoint y: 178, endPoint x: 482, endPoint y: 151, distance: 31.2
click at [482, 128] on p "Yes — the people who perform under pressure every single day!" at bounding box center [486, 116] width 143 height 23
click at [504, 139] on p "Rich Text Editor. Editing area: main" at bounding box center [486, 133] width 143 height 11
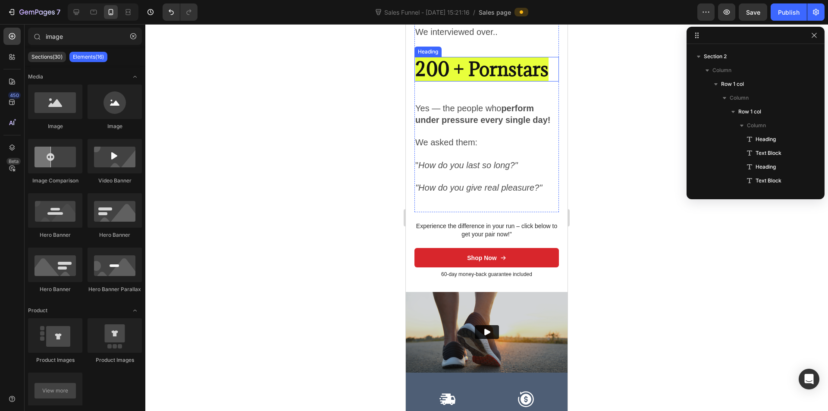
scroll to position [869, 0]
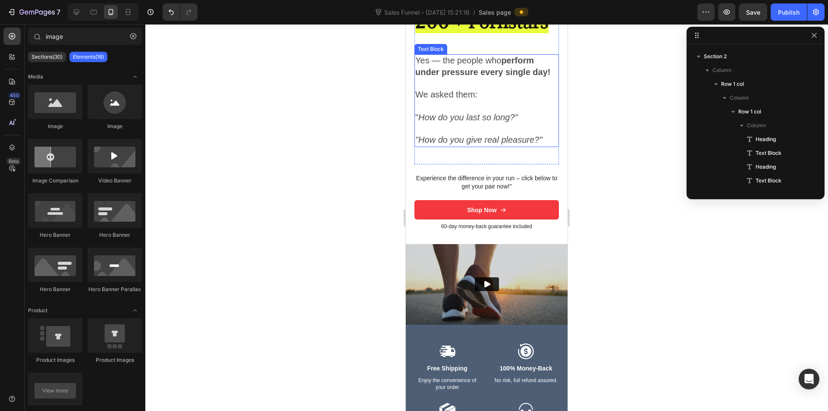
click at [524, 112] on p "Rich Text Editor. Editing area: main" at bounding box center [486, 106] width 143 height 11
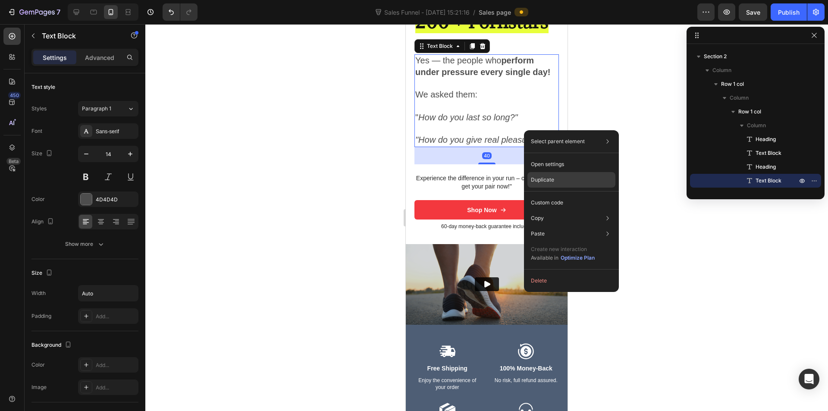
click at [539, 195] on div "Duplicate" at bounding box center [571, 203] width 88 height 16
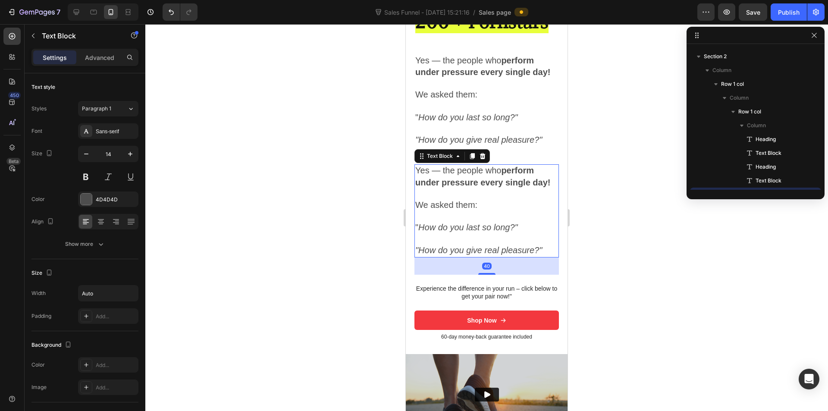
scroll to position [370, 0]
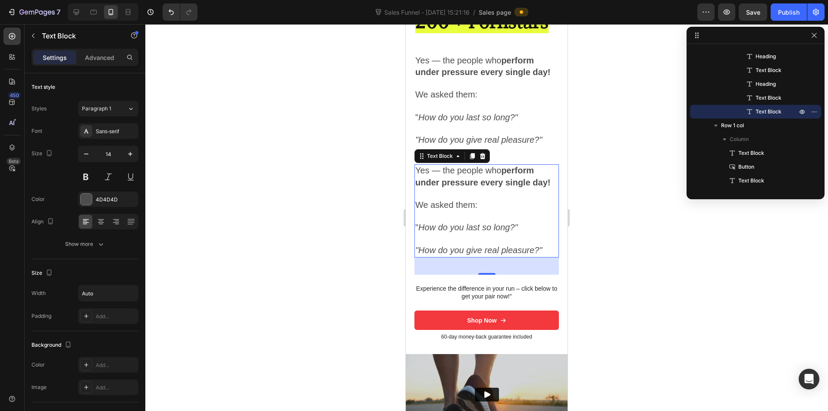
click at [465, 232] on icon "How do you last so long?"" at bounding box center [468, 226] width 100 height 9
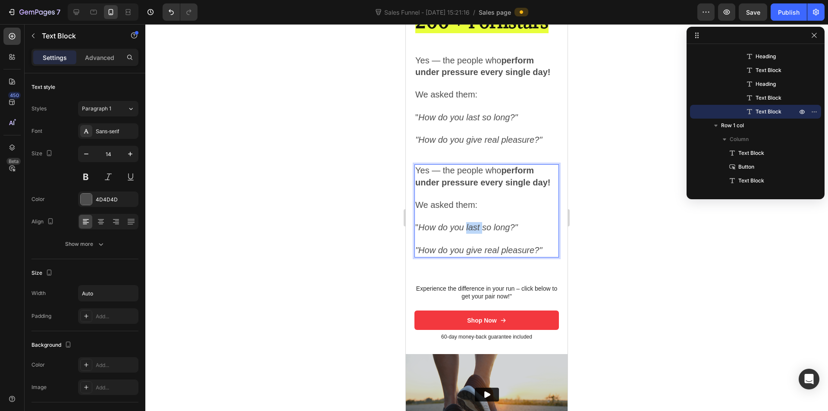
click at [465, 232] on icon "How do you last so long?"" at bounding box center [468, 226] width 100 height 9
drag, startPoint x: 465, startPoint y: 251, endPoint x: 741, endPoint y: 126, distance: 302.5
click at [465, 232] on icon "How do you last so long?"" at bounding box center [468, 226] width 100 height 9
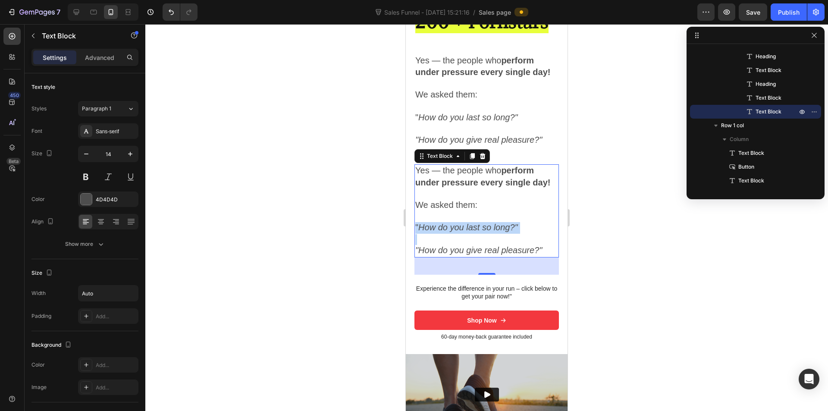
click at [458, 232] on icon "How do you last so long?"" at bounding box center [468, 226] width 100 height 9
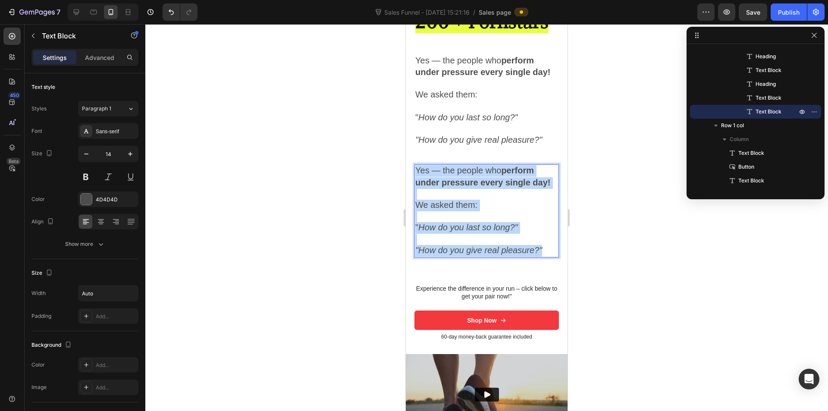
drag, startPoint x: 544, startPoint y: 275, endPoint x: 416, endPoint y: 193, distance: 151.9
click at [416, 193] on div "Yes — the people who perform under pressure every single day! We asked them: " …" at bounding box center [486, 210] width 144 height 93
click at [431, 188] on p "Yes — the people who perform under pressure every single day!" at bounding box center [486, 176] width 143 height 23
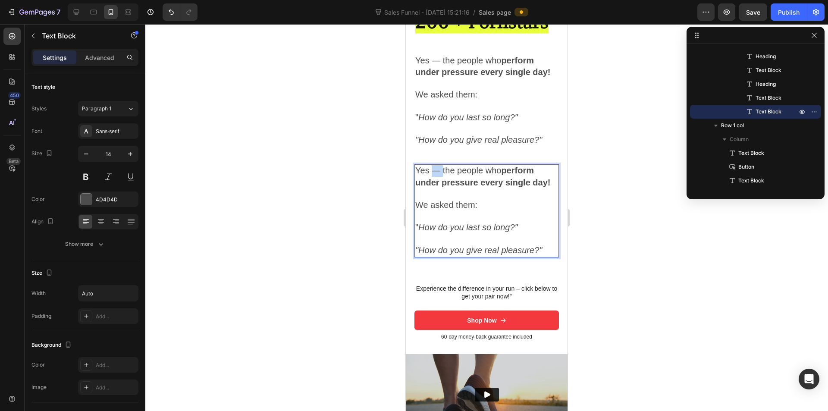
click at [431, 188] on p "Yes — the people who perform under pressure every single day!" at bounding box center [486, 176] width 143 height 23
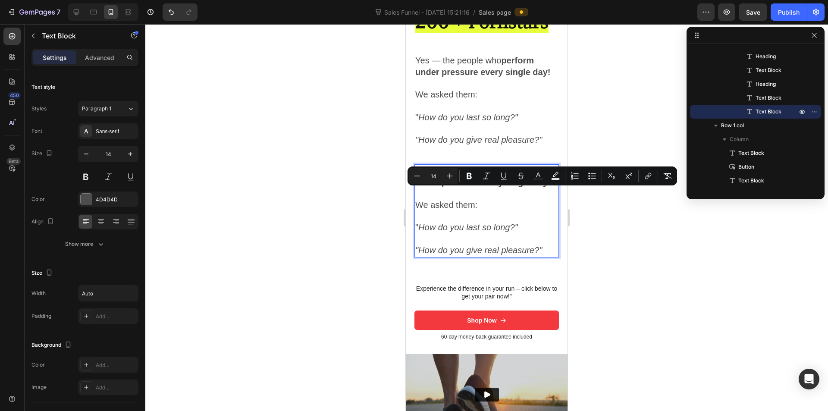
click at [431, 200] on p "Rich Text Editor. Editing area: main" at bounding box center [486, 194] width 143 height 11
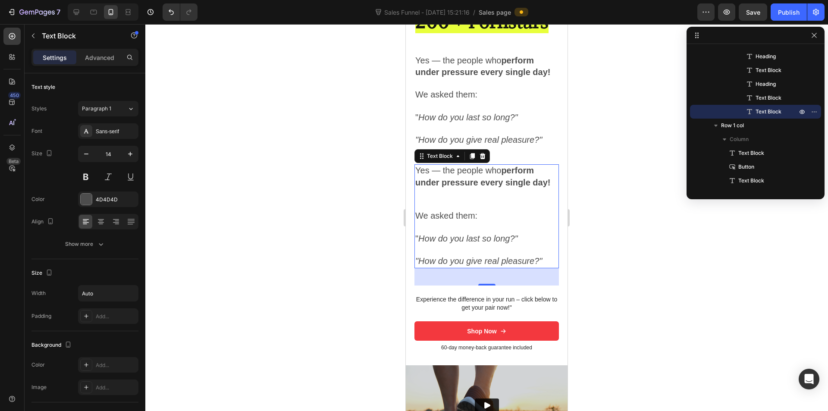
click at [501, 256] on p "Rich Text Editor. Editing area: main" at bounding box center [486, 250] width 143 height 11
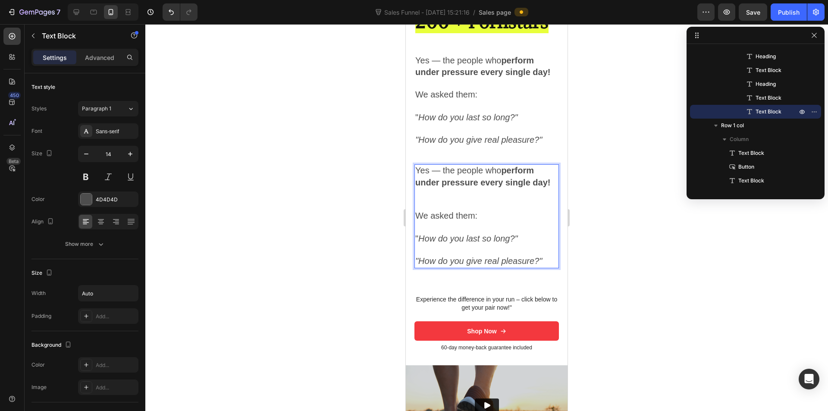
click at [479, 233] on p "Rich Text Editor. Editing area: main" at bounding box center [486, 227] width 143 height 11
click at [482, 222] on p "We asked them:" at bounding box center [486, 216] width 143 height 12
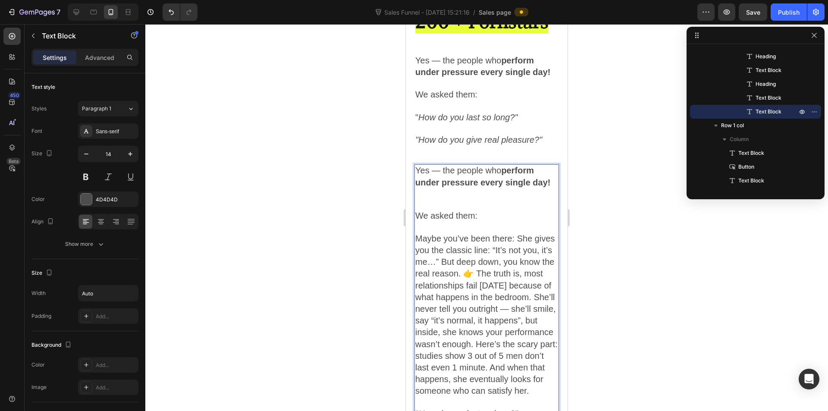
scroll to position [898, 0]
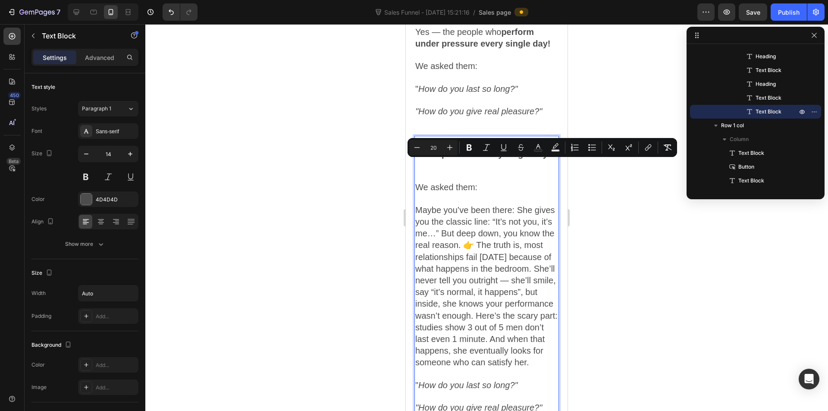
drag, startPoint x: 485, startPoint y: 215, endPoint x: 416, endPoint y: 166, distance: 84.9
click at [416, 166] on div "Yes — the people who perform under pressure every single day! We asked them: Ma…" at bounding box center [486, 275] width 144 height 279
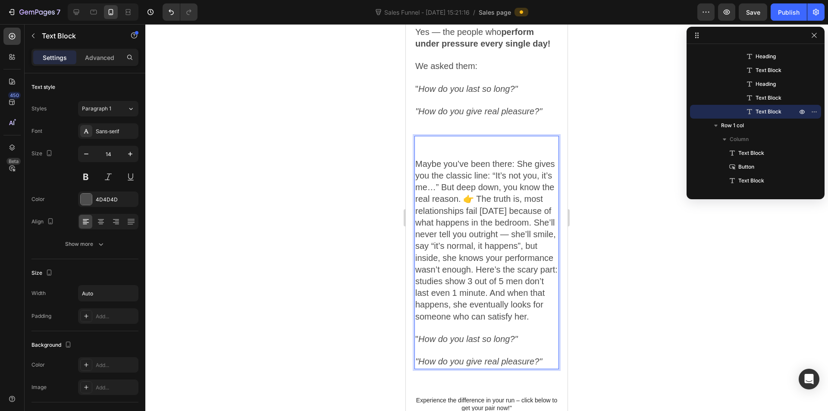
click at [420, 159] on p "Rich Text Editor. Editing area: main" at bounding box center [486, 153] width 143 height 11
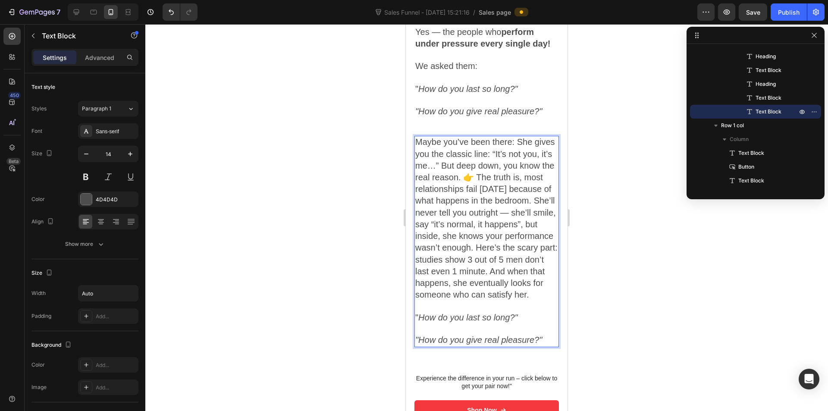
click at [516, 165] on span "Maybe you’ve been there: She gives you the classic line: “It’s not you, it’s me…" at bounding box center [486, 218] width 142 height 162
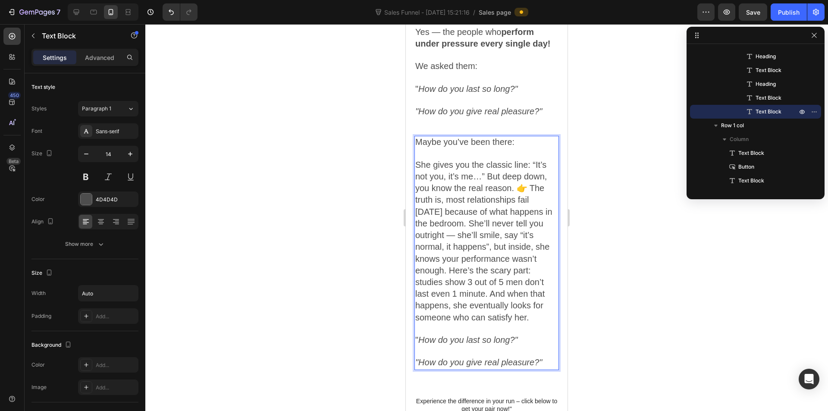
click at [516, 213] on span "She gives you the classic line: “It’s not you, it’s me…” But deep down, you kno…" at bounding box center [483, 241] width 137 height 162
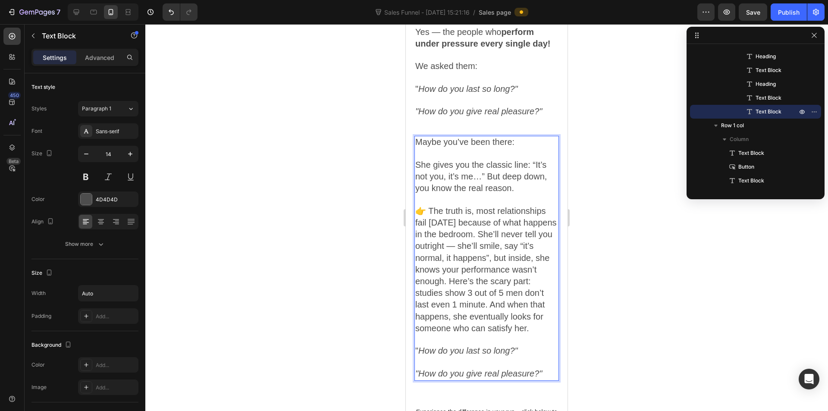
click at [475, 250] on span "👉 The truth is, most relationships fail today because of what happens in the be…" at bounding box center [485, 269] width 141 height 127
click at [496, 250] on span "👉 The truth is, most relationships fail today because of what happens in the be…" at bounding box center [485, 269] width 141 height 127
click at [478, 259] on span "👉 The truth is, most relationships fail today because of what happens in the be…" at bounding box center [485, 269] width 141 height 127
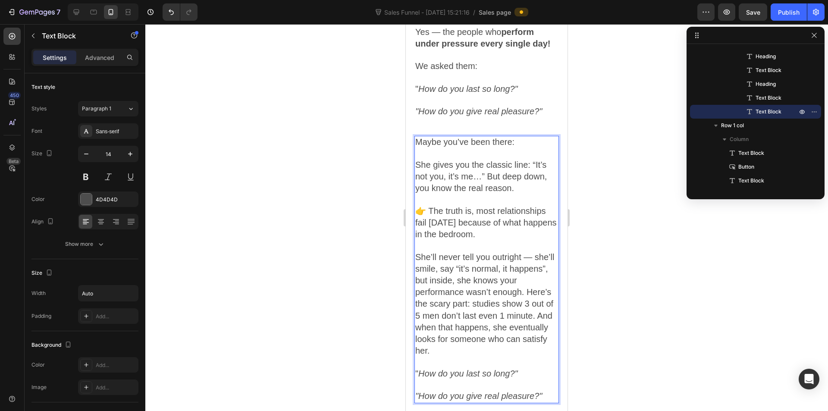
click at [455, 306] on span "She’ll never tell you outright — she’ll smile, say “it’s normal, it happens”, b…" at bounding box center [484, 303] width 139 height 103
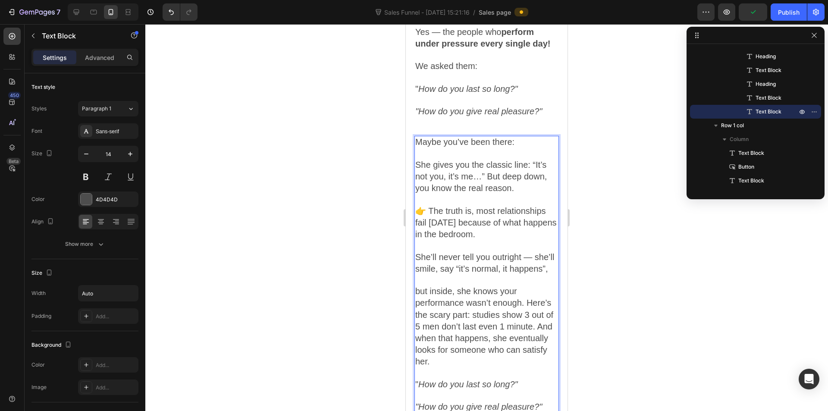
click at [527, 340] on span "but inside, she knows your performance wasn’t enough. Here’s the scary part: st…" at bounding box center [484, 326] width 138 height 80
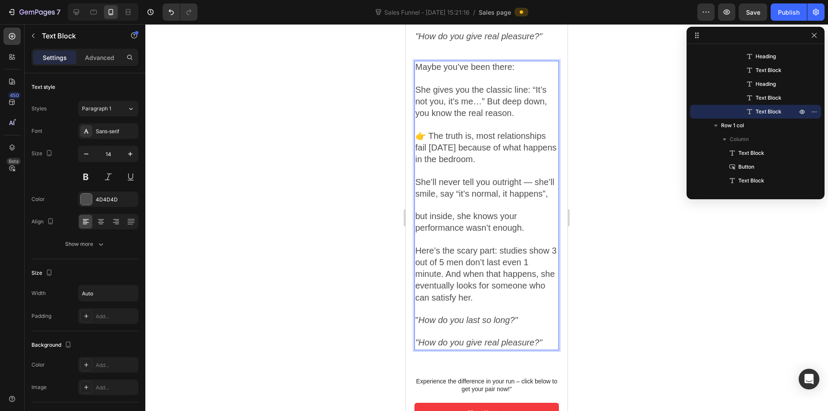
scroll to position [984, 0]
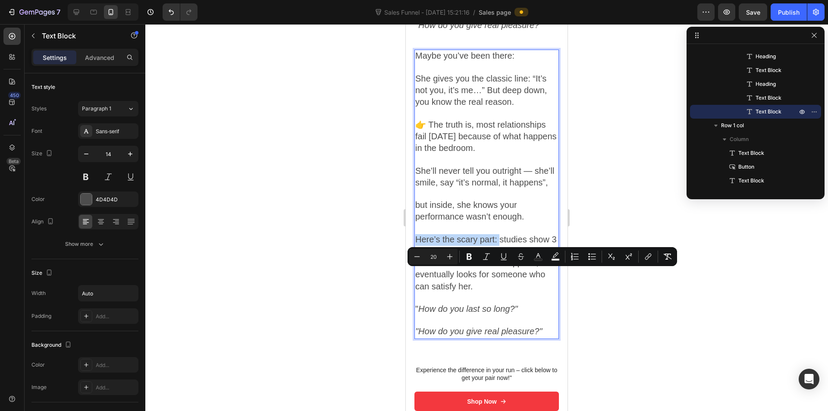
drag, startPoint x: 499, startPoint y: 274, endPoint x: 418, endPoint y: 270, distance: 81.2
click at [418, 270] on span "Here’s the scary part: studies show 3 out of 5 men don’t last even 1 minute. An…" at bounding box center [485, 263] width 141 height 56
click at [470, 261] on button "Bold" at bounding box center [469, 257] width 16 height 16
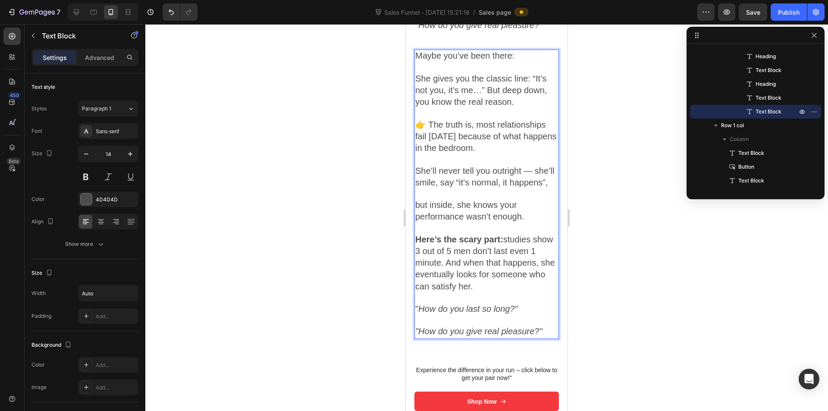
click at [481, 244] on strong "Here’s the scary part:" at bounding box center [459, 239] width 88 height 9
click at [508, 277] on span "Here’s the scary part: studies show 3 out of 5 men don’t last even 1 minute. An…" at bounding box center [485, 263] width 140 height 56
click at [453, 291] on span "Here’s the scary part: studies show 3 out of 5 men don’t last even 1 minute. An…" at bounding box center [485, 263] width 140 height 56
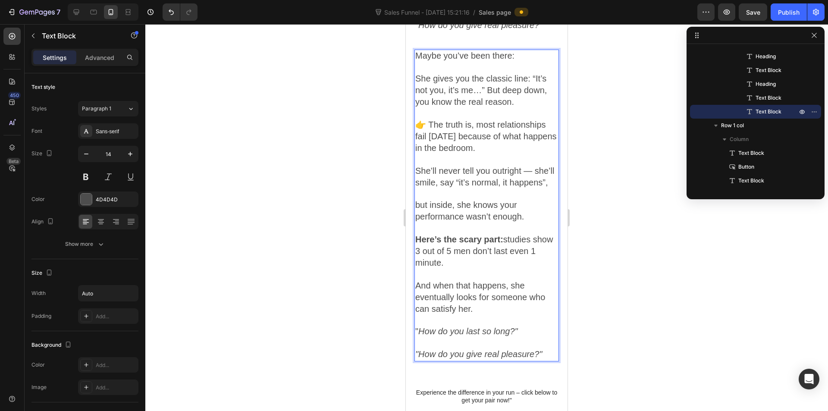
drag, startPoint x: 532, startPoint y: 282, endPoint x: 538, endPoint y: 300, distance: 18.0
click at [544, 269] on p "Here’s the scary part: studies show 3 out of 5 men don’t last even 1 minute." at bounding box center [486, 251] width 143 height 35
click at [450, 267] on span "Here’s the scary part: studies show 3 out of 5 men don’t last even 1 minute." at bounding box center [484, 251] width 138 height 33
click at [451, 267] on span "Here’s the scary part: studies show 3 out of 5 men don’t last even 1 minute." at bounding box center [484, 251] width 138 height 33
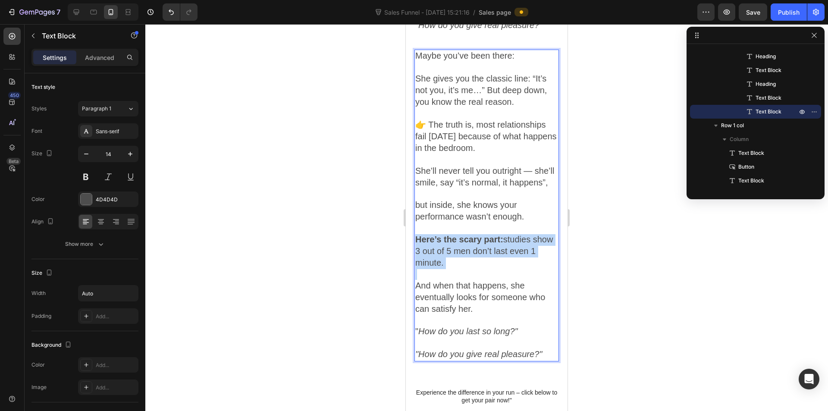
click at [548, 269] on p "Here’s the scary part: studies show 3 out of 5 men don’t last even 1 minute." at bounding box center [486, 251] width 143 height 35
drag, startPoint x: 534, startPoint y: 287, endPoint x: 537, endPoint y: 295, distance: 8.7
click at [537, 269] on p "Here’s the scary part: studies show 3 out of 5 men don’t last even 1 minute." at bounding box center [486, 251] width 143 height 35
drag, startPoint x: 539, startPoint y: 288, endPoint x: 510, endPoint y: 301, distance: 32.0
click at [518, 269] on p "Here’s the scary part: studies show 3 out of 5 men don’t last even 1 minute." at bounding box center [486, 251] width 143 height 35
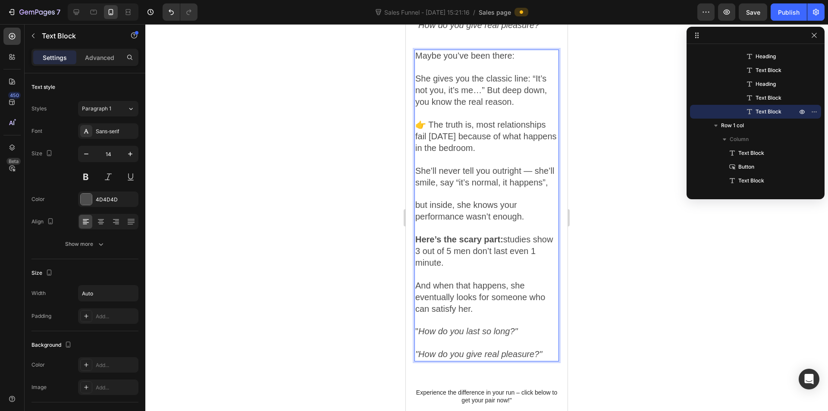
click at [491, 313] on span "And when that happens, she eventually looks for someone who can satisfy her." at bounding box center [480, 297] width 130 height 33
click at [494, 313] on span "And when that happens, she eventually looks for someone who can satisfy her." at bounding box center [480, 297] width 130 height 33
click at [501, 313] on span "And when that happens, she eventually looks for someone who can satisfy her." at bounding box center [480, 297] width 130 height 33
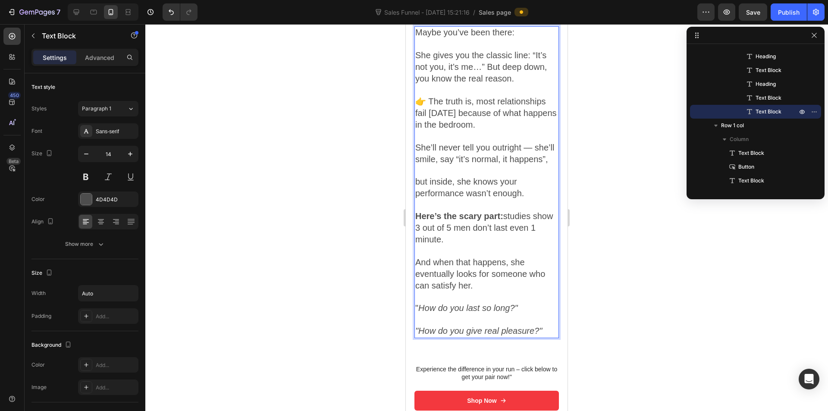
scroll to position [1027, 0]
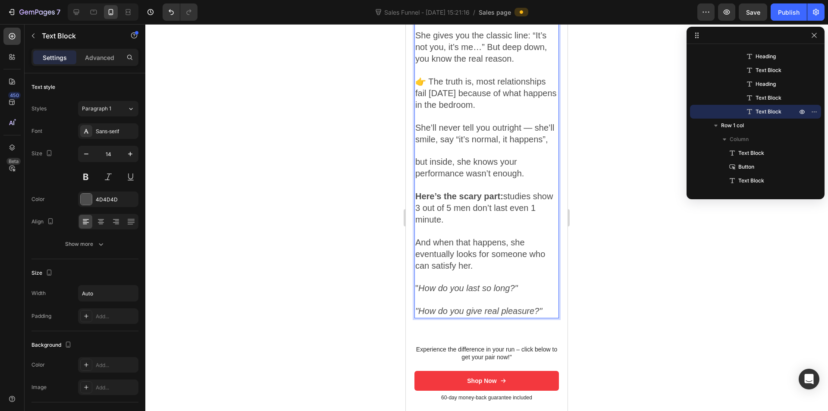
click at [482, 306] on p "Rich Text Editor. Editing area: main" at bounding box center [486, 300] width 143 height 11
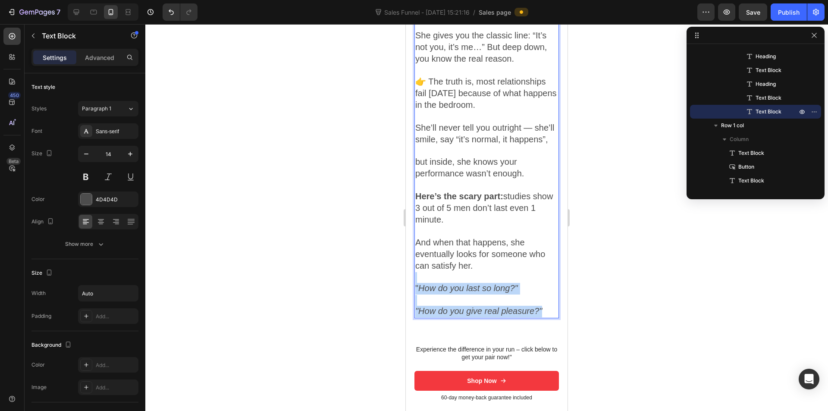
drag, startPoint x: 543, startPoint y: 346, endPoint x: 418, endPoint y: 314, distance: 129.4
click at [418, 314] on div "Maybe you’ve been there: She gives you the classic line: “It’s not you, it’s me…" at bounding box center [486, 161] width 144 height 311
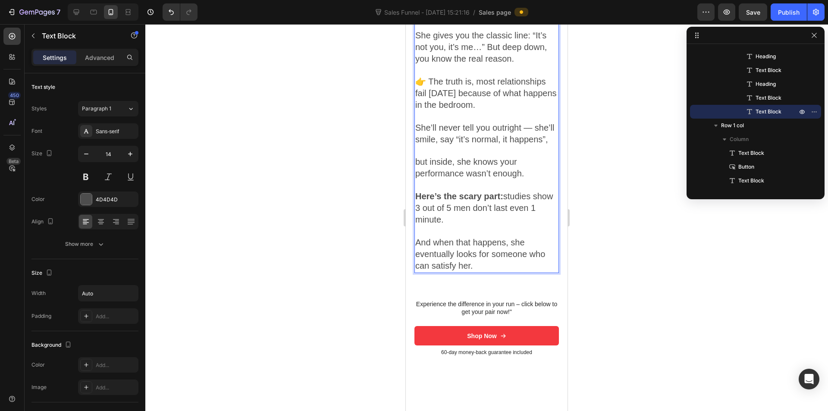
click at [493, 272] on p "And when that happens, she eventually looks for someone who can satisfy her." at bounding box center [486, 254] width 143 height 35
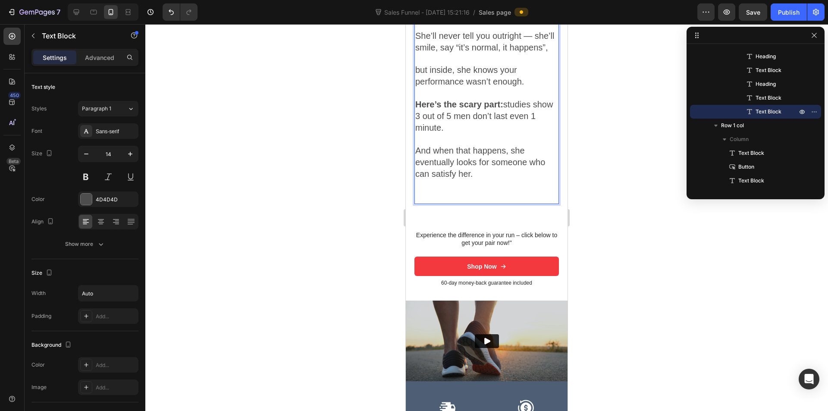
scroll to position [1199, 0]
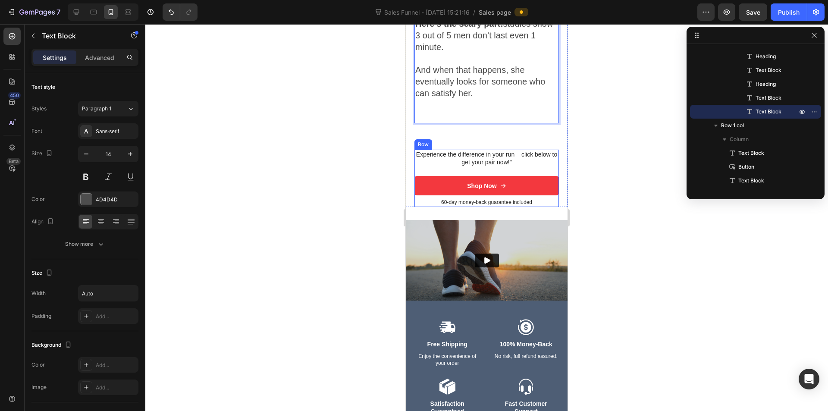
click at [523, 166] on p "Experience the difference in your run – click below to get your pair now!"" at bounding box center [486, 158] width 143 height 16
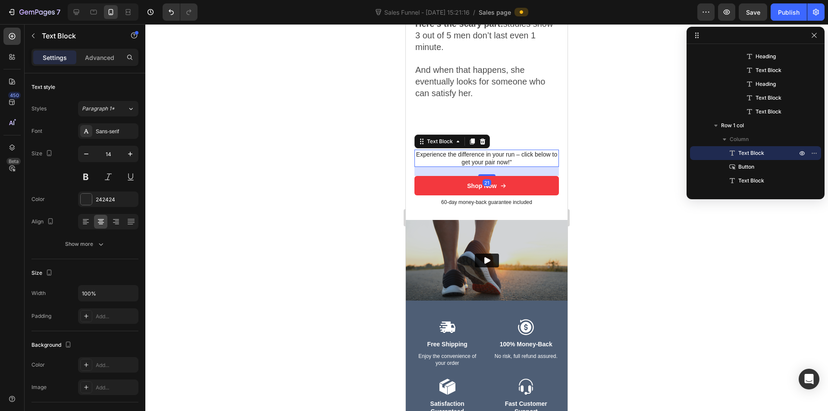
click at [417, 176] on div "21" at bounding box center [486, 171] width 144 height 9
click at [418, 207] on div "60-day money-back guarantee included Text Block" at bounding box center [486, 202] width 144 height 9
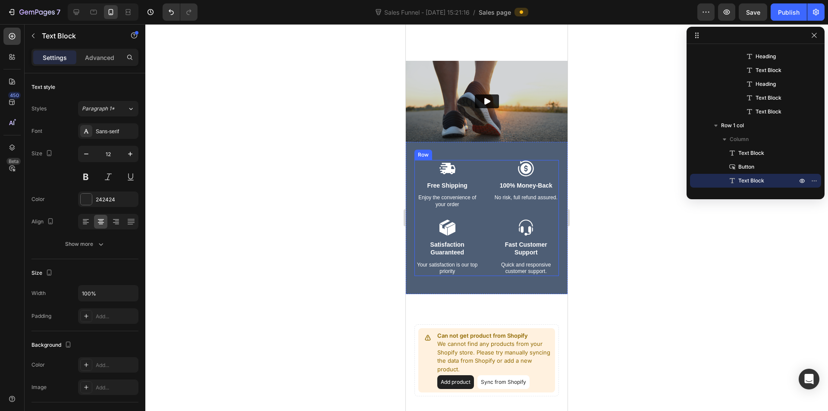
scroll to position [1544, 0]
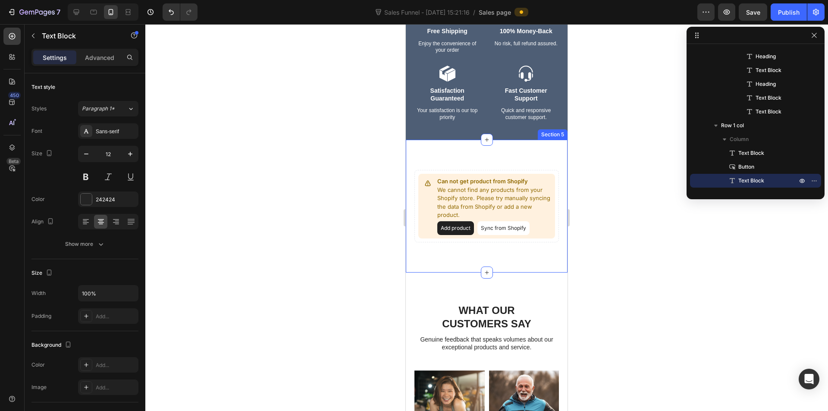
click at [517, 154] on div "Can not get product from Shopify We cannot find any products from your Shopify …" at bounding box center [487, 206] width 162 height 133
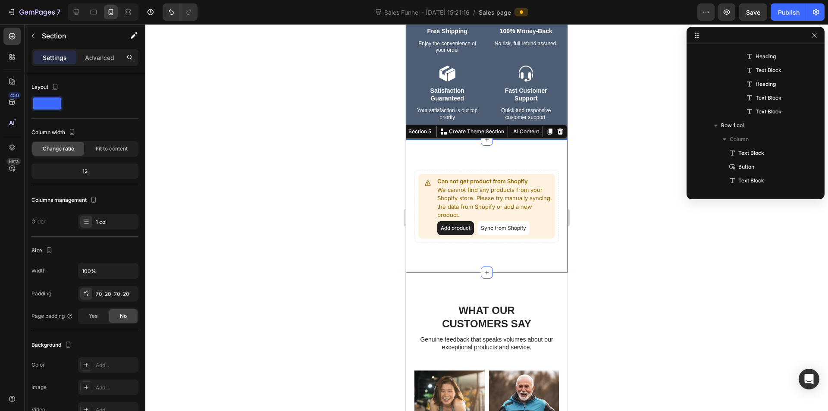
scroll to position [481, 0]
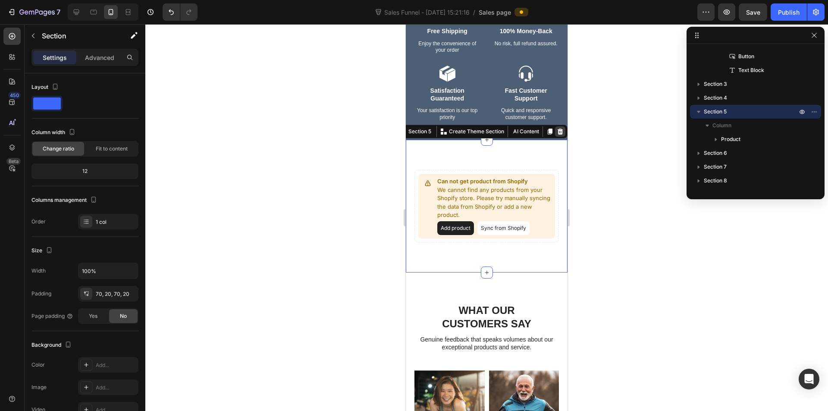
click at [557, 129] on icon at bounding box center [560, 131] width 7 height 7
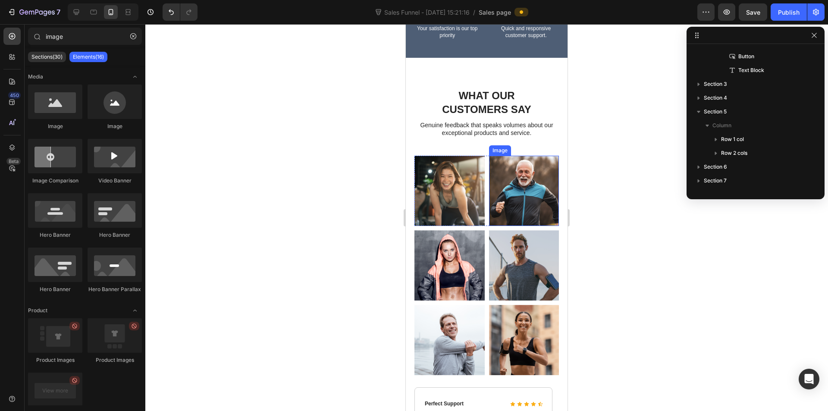
scroll to position [1587, 0]
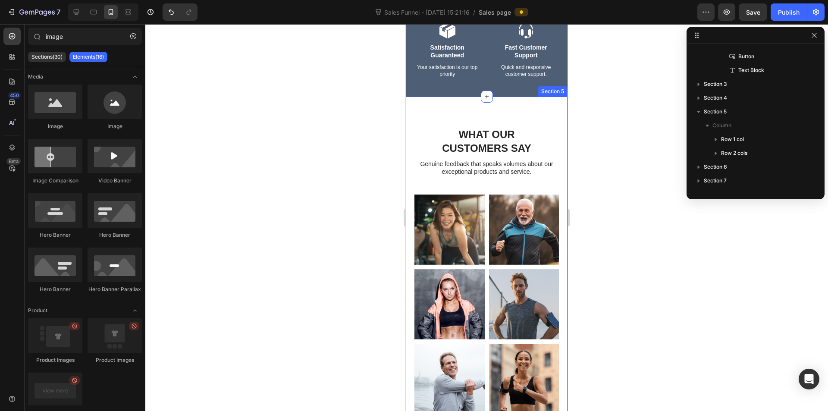
click at [470, 114] on div "What Our Customers Say Heading Genuine feedback that speaks volumes about our e…" at bounding box center [487, 330] width 162 height 466
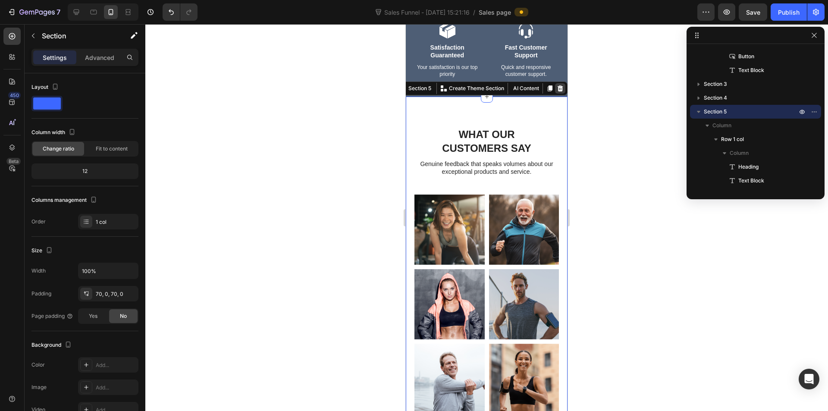
click at [557, 88] on icon at bounding box center [560, 88] width 7 height 7
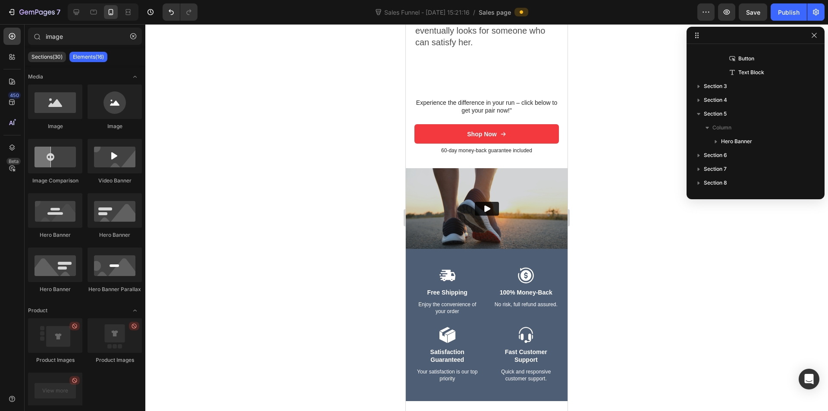
scroll to position [1078, 0]
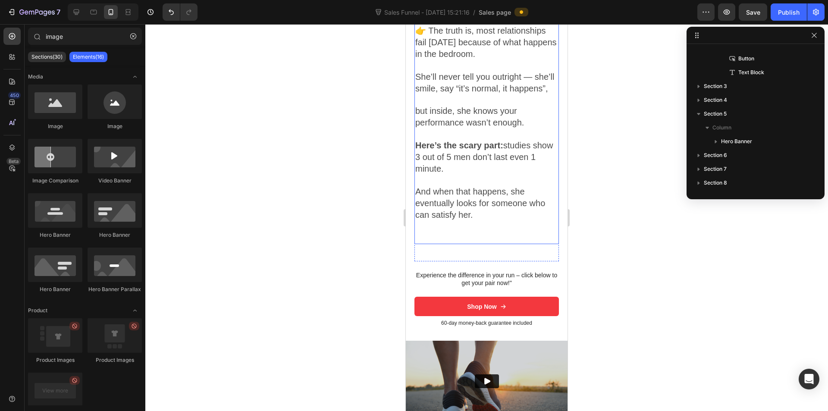
click at [489, 140] on p at bounding box center [486, 134] width 143 height 11
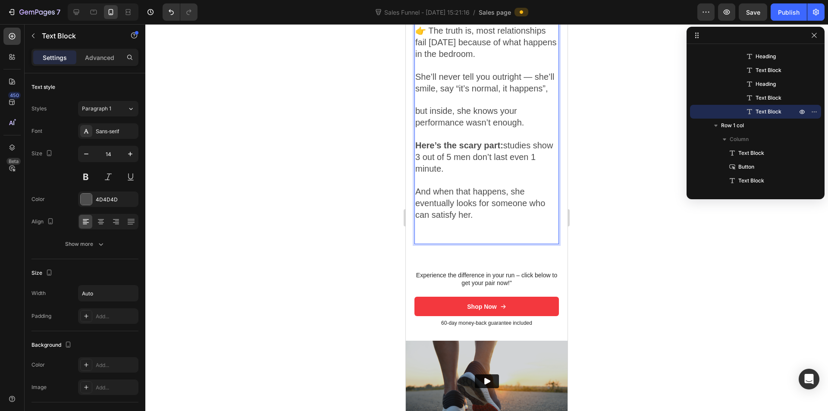
click at [473, 232] on p "Rich Text Editor. Editing area: main" at bounding box center [486, 226] width 143 height 11
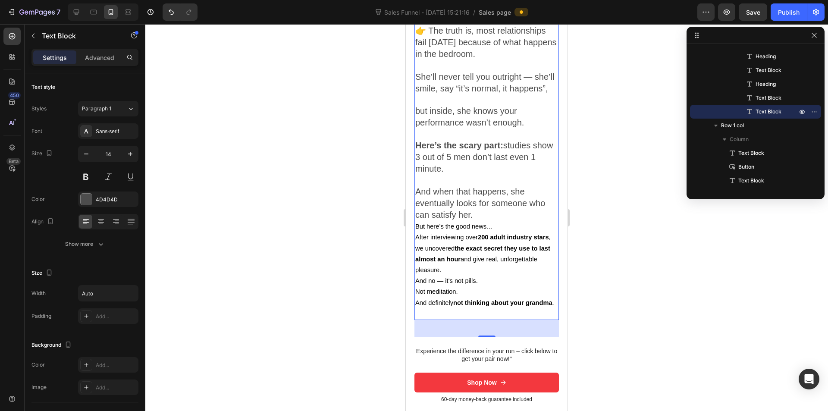
click at [527, 222] on p "And when that happens, she eventually looks for someone who can satisfy her." at bounding box center [486, 203] width 143 height 35
click at [515, 222] on p "And when that happens, she eventually looks for someone who can satisfy her." at bounding box center [486, 203] width 143 height 35
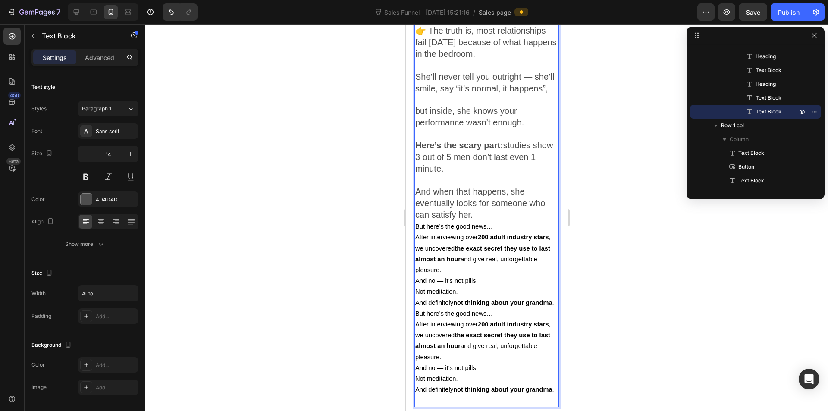
click at [491, 173] on span "Here’s the scary part: studies show 3 out of 5 men don’t last even 1 minute." at bounding box center [484, 157] width 138 height 33
click at [481, 175] on p "Here’s the scary part: studies show 3 out of 5 men don’t last even 1 minute." at bounding box center [486, 157] width 143 height 35
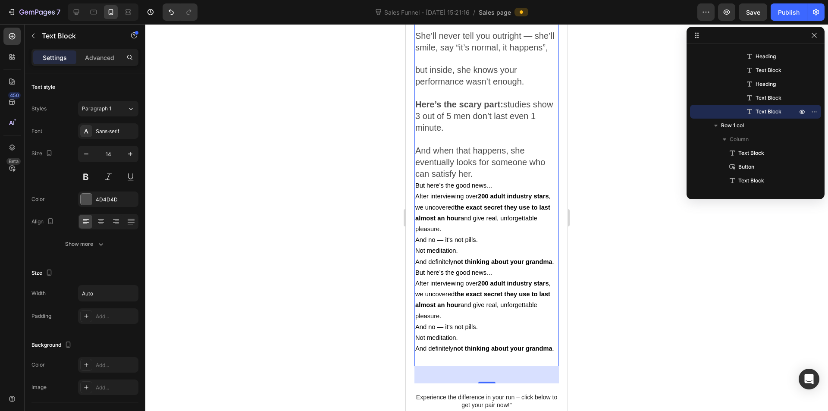
scroll to position [1121, 0]
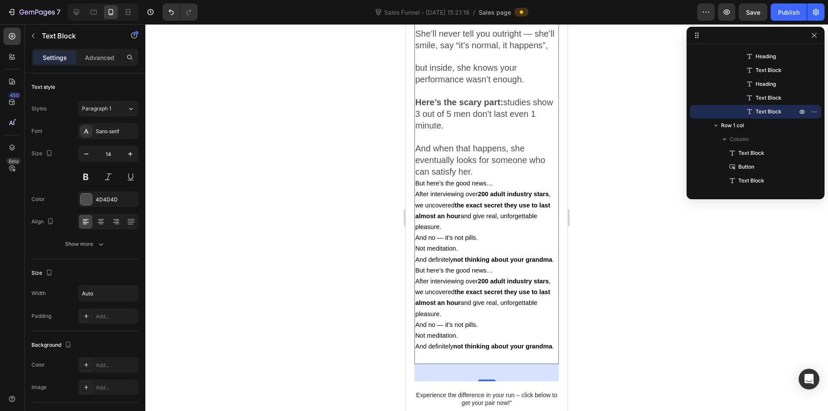
click at [511, 178] on p "And when that happens, she eventually looks for someone who can satisfy her." at bounding box center [486, 160] width 143 height 35
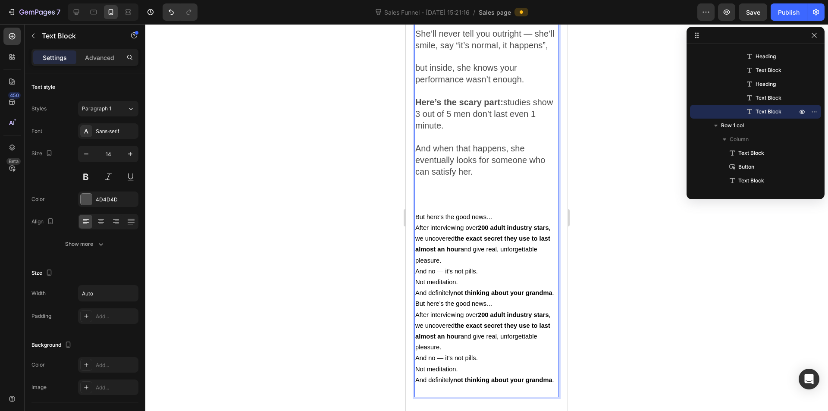
click at [493, 178] on p "And when that happens, she eventually looks for someone who can satisfy her." at bounding box center [486, 160] width 143 height 35
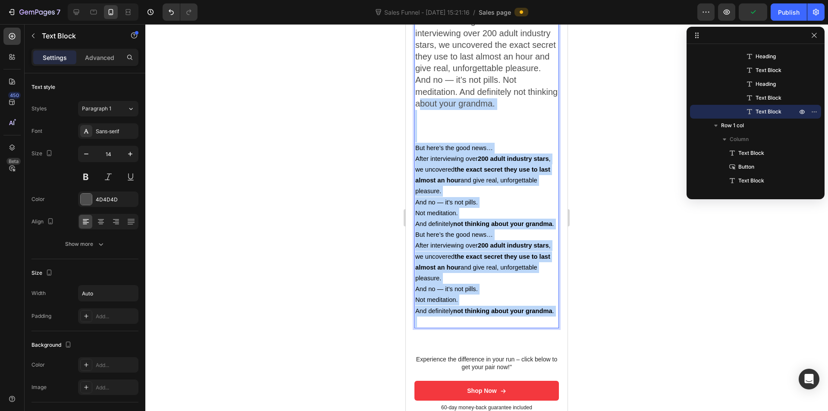
scroll to position [1293, 0]
drag, startPoint x: 448, startPoint y: 245, endPoint x: 432, endPoint y: 159, distance: 87.8
click at [432, 159] on div "Maybe you’ve been there: She gives you the classic line: “It’s not you, it’s me…" at bounding box center [486, 34] width 144 height 588
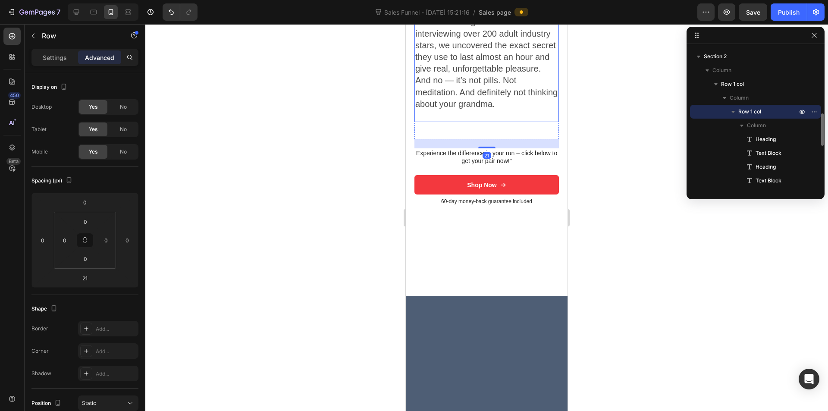
click at [426, 121] on p "Rich Text Editor. Editing area: main" at bounding box center [486, 115] width 143 height 11
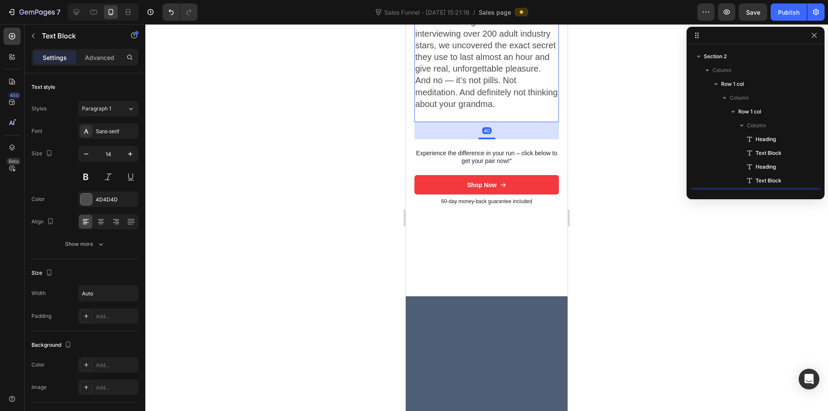
scroll to position [370, 0]
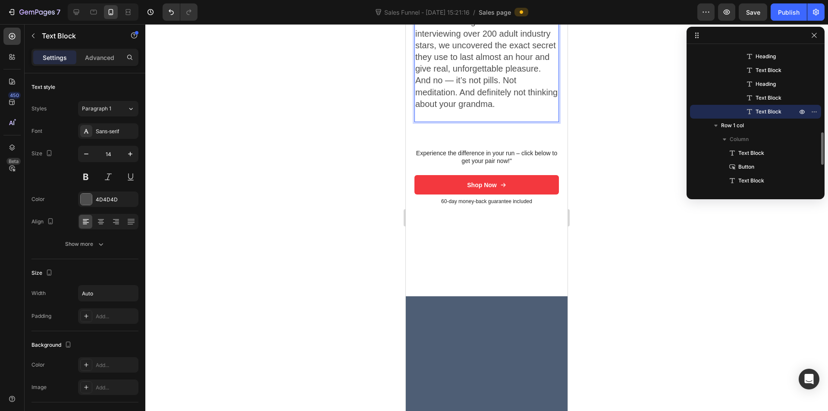
click at [429, 121] on p "Rich Text Editor. Editing area: main" at bounding box center [486, 115] width 143 height 11
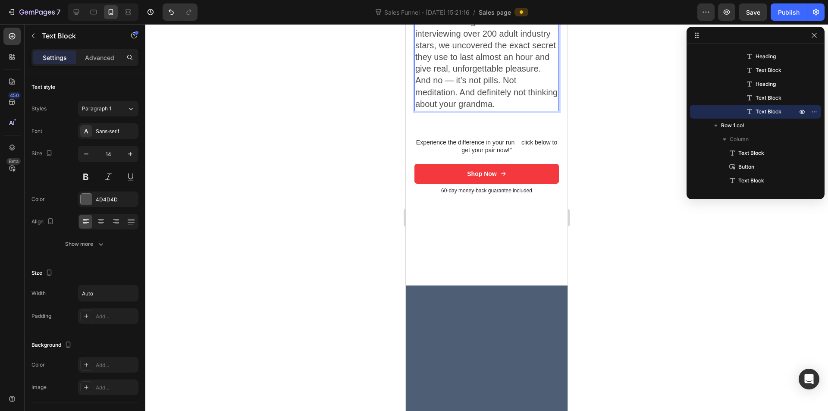
scroll to position [1164, 0]
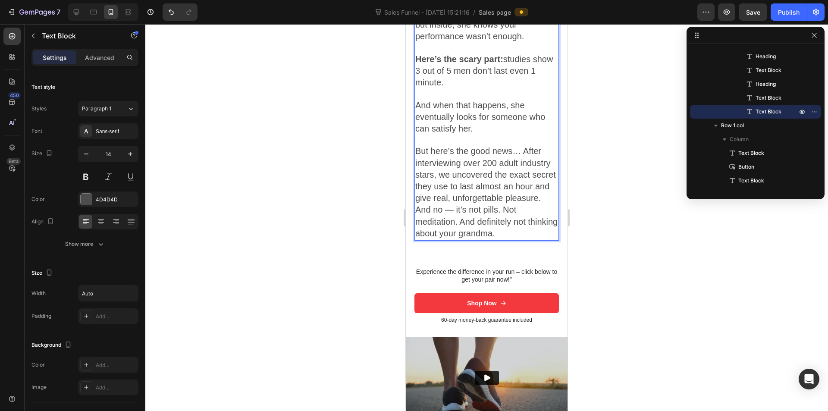
click at [489, 146] on p "Rich Text Editor. Editing area: main" at bounding box center [486, 140] width 143 height 11
click at [473, 197] on span "But here’s the good news… After interviewing over 200 adult industry stars, we …" at bounding box center [486, 191] width 142 height 91
click at [521, 188] on span "But here’s the good news… After interviewing over 200 adult industry stars, we …" at bounding box center [486, 191] width 142 height 91
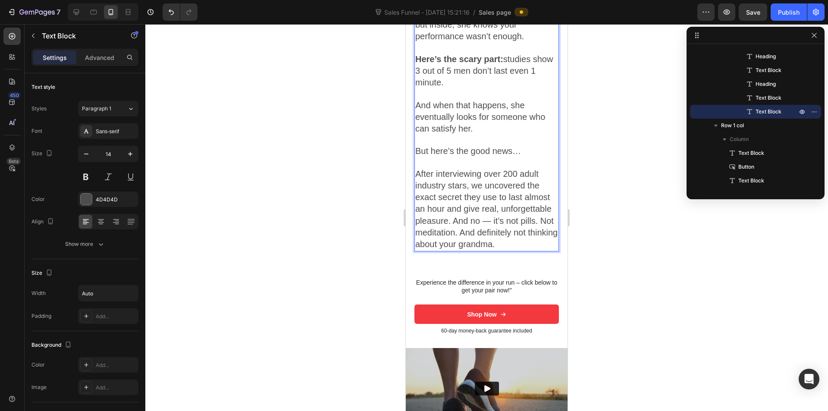
click at [471, 222] on span "After interviewing over 200 adult industry stars, we uncovered the exact secret…" at bounding box center [486, 209] width 142 height 80
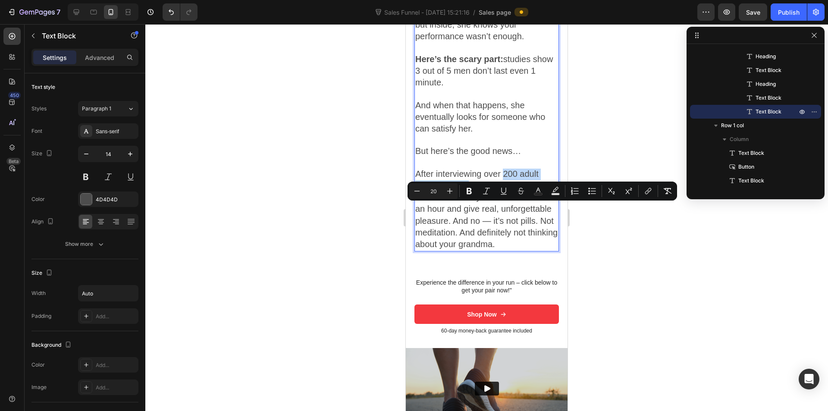
drag, startPoint x: 502, startPoint y: 210, endPoint x: 468, endPoint y: 221, distance: 35.9
click at [468, 221] on span "After interviewing over 200 adult industry stars, we uncovered the exact secret…" at bounding box center [486, 209] width 142 height 80
click at [451, 192] on icon "Editor contextual toolbar" at bounding box center [449, 191] width 9 height 9
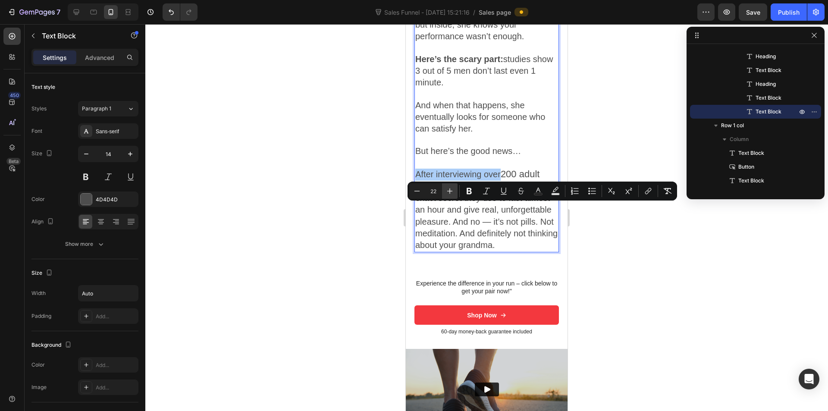
click at [451, 192] on icon "Editor contextual toolbar" at bounding box center [449, 191] width 9 height 9
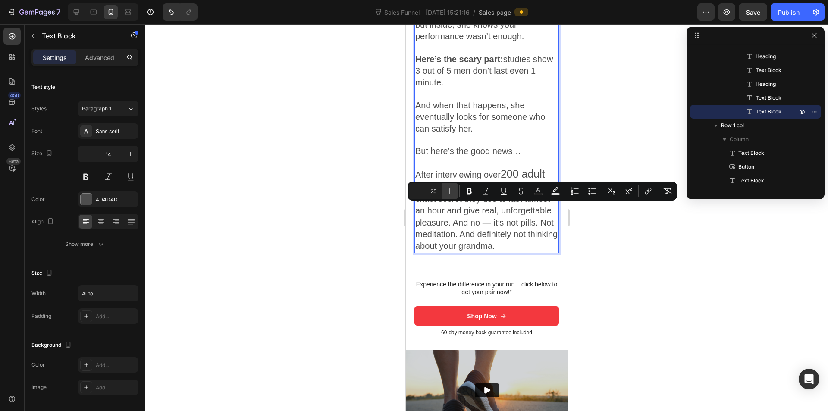
click at [451, 192] on icon "Editor contextual toolbar" at bounding box center [449, 191] width 9 height 9
click at [452, 193] on icon "Editor contextual toolbar" at bounding box center [449, 191] width 9 height 9
type input "27"
click at [467, 194] on icon "Editor contextual toolbar" at bounding box center [468, 191] width 5 height 6
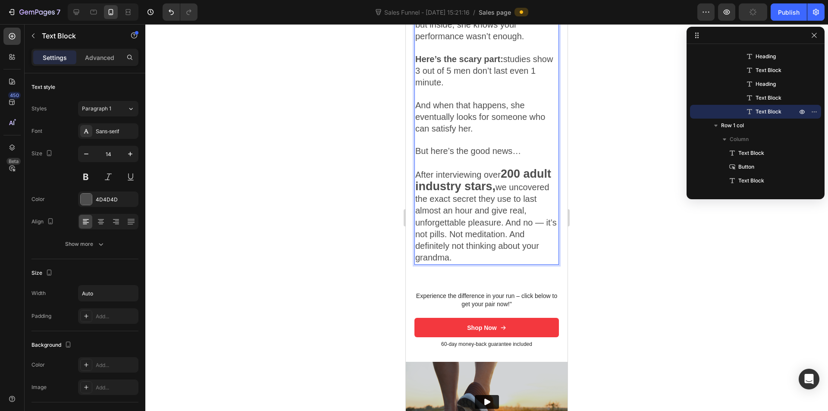
click at [521, 193] on strong "200 adult industry stars," at bounding box center [483, 179] width 136 height 25
drag, startPoint x: 500, startPoint y: 206, endPoint x: 523, endPoint y: 220, distance: 26.8
click at [523, 220] on p "After interviewing over 200 adult industry stars, we uncovered the exact secret…" at bounding box center [486, 217] width 143 height 96
click at [517, 193] on strong "200 adult industry stars," at bounding box center [483, 179] width 136 height 25
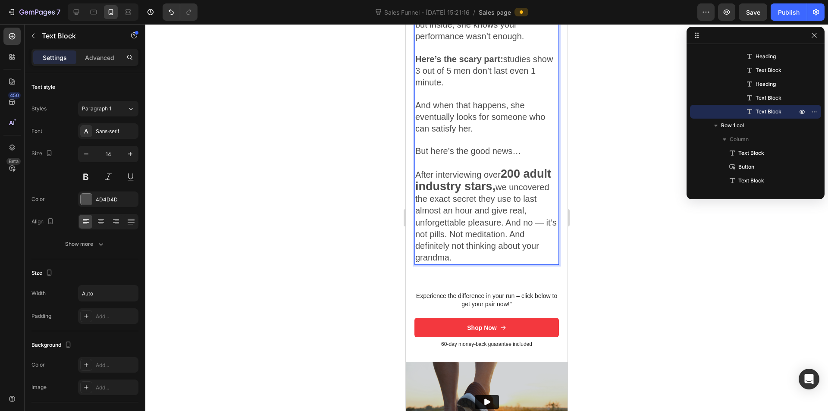
click at [519, 228] on p "After interviewing over 200 adult industry stars, we uncovered the exact secret…" at bounding box center [486, 217] width 143 height 96
click at [528, 221] on span "we uncovered the exact secret they use to last almost an hour and give real, un…" at bounding box center [485, 222] width 141 height 80
drag, startPoint x: 475, startPoint y: 235, endPoint x: 519, endPoint y: 235, distance: 44.0
click at [519, 235] on span "we uncovered the exact secret they use to last almost an hour and give real, un…" at bounding box center [485, 222] width 141 height 80
click at [518, 232] on span "we uncovered the exact secret they use to last almost an hour and give real, un…" at bounding box center [485, 222] width 141 height 80
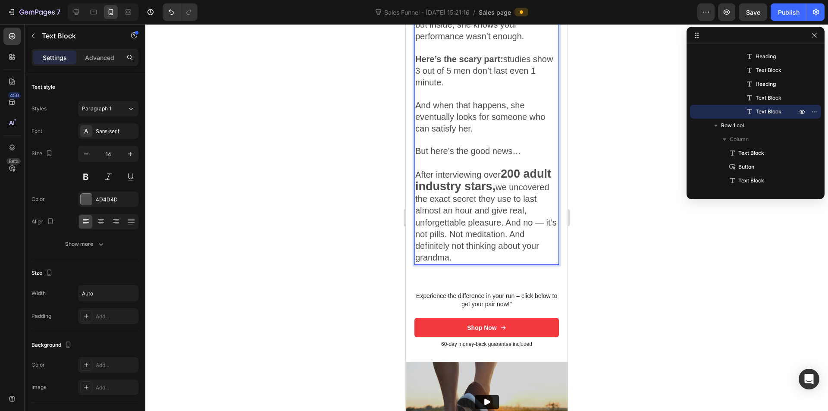
click at [525, 257] on span "we uncovered the exact secret they use to last almost an hour and give real, un…" at bounding box center [485, 222] width 141 height 80
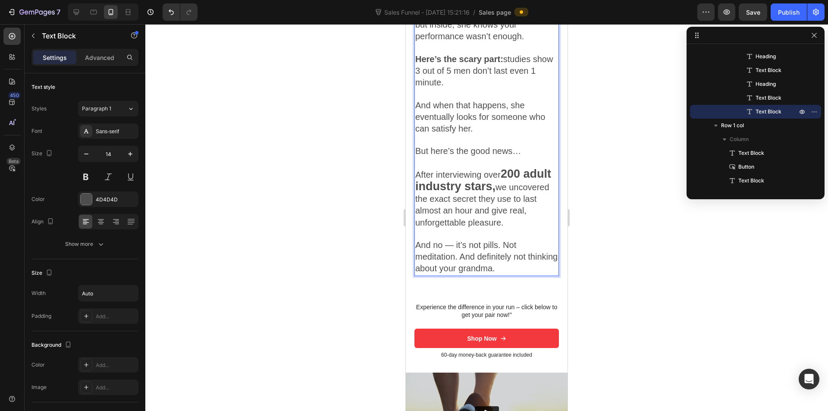
click at [476, 227] on span "we uncovered the exact secret they use to last almost an hour and give real, un…" at bounding box center [482, 204] width 134 height 45
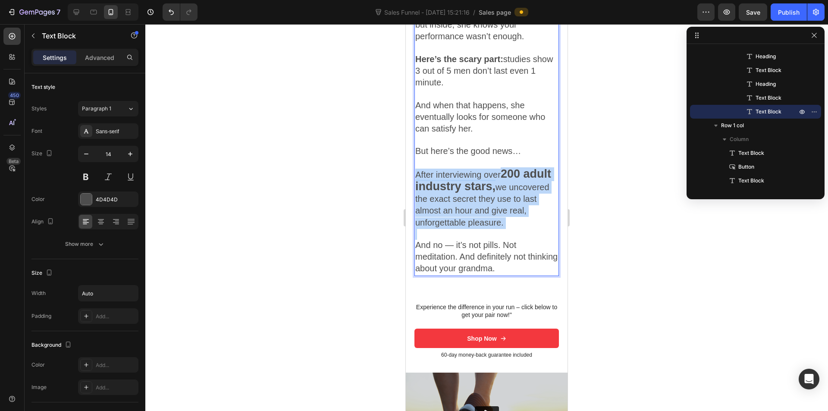
click at [476, 227] on span "we uncovered the exact secret they use to last almost an hour and give real, un…" at bounding box center [482, 204] width 134 height 45
click at [471, 227] on span "we uncovered the exact secret they use to last almost an hour and give real, un…" at bounding box center [482, 204] width 134 height 45
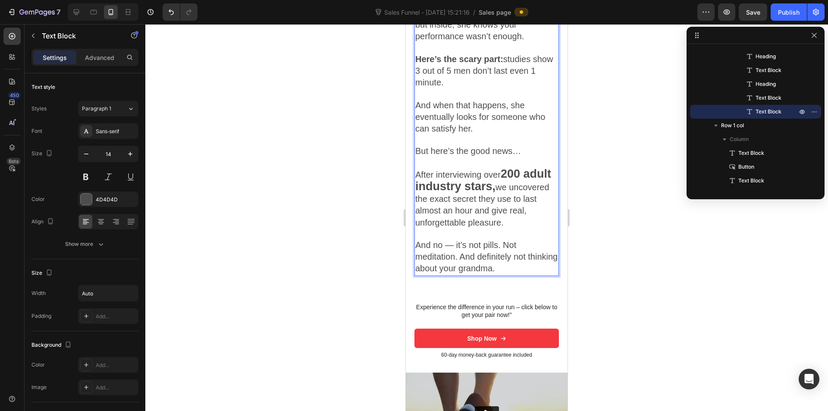
click at [457, 227] on span "we uncovered the exact secret they use to last almost an hour and give real, un…" at bounding box center [482, 204] width 134 height 45
click at [468, 273] on span "And no — it’s not pills. Not meditation. And definitely not thinking about your…" at bounding box center [486, 256] width 142 height 33
click at [519, 240] on p "Rich Text Editor. Editing area: main" at bounding box center [486, 234] width 143 height 11
click at [532, 229] on p "After interviewing over 200 adult industry stars, we uncovered the exact secret…" at bounding box center [486, 199] width 143 height 60
click at [486, 273] on span "And no — it’s not pills. Not meditation. And definitely not thinking about your…" at bounding box center [486, 256] width 142 height 33
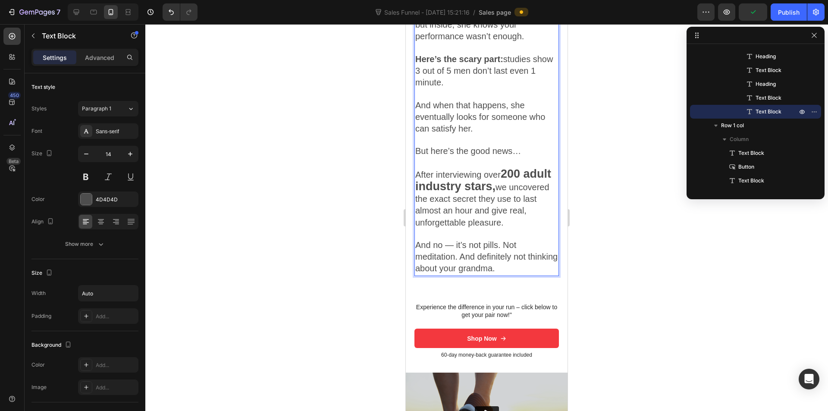
click at [501, 273] on span "And no — it’s not pills. Not meditation. And definitely not thinking about your…" at bounding box center [486, 256] width 142 height 33
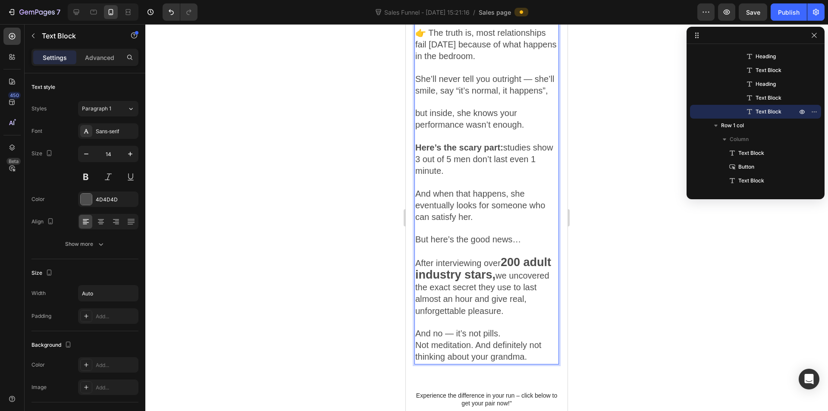
scroll to position [1120, 0]
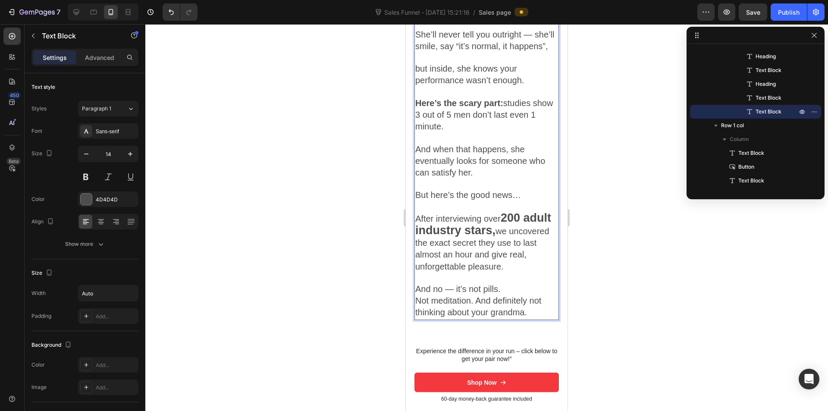
click at [484, 294] on span "And no — it’s not pills." at bounding box center [457, 288] width 85 height 9
click at [419, 317] on span "Not meditation. And definitely not thinking about your grandma." at bounding box center [478, 306] width 126 height 21
click at [475, 317] on span "Not meditation. And definitely not thinking about your grandma." at bounding box center [478, 306] width 126 height 21
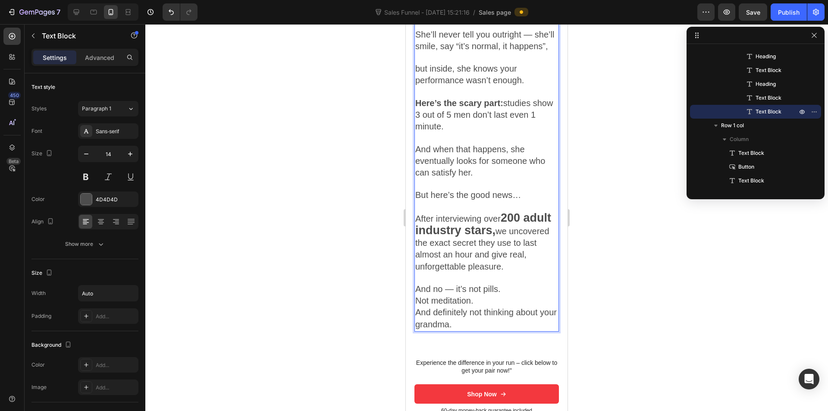
click at [504, 295] on p "And no — it’s not pills." at bounding box center [486, 290] width 143 height 12
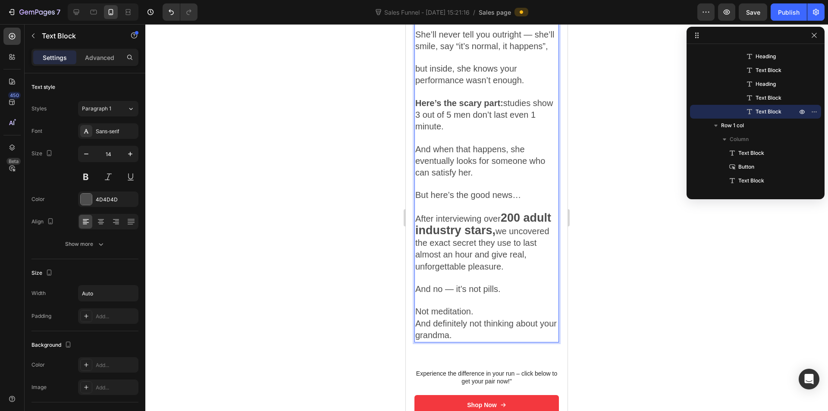
click at [473, 316] on span "Not meditation." at bounding box center [444, 310] width 58 height 9
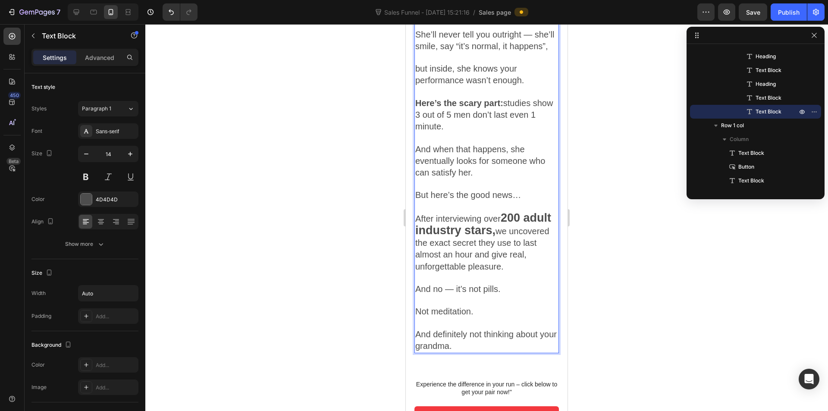
click at [476, 352] on p "And definitely not thinking about your grandma." at bounding box center [486, 340] width 143 height 23
click at [457, 350] on span "And definitely not thinking about your grandma." at bounding box center [485, 339] width 141 height 21
click at [470, 350] on span "And definitely not thinking about your grandma." at bounding box center [485, 339] width 141 height 21
click at [475, 352] on p "And definitely not thinking about your grandma." at bounding box center [486, 340] width 143 height 23
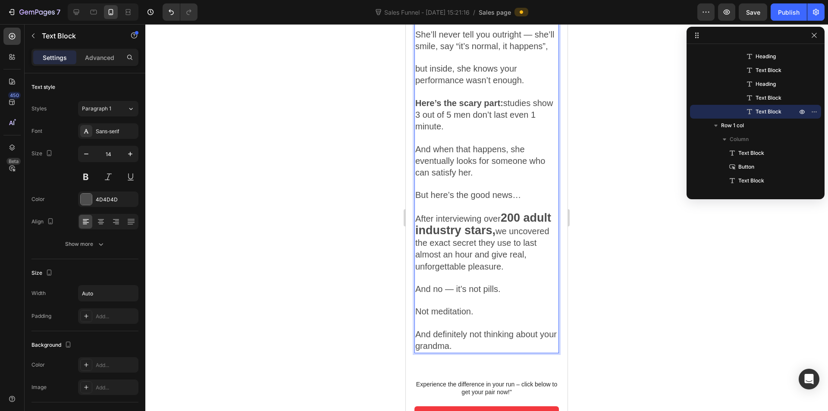
click at [466, 350] on span "And definitely not thinking about your grandma." at bounding box center [485, 339] width 141 height 21
click at [474, 352] on p "And definitely not thinking about your grandma." at bounding box center [486, 340] width 143 height 23
click at [469, 223] on span "After interviewing over" at bounding box center [457, 218] width 85 height 9
click at [482, 352] on p "And definitely not thinking about your grandma." at bounding box center [486, 340] width 143 height 23
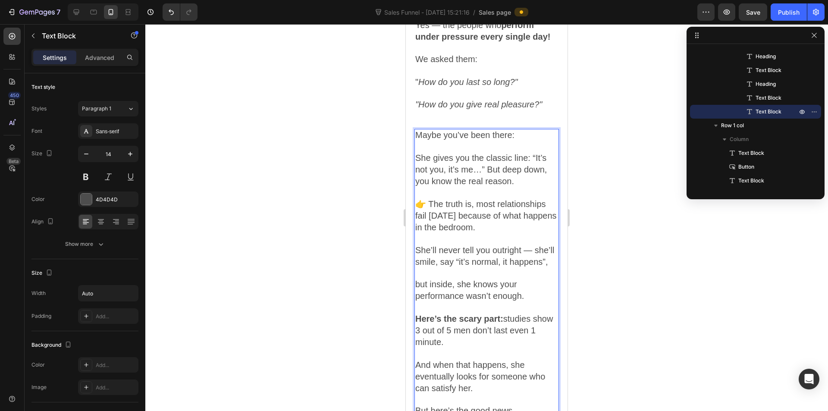
scroll to position [991, 0]
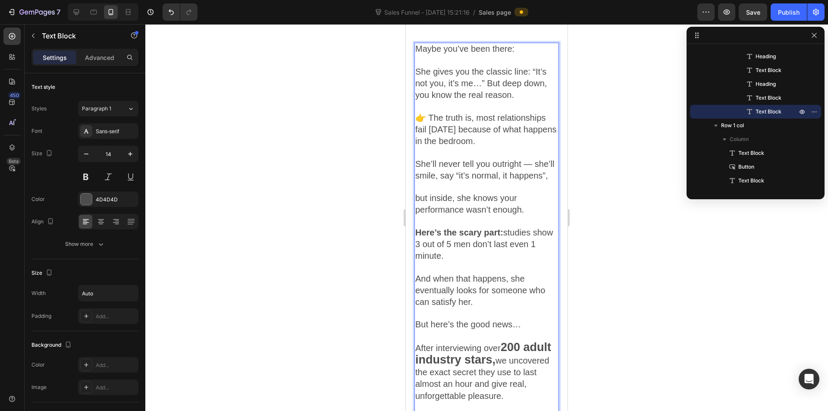
click at [460, 182] on p "She’ll never tell you outright — she’ll smile, say “it’s normal, it happens”," at bounding box center [486, 170] width 143 height 23
click at [420, 214] on span "but inside, she knows your performance wasn’t enough." at bounding box center [469, 203] width 109 height 21
click at [418, 214] on span "but inside, she knows your performance wasn’t enough." at bounding box center [469, 203] width 109 height 21
click at [440, 227] on p "Rich Text Editor. Editing area: main" at bounding box center [486, 221] width 143 height 11
click at [442, 260] on span "Here’s the scary part: studies show 3 out of 5 men don’t last even 1 minute." at bounding box center [484, 244] width 138 height 33
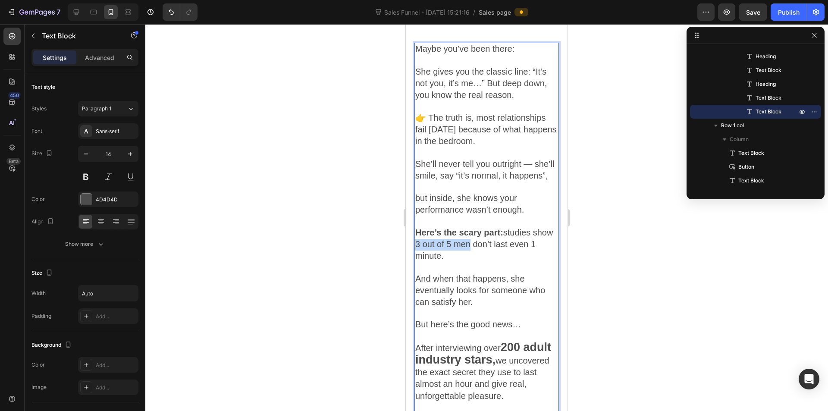
drag, startPoint x: 443, startPoint y: 280, endPoint x: 493, endPoint y: 278, distance: 50.5
click at [493, 260] on span "Here’s the scary part: studies show 3 out of 5 men don’t last even 1 minute." at bounding box center [484, 244] width 138 height 33
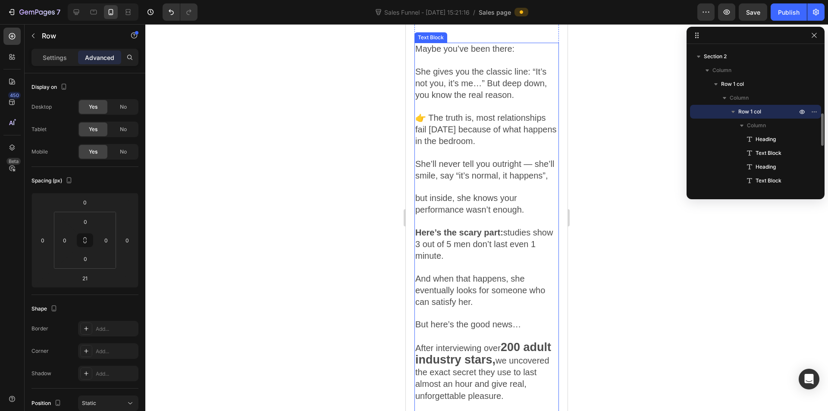
click at [496, 216] on p "but inside, she knows your performance wasn’t enough." at bounding box center [486, 204] width 143 height 23
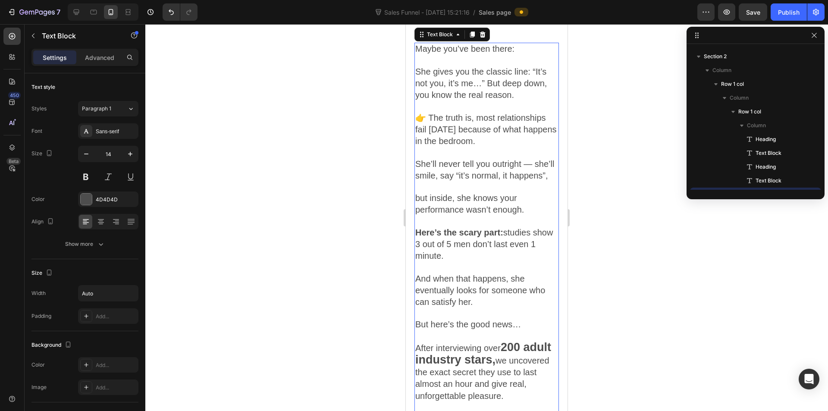
scroll to position [370, 0]
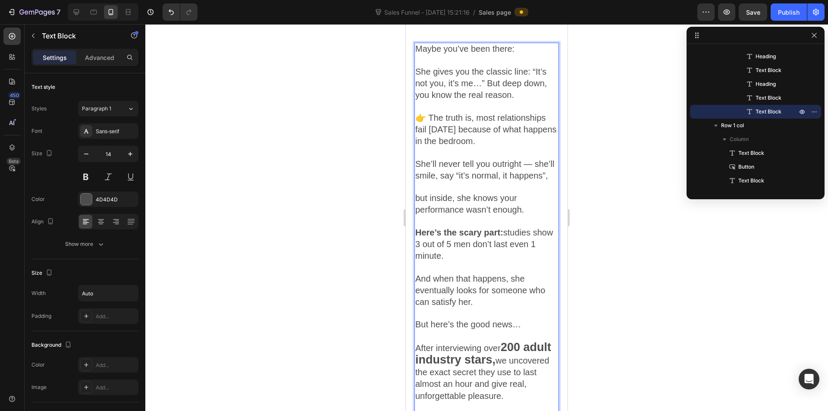
drag, startPoint x: 438, startPoint y: 279, endPoint x: 472, endPoint y: 278, distance: 33.2
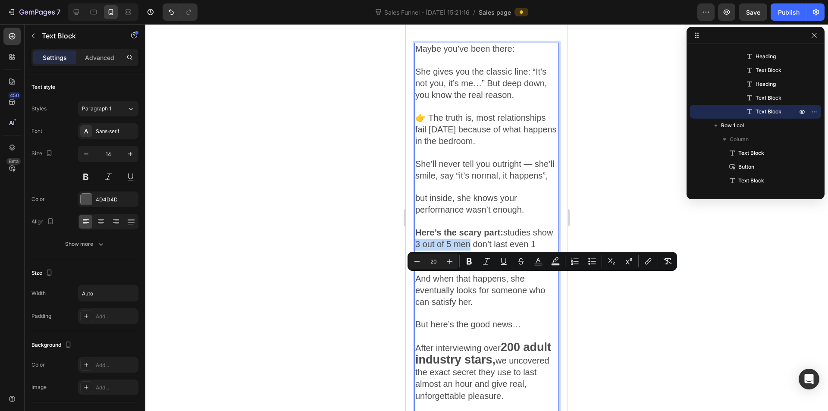
drag, startPoint x: 440, startPoint y: 278, endPoint x: 493, endPoint y: 276, distance: 53.0
click at [493, 260] on span "Here’s the scary part: studies show 3 out of 5 men don’t last even 1 minute." at bounding box center [484, 244] width 138 height 33
click at [499, 262] on button "Underline" at bounding box center [504, 261] width 16 height 16
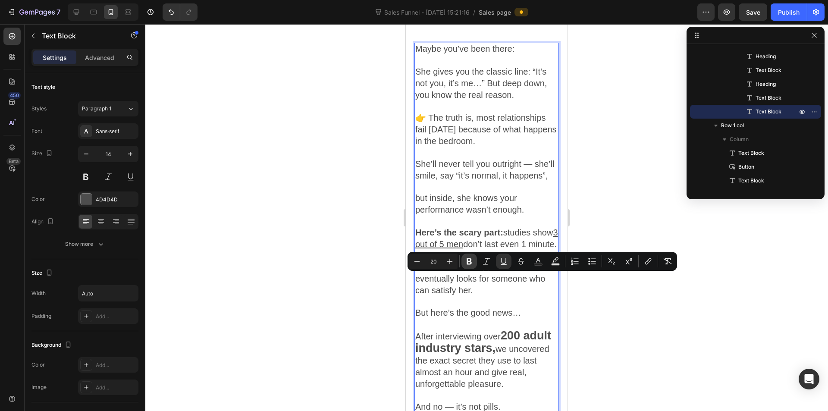
click at [468, 264] on icon "Editor contextual toolbar" at bounding box center [468, 261] width 5 height 6
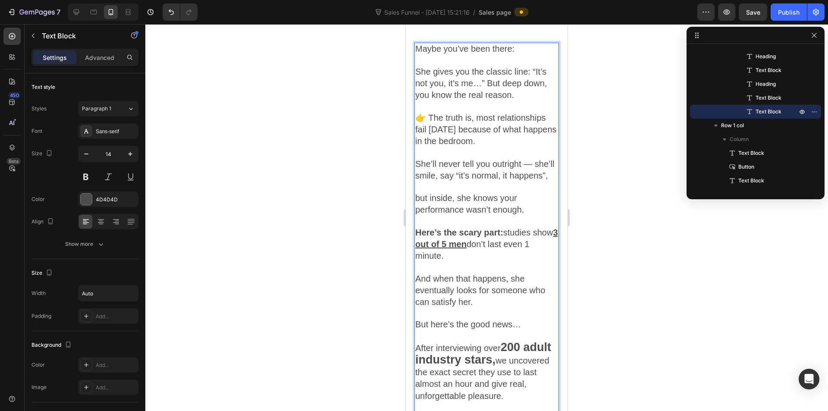
click at [468, 249] on u "3 out of 5 men" at bounding box center [486, 238] width 143 height 21
click at [484, 263] on p "Here’s the scary part: studies show 3 out of 5 men don’t last even 1 minute." at bounding box center [486, 244] width 143 height 35
click at [472, 306] on span "And when that happens, she eventually looks for someone who can satisfy her." at bounding box center [480, 290] width 130 height 33
drag, startPoint x: 436, startPoint y: 294, endPoint x: 470, endPoint y: 290, distance: 34.0
click at [470, 260] on span "Here’s the scary part: studies show 3 out of 5 men don’t last even 1 minute." at bounding box center [486, 244] width 143 height 33
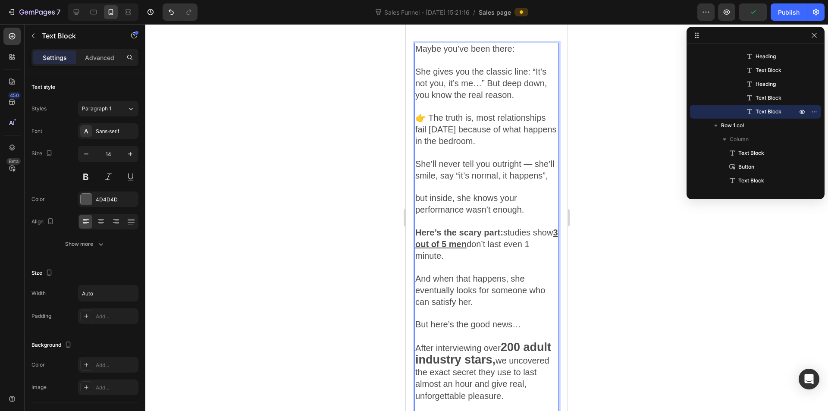
click at [473, 260] on span "Here’s the scary part: studies show 3 out of 5 men don’t last even 1 minute." at bounding box center [486, 244] width 143 height 33
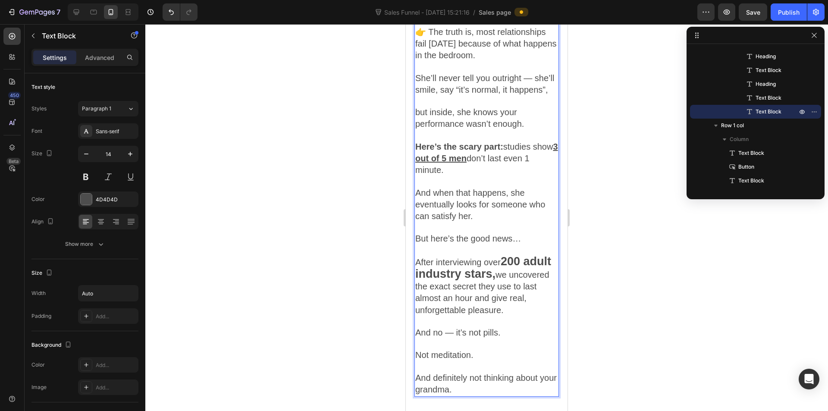
scroll to position [1077, 0]
click at [492, 220] on span "And when that happens, she eventually looks for someone who can satisfy her." at bounding box center [480, 204] width 130 height 33
click at [487, 222] on p "And when that happens, she eventually looks for someone who can satisfy her." at bounding box center [486, 204] width 143 height 35
click at [462, 243] on span "But here’s the good news…" at bounding box center [468, 237] width 106 height 9
click at [433, 266] on span "After interviewing over" at bounding box center [457, 261] width 85 height 9
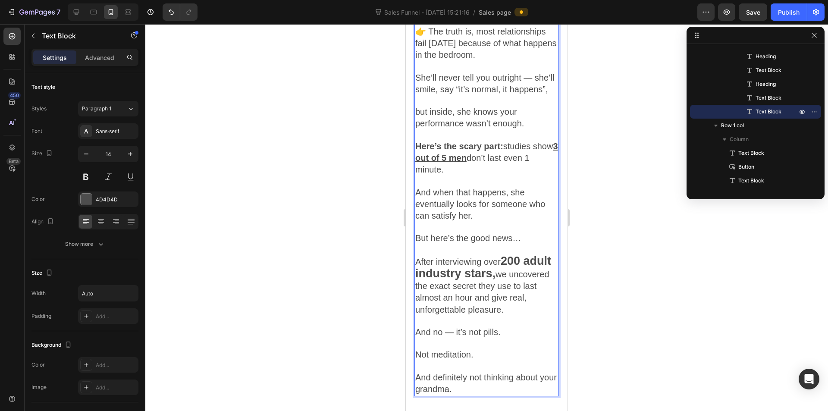
click at [507, 280] on strong "200 adult industry stars," at bounding box center [483, 266] width 136 height 25
drag, startPoint x: 504, startPoint y: 293, endPoint x: 525, endPoint y: 311, distance: 28.1
click at [525, 280] on strong "200 adult industry stars," at bounding box center [483, 266] width 136 height 25
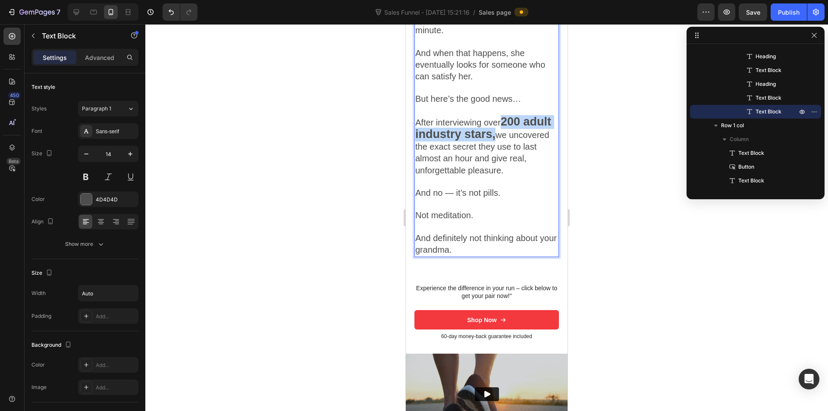
scroll to position [1249, 0]
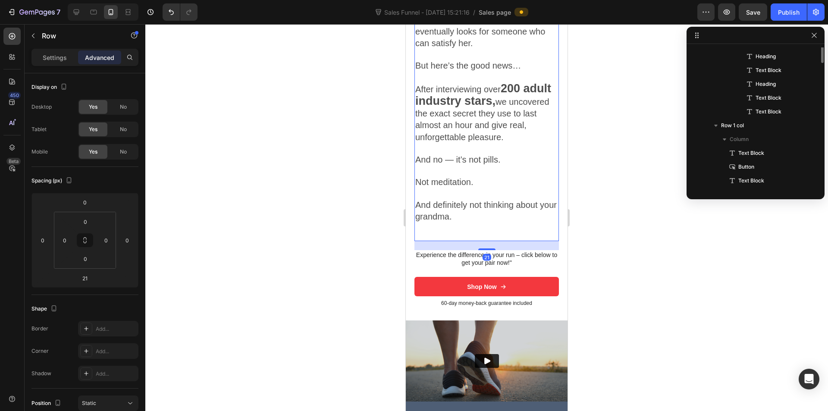
scroll to position [288, 0]
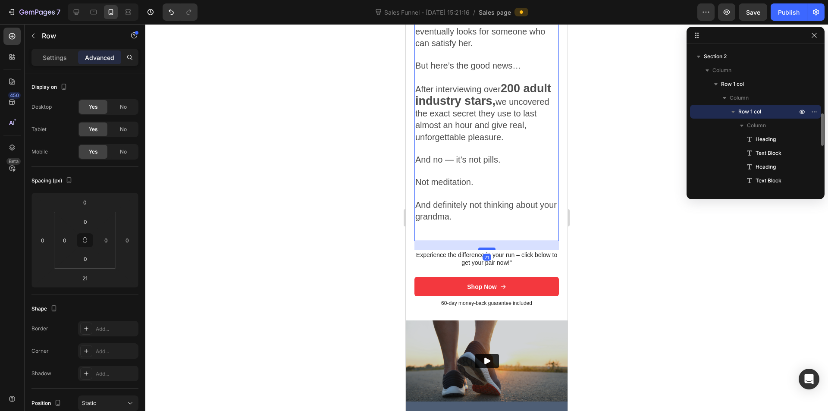
click at [478, 250] on div at bounding box center [486, 248] width 17 height 3
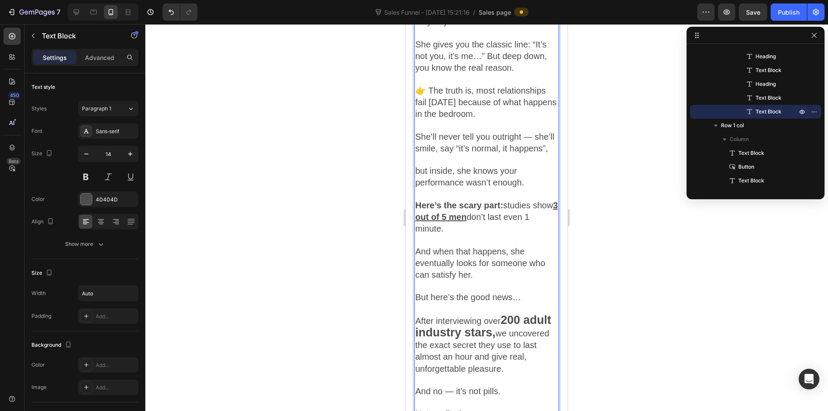
scroll to position [1190, 0]
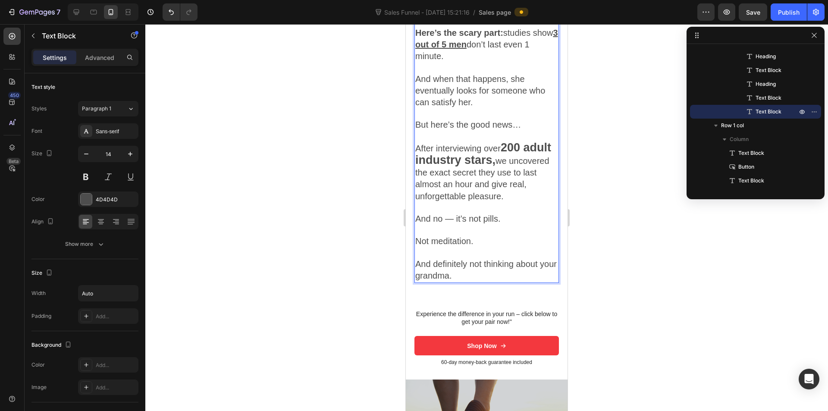
click at [491, 201] on span "we uncovered the exact secret they use to last almost an hour and give real, un…" at bounding box center [482, 178] width 134 height 45
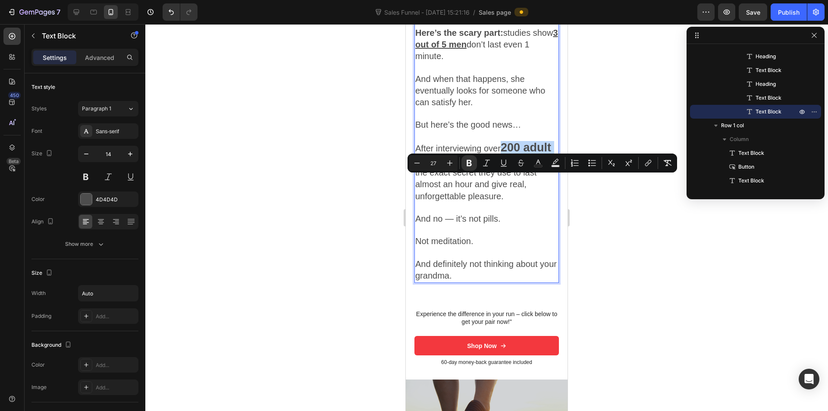
drag, startPoint x: 503, startPoint y: 181, endPoint x: 525, endPoint y: 196, distance: 26.3
click at [525, 166] on strong "200 adult industry stars," at bounding box center [483, 153] width 136 height 25
click at [555, 164] on icon "Editor contextual toolbar" at bounding box center [555, 163] width 9 height 9
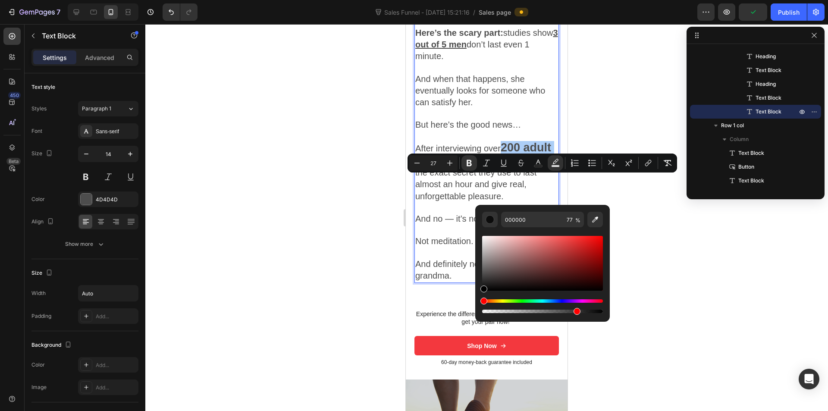
click at [497, 299] on div "Editor contextual toolbar" at bounding box center [542, 274] width 121 height 81
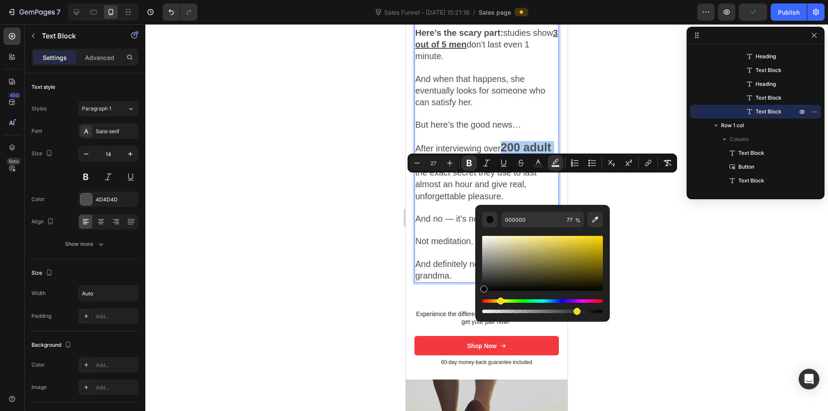
click at [500, 302] on div "Hue" at bounding box center [542, 300] width 121 height 3
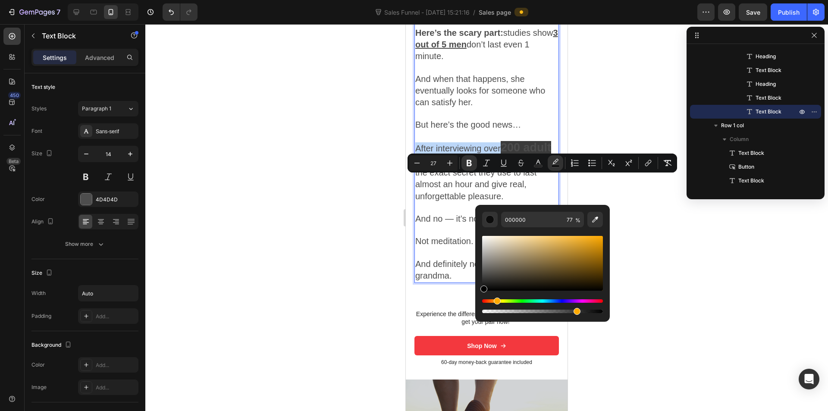
drag, startPoint x: 504, startPoint y: 300, endPoint x: 495, endPoint y: 303, distance: 8.9
click at [495, 303] on div "Hue" at bounding box center [542, 300] width 121 height 3
drag, startPoint x: 609, startPoint y: 248, endPoint x: 603, endPoint y: 249, distance: 6.1
click at [603, 249] on div "Editor contextual toolbar" at bounding box center [542, 263] width 121 height 55
click at [590, 250] on div "Editor contextual toolbar" at bounding box center [542, 263] width 121 height 55
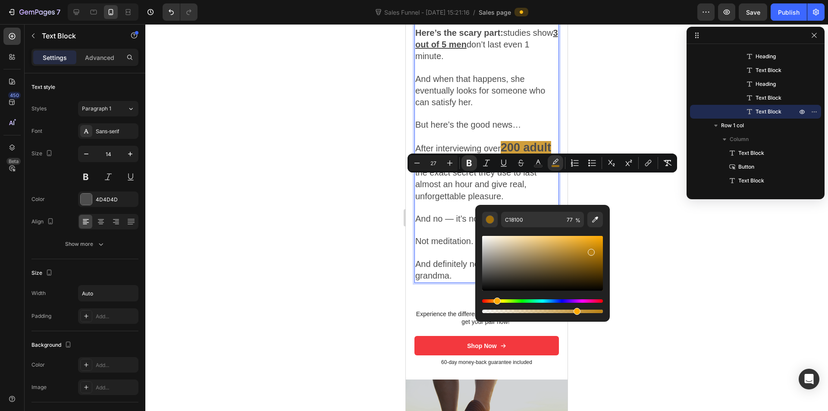
type input "BA8214"
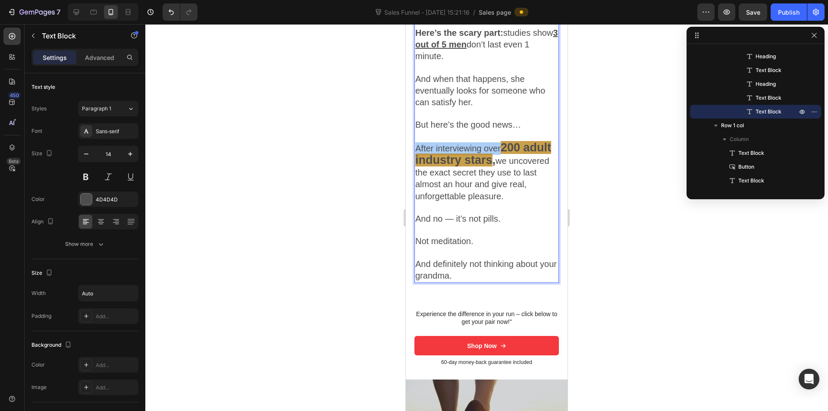
drag, startPoint x: 905, startPoint y: 322, endPoint x: 511, endPoint y: 300, distance: 394.6
click at [502, 166] on strong "200 adult industry stars" at bounding box center [483, 153] width 136 height 25
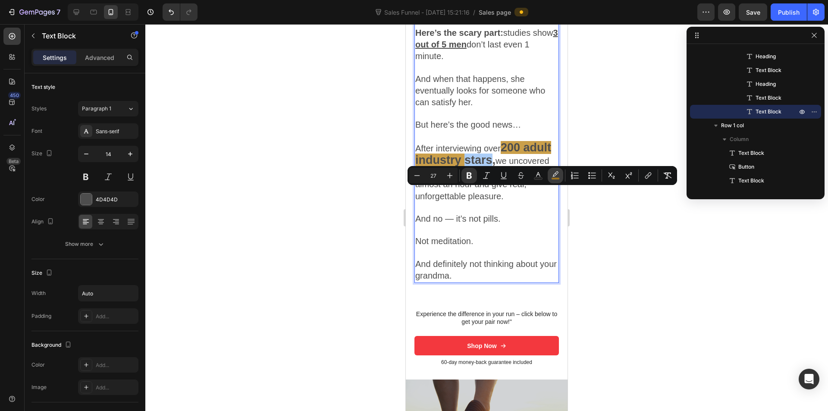
click at [552, 176] on icon "Editor contextual toolbar" at bounding box center [555, 175] width 9 height 9
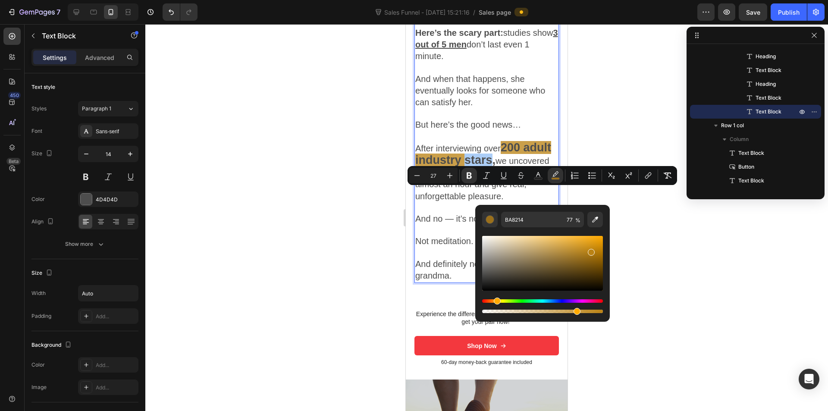
click at [503, 300] on div "Editor contextual toolbar" at bounding box center [542, 274] width 121 height 81
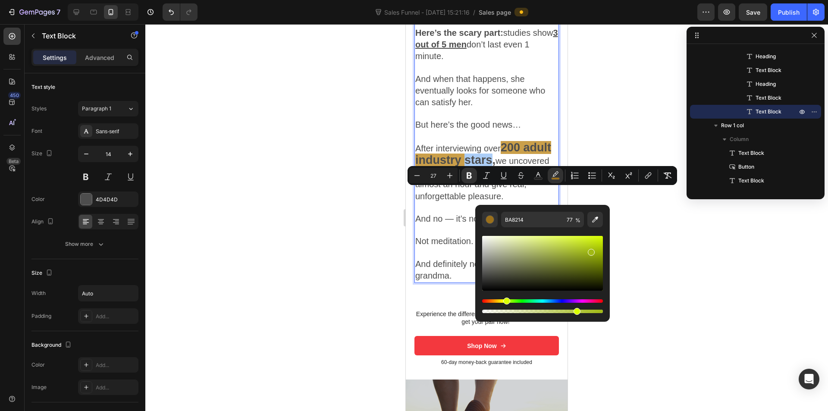
click at [505, 301] on div "Hue" at bounding box center [542, 300] width 121 height 3
click at [503, 300] on div "Hue" at bounding box center [504, 300] width 7 height 7
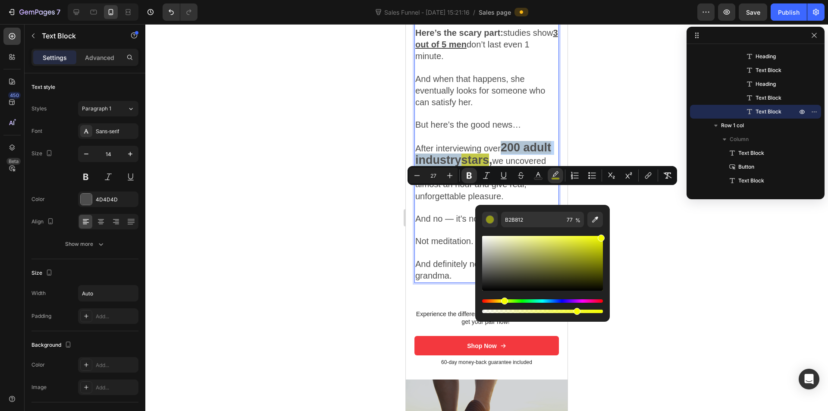
type input "F4FC00"
drag, startPoint x: 557, startPoint y: 252, endPoint x: 609, endPoint y: 236, distance: 55.0
click at [609, 236] on div "F4FC00 77 %" at bounding box center [542, 260] width 134 height 110
click at [497, 181] on button "Underline" at bounding box center [504, 176] width 16 height 16
click at [489, 166] on u "stars" at bounding box center [475, 159] width 28 height 13
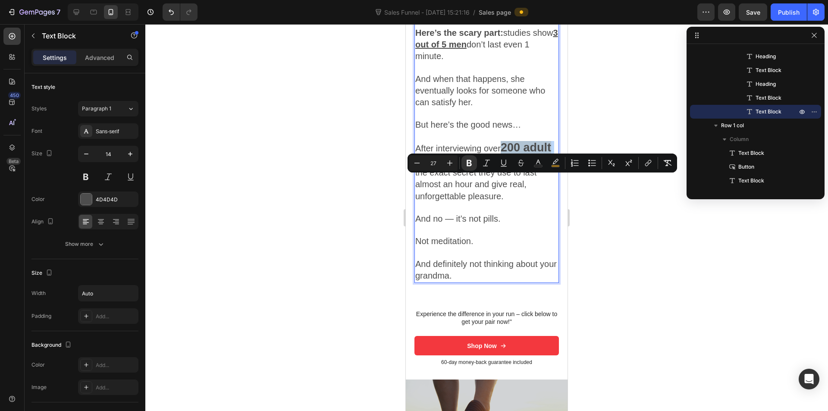
drag, startPoint x: 503, startPoint y: 183, endPoint x: 523, endPoint y: 197, distance: 24.8
click at [523, 197] on p "After interviewing over 200 adult industry stars , we uncovered the exact secre…" at bounding box center [486, 172] width 143 height 60
click at [561, 166] on button "color" at bounding box center [555, 163] width 16 height 16
type input "BA8214"
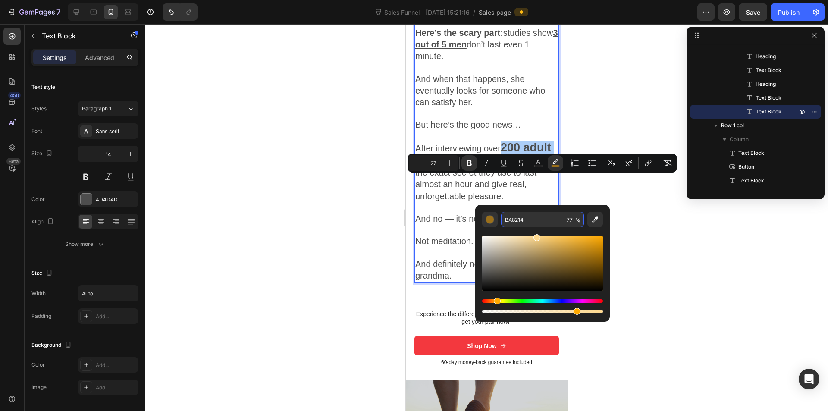
drag, startPoint x: 575, startPoint y: 243, endPoint x: 535, endPoint y: 227, distance: 42.2
click at [535, 227] on div "BA8214 77 %" at bounding box center [542, 263] width 121 height 103
click at [505, 163] on icon "Editor contextual toolbar" at bounding box center [503, 163] width 9 height 9
click at [506, 164] on icon "Editor contextual toolbar" at bounding box center [503, 163] width 9 height 9
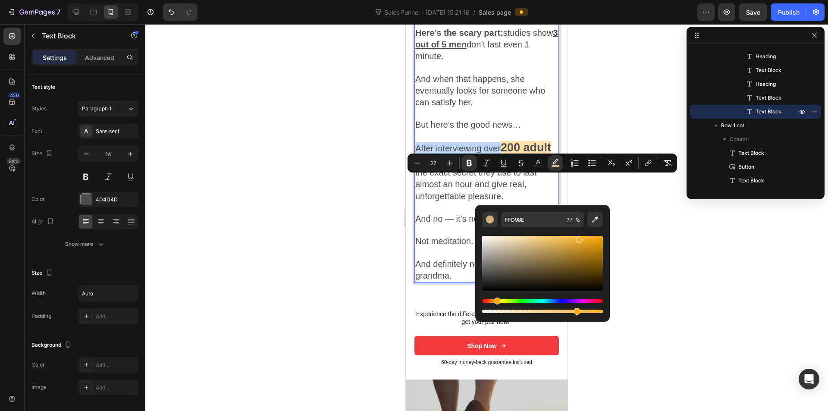
drag, startPoint x: 533, startPoint y: 248, endPoint x: 579, endPoint y: 238, distance: 46.8
click at [579, 238] on div "Editor contextual toolbar" at bounding box center [542, 263] width 121 height 55
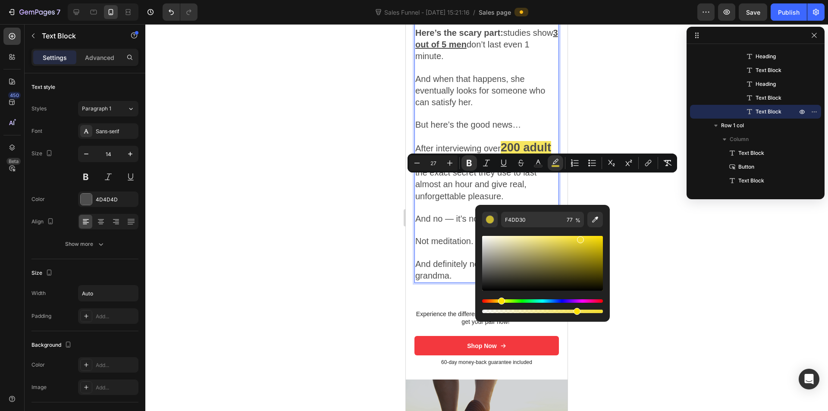
click at [500, 300] on div "Hue" at bounding box center [501, 300] width 7 height 7
drag, startPoint x: 589, startPoint y: 245, endPoint x: 611, endPoint y: 226, distance: 29.1
click at [610, 17] on body "7 Sales Funnel - Aug 25, 15:21:16 / Sales page Preview Save Publish 450 Beta im…" at bounding box center [414, 8] width 828 height 17
type input "FFE100"
click at [436, 201] on span "we uncovered the exact secret they use to last almost an hour and give real, un…" at bounding box center [482, 178] width 134 height 45
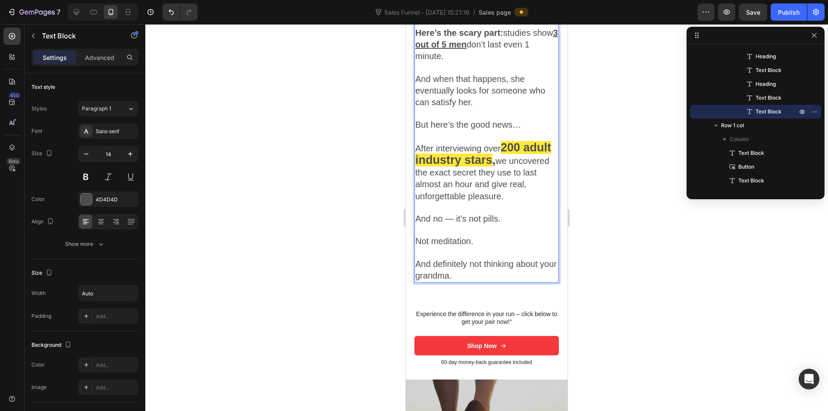
click at [527, 201] on span "we uncovered the exact secret they use to last almost an hour and give real, un…" at bounding box center [482, 178] width 134 height 45
click at [504, 166] on strong "200 adult industry stars" at bounding box center [483, 153] width 136 height 25
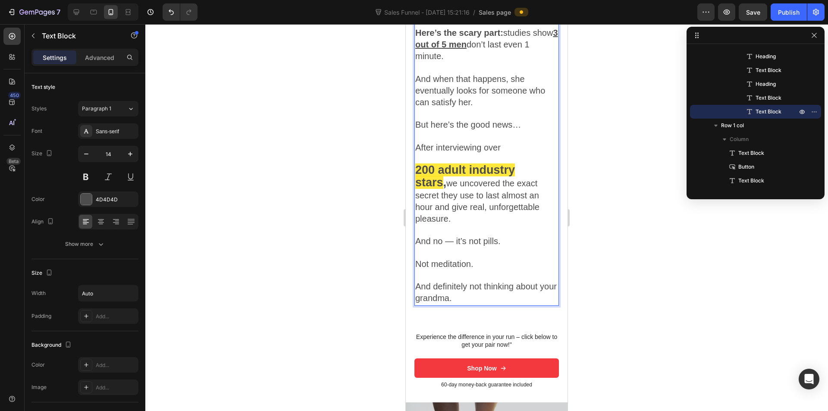
click at [508, 154] on p "After interviewing over" at bounding box center [486, 148] width 143 height 12
click at [503, 154] on p "After interviewing over" at bounding box center [486, 148] width 143 height 12
click at [496, 217] on span "we uncovered the exact secret they use to last almost an hour and give real, un…" at bounding box center [477, 200] width 124 height 45
click at [515, 189] on strong "200 adult industry stars" at bounding box center [465, 175] width 100 height 25
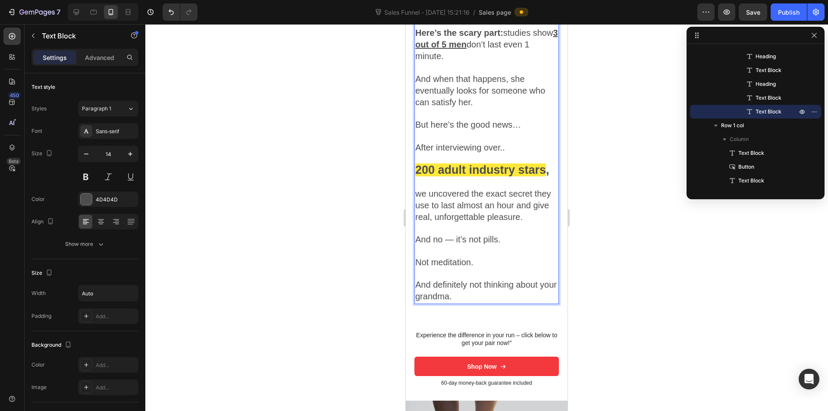
click at [514, 222] on span "we uncovered the exact secret they use to last almost an hour and give real, un…" at bounding box center [483, 205] width 136 height 33
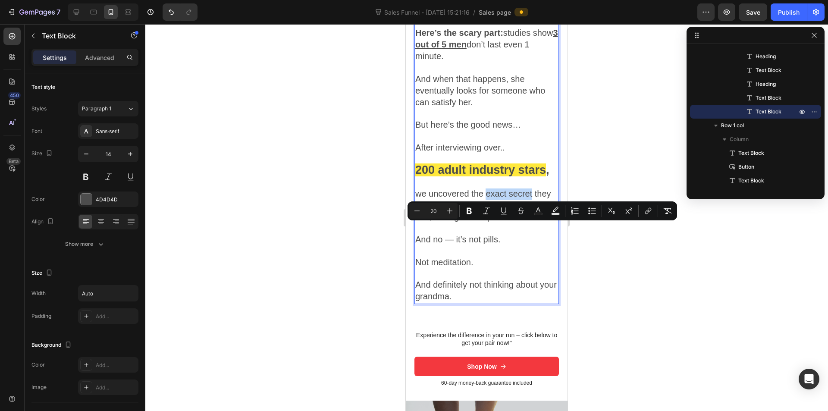
drag, startPoint x: 488, startPoint y: 231, endPoint x: 532, endPoint y: 231, distance: 44.4
click at [532, 222] on span "we uncovered the exact secret they use to last almost an hour and give real, un…" at bounding box center [483, 205] width 136 height 33
click at [469, 213] on icon "Editor contextual toolbar" at bounding box center [469, 210] width 9 height 9
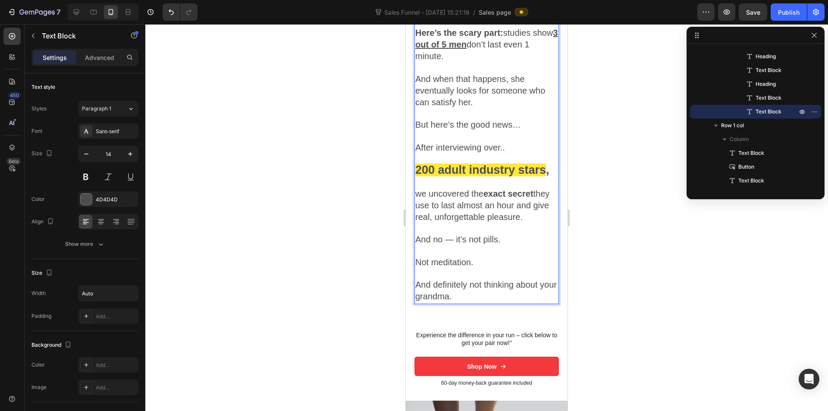
click at [498, 198] on strong "exact secret" at bounding box center [508, 193] width 50 height 9
click at [485, 222] on span "we uncovered the exact secret they use to last almost an hour and give real, un…" at bounding box center [482, 205] width 134 height 33
drag, startPoint x: 485, startPoint y: 227, endPoint x: 532, endPoint y: 227, distance: 47.4
click at [532, 222] on span "we uncovered the exact secret they use to last almost an hour and give real, un…" at bounding box center [482, 205] width 134 height 33
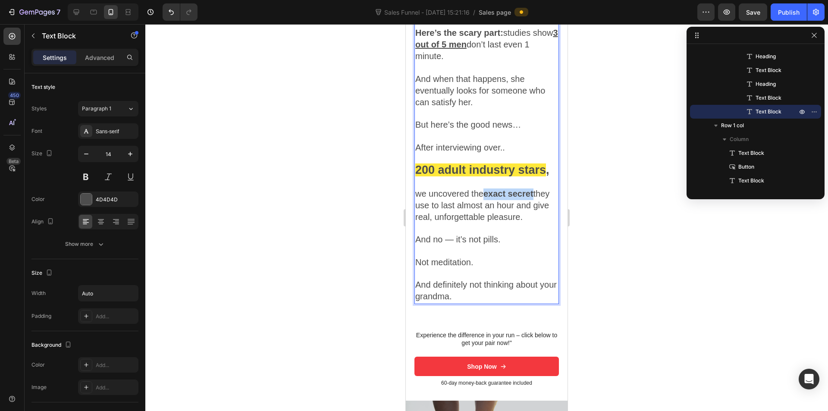
click at [498, 198] on strong "exact secret" at bounding box center [508, 193] width 50 height 9
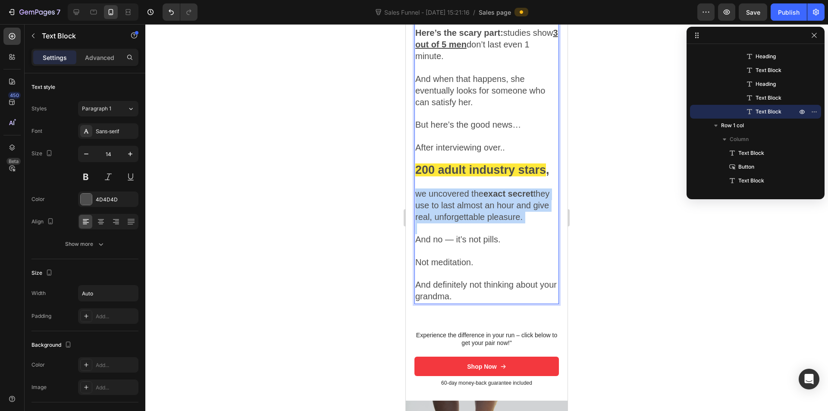
click at [498, 198] on strong "exact secret" at bounding box center [508, 193] width 50 height 9
click at [491, 198] on strong "exact secret" at bounding box center [508, 193] width 50 height 9
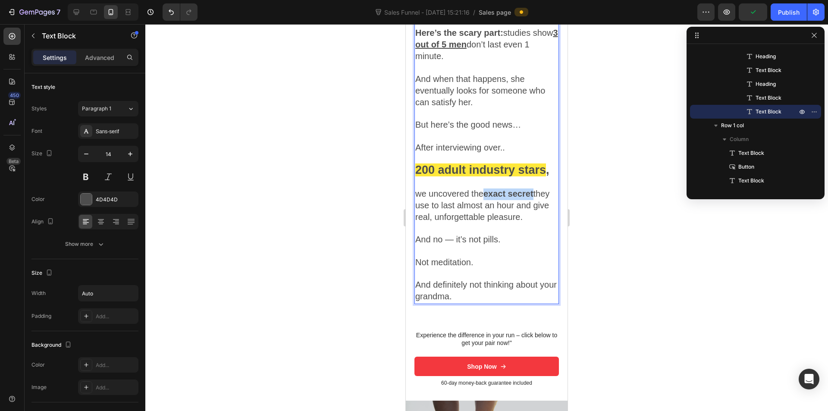
drag, startPoint x: 487, startPoint y: 227, endPoint x: 540, endPoint y: 228, distance: 52.6
click at [540, 224] on p "we uncovered the exact secret they use to last almost an hour and give real, un…" at bounding box center [486, 205] width 143 height 35
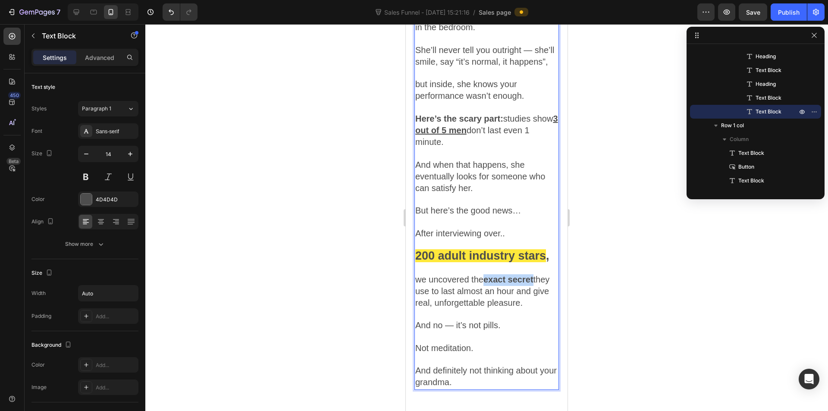
scroll to position [1104, 0]
click at [507, 240] on p "After interviewing over.." at bounding box center [486, 234] width 143 height 12
click at [472, 251] on p "Rich Text Editor. Editing area: main" at bounding box center [486, 245] width 143 height 11
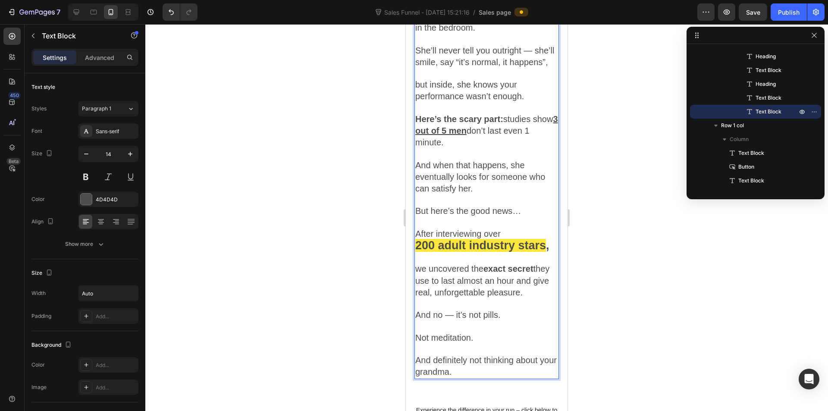
click at [510, 240] on p "After interviewing over" at bounding box center [486, 234] width 143 height 12
click at [510, 240] on p "After interviewing over," at bounding box center [486, 234] width 143 height 12
click at [510, 240] on p "After interviewing ove" at bounding box center [486, 234] width 143 height 12
click at [550, 253] on p "200 adult industry stars ," at bounding box center [486, 246] width 143 height 13
click at [503, 273] on strong "exact secret" at bounding box center [508, 268] width 50 height 9
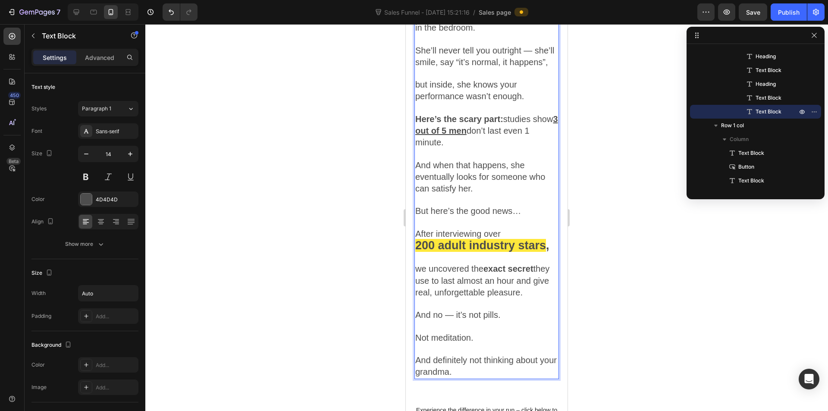
click at [489, 297] on span "we uncovered the exact secret they use to last almost an hour and give real, un…" at bounding box center [482, 280] width 134 height 33
drag, startPoint x: 487, startPoint y: 304, endPoint x: 535, endPoint y: 302, distance: 48.3
click at [535, 297] on span "we uncovered the exact secret they use to last almost an hour and give real, un…" at bounding box center [482, 280] width 134 height 33
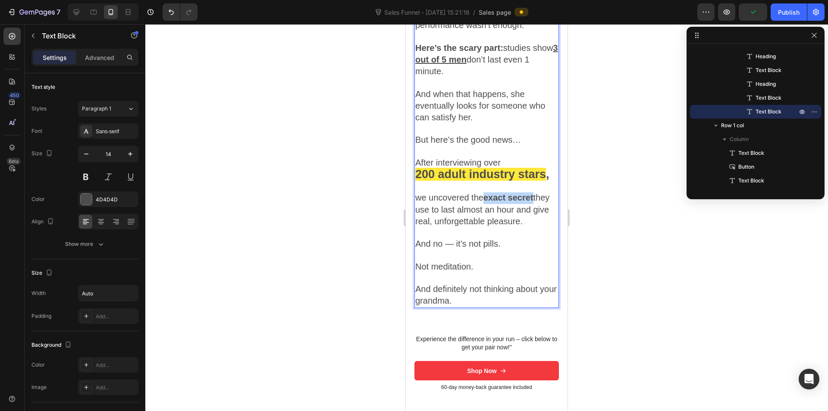
scroll to position [1233, 0]
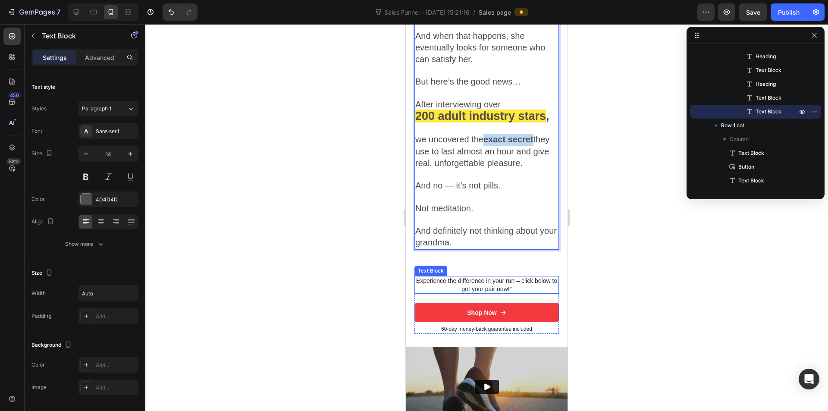
click at [500, 292] on p "Experience the difference in your run – click below to get your pair now!"" at bounding box center [486, 285] width 143 height 16
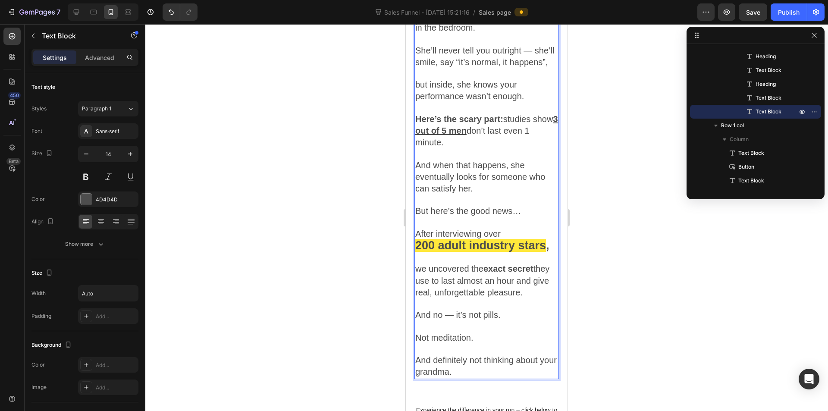
click at [501, 206] on p "Rich Text Editor. Editing area: main" at bounding box center [486, 200] width 143 height 11
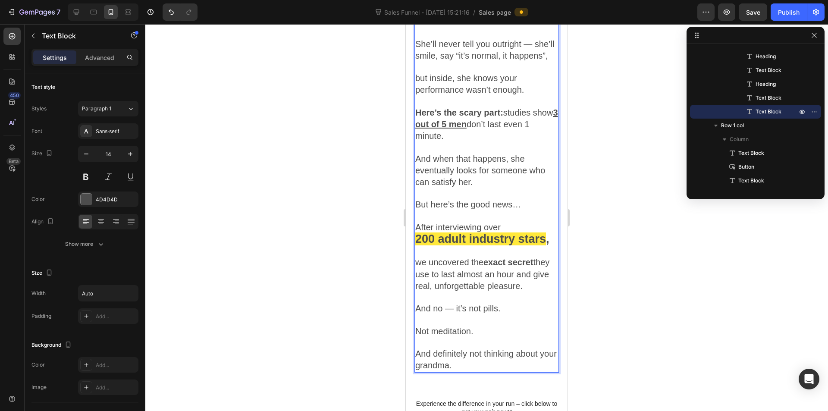
scroll to position [1190, 0]
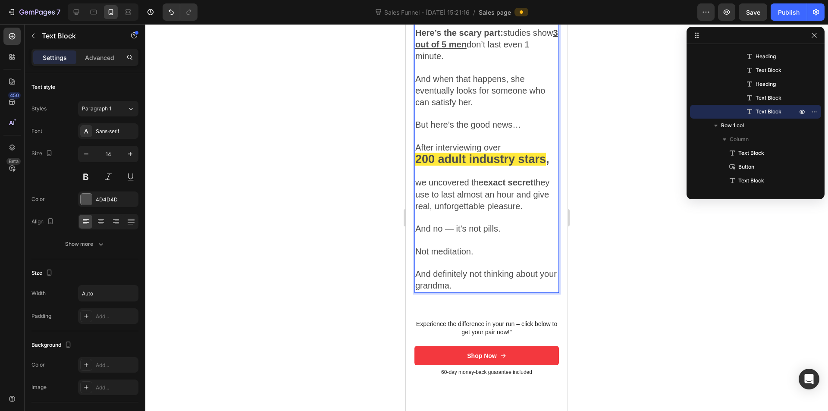
click at [500, 210] on span "we uncovered the exact secret they use to last almost an hour and give real, un…" at bounding box center [482, 194] width 134 height 33
drag, startPoint x: 485, startPoint y: 216, endPoint x: 537, endPoint y: 219, distance: 52.2
click at [537, 213] on p "we uncovered the exact secret they use to last almost an hour and give real, un…" at bounding box center [486, 194] width 143 height 35
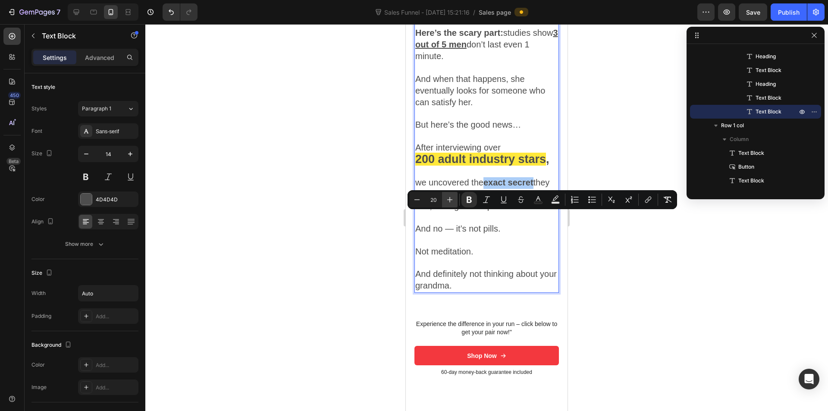
click at [451, 202] on icon "Editor contextual toolbar" at bounding box center [449, 199] width 9 height 9
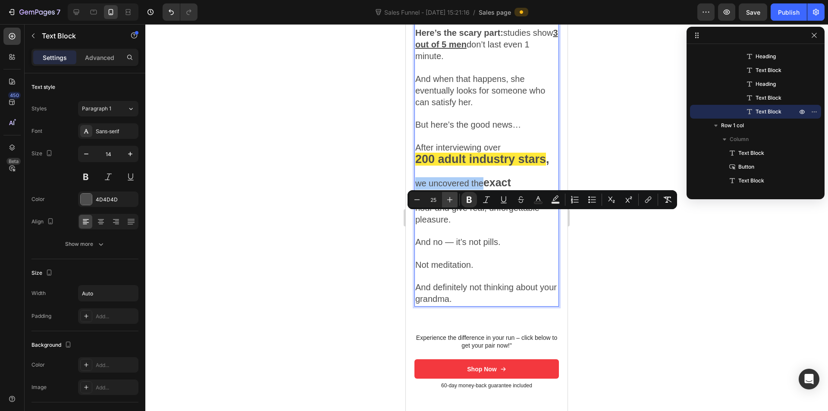
click at [451, 202] on icon "Editor contextual toolbar" at bounding box center [449, 199] width 9 height 9
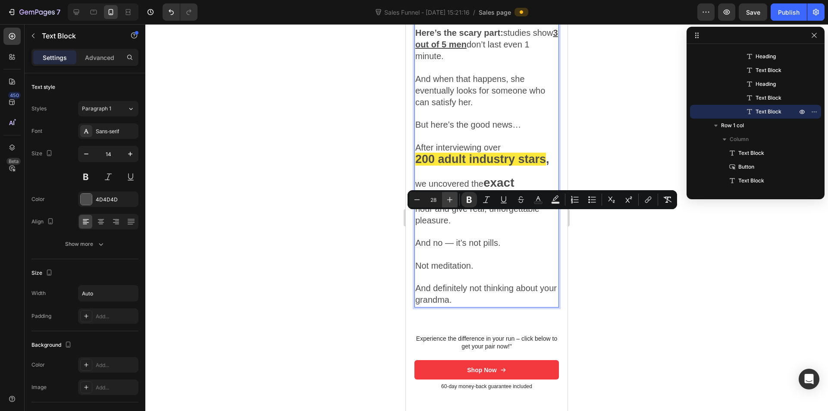
click at [451, 202] on icon "Editor contextual toolbar" at bounding box center [449, 199] width 9 height 9
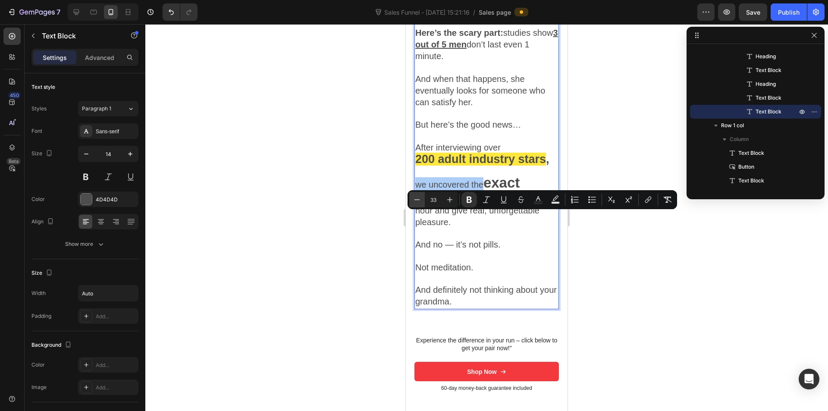
click at [423, 204] on button "Minus" at bounding box center [417, 200] width 16 height 16
click at [422, 204] on button "Minus" at bounding box center [417, 200] width 16 height 16
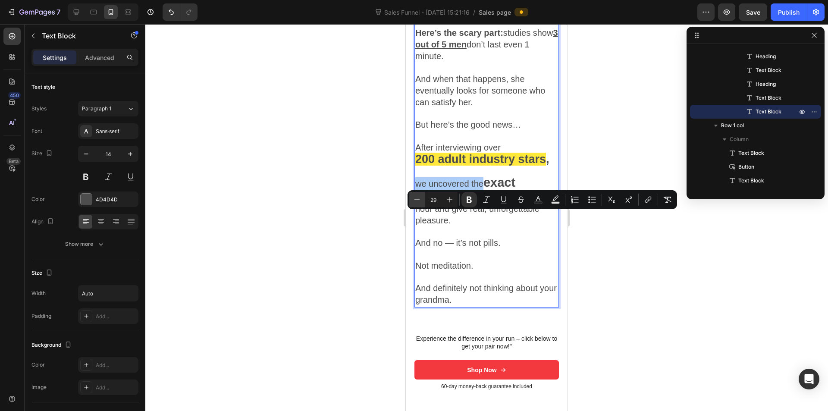
click at [422, 204] on button "Minus" at bounding box center [417, 200] width 16 height 16
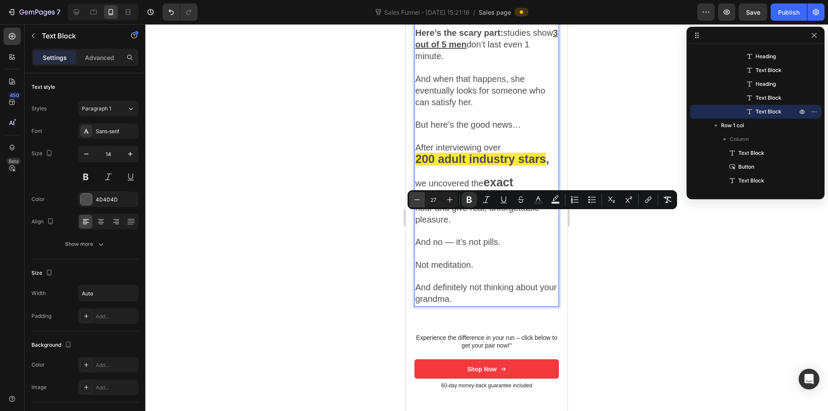
click at [422, 204] on button "Minus" at bounding box center [417, 200] width 16 height 16
click at [484, 206] on button "Italic" at bounding box center [487, 200] width 16 height 16
type input "20"
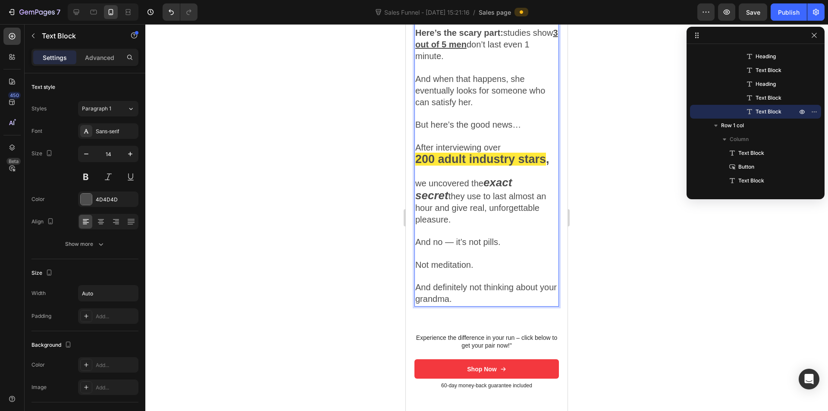
click at [482, 224] on span "they use to last almost an hour and give real, unforgettable pleasure." at bounding box center [480, 207] width 131 height 33
click at [492, 201] on strong "exact secret" at bounding box center [463, 188] width 97 height 25
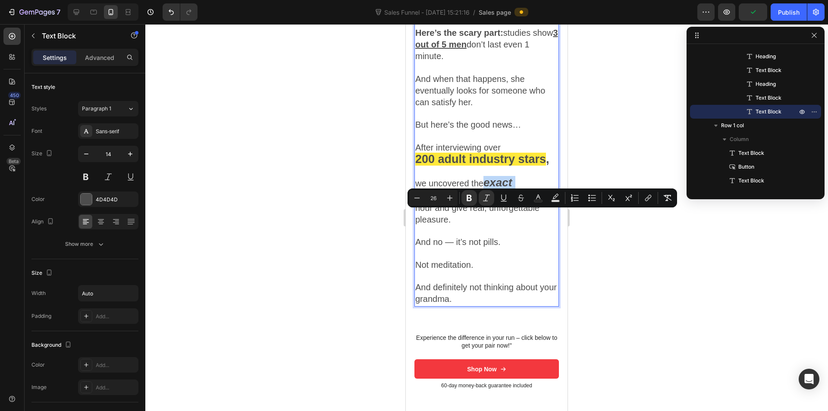
click at [486, 201] on strong "exact secret" at bounding box center [463, 188] width 97 height 25
type input "20"
drag, startPoint x: 486, startPoint y: 219, endPoint x: 533, endPoint y: 215, distance: 47.1
click at [512, 201] on strong "exact secret" at bounding box center [463, 188] width 97 height 25
click at [418, 194] on icon "Editor contextual toolbar" at bounding box center [417, 198] width 9 height 9
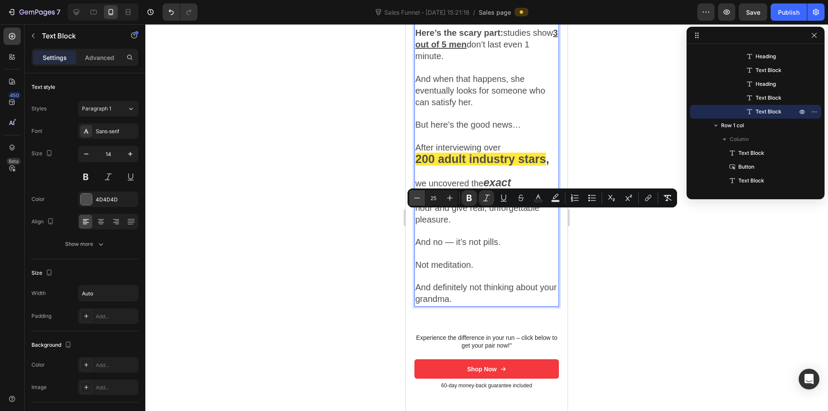
click at [418, 194] on icon "Editor contextual toolbar" at bounding box center [417, 198] width 9 height 9
type input "23"
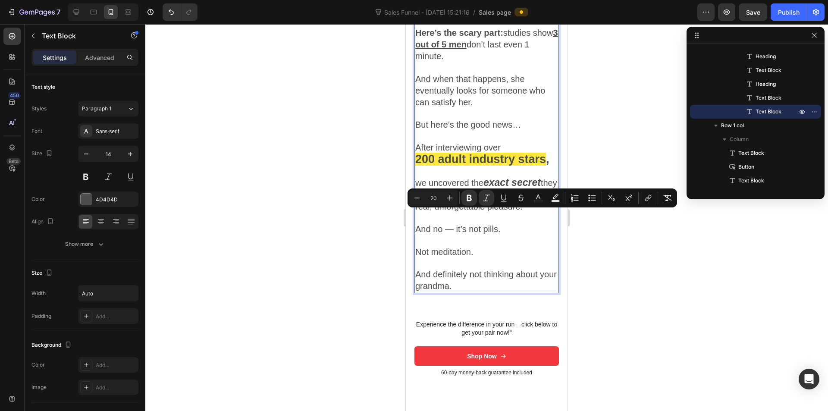
click at [458, 211] on span "they use to last almost an hour and give real, unforgettable pleasure." at bounding box center [486, 194] width 142 height 33
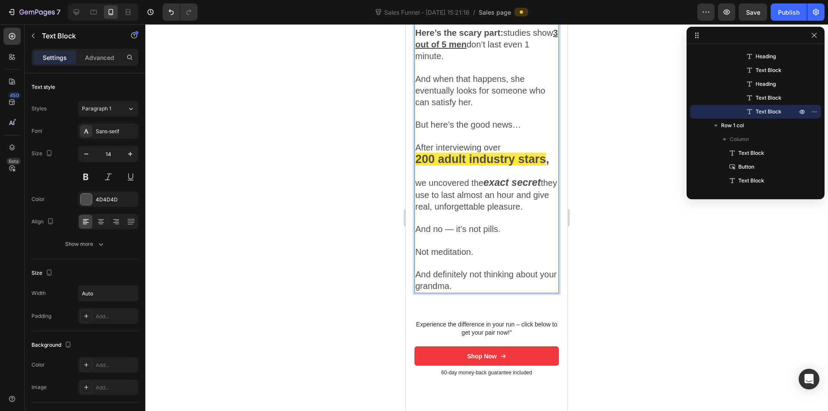
click at [459, 211] on span "they use to last almost an hour and give real, unforgettable pleasure." at bounding box center [486, 194] width 142 height 33
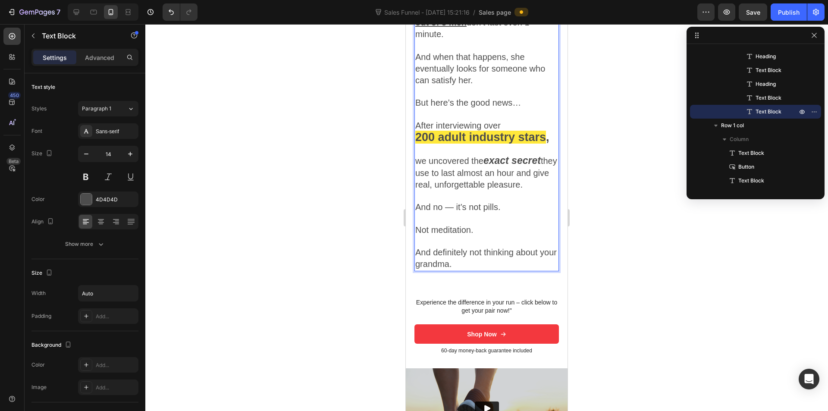
scroll to position [1233, 0]
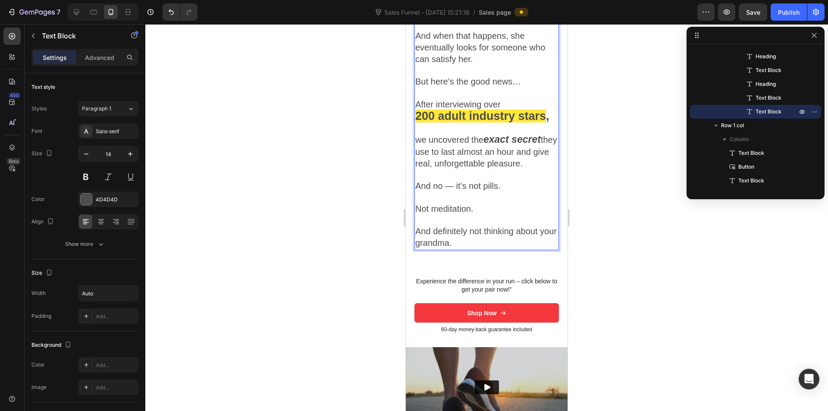
click at [476, 168] on span "they use to last almost an hour and give real, unforgettable pleasure." at bounding box center [486, 151] width 142 height 33
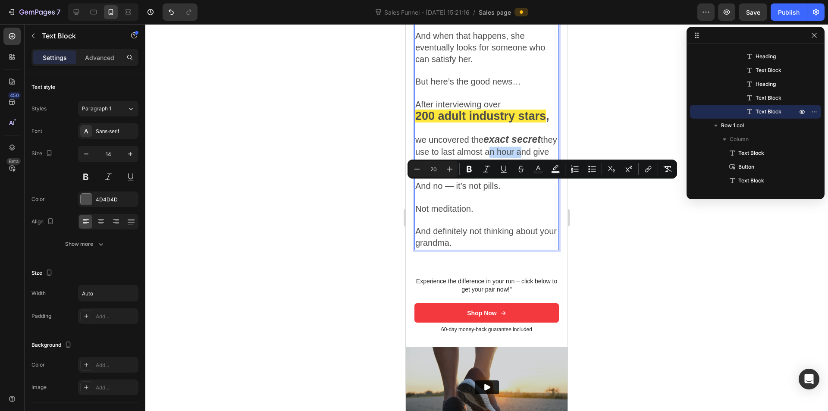
drag, startPoint x: 505, startPoint y: 188, endPoint x: 535, endPoint y: 188, distance: 29.8
click at [535, 168] on span "they use to last almost an hour and give real, unforgettable pleasure." at bounding box center [486, 151] width 142 height 33
click at [492, 168] on span "they use to last almost an hour and give real, unforgettable pleasure." at bounding box center [486, 151] width 142 height 33
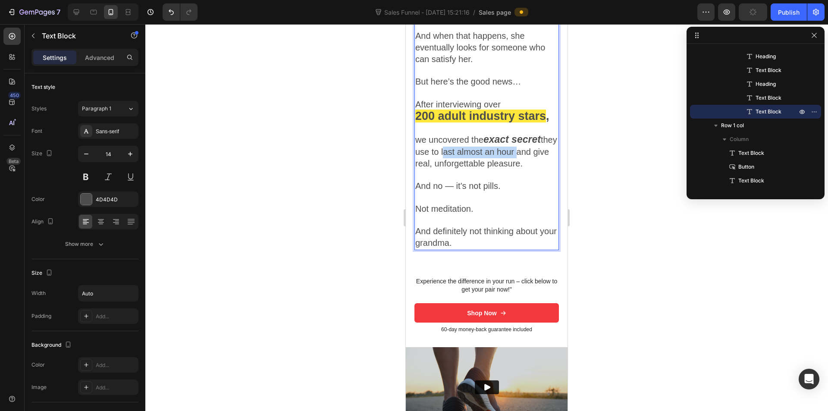
drag, startPoint x: 480, startPoint y: 185, endPoint x: 532, endPoint y: 188, distance: 51.8
click at [532, 168] on span "they use to last almost an hour and give real, unforgettable pleasure." at bounding box center [486, 151] width 142 height 33
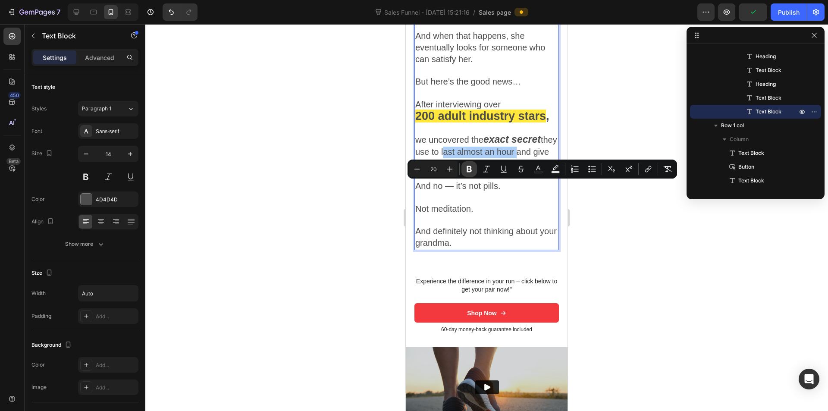
click at [474, 170] on button "Bold" at bounding box center [469, 169] width 16 height 16
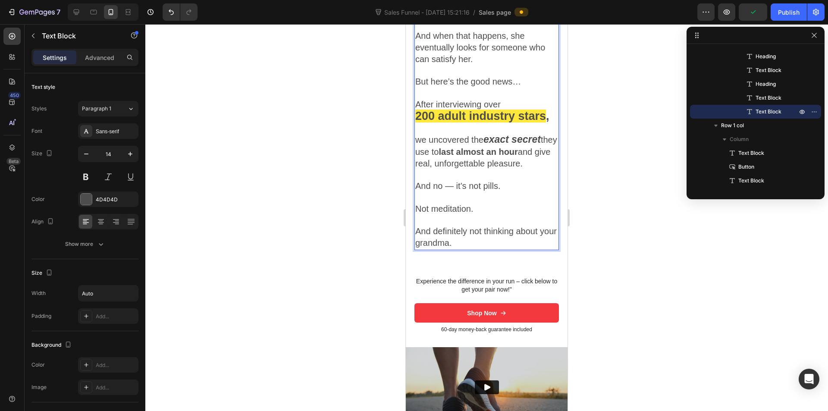
click at [496, 156] on strong "last almost an hour" at bounding box center [477, 151] width 79 height 9
click at [497, 168] on span "they use to last almost an hour and give real, unforgettable pleasure." at bounding box center [486, 151] width 142 height 33
click at [469, 168] on span "they use to last almost an hour and give real, unforgettable pleasure." at bounding box center [486, 151] width 142 height 33
click at [461, 170] on p "we uncovered the exact secret they use to last almost an hour and give real, un…" at bounding box center [486, 152] width 143 height 36
click at [451, 191] on span "And no — it’s not pills." at bounding box center [457, 185] width 85 height 9
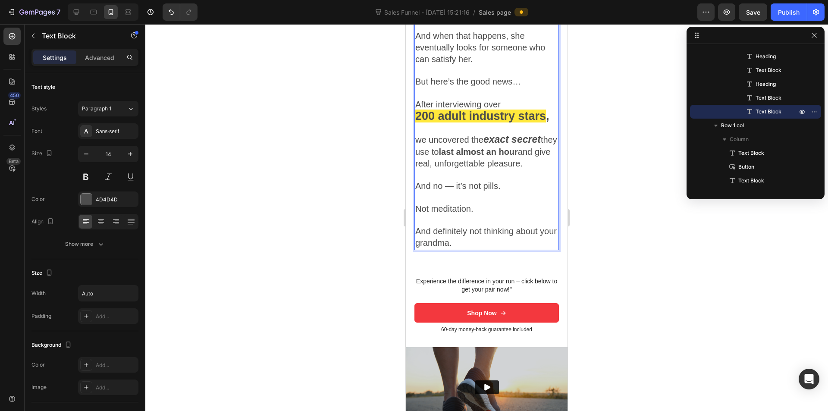
click at [449, 203] on p "Rich Text Editor. Editing area: main" at bounding box center [486, 197] width 143 height 11
click at [445, 226] on p "Rich Text Editor. Editing area: main" at bounding box center [486, 220] width 143 height 11
drag, startPoint x: 485, startPoint y: 175, endPoint x: 543, endPoint y: 178, distance: 58.7
click at [543, 170] on p "we uncovered the exact secret they use to last almost an hour and give real, un…" at bounding box center [486, 152] width 143 height 36
click at [503, 145] on strong "exact secret" at bounding box center [511, 139] width 57 height 11
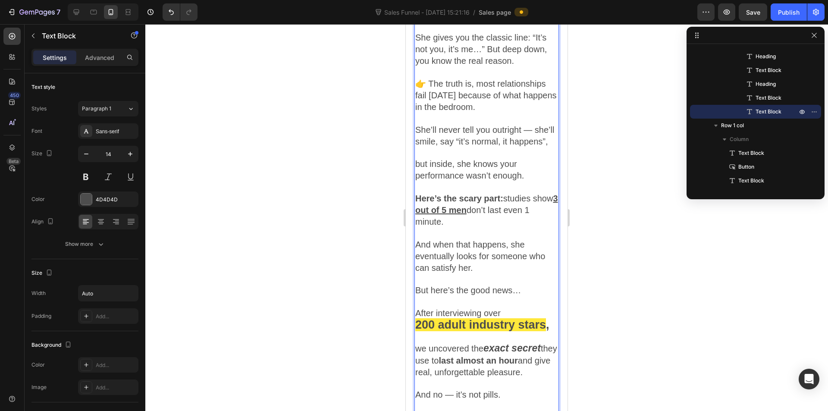
scroll to position [1104, 0]
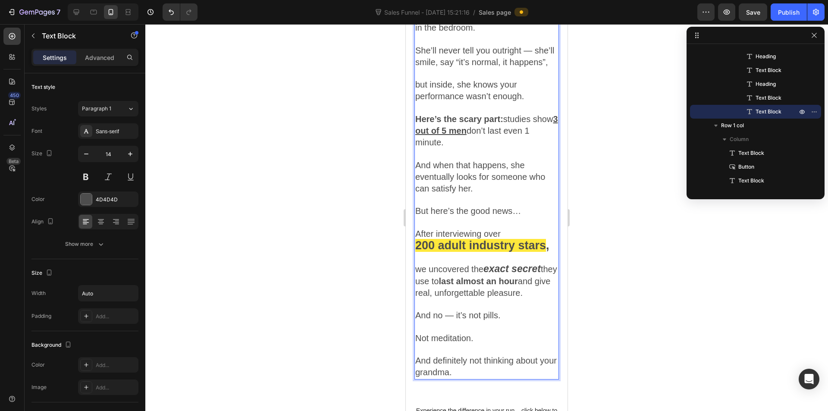
click at [514, 240] on p "After interviewing over" at bounding box center [486, 234] width 143 height 12
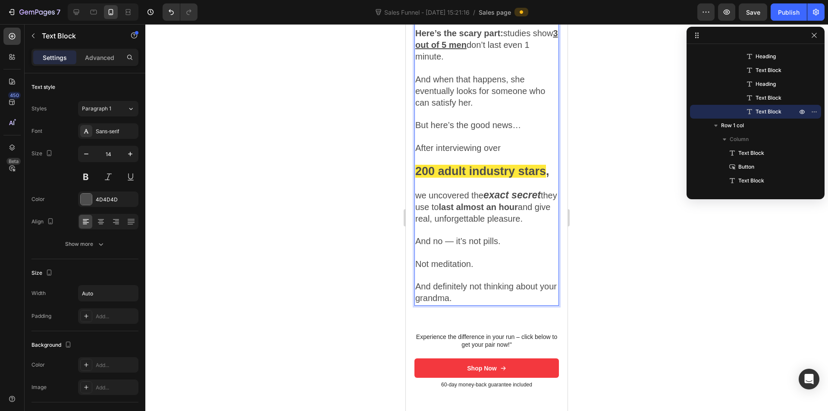
scroll to position [1190, 0]
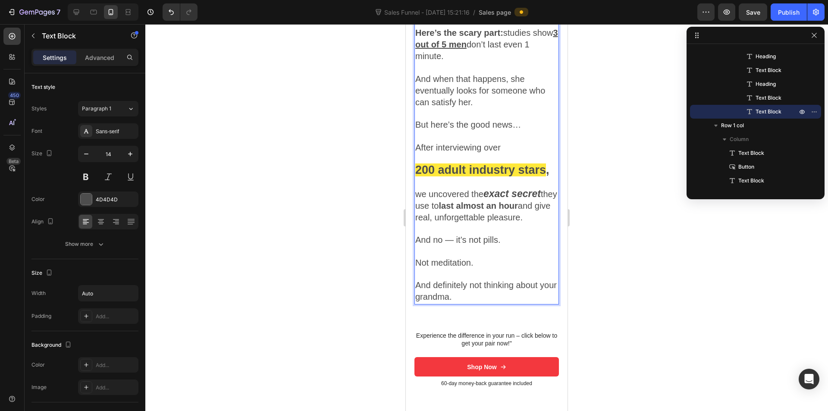
click at [501, 154] on p "After interviewing over" at bounding box center [486, 148] width 143 height 12
click at [501, 154] on p "After interviewing ove" at bounding box center [486, 148] width 143 height 12
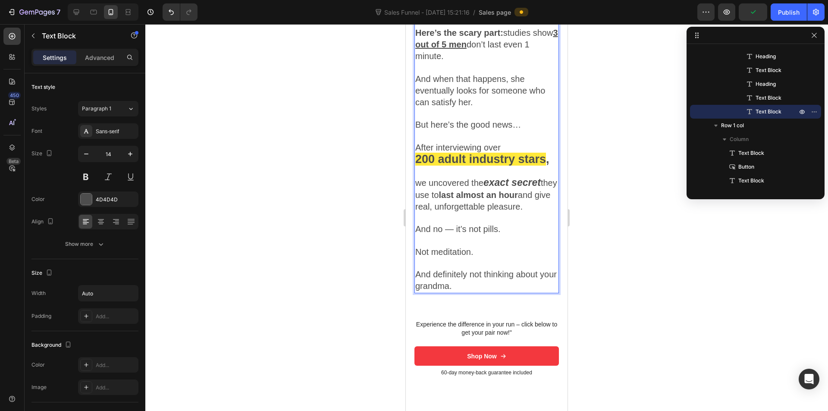
click at [455, 213] on p "we uncovered the exact secret they use to last almost an hour and give real, un…" at bounding box center [486, 195] width 143 height 36
click at [421, 188] on span "we uncovered the" at bounding box center [449, 182] width 68 height 9
click at [546, 177] on p "Rich Text Editor. Editing area: main" at bounding box center [486, 171] width 143 height 11
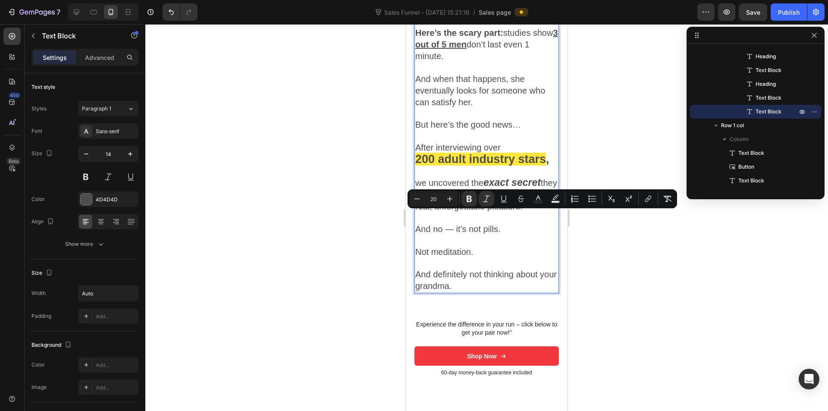
drag, startPoint x: 522, startPoint y: 219, endPoint x: 508, endPoint y: 274, distance: 56.3
click at [510, 235] on p "And no — it’s not pills." at bounding box center [486, 230] width 143 height 12
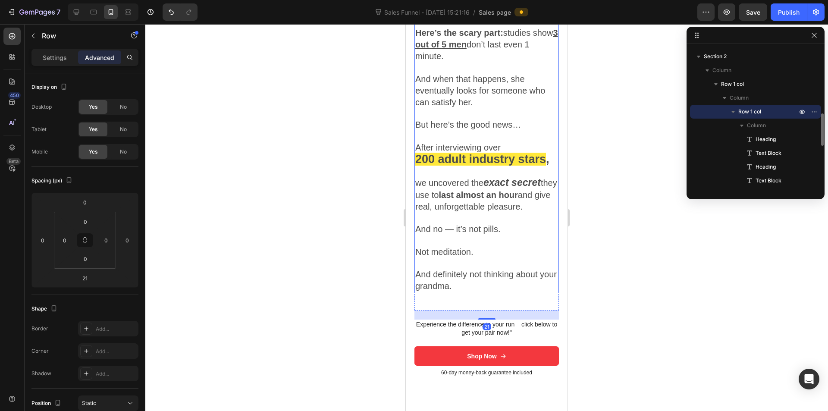
click at [514, 292] on p "And definitely not thinking about your grandma." at bounding box center [486, 280] width 143 height 23
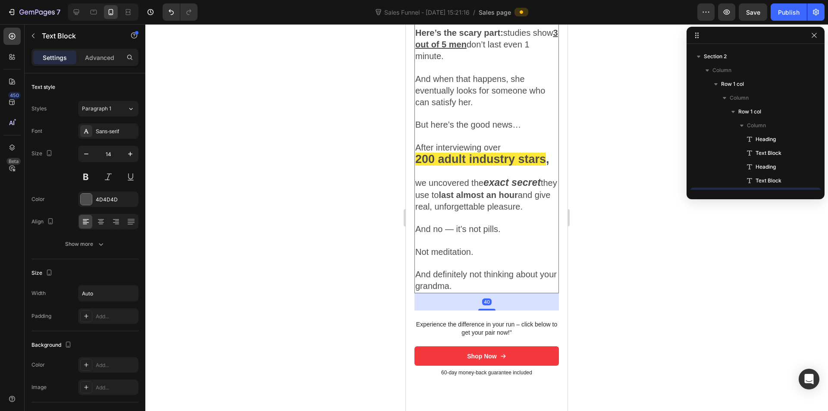
scroll to position [370, 0]
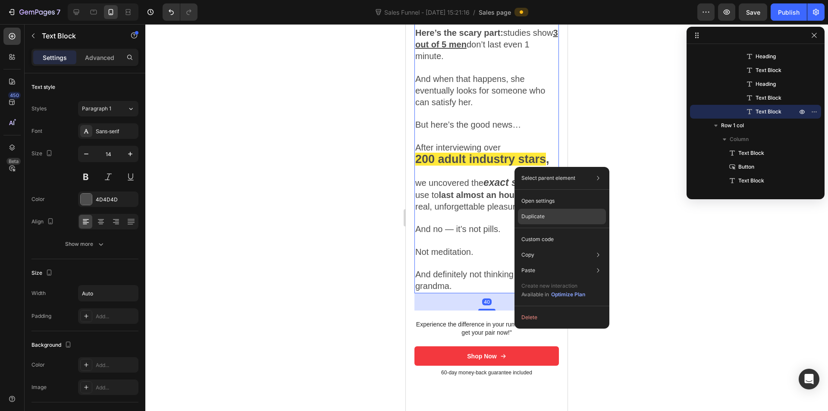
click at [536, 231] on div "Duplicate" at bounding box center [562, 239] width 88 height 16
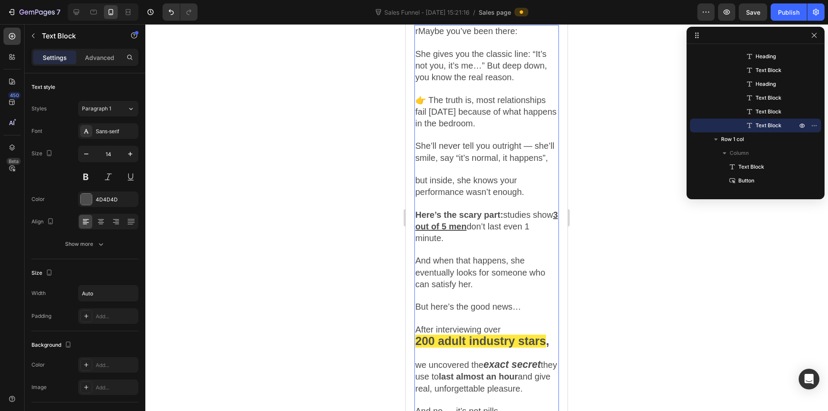
scroll to position [1493, 0]
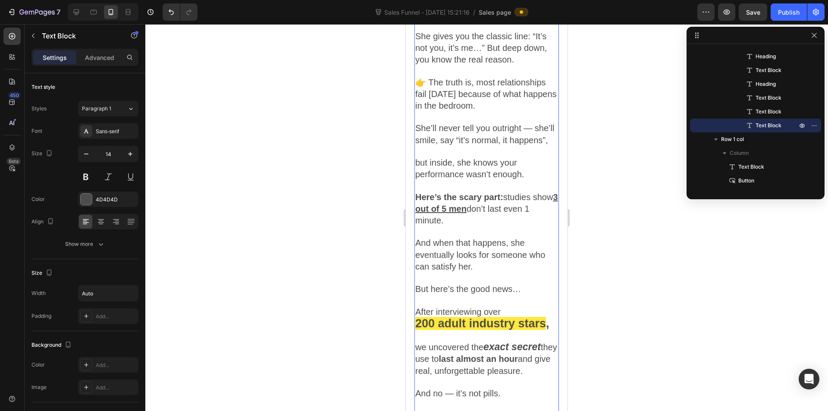
click at [468, 110] on span "👉 The truth is, most relationships fail today because of what happens in the be…" at bounding box center [485, 94] width 141 height 33
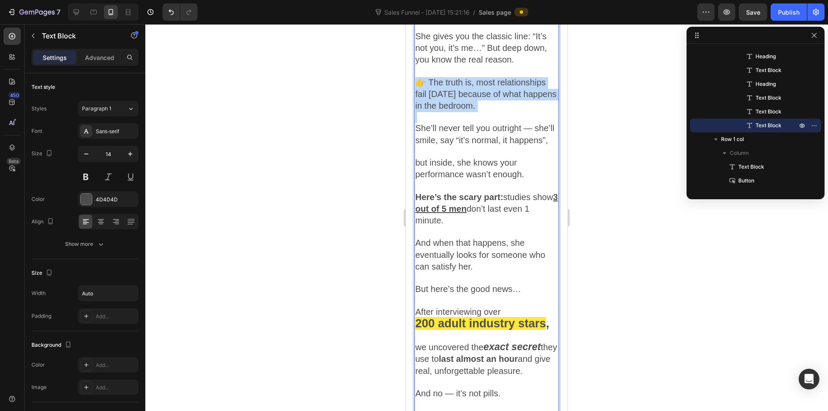
click at [468, 110] on span "👉 The truth is, most relationships fail today because of what happens in the be…" at bounding box center [485, 94] width 141 height 33
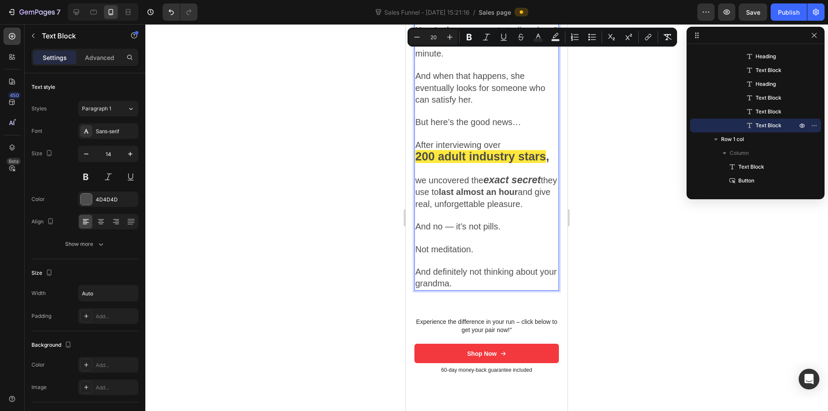
scroll to position [1709, 0]
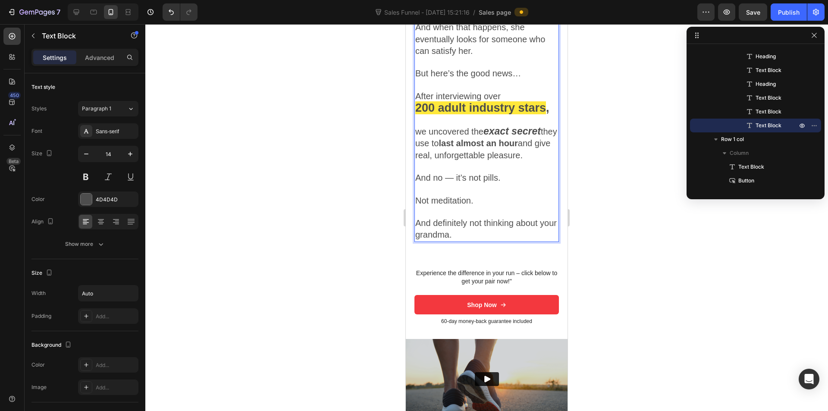
click at [490, 241] on p "And definitely not thinking about your grandma." at bounding box center [486, 229] width 143 height 23
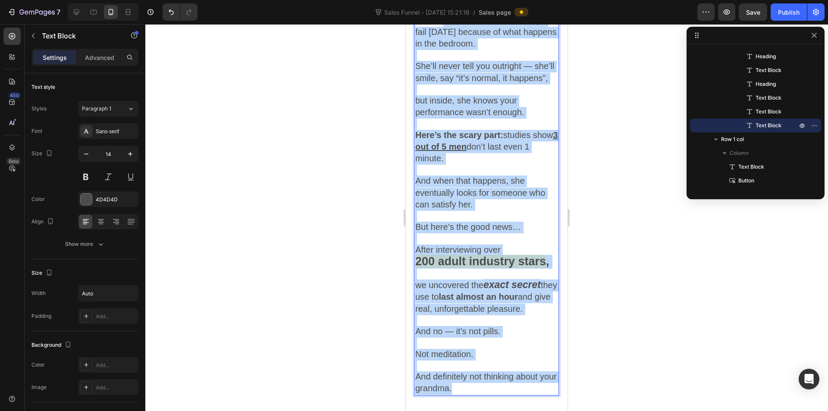
scroll to position [1493, 0]
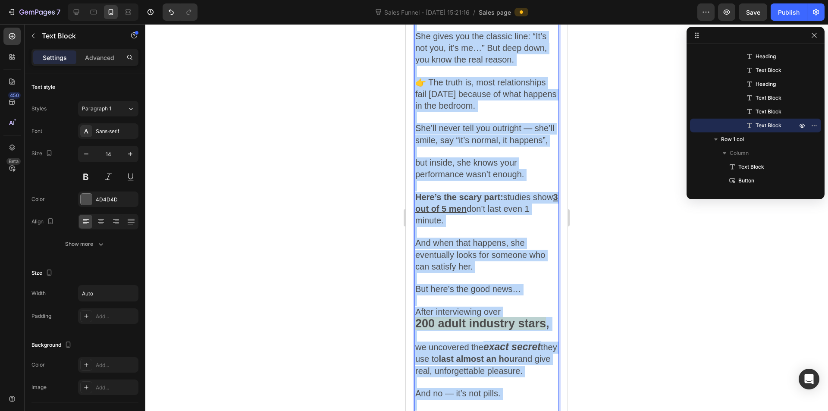
drag, startPoint x: 464, startPoint y: 288, endPoint x: 418, endPoint y: 66, distance: 227.6
click at [418, 66] on div "rMaybe you’ve been there: She gives you the classic line: “It’s not you, it’s m…" at bounding box center [486, 232] width 144 height 450
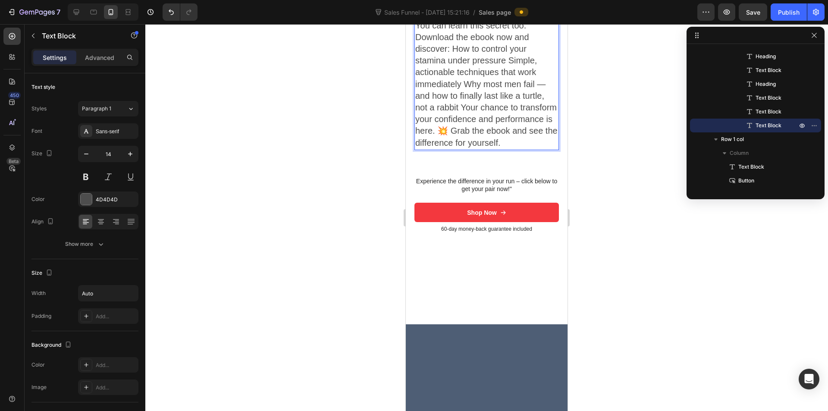
click at [426, 20] on p "r" at bounding box center [486, 14] width 143 height 12
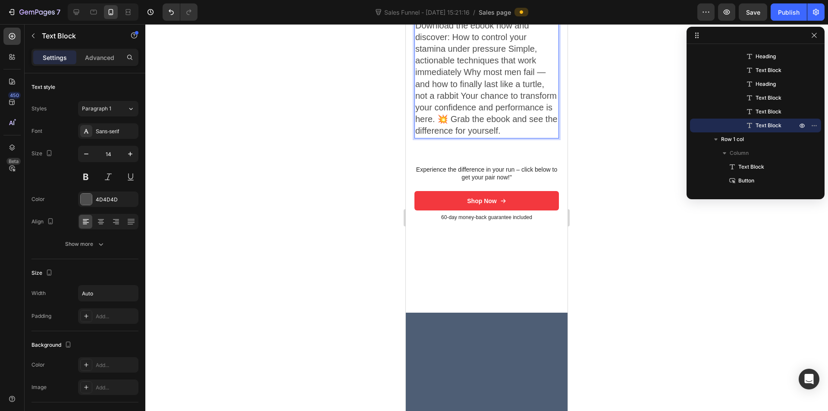
click at [460, 66] on p "You can learn this secret too. Download the ebook now and discover: How to cont…" at bounding box center [486, 72] width 143 height 129
click at [531, 61] on p "You can learn this secret too. Download the ebook now and discover: How to cont…" at bounding box center [486, 72] width 143 height 129
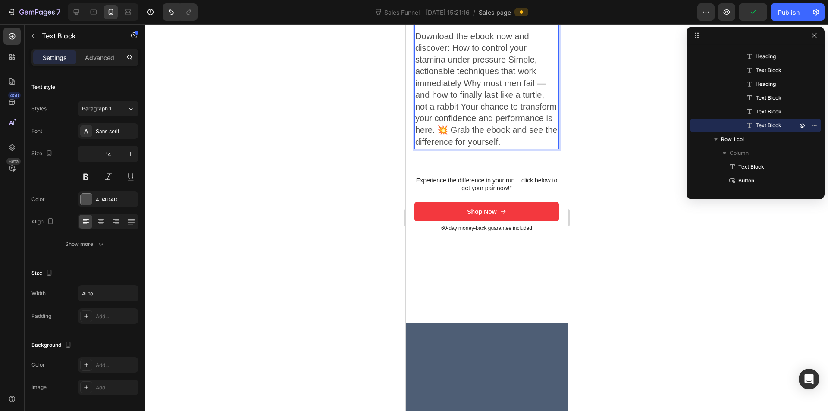
click at [453, 94] on span "Download the ebook now and discover: How to control your stamina under pressure…" at bounding box center [486, 88] width 142 height 115
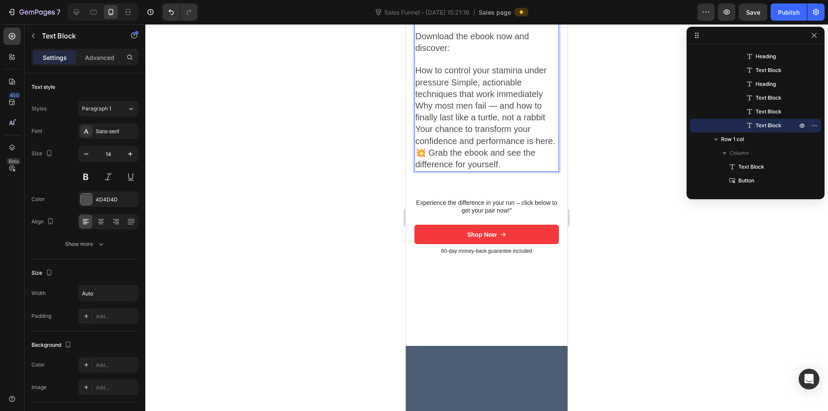
click at [450, 127] on span "How to control your stamina under pressure Simple, actionable techniques that w…" at bounding box center [485, 117] width 140 height 103
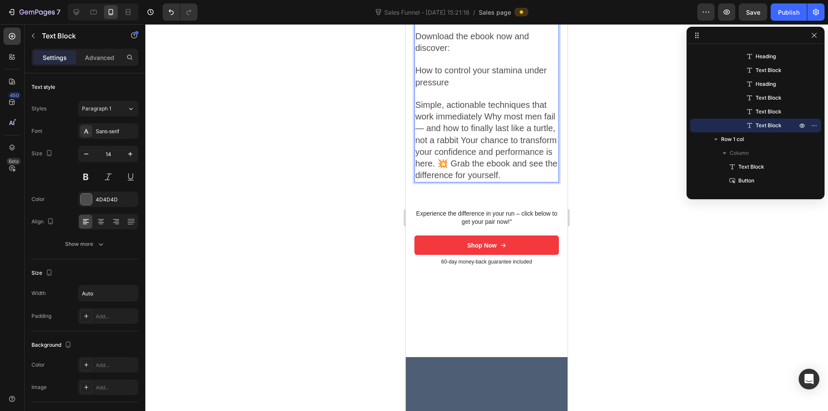
click at [484, 162] on span "Simple, actionable techniques that work immediately Why most men fail — and how…" at bounding box center [486, 140] width 142 height 80
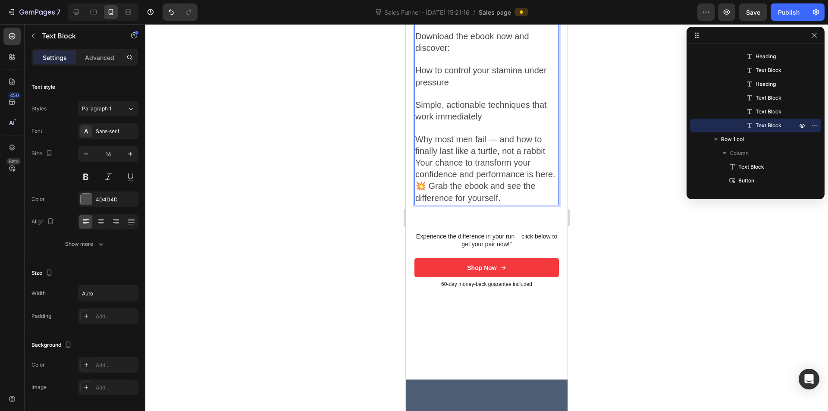
click at [547, 203] on p "Why most men fail — and how to finally last like a turtle, not a rabbit Your ch…" at bounding box center [486, 169] width 143 height 70
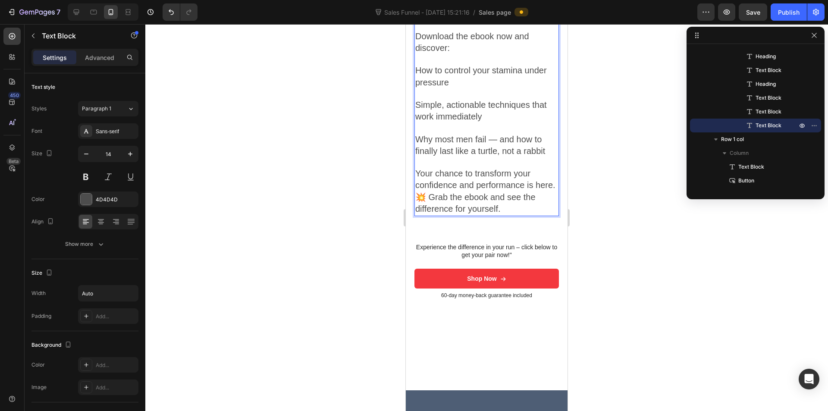
click at [435, 213] on span "Your chance to transform your confidence and performance is here. 💥 Grab the eb…" at bounding box center [485, 191] width 140 height 45
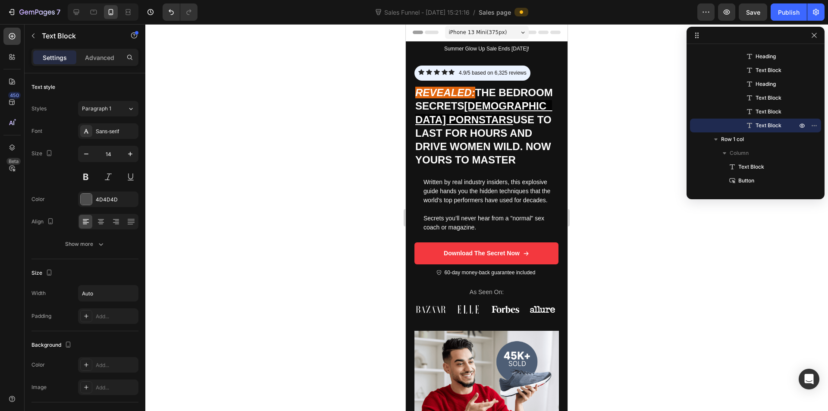
scroll to position [0, 0]
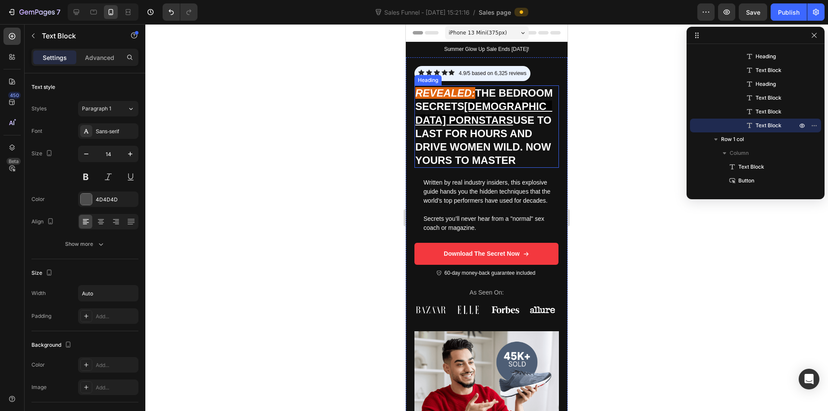
click at [473, 92] on icon "Revealed:" at bounding box center [445, 93] width 60 height 12
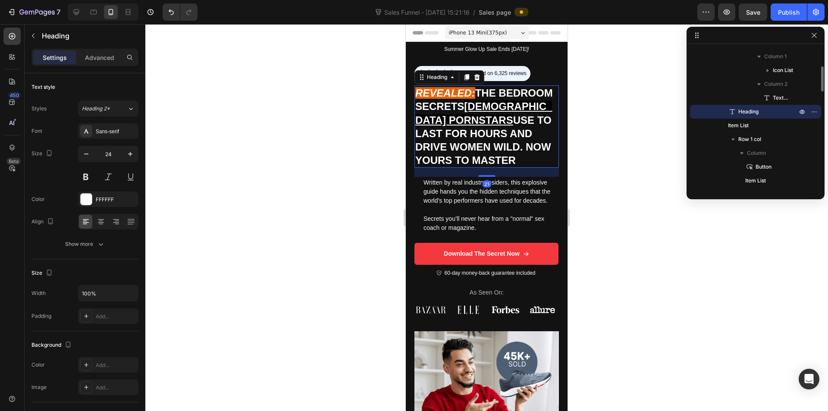
click at [480, 91] on h1 "Revealed: The Bedroom Secrets [DEMOGRAPHIC_DATA] Pornstars Use to Last for Hour…" at bounding box center [486, 126] width 144 height 82
drag, startPoint x: 479, startPoint y: 91, endPoint x: 473, endPoint y: 93, distance: 5.6
click at [473, 93] on p "Revealed: The Bedroom Secrets [DEMOGRAPHIC_DATA] Pornstars Use to Last for Hour…" at bounding box center [486, 126] width 143 height 81
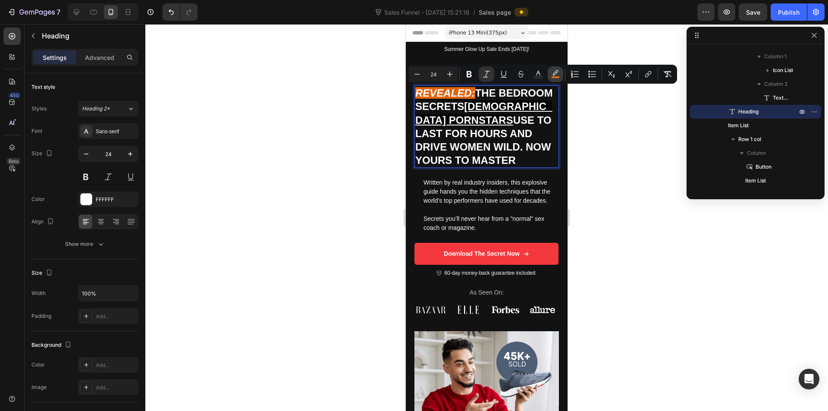
click at [560, 72] on button "color" at bounding box center [555, 74] width 16 height 16
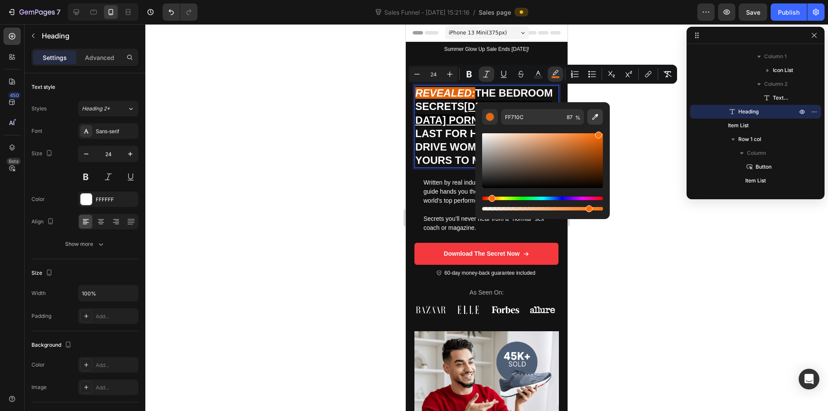
click at [591, 115] on icon "Editor contextual toolbar" at bounding box center [595, 117] width 9 height 9
type input "212121"
type input "100"
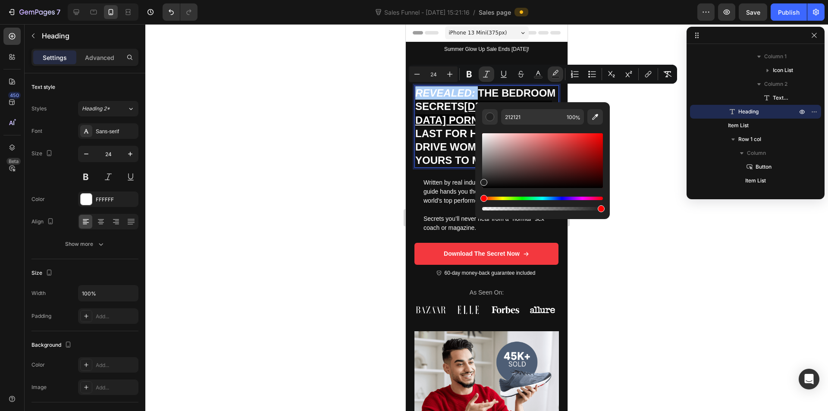
click at [357, 228] on div at bounding box center [486, 217] width 682 height 387
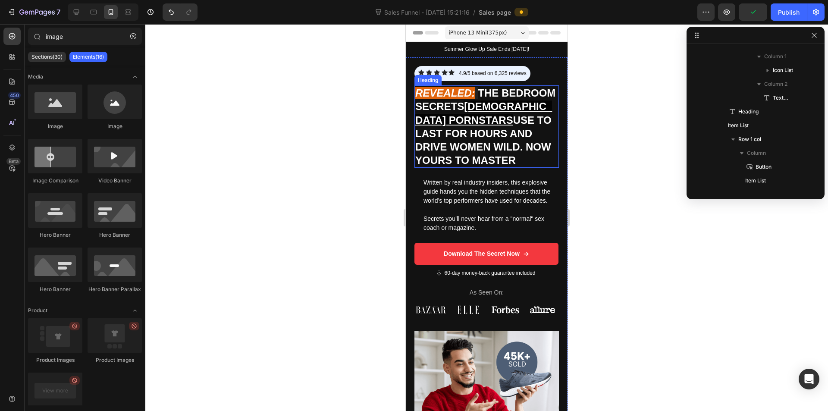
click at [479, 91] on p "⁠⁠⁠⁠⁠⁠⁠ Revealed: The Bedroom Secrets Male Pornstars Use to Last for Hours and …" at bounding box center [486, 126] width 143 height 81
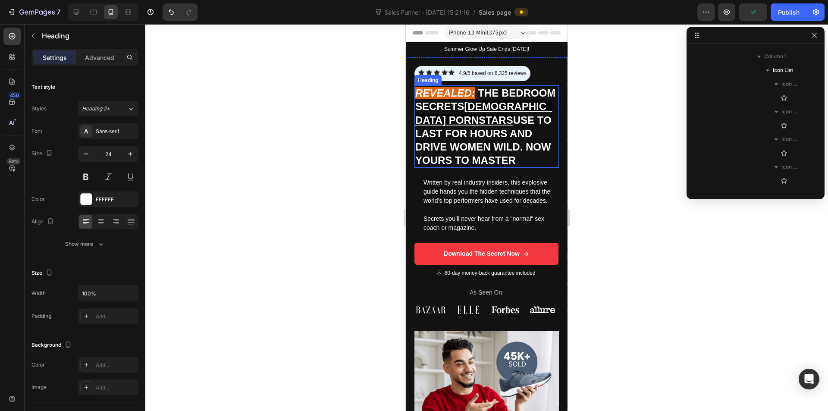
scroll to position [246, 0]
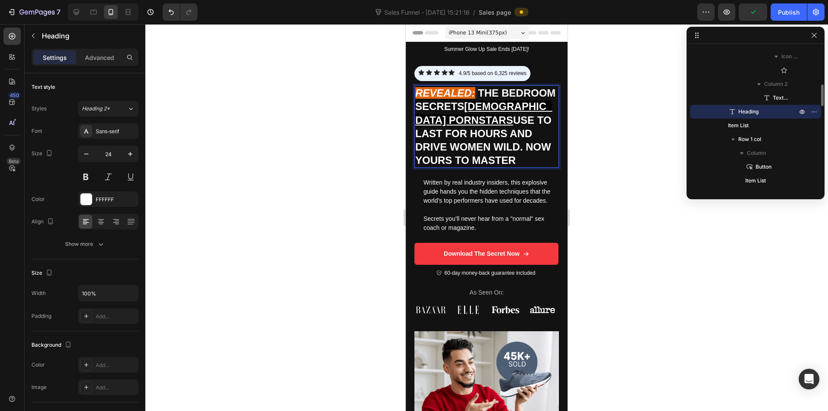
click at [479, 91] on p "Revealed: The Bedroom Secrets Male Pornstars Use to Last for Hours and Drive Wo…" at bounding box center [486, 126] width 143 height 81
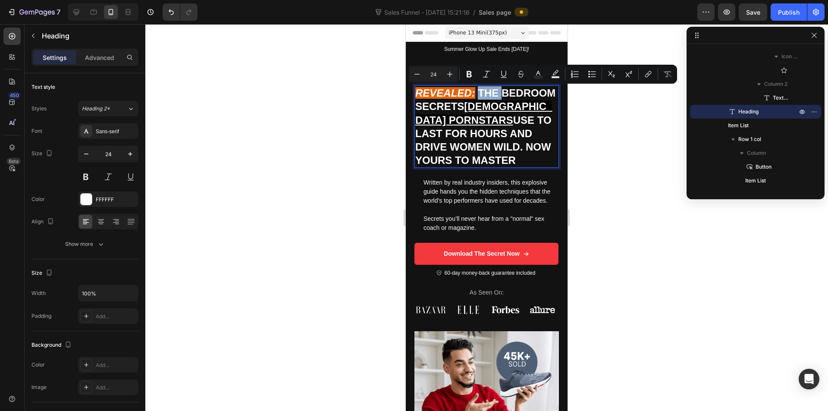
click at [479, 91] on p "Revealed: The Bedroom Secrets Male Pornstars Use to Last for Hours and Drive Wo…" at bounding box center [486, 126] width 143 height 81
drag, startPoint x: 476, startPoint y: 93, endPoint x: 417, endPoint y: 92, distance: 59.1
click at [417, 92] on p "Revealed: The Bedroom Secrets Male Pornstars Use to Last for Hours and Drive Wo…" at bounding box center [486, 126] width 143 height 81
click at [450, 70] on icon "Editor contextual toolbar" at bounding box center [449, 74] width 9 height 9
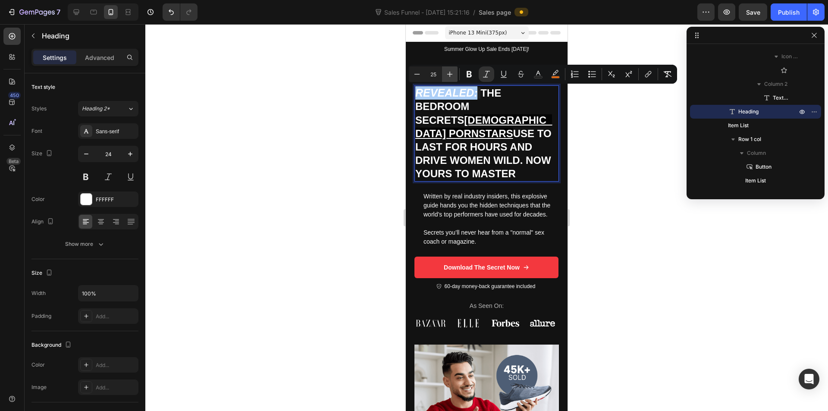
click at [450, 70] on icon "Editor contextual toolbar" at bounding box center [449, 74] width 9 height 9
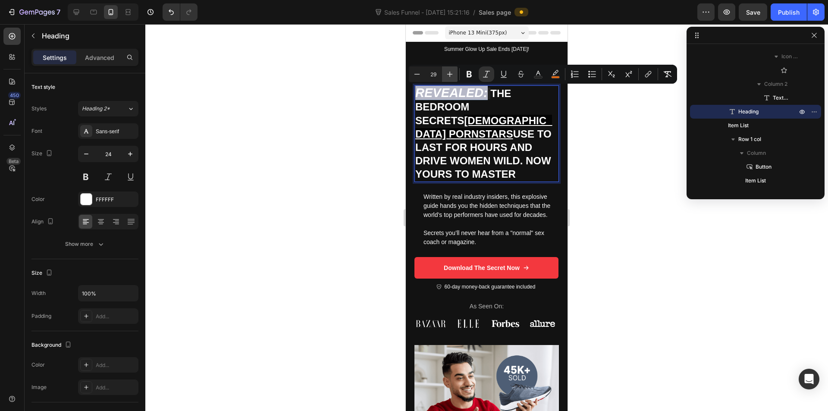
type input "30"
click at [489, 92] on icon "Revealed:" at bounding box center [452, 93] width 75 height 14
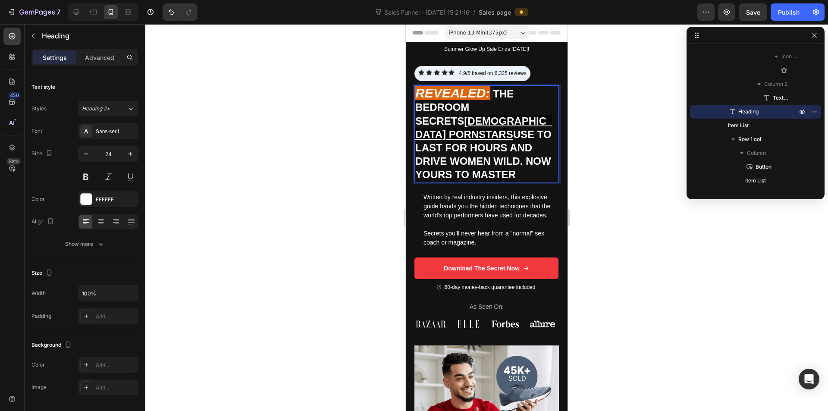
click at [493, 91] on p "Revealed: The Bedroom Secrets Male Pornstars Use to Last for Hours and Drive Wo…" at bounding box center [486, 133] width 143 height 95
click at [384, 103] on div at bounding box center [486, 217] width 682 height 387
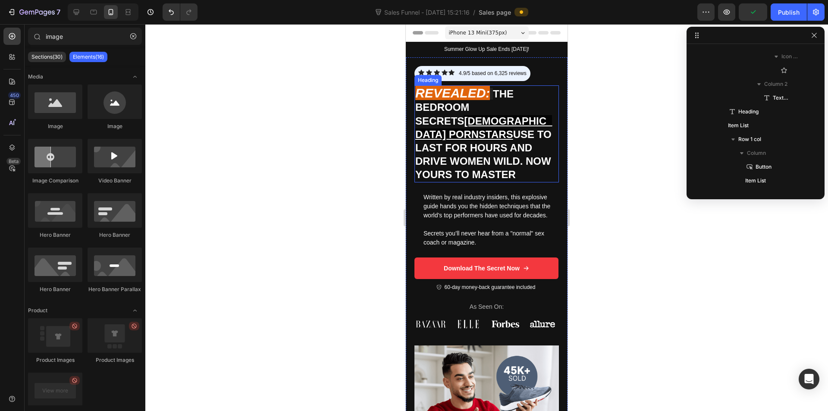
click at [498, 90] on p "⁠⁠⁠⁠⁠⁠⁠ Revealed: The Bedroom Secrets Male Pornstars Use to Last for Hours and …" at bounding box center [486, 133] width 143 height 95
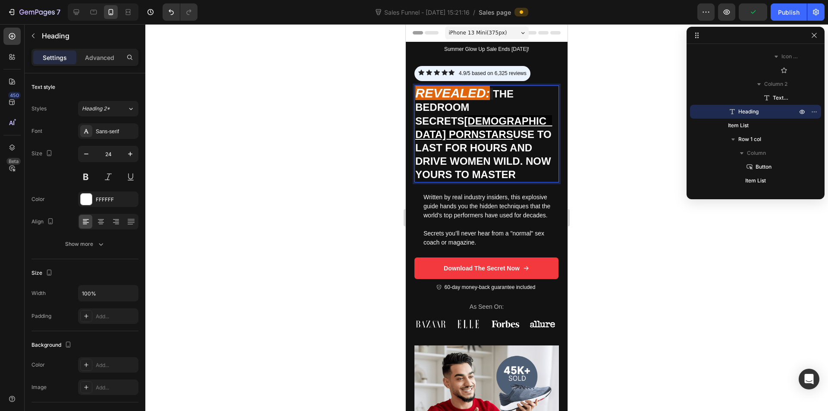
click at [483, 122] on u "[DEMOGRAPHIC_DATA] Pornstars" at bounding box center [483, 127] width 137 height 25
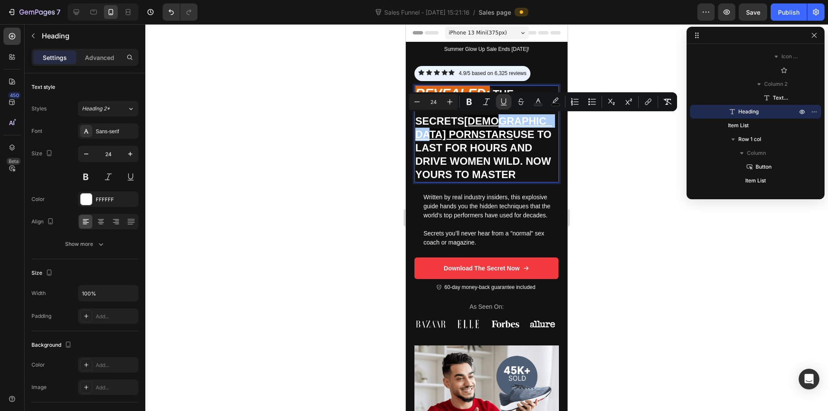
click at [335, 121] on div at bounding box center [486, 217] width 682 height 387
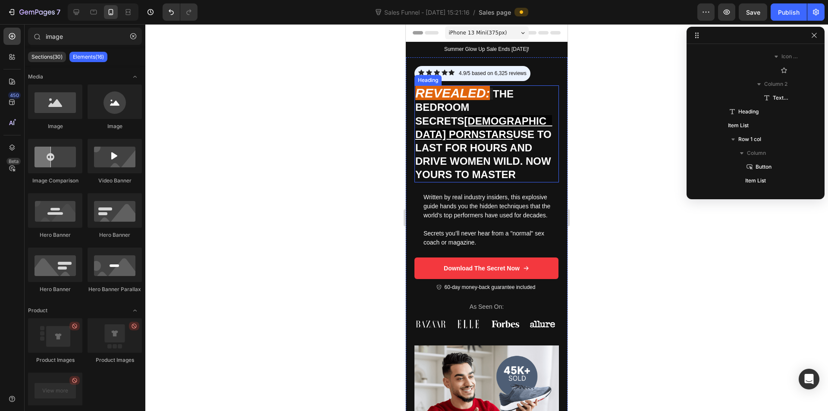
click at [525, 148] on p "⁠⁠⁠⁠⁠⁠⁠ Revealed: The Bedroom Secrets Male Pornstars Use to Last for Hours and …" at bounding box center [486, 133] width 143 height 95
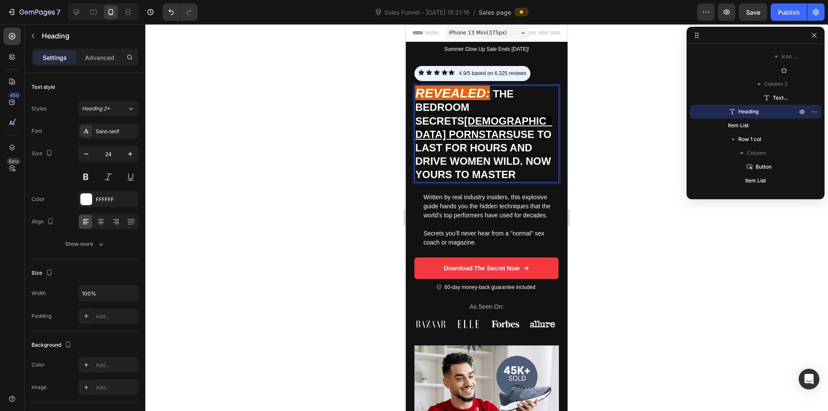
click at [527, 146] on p "Revealed: The Bedroom Secrets Male Pornstars Use to Last for Hours and Drive Wo…" at bounding box center [486, 133] width 143 height 95
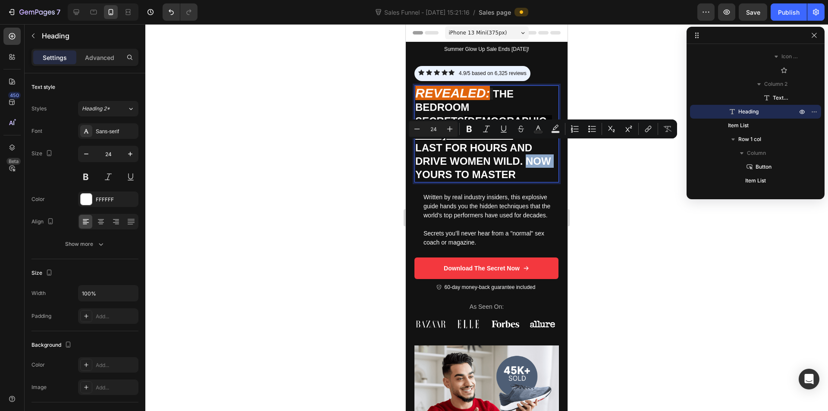
click at [527, 146] on p "Revealed: The Bedroom Secrets Male Pornstars Use to Last for Hours and Drive Wo…" at bounding box center [486, 133] width 143 height 95
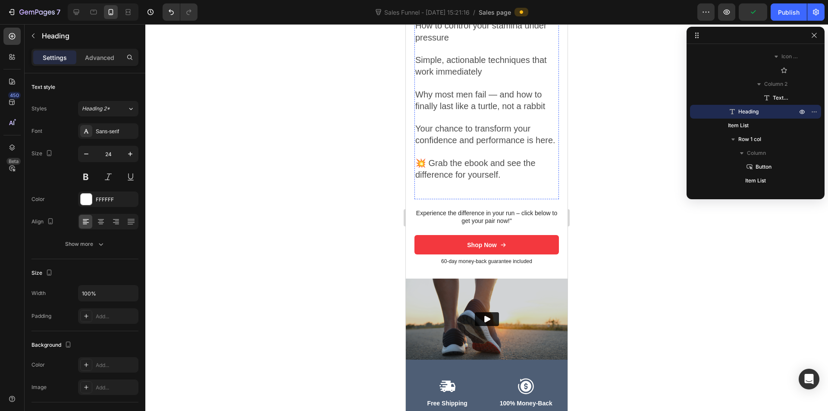
scroll to position [1638, 0]
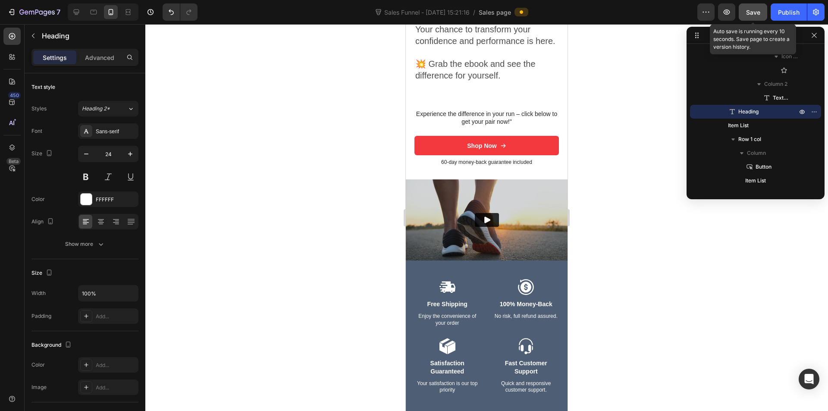
click at [759, 13] on span "Save" at bounding box center [753, 12] width 14 height 7
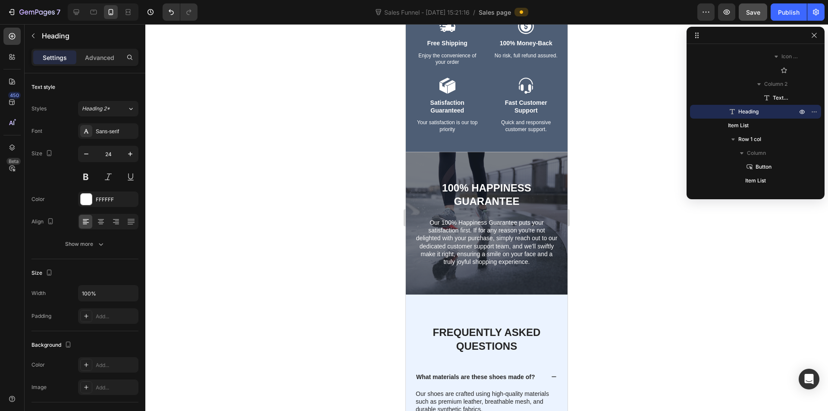
scroll to position [1928, 0]
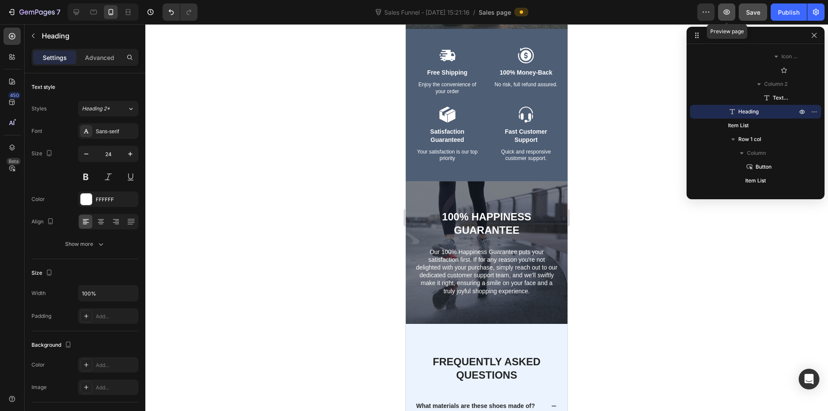
click at [730, 12] on icon "button" at bounding box center [726, 12] width 9 height 9
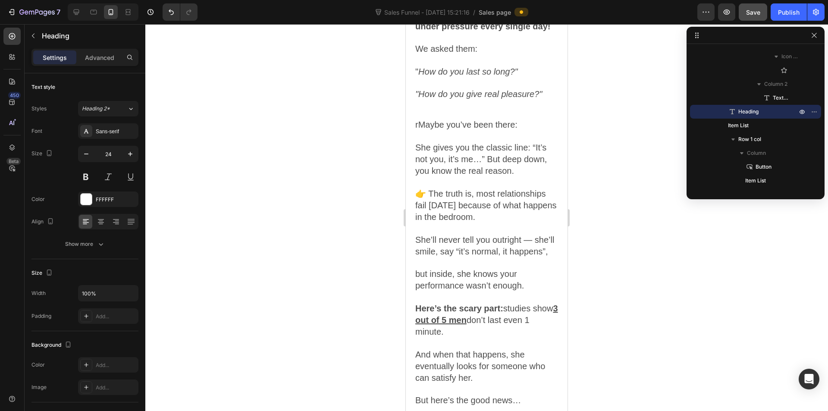
scroll to position [776, 0]
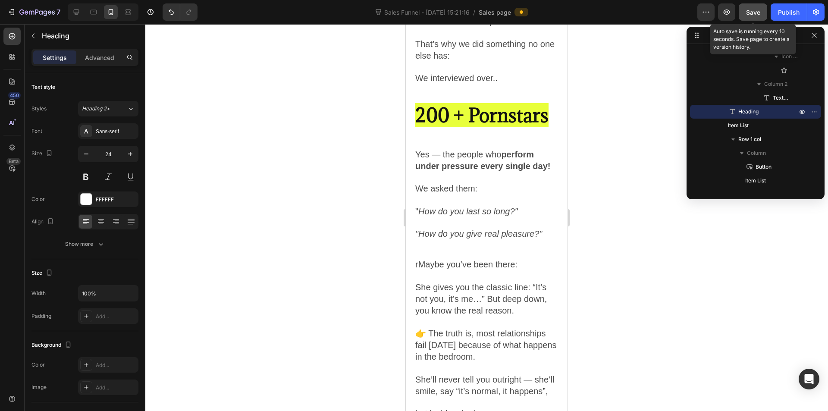
click at [747, 9] on span "Save" at bounding box center [753, 12] width 14 height 7
